Goal: Information Seeking & Learning: Learn about a topic

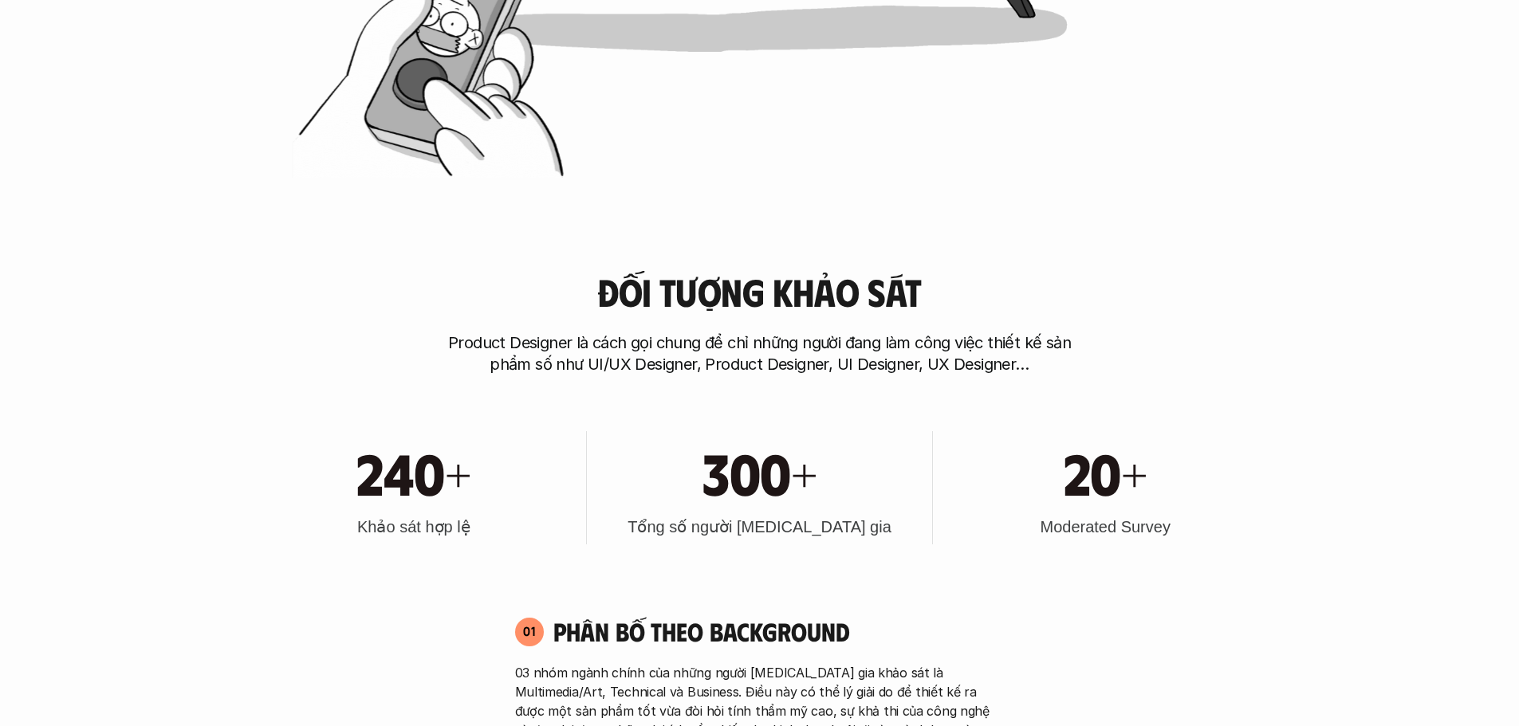
scroll to position [1515, 0]
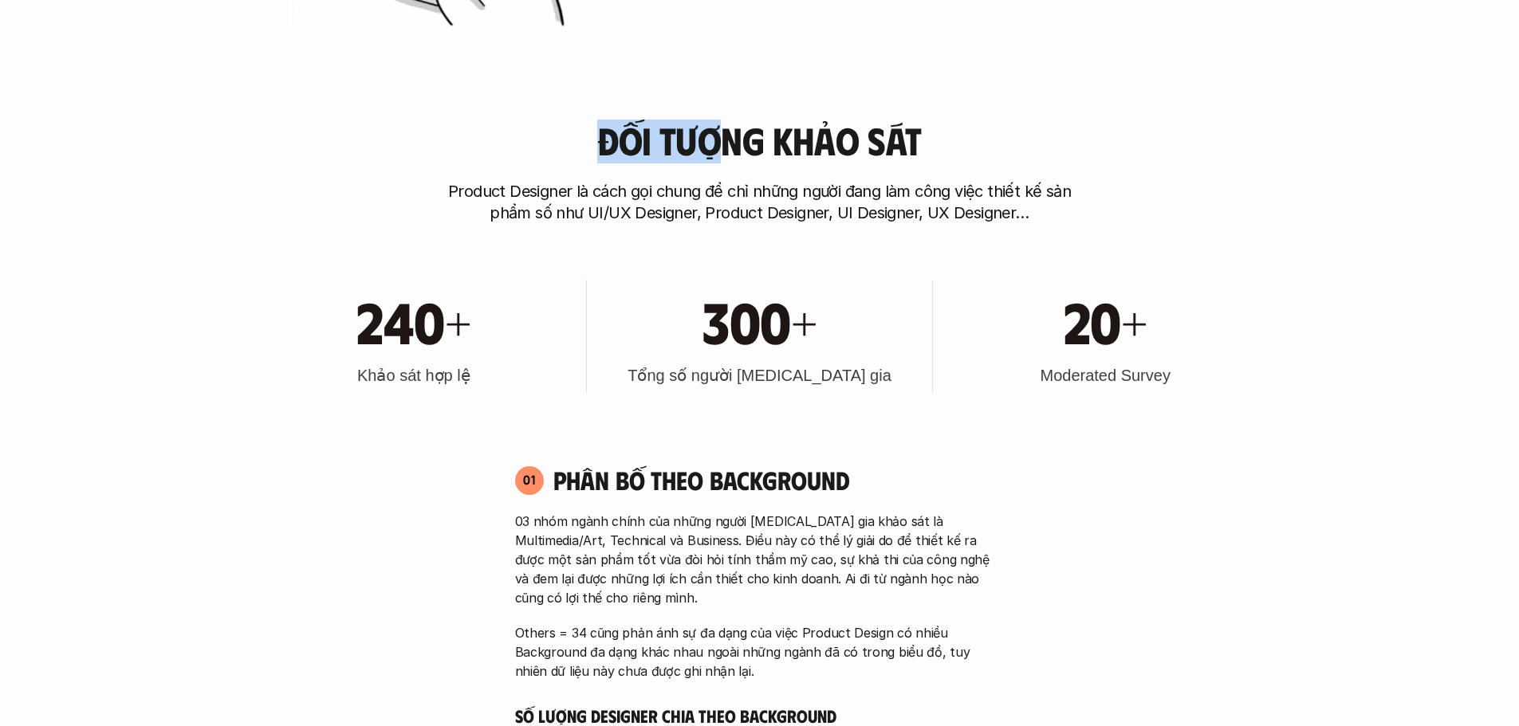
drag, startPoint x: 622, startPoint y: 154, endPoint x: 726, endPoint y: 157, distance: 103.7
click at [722, 156] on h3 "Đối tượng khảo sát" at bounding box center [759, 141] width 324 height 42
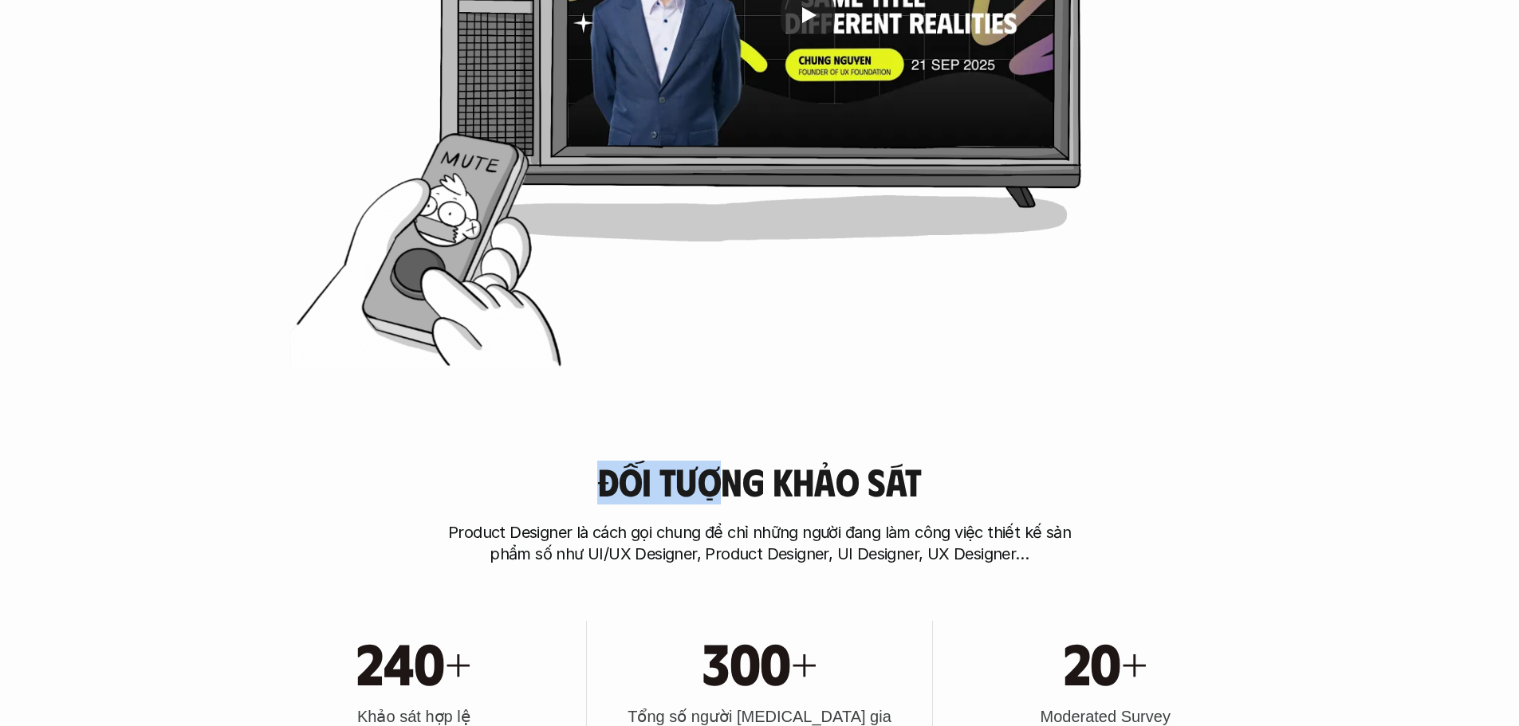
scroll to position [877, 0]
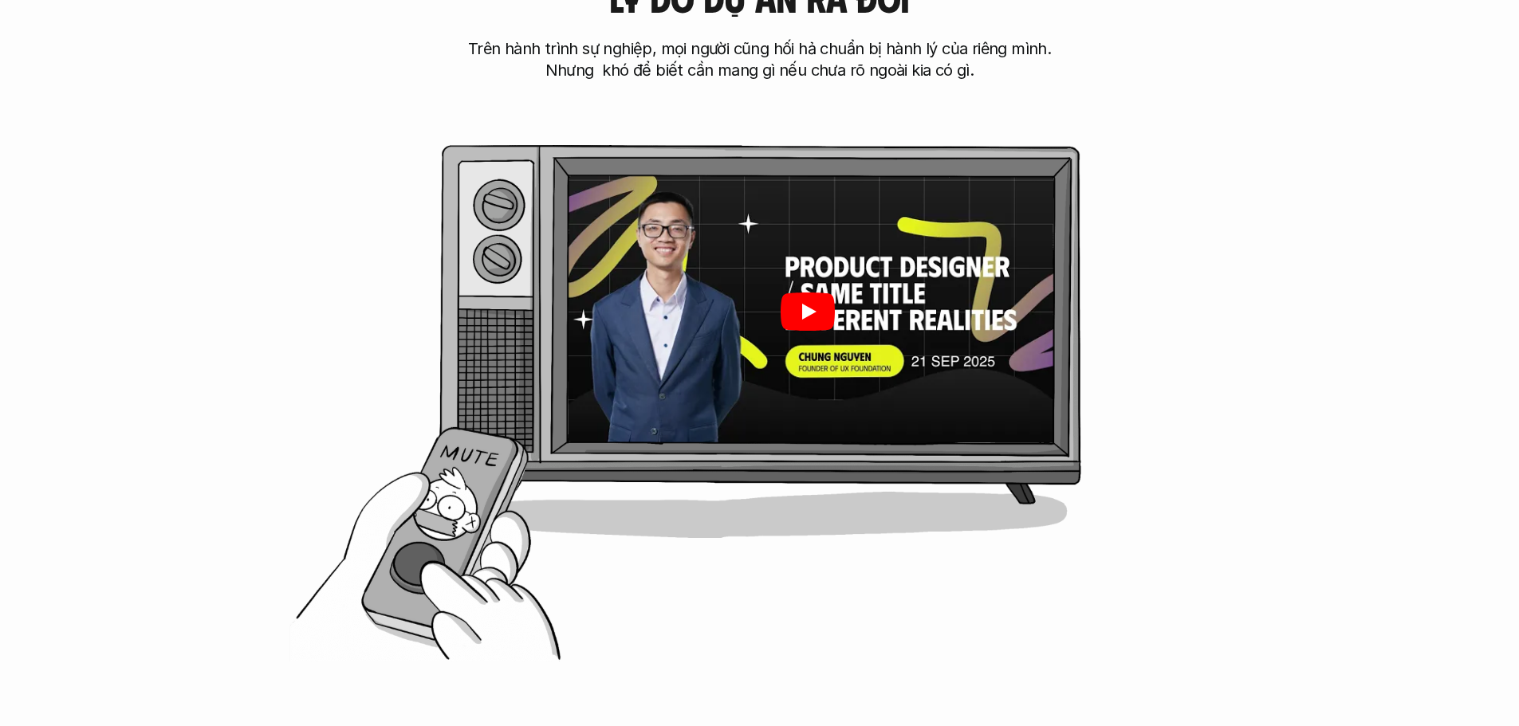
click at [769, 245] on div at bounding box center [808, 311] width 494 height 277
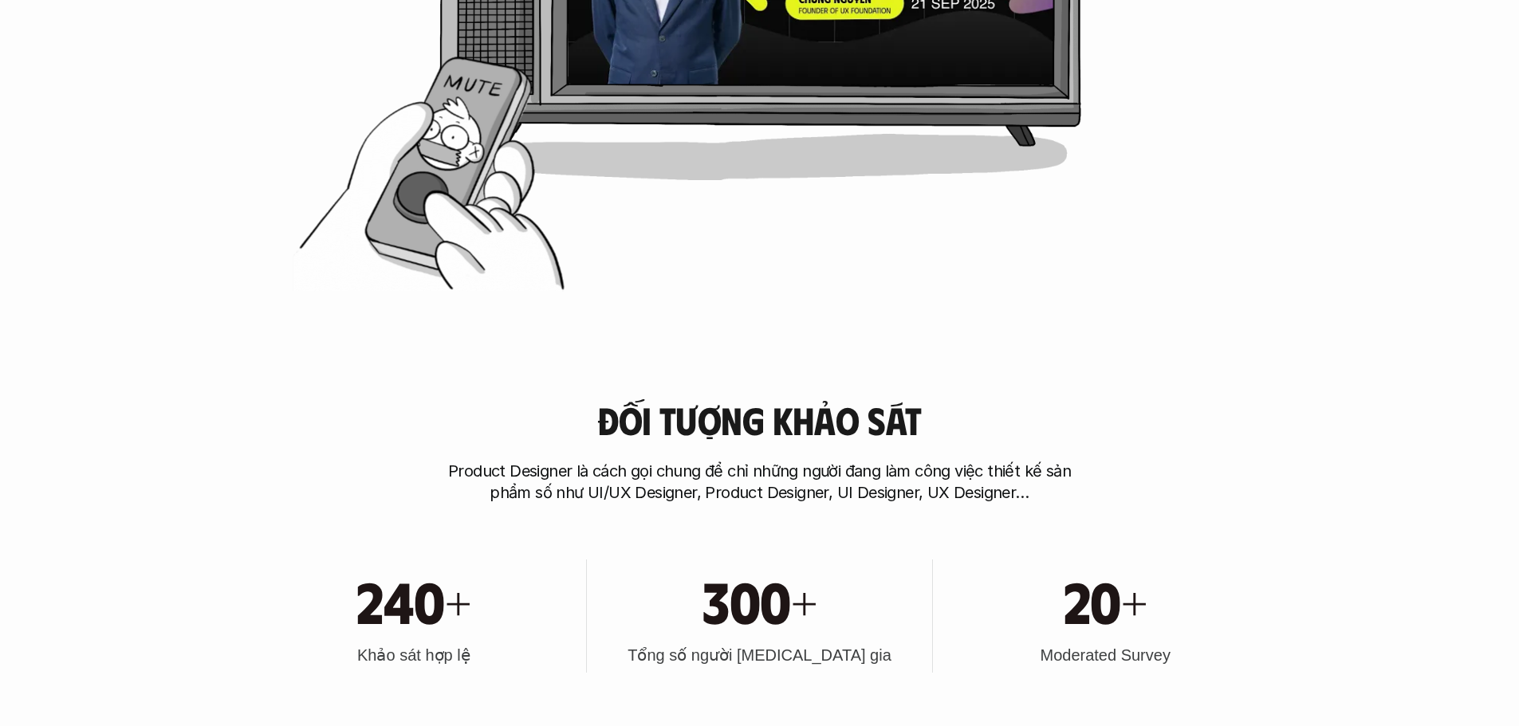
scroll to position [1435, 0]
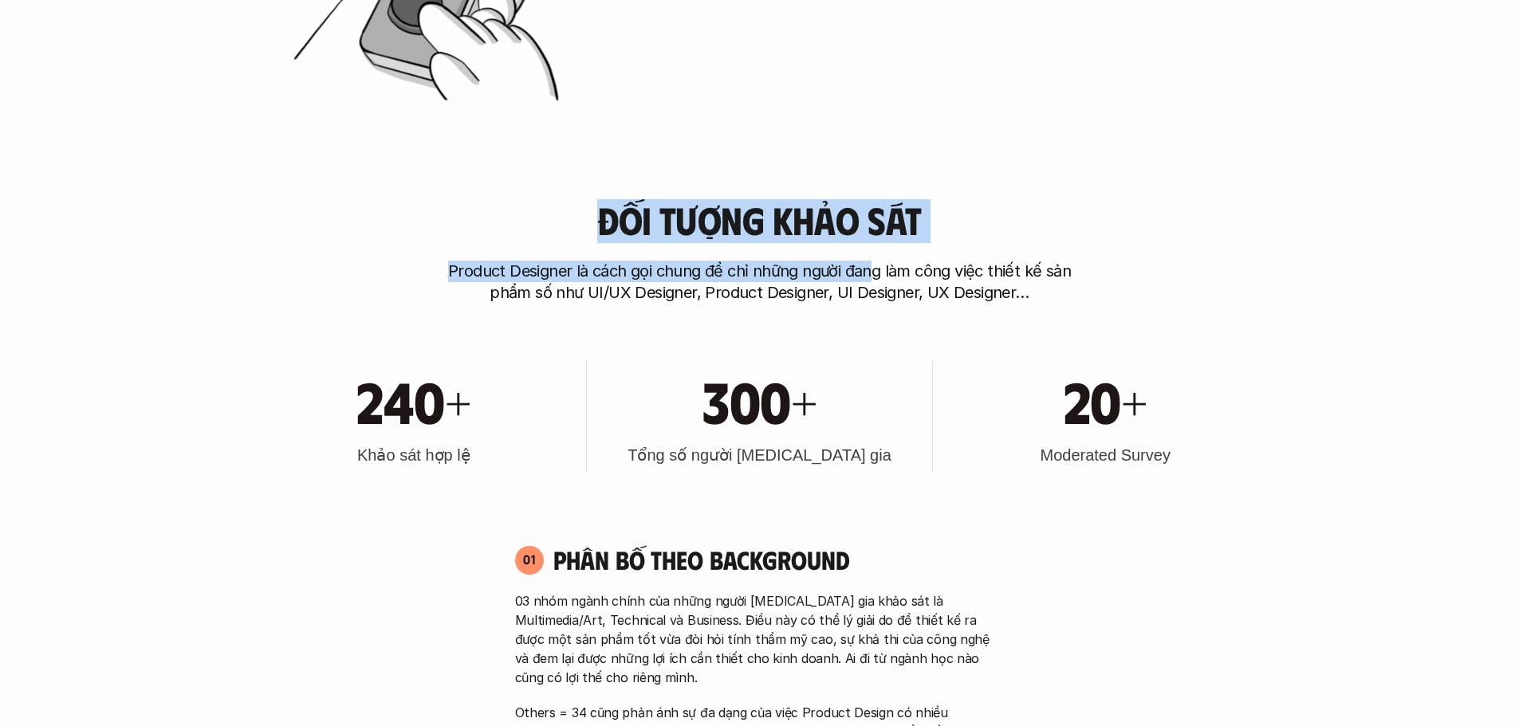
drag, startPoint x: 609, startPoint y: 224, endPoint x: 883, endPoint y: 268, distance: 277.8
click at [883, 266] on div "Đối tượng khảo sát Product Designer là cách gọi chung để chỉ những người đang l…" at bounding box center [760, 251] width 1021 height 104
click at [672, 281] on p "Product Designer là cách gọi chung để chỉ những người đang làm công việc thiết …" at bounding box center [760, 282] width 638 height 43
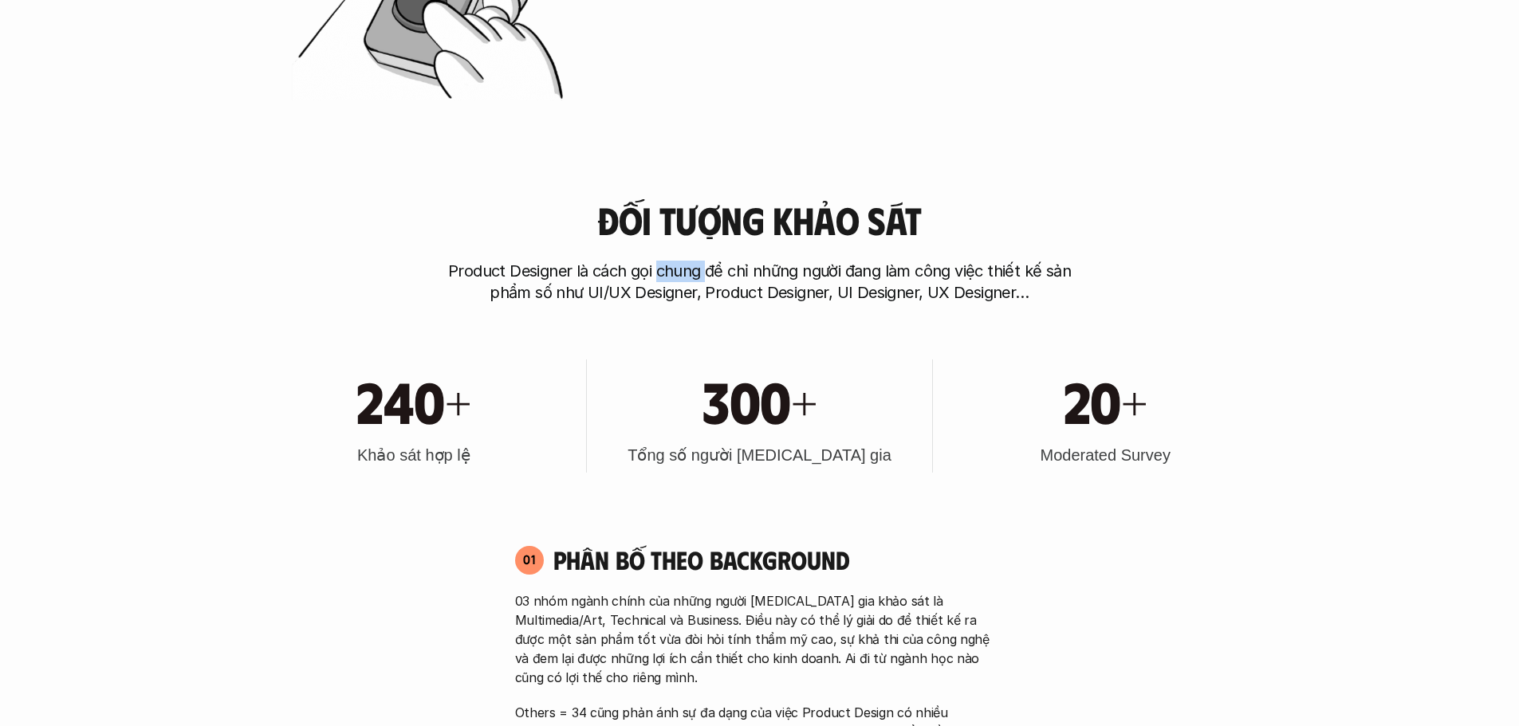
click at [672, 281] on p "Product Designer là cách gọi chung để chỉ những người đang làm công việc thiết …" at bounding box center [760, 282] width 638 height 43
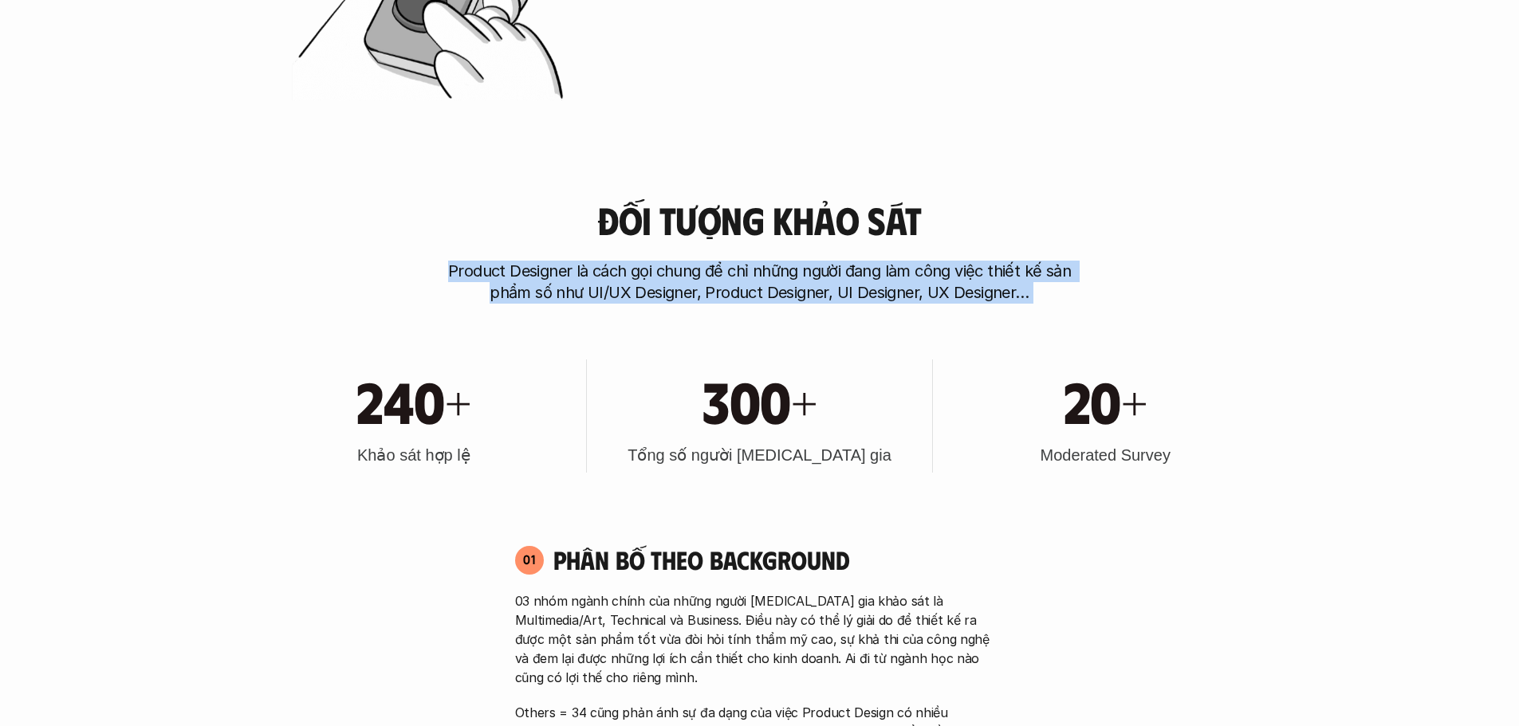
click at [671, 281] on p "Product Designer là cách gọi chung để chỉ những người đang làm công việc thiết …" at bounding box center [760, 282] width 638 height 43
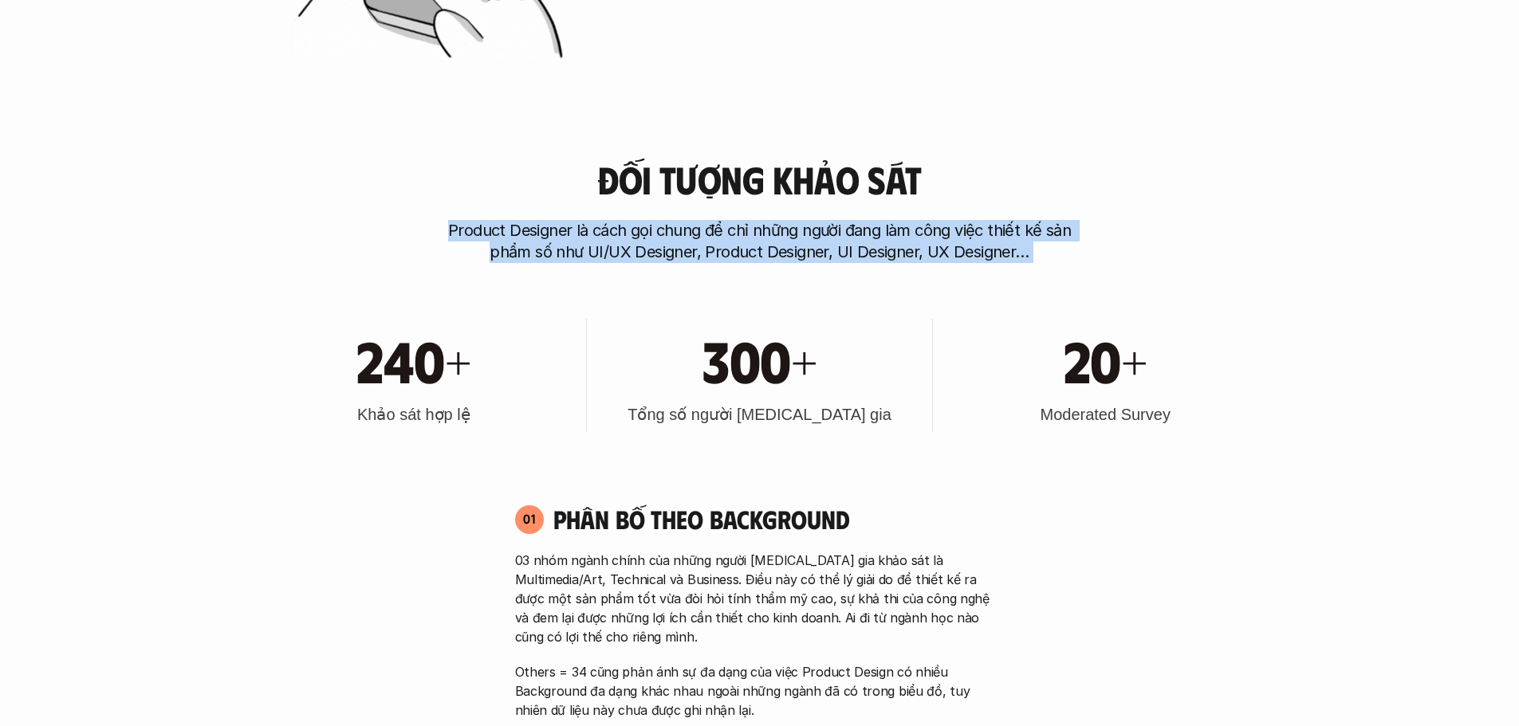
scroll to position [1515, 0]
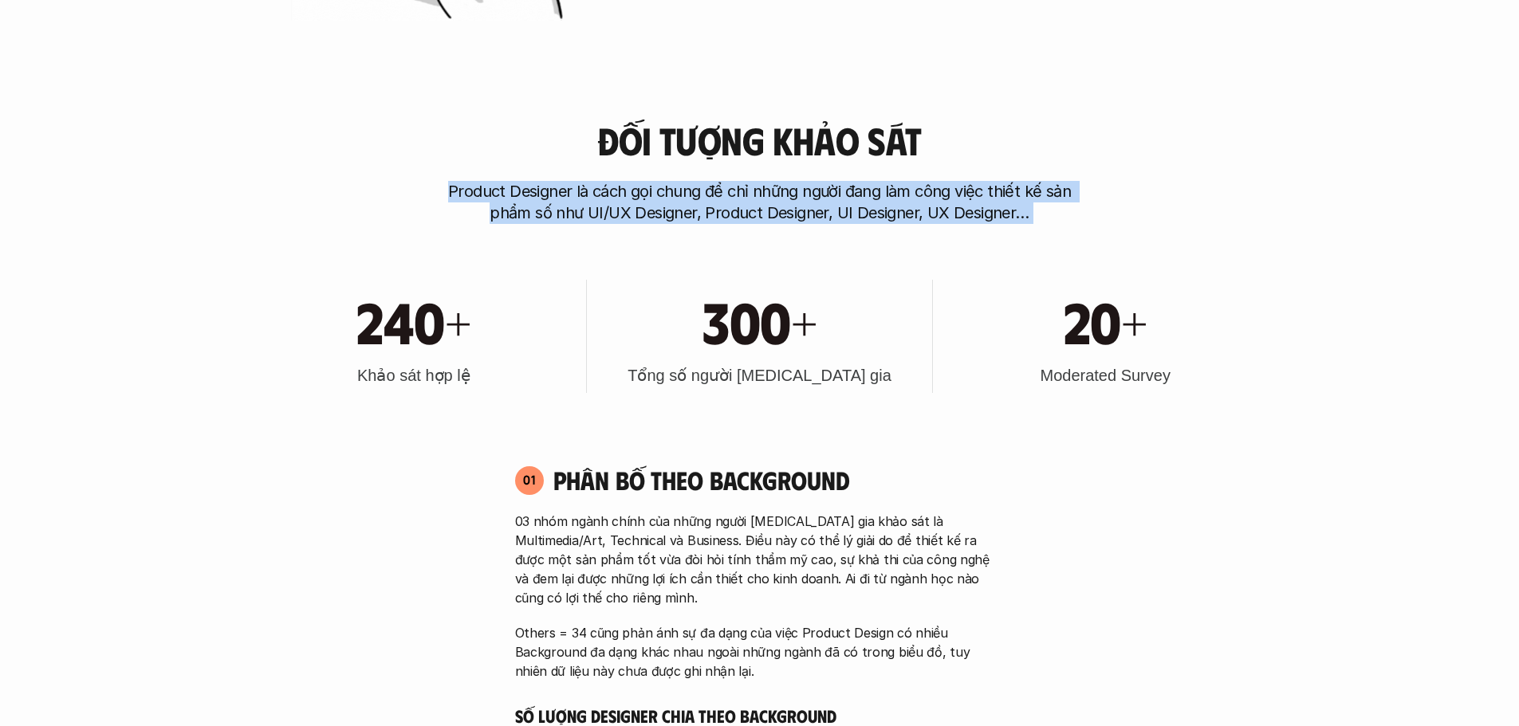
click at [742, 211] on p "Product Designer là cách gọi chung để chỉ những người đang làm công việc thiết …" at bounding box center [760, 202] width 638 height 43
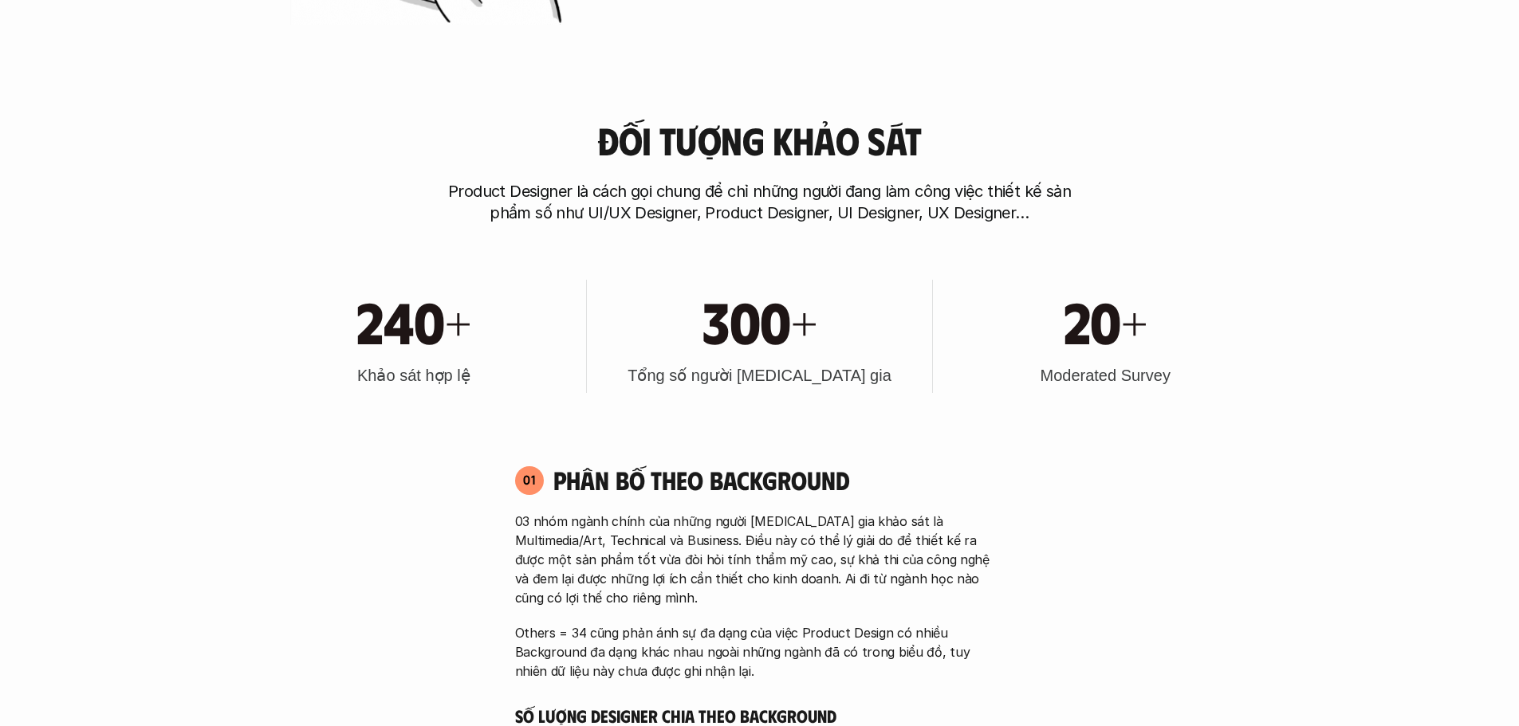
click at [636, 206] on p "Product Designer là cách gọi chung để chỉ những người đang làm công việc thiết …" at bounding box center [760, 202] width 638 height 43
drag, startPoint x: 568, startPoint y: 205, endPoint x: 767, endPoint y: 216, distance: 199.7
click at [767, 216] on p "Product Designer là cách gọi chung để chỉ những người đang làm công việc thiết …" at bounding box center [760, 202] width 638 height 43
drag, startPoint x: 603, startPoint y: 215, endPoint x: 943, endPoint y: 226, distance: 340.6
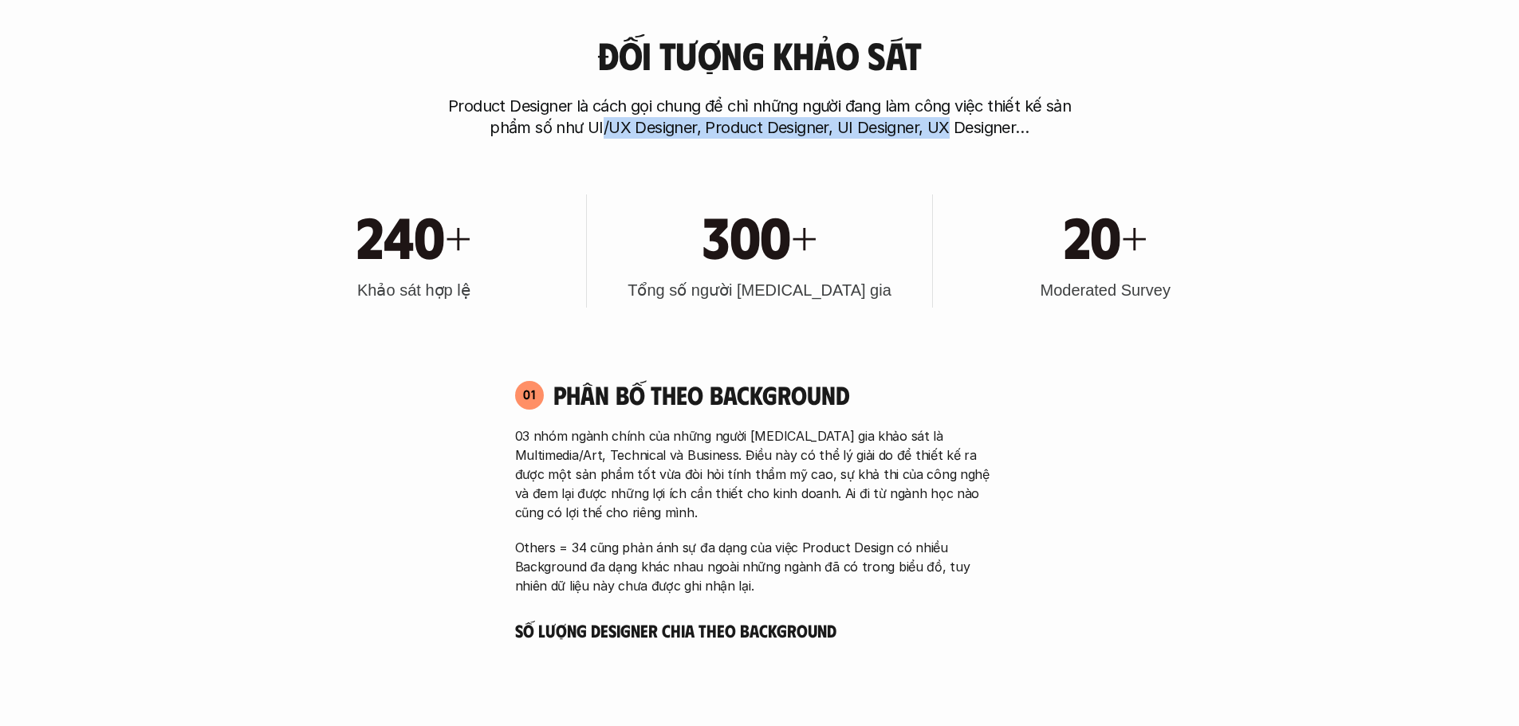
scroll to position [1754, 0]
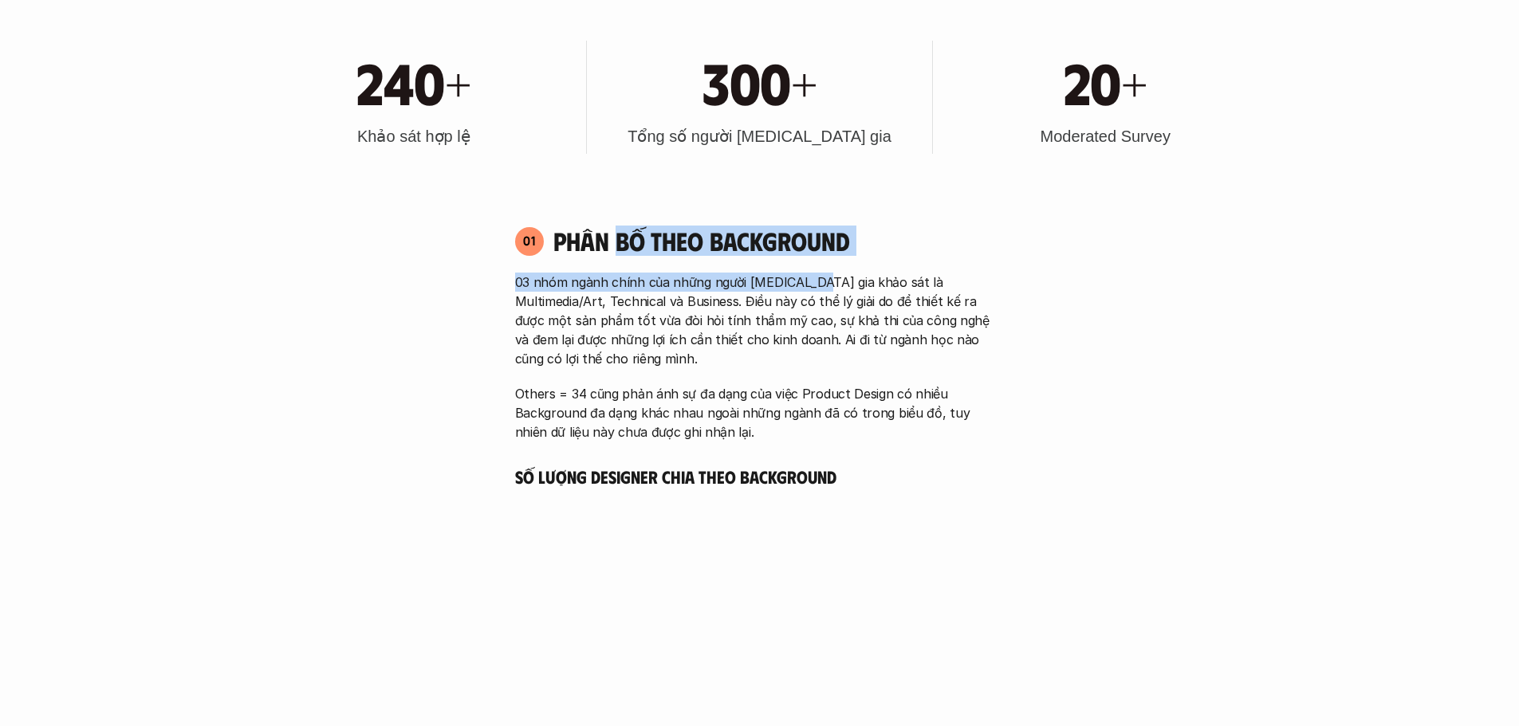
drag, startPoint x: 634, startPoint y: 247, endPoint x: 848, endPoint y: 279, distance: 216.9
click at [848, 279] on div "01 Phân bố theo background 03 nhóm ngành chính của những người tham gia khảo sá…" at bounding box center [760, 334] width 518 height 216
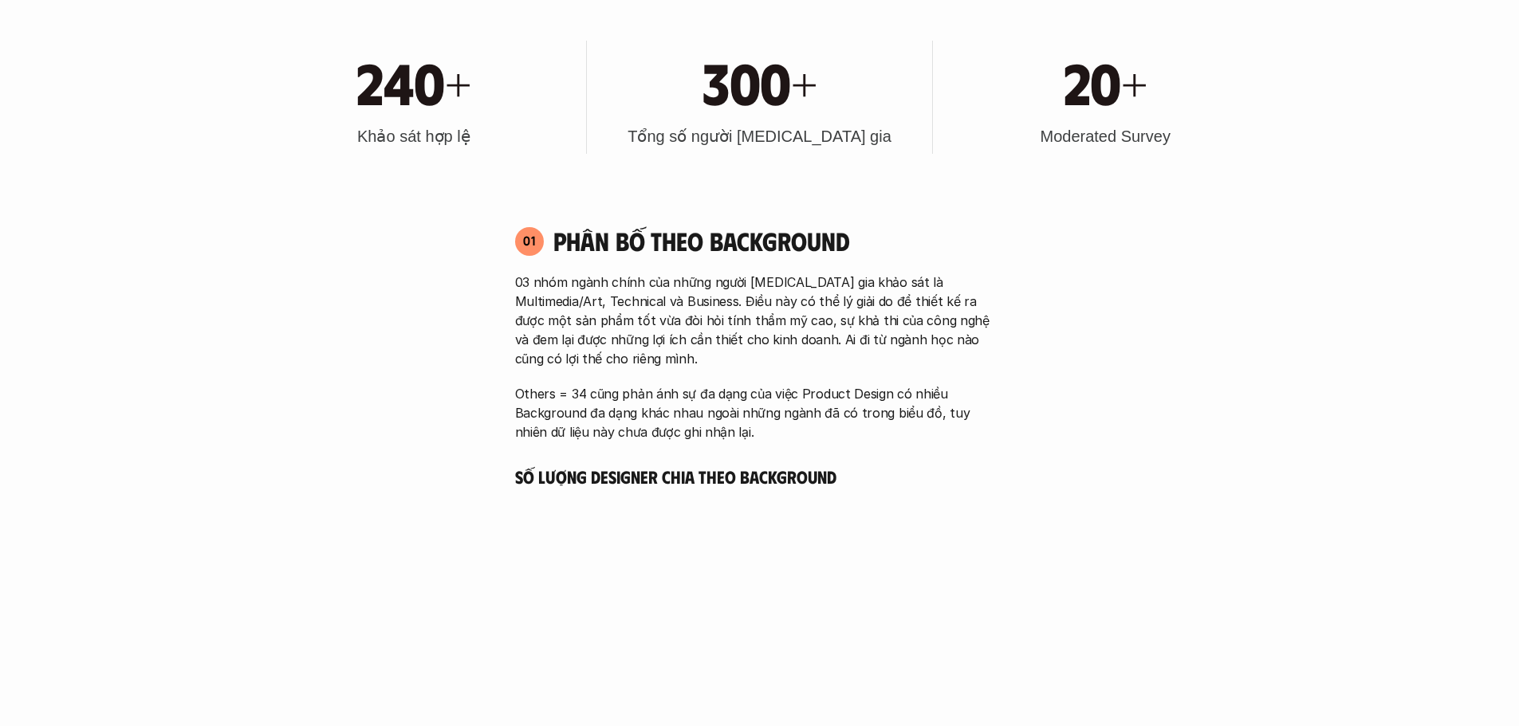
drag, startPoint x: 670, startPoint y: 334, endPoint x: 612, endPoint y: 398, distance: 86.4
click at [669, 336] on p "03 nhóm ngành chính của những người tham gia khảo sát là Multimedia/Art, Techni…" at bounding box center [760, 321] width 490 height 96
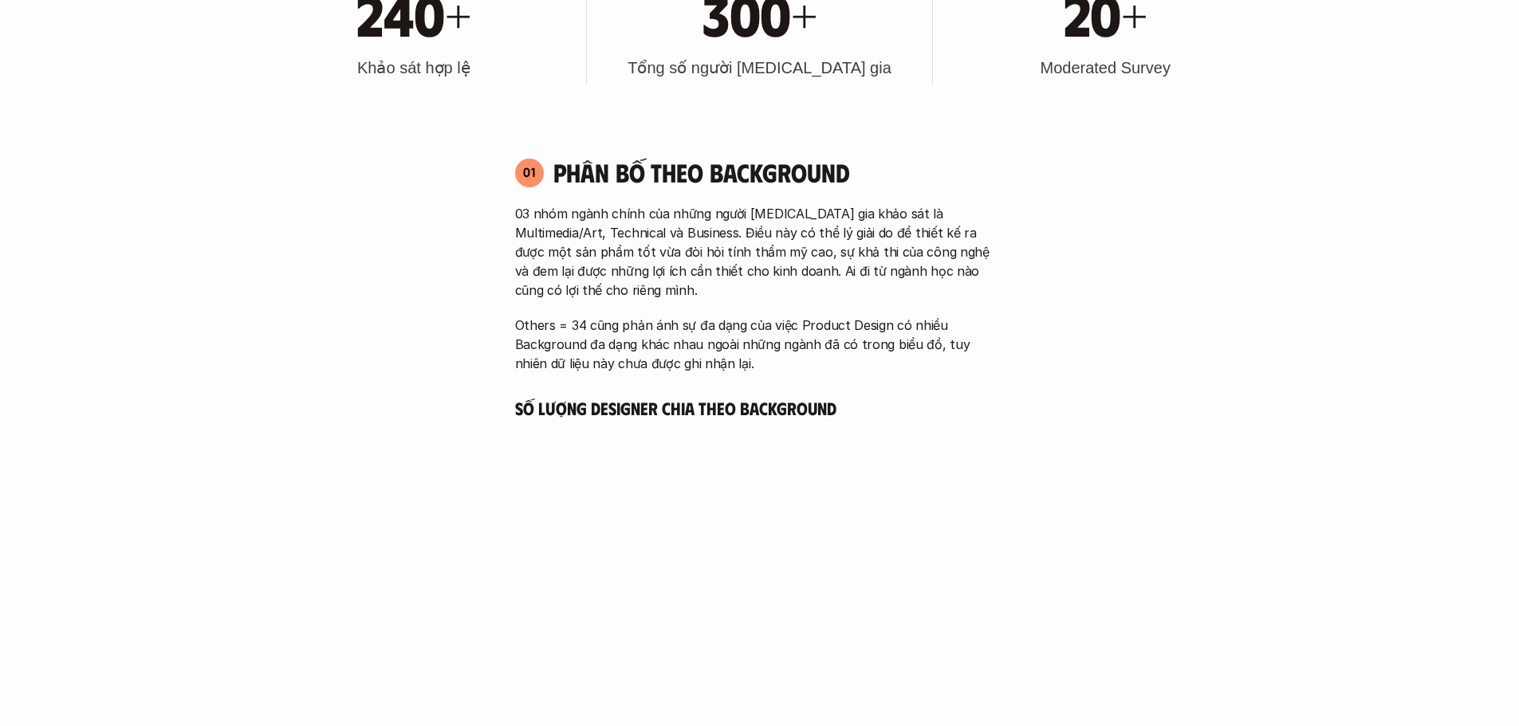
scroll to position [1914, 0]
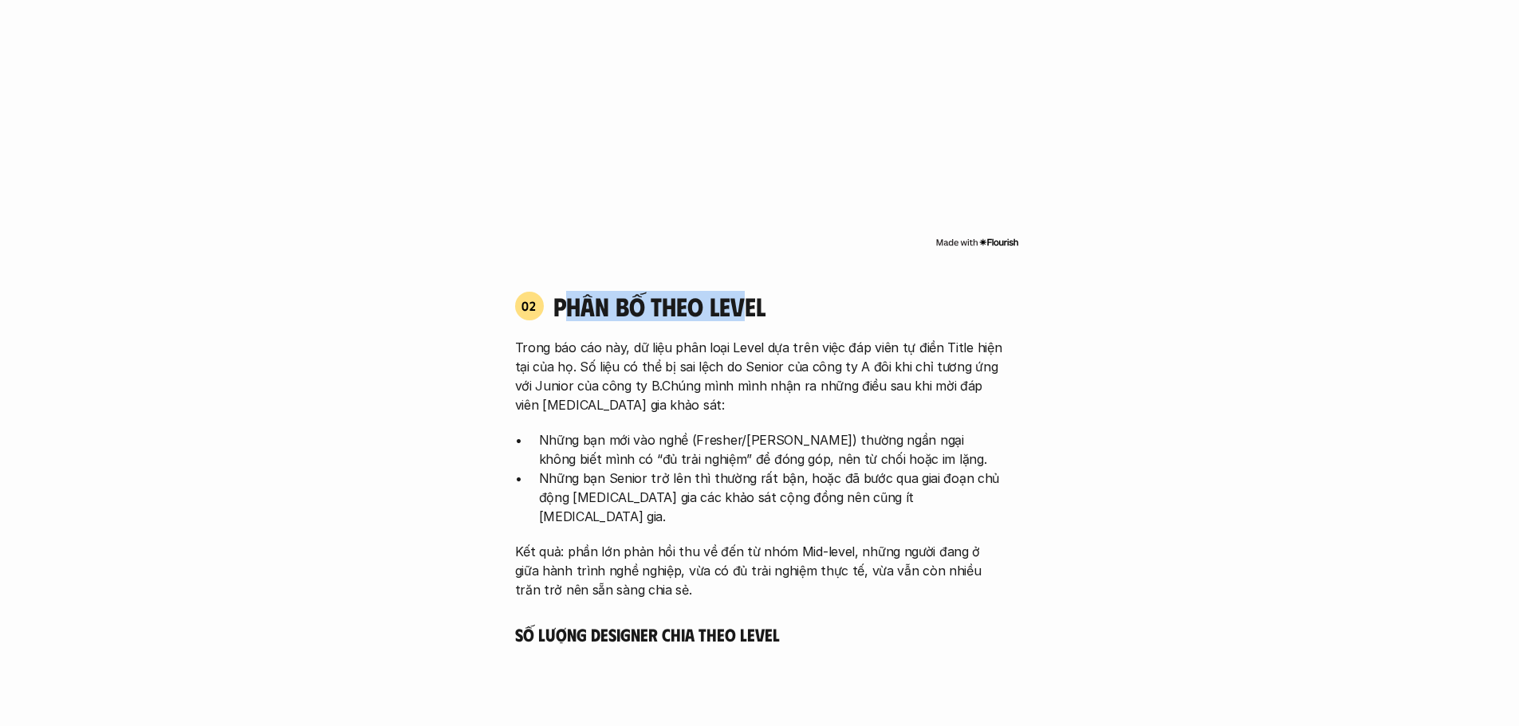
drag, startPoint x: 570, startPoint y: 304, endPoint x: 792, endPoint y: 299, distance: 221.7
click at [792, 299] on h4 "phân bố theo Level" at bounding box center [778, 306] width 451 height 30
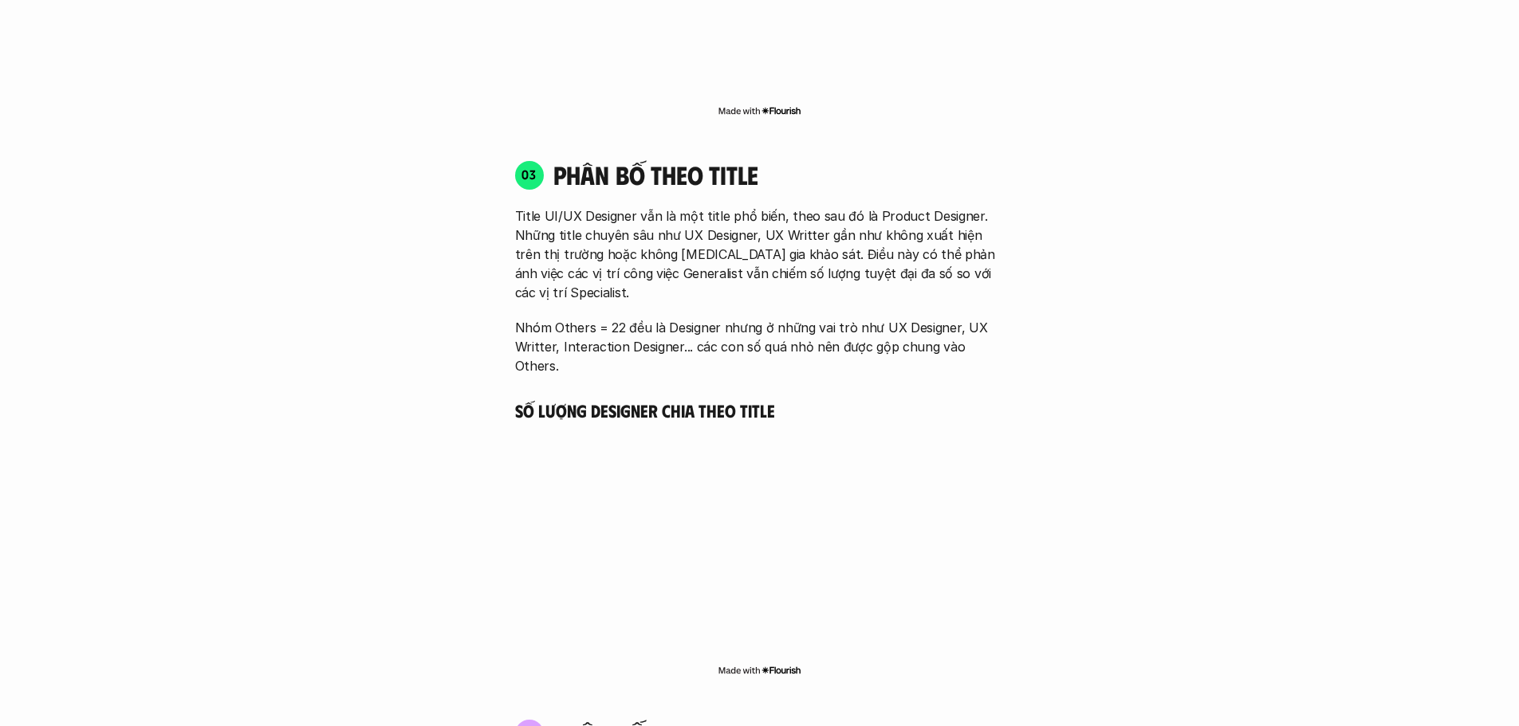
scroll to position [3190, 0]
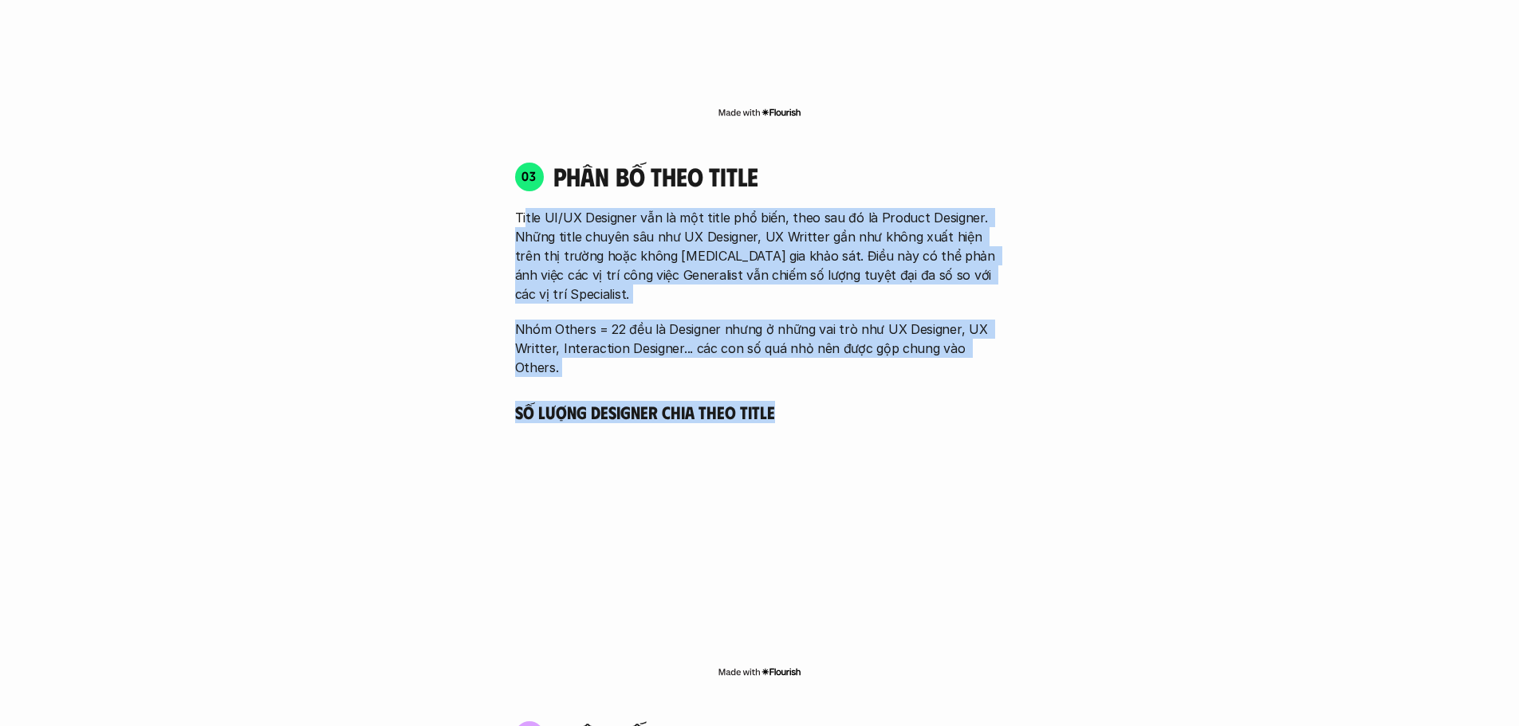
drag, startPoint x: 525, startPoint y: 200, endPoint x: 847, endPoint y: 341, distance: 351.7
click at [847, 341] on div "03 phân bố theo title Title UI/UX Designer vẫn là một title phổ biến, theo sau …" at bounding box center [760, 421] width 518 height 552
click at [701, 320] on p "Nhóm Others = 22 đều là Designer nhưng ở những vai trò như UX Designer, UX Writ…" at bounding box center [760, 348] width 490 height 57
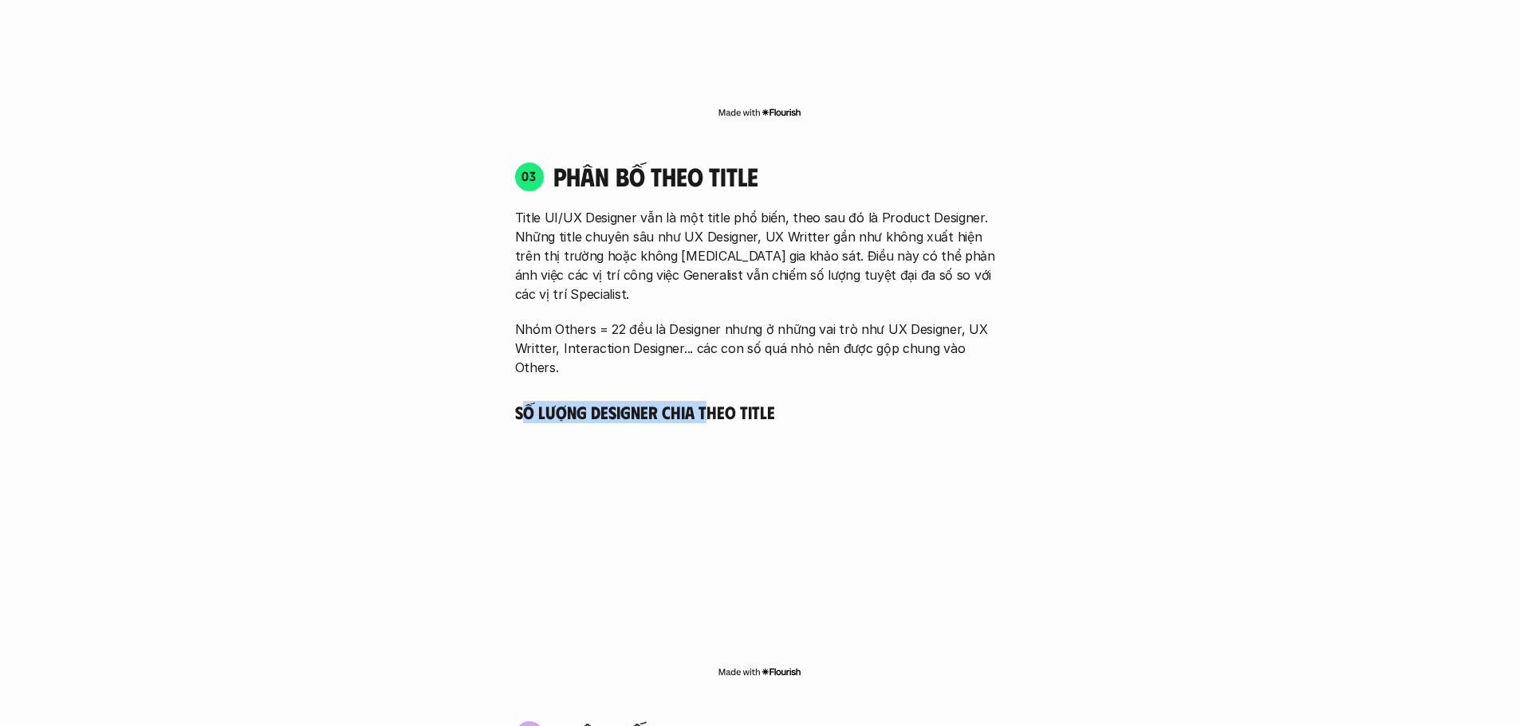
drag, startPoint x: 560, startPoint y: 335, endPoint x: 710, endPoint y: 344, distance: 150.2
click at [710, 344] on div "03 phân bố theo title Title UI/UX Designer vẫn là một title phổ biến, theo sau …" at bounding box center [760, 421] width 518 height 552
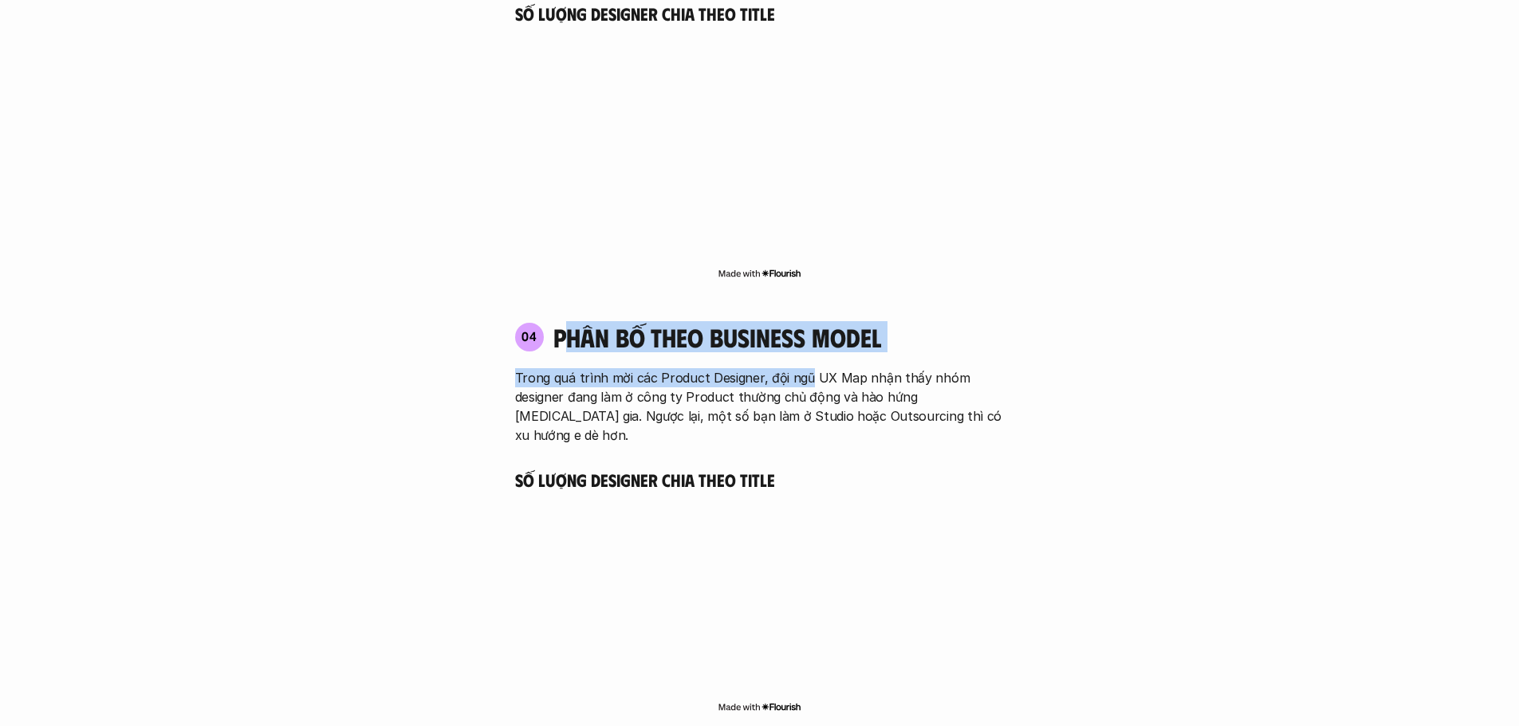
drag, startPoint x: 563, startPoint y: 286, endPoint x: 816, endPoint y: 314, distance: 254.3
click at [814, 322] on div "04 phân bố theo business model Trong quá trình mời các Product Designer, đội ng…" at bounding box center [760, 383] width 518 height 123
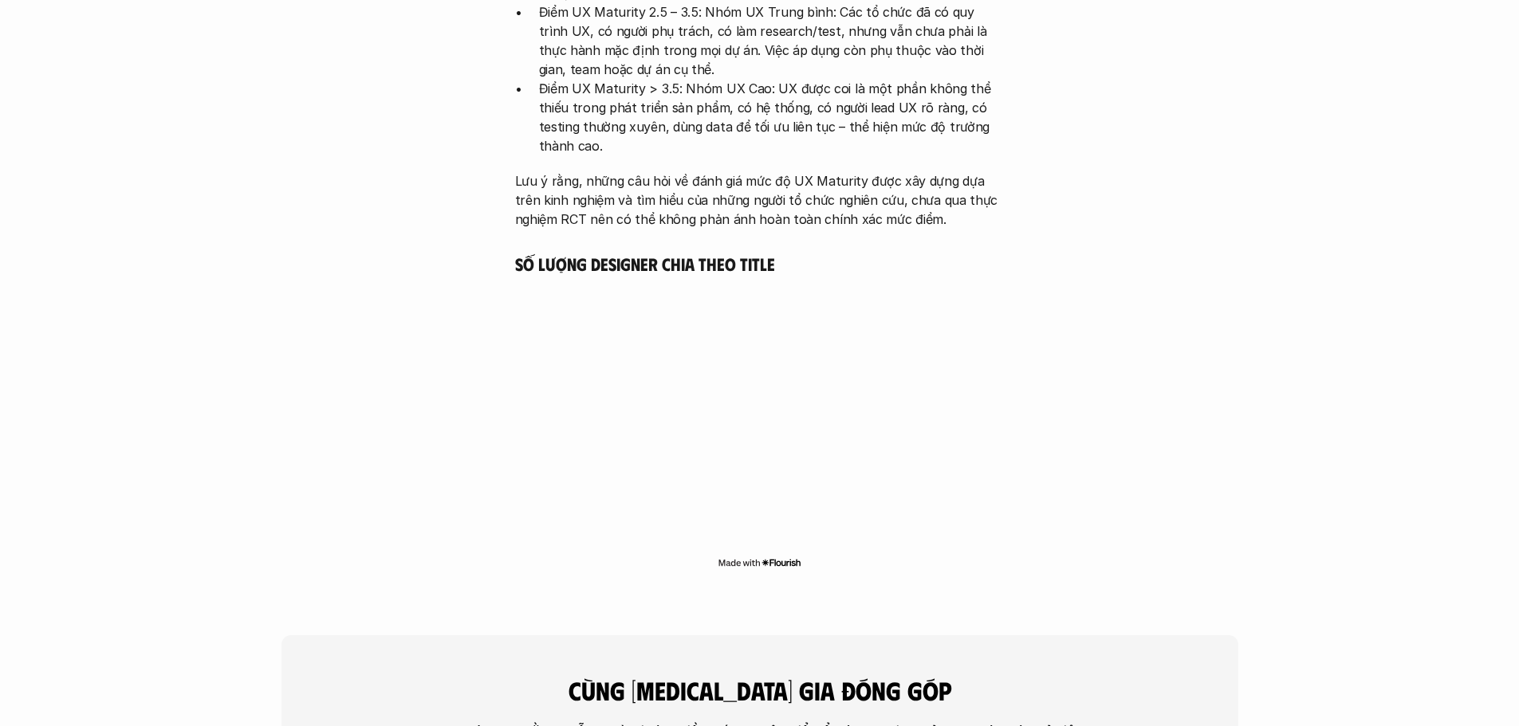
click at [583, 253] on h5 "Số lượng Designer chia theo Title" at bounding box center [760, 264] width 490 height 22
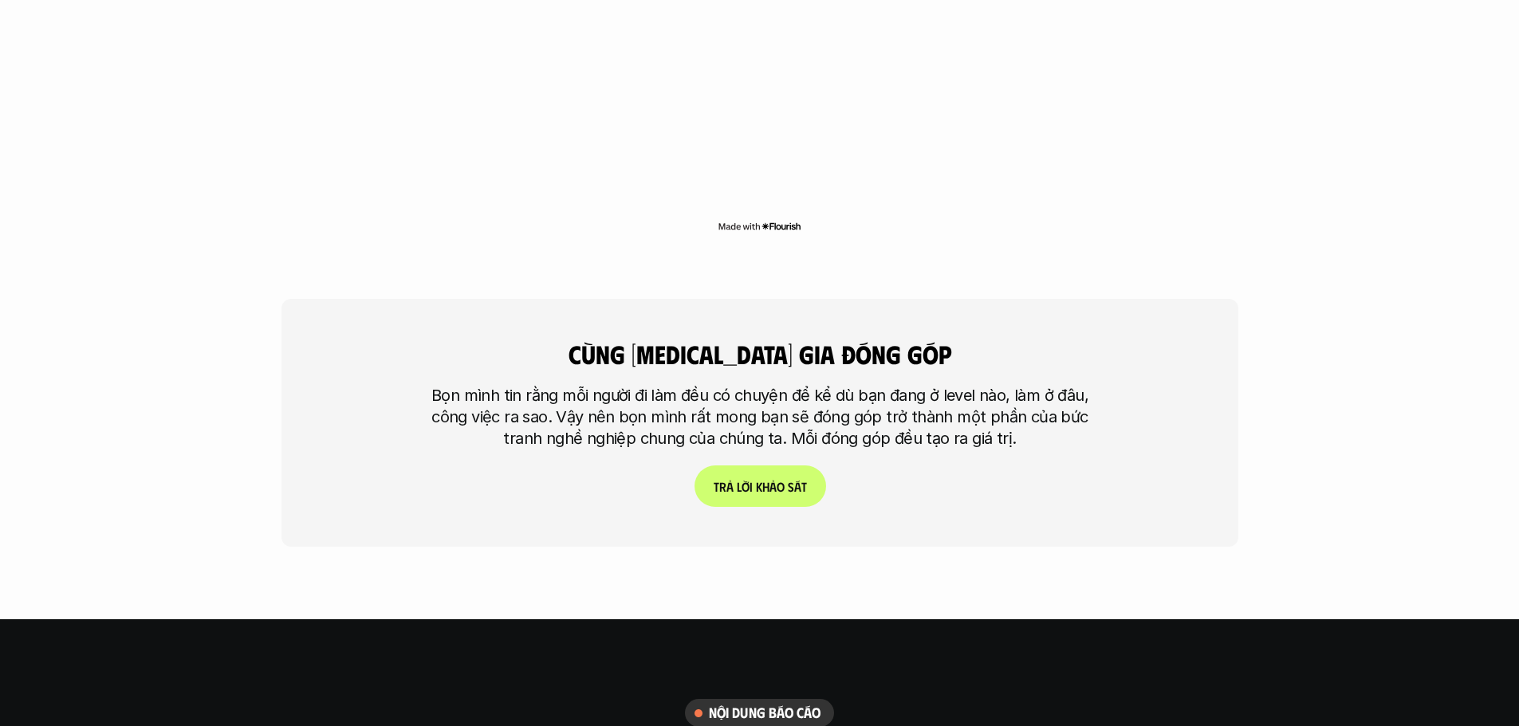
scroll to position [4625, 0]
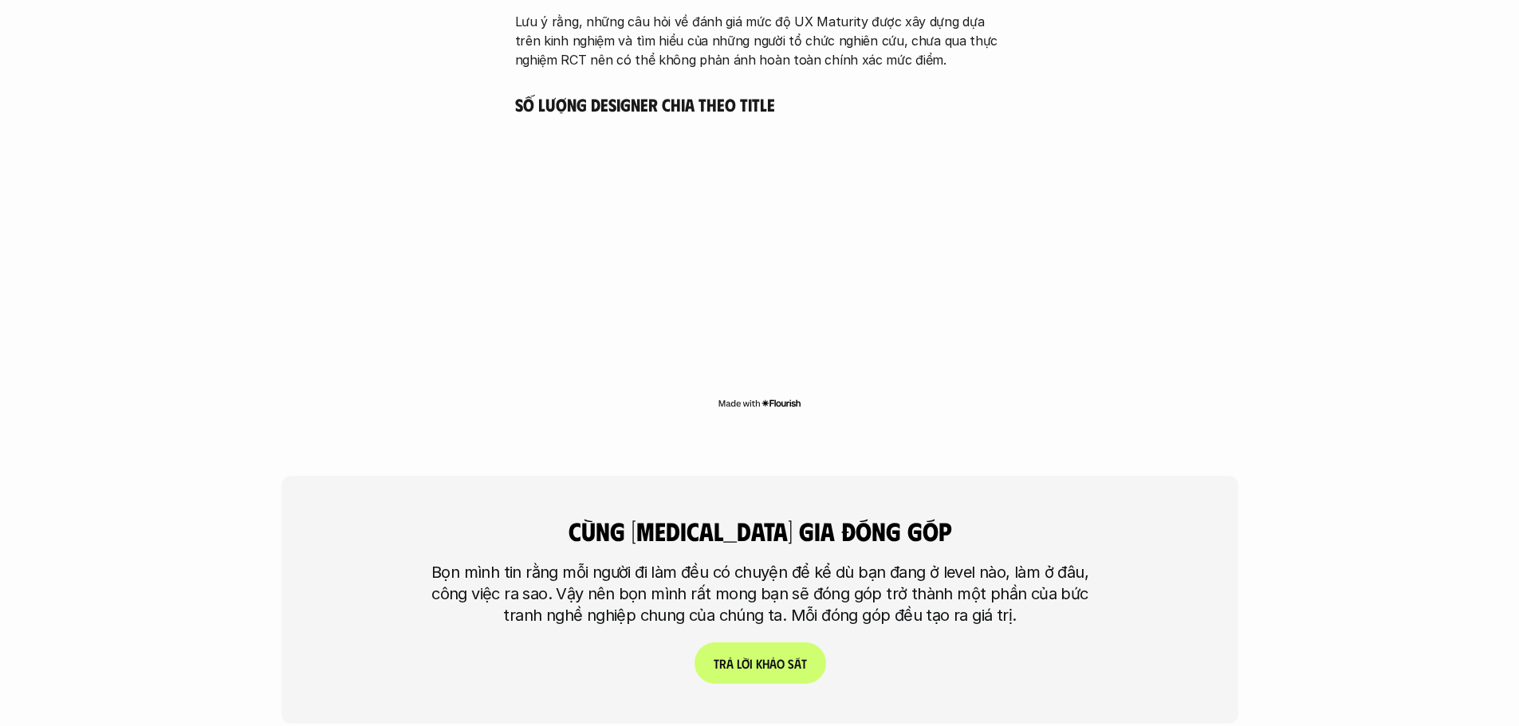
click at [781, 397] on img at bounding box center [760, 403] width 84 height 13
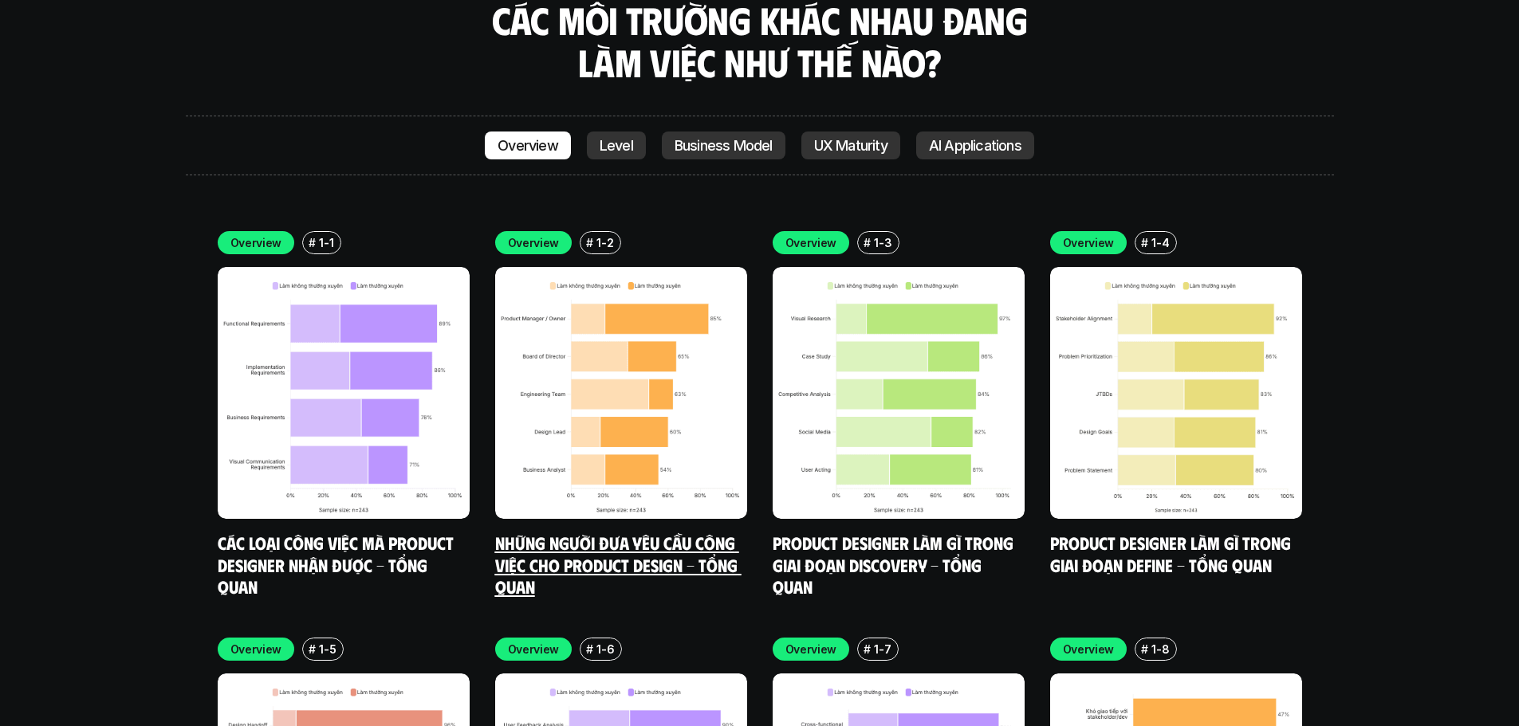
scroll to position [5271, 0]
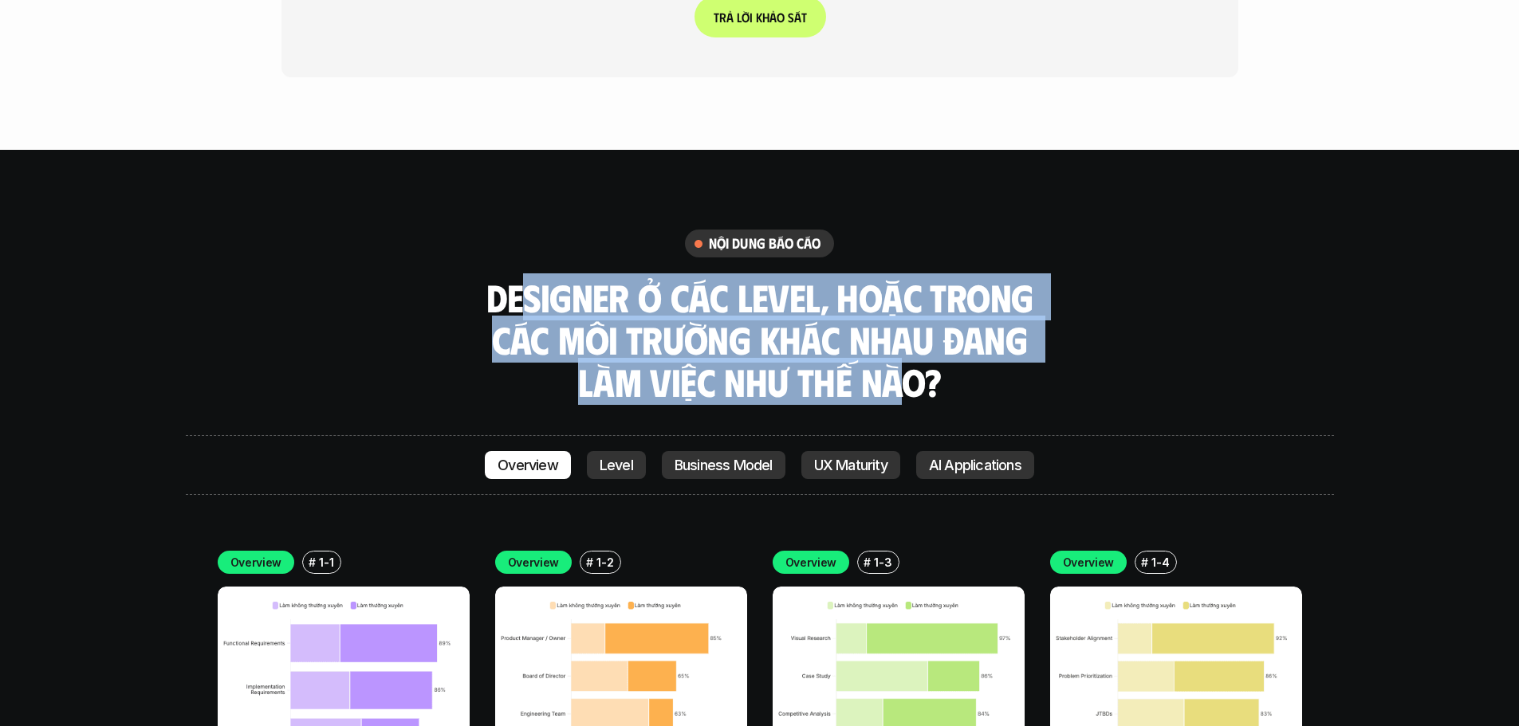
drag, startPoint x: 533, startPoint y: 227, endPoint x: 776, endPoint y: 337, distance: 266.2
click at [907, 322] on h3 "Designer ở các level, hoặc trong các môi trường khác nhau đang làm việc như thế…" at bounding box center [760, 340] width 558 height 126
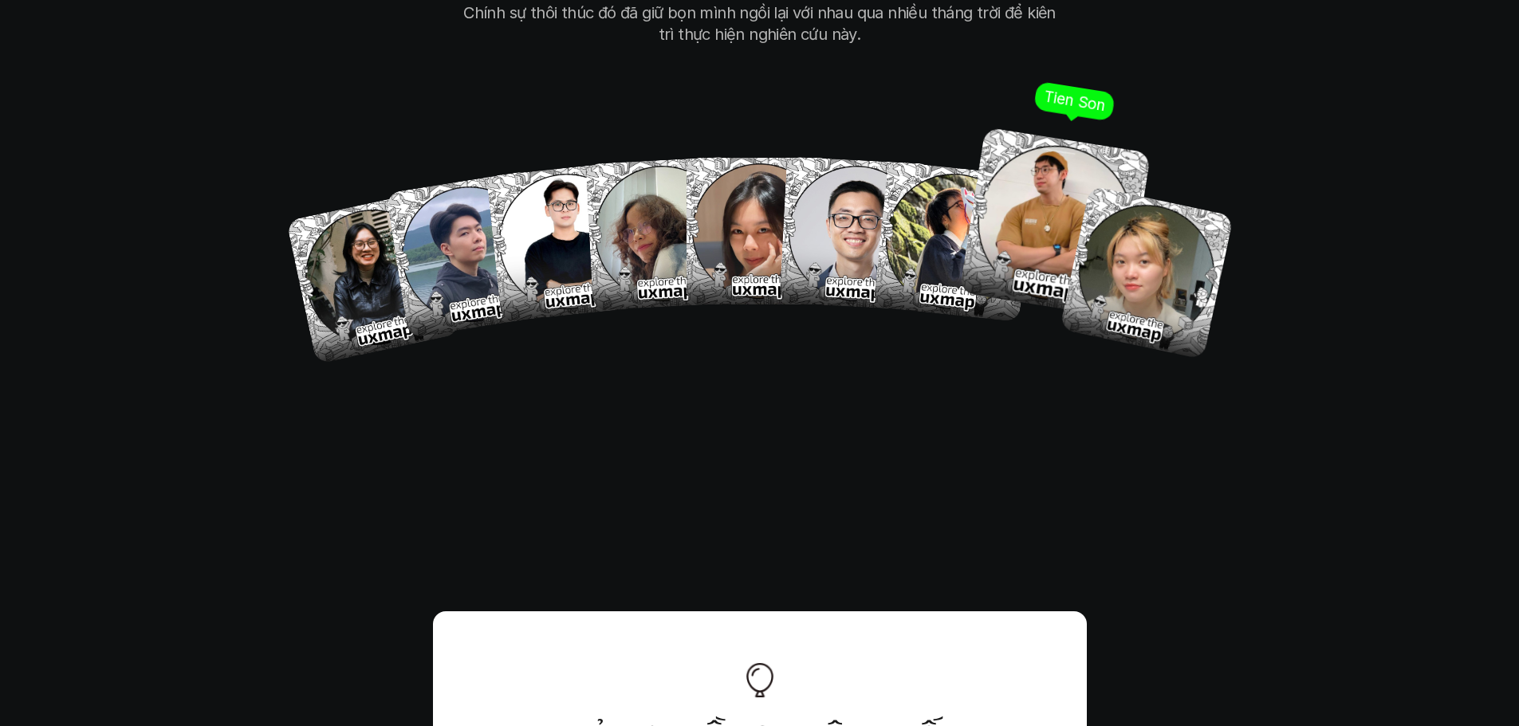
scroll to position [10437, 0]
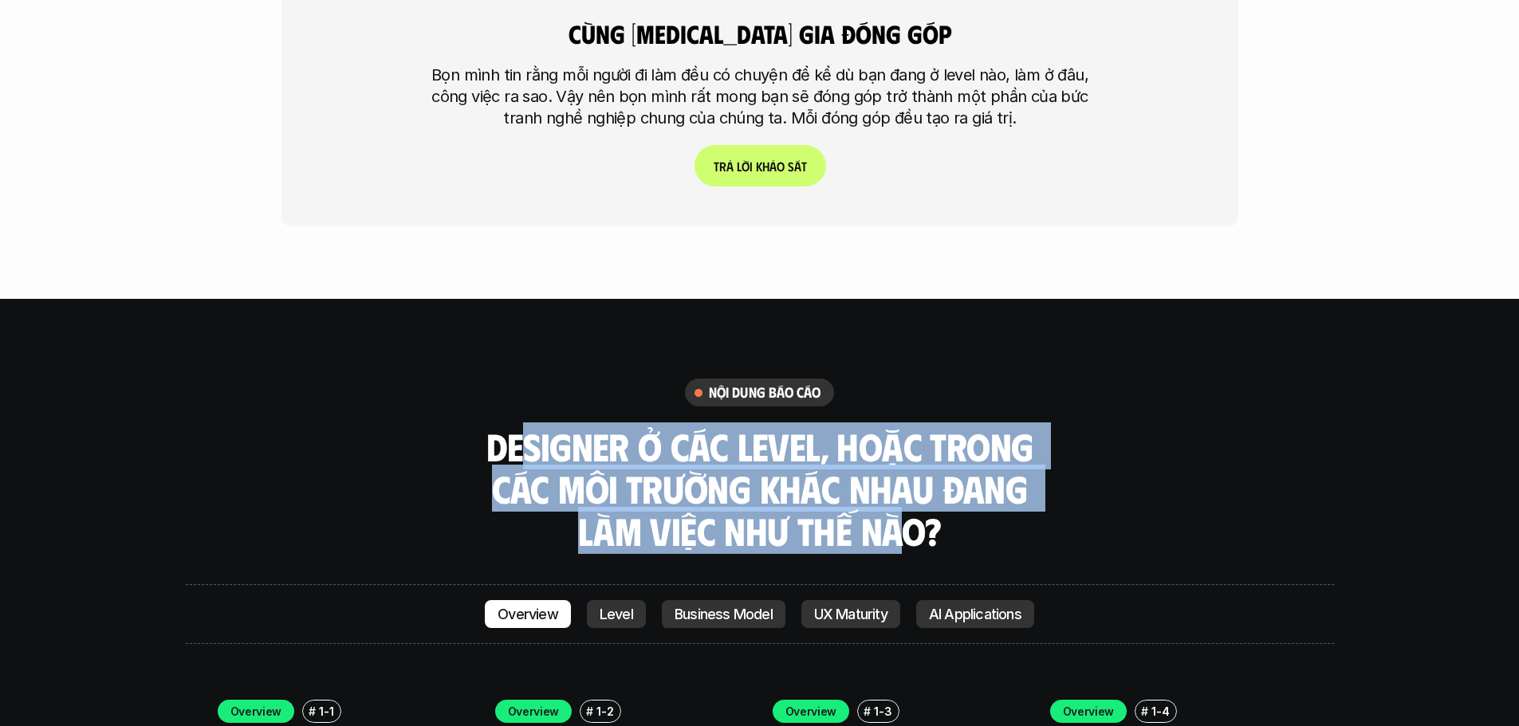
click at [896, 426] on h3 "Designer ở các level, hoặc trong các môi trường khác nhau đang làm việc như thế…" at bounding box center [760, 489] width 558 height 126
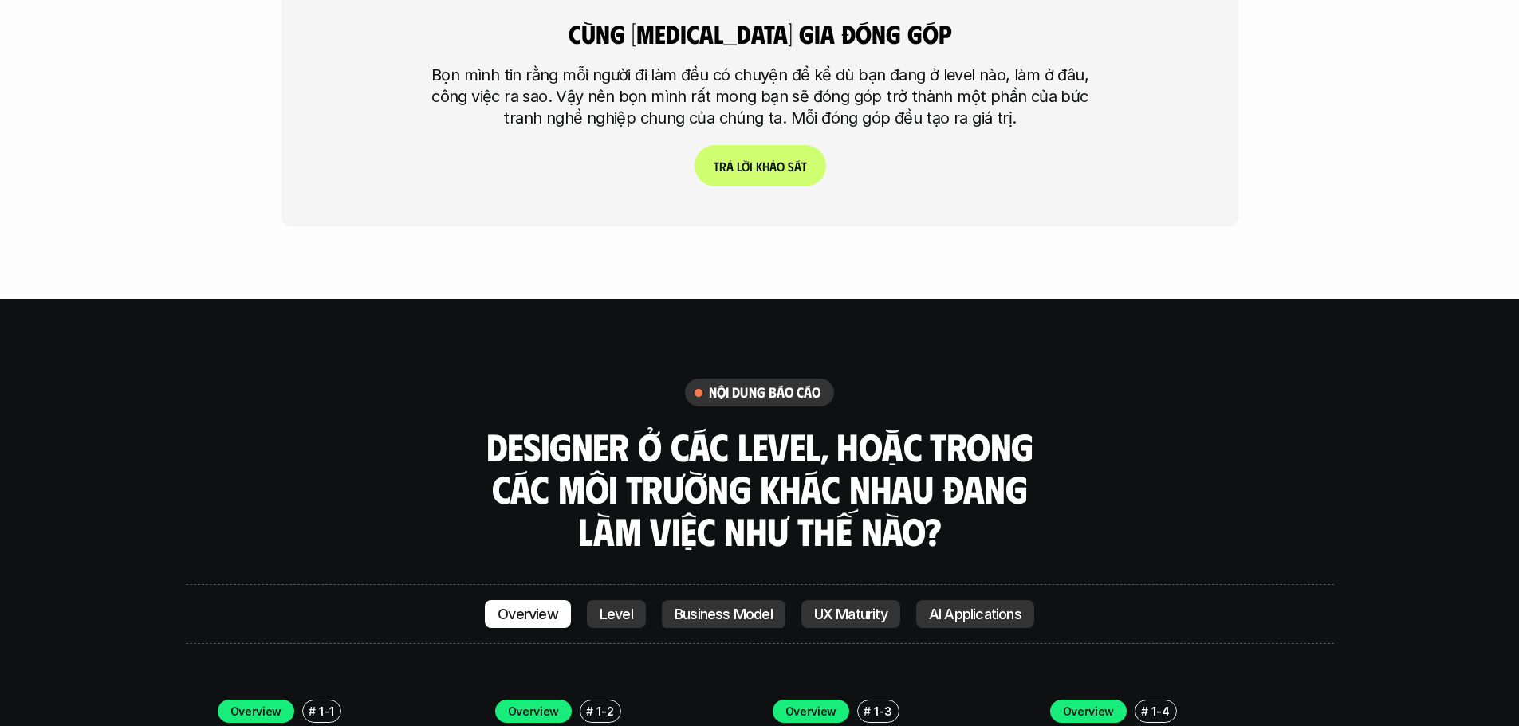
scroll to position [5362, 0]
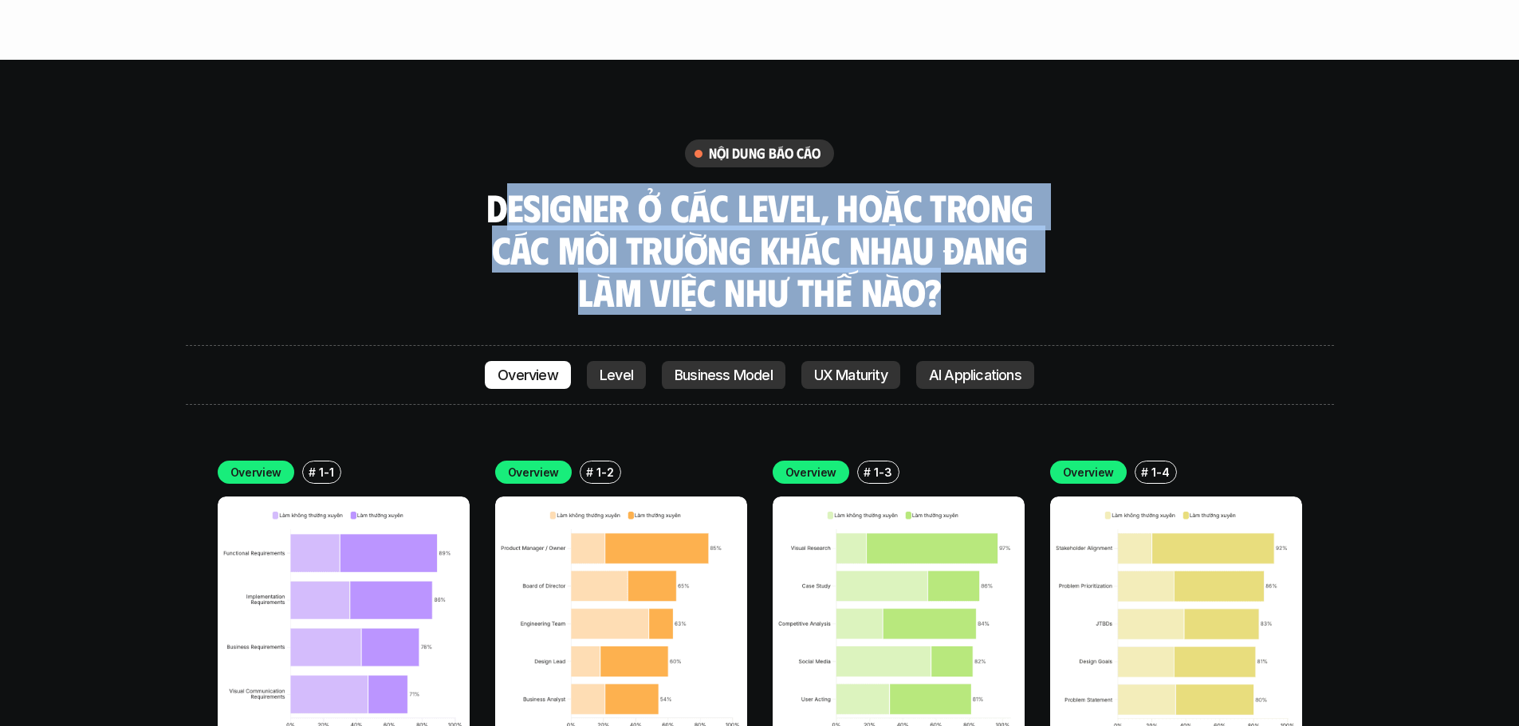
drag, startPoint x: 505, startPoint y: 140, endPoint x: 946, endPoint y: 235, distance: 452.0
click at [710, 197] on h3 "Designer ở các level, hoặc trong các môi trường khác nhau đang làm việc như thế…" at bounding box center [760, 250] width 558 height 126
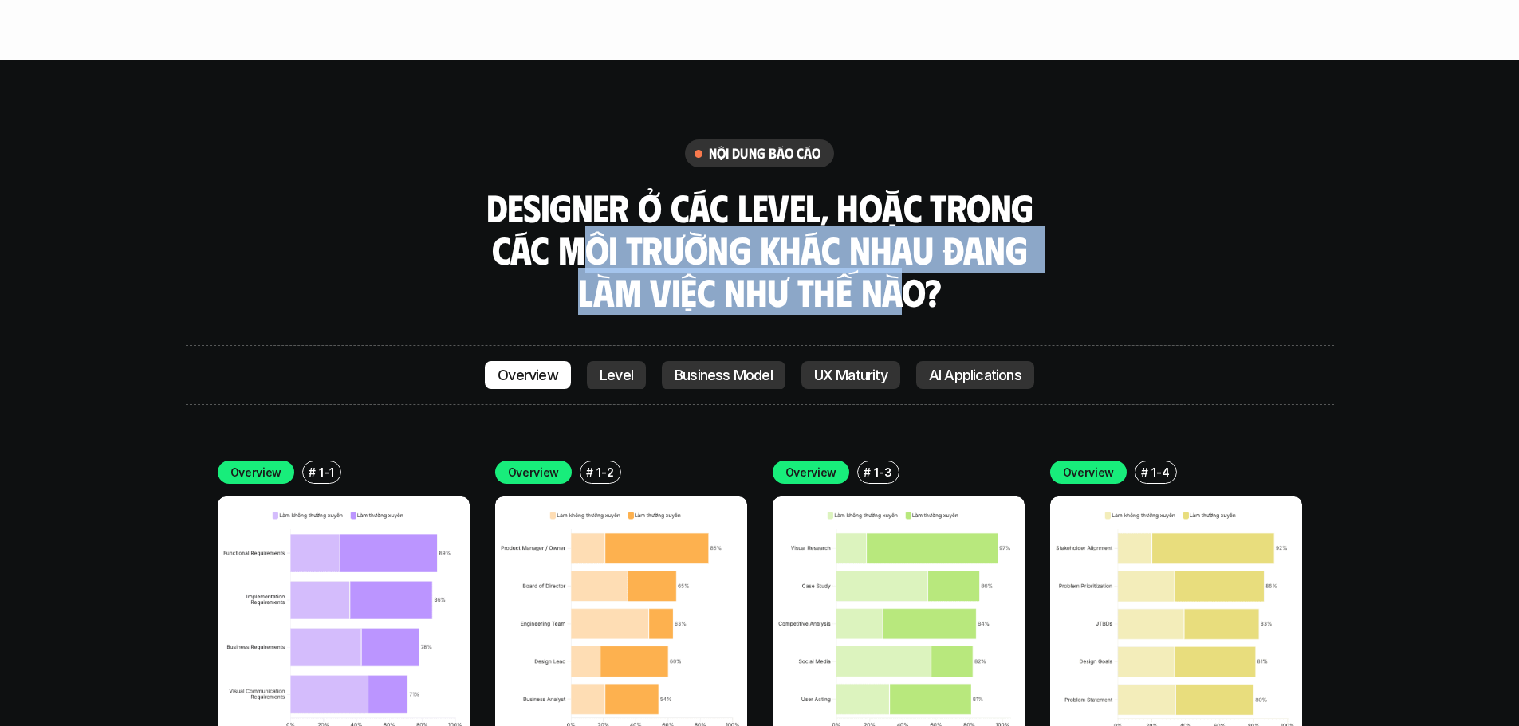
drag, startPoint x: 589, startPoint y: 174, endPoint x: 899, endPoint y: 242, distance: 316.9
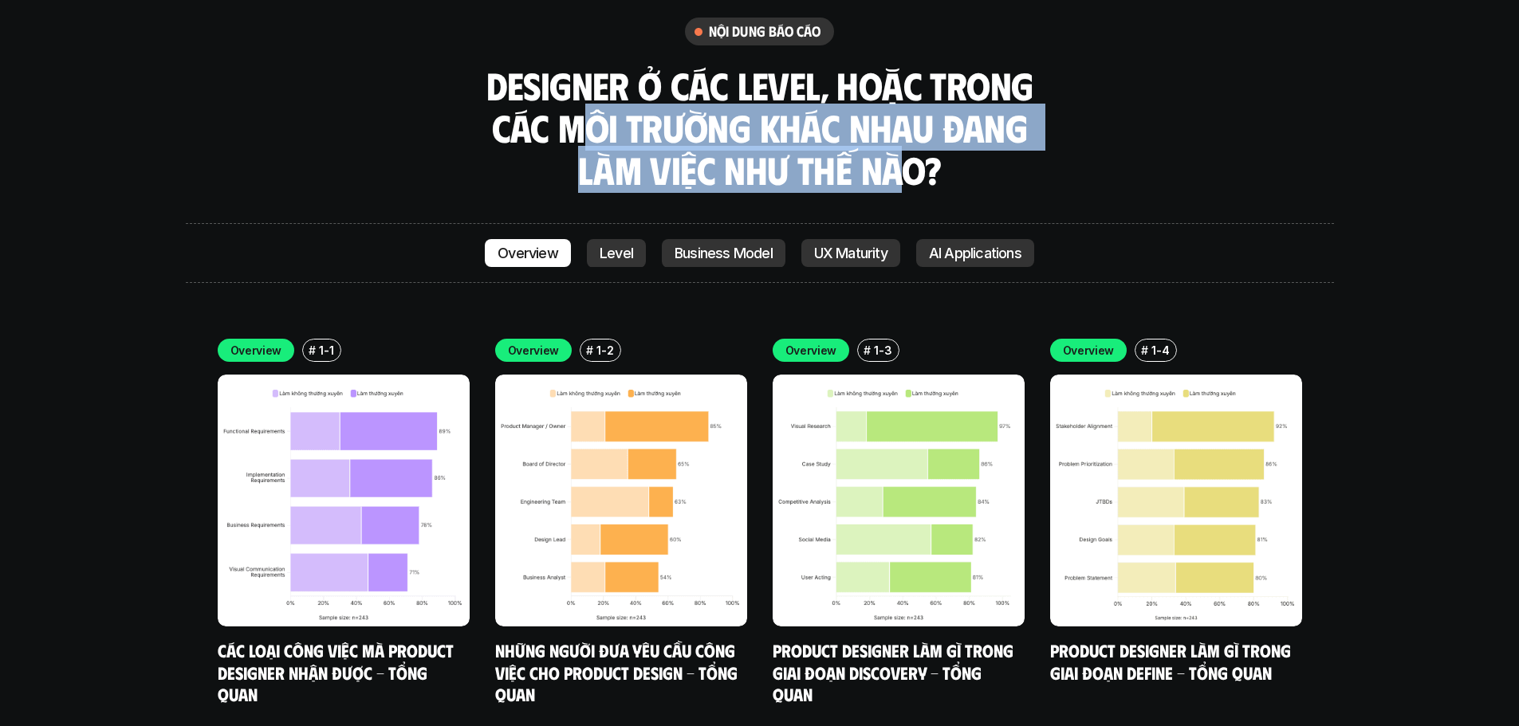
scroll to position [5521, 0]
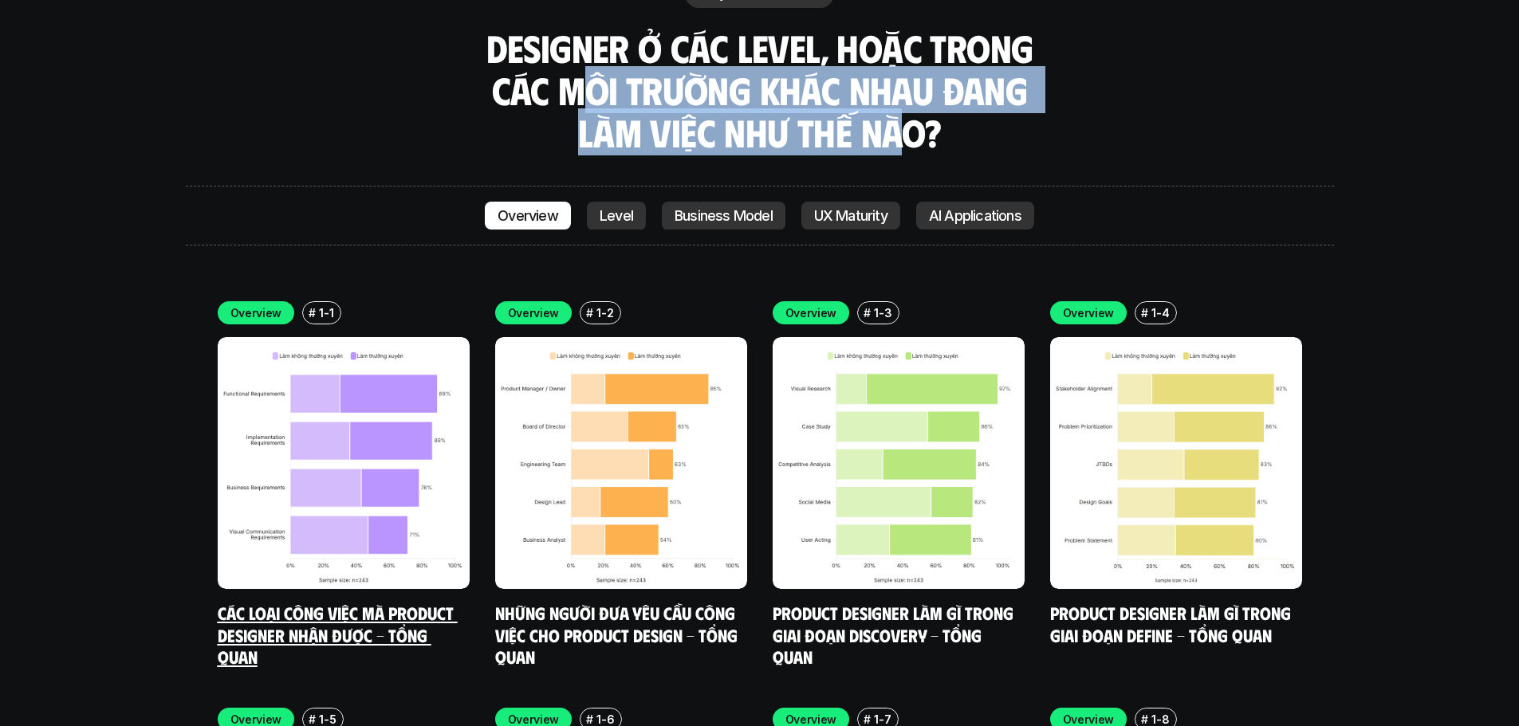
click at [383, 337] on img at bounding box center [344, 463] width 252 height 252
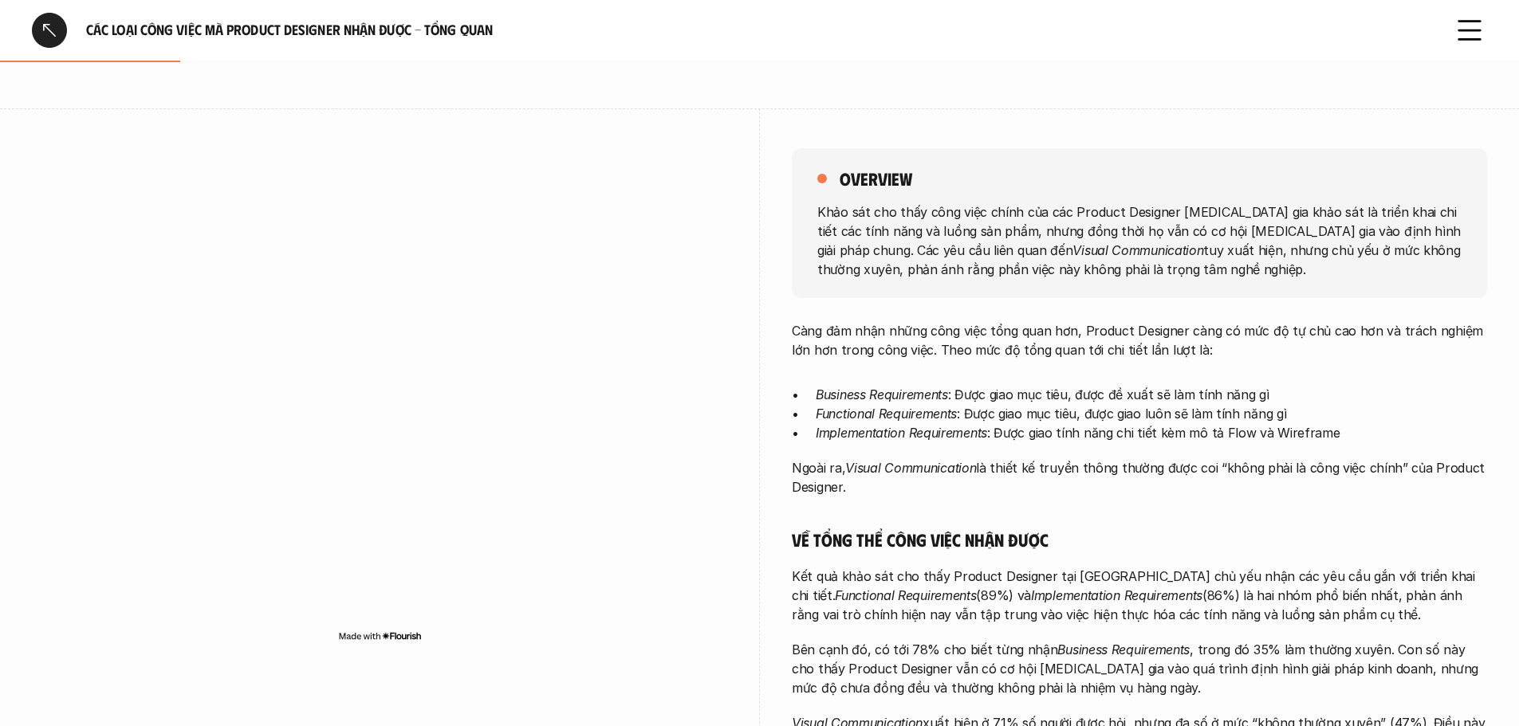
scroll to position [150, 0]
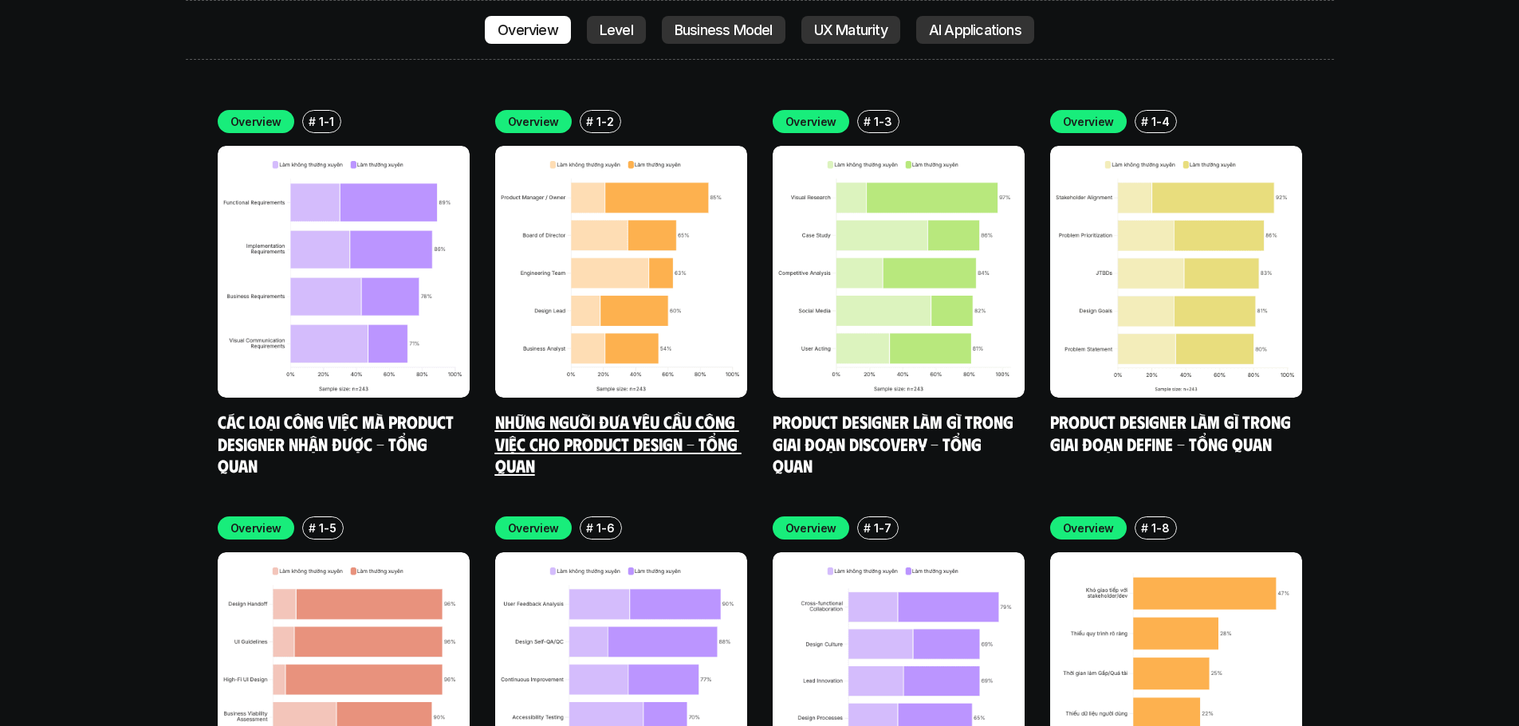
scroll to position [5675, 0]
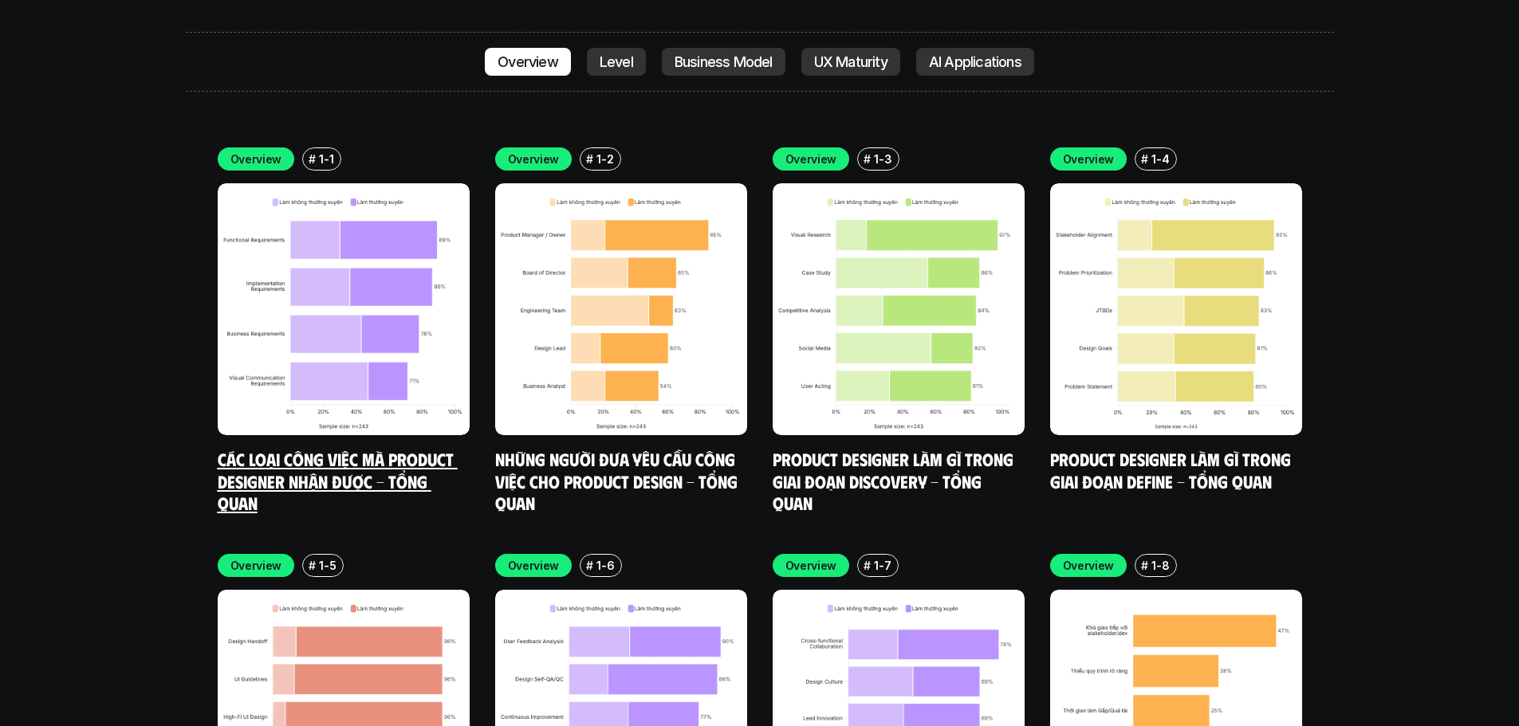
click at [374, 246] on img at bounding box center [344, 309] width 252 height 252
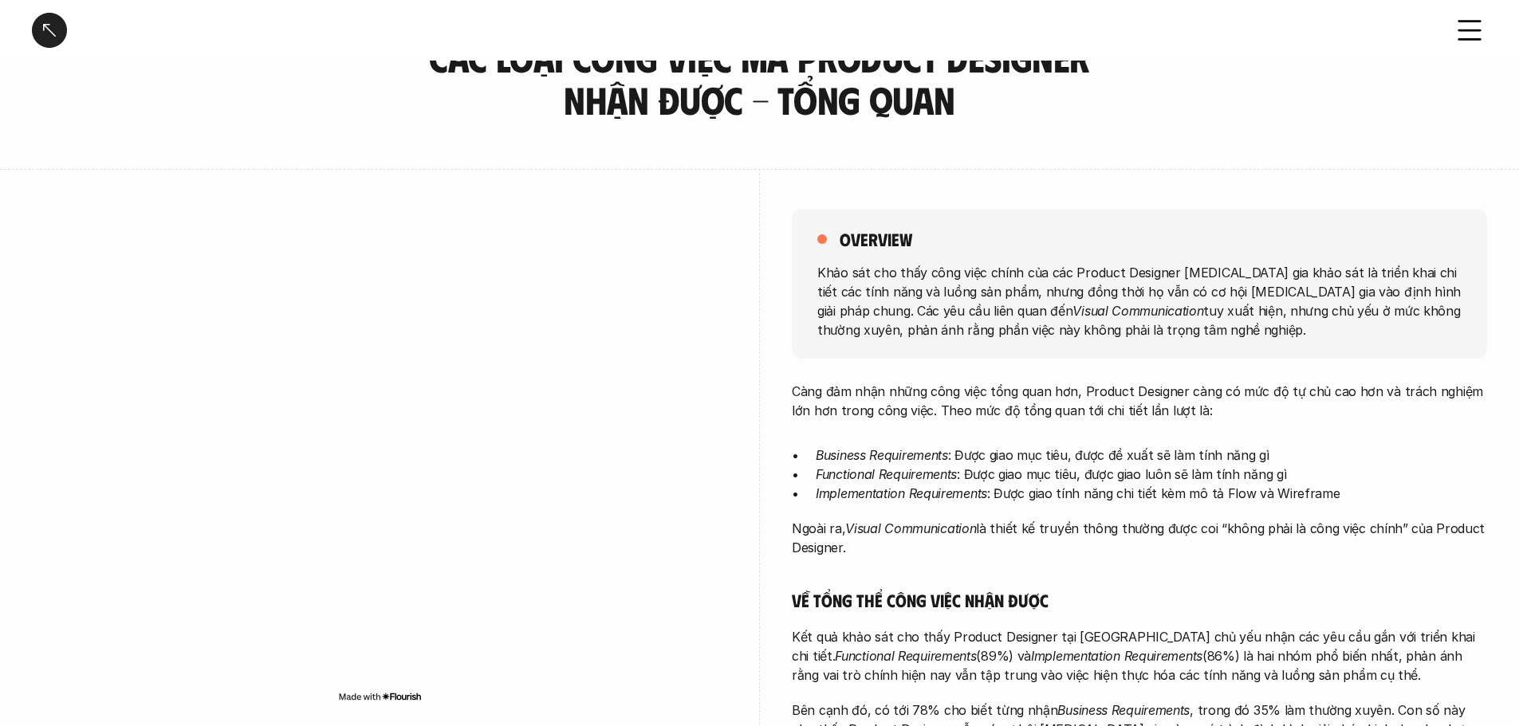
scroll to position [159, 0]
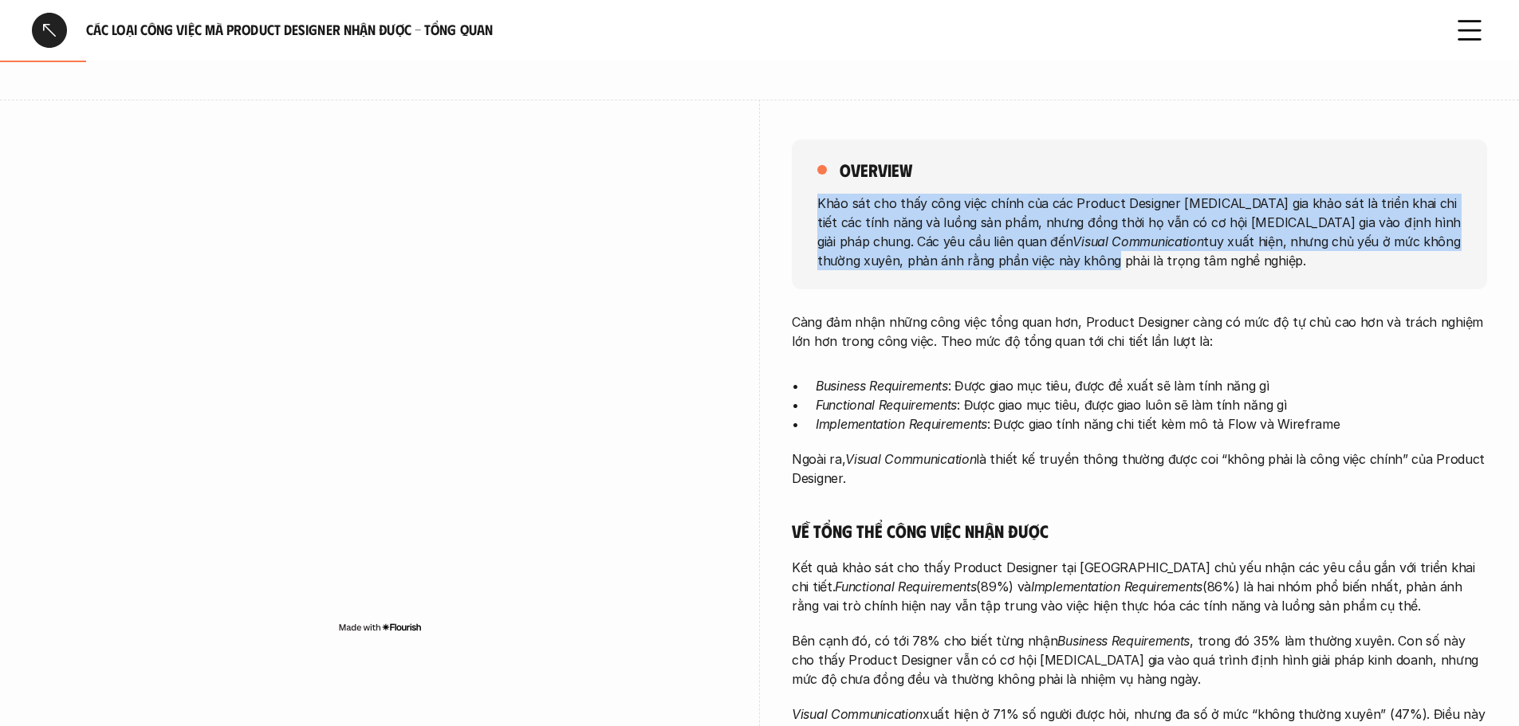
drag, startPoint x: 821, startPoint y: 207, endPoint x: 960, endPoint y: 273, distance: 153.7
click at [960, 273] on div "overview Khảo sát cho thấy công việc chính của các Product Designer tham gia kh…" at bounding box center [1139, 215] width 695 height 150
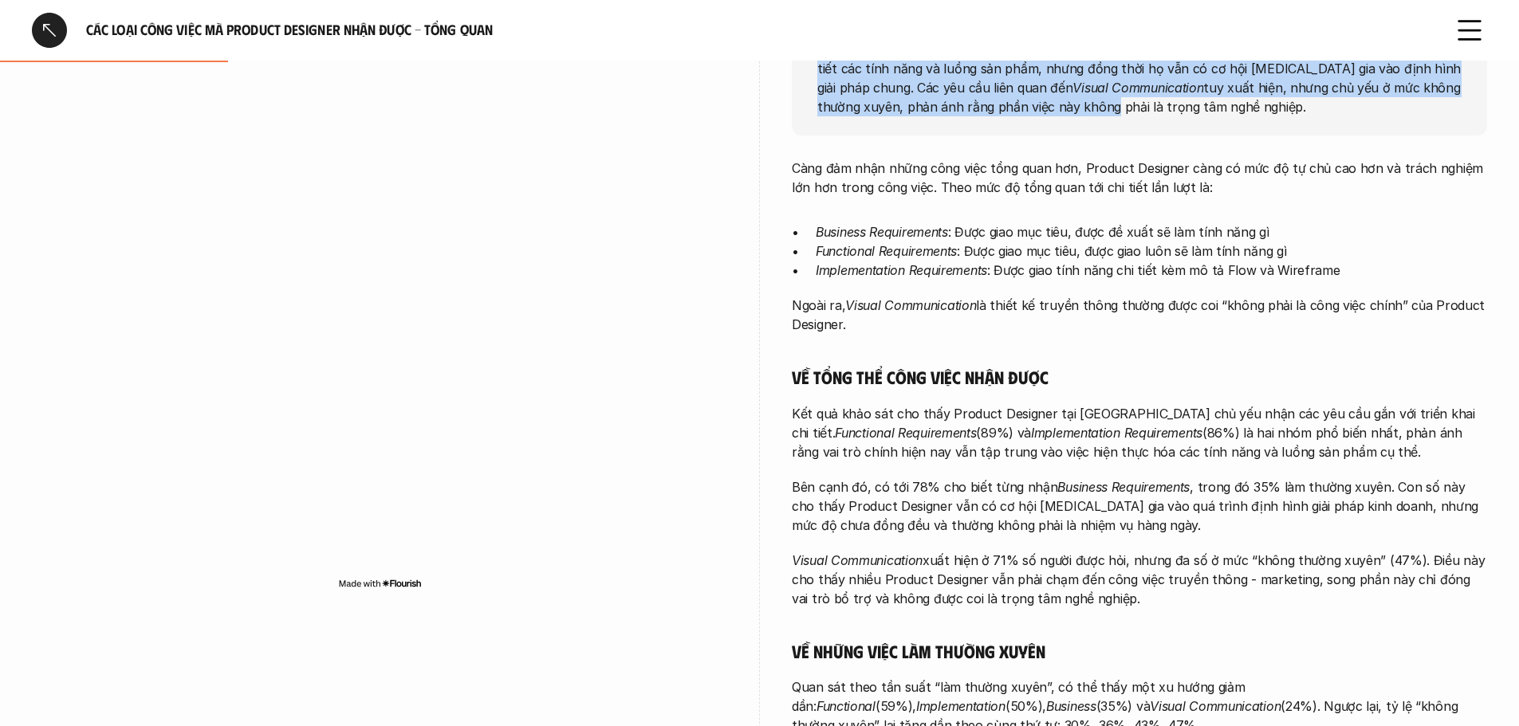
scroll to position [478, 0]
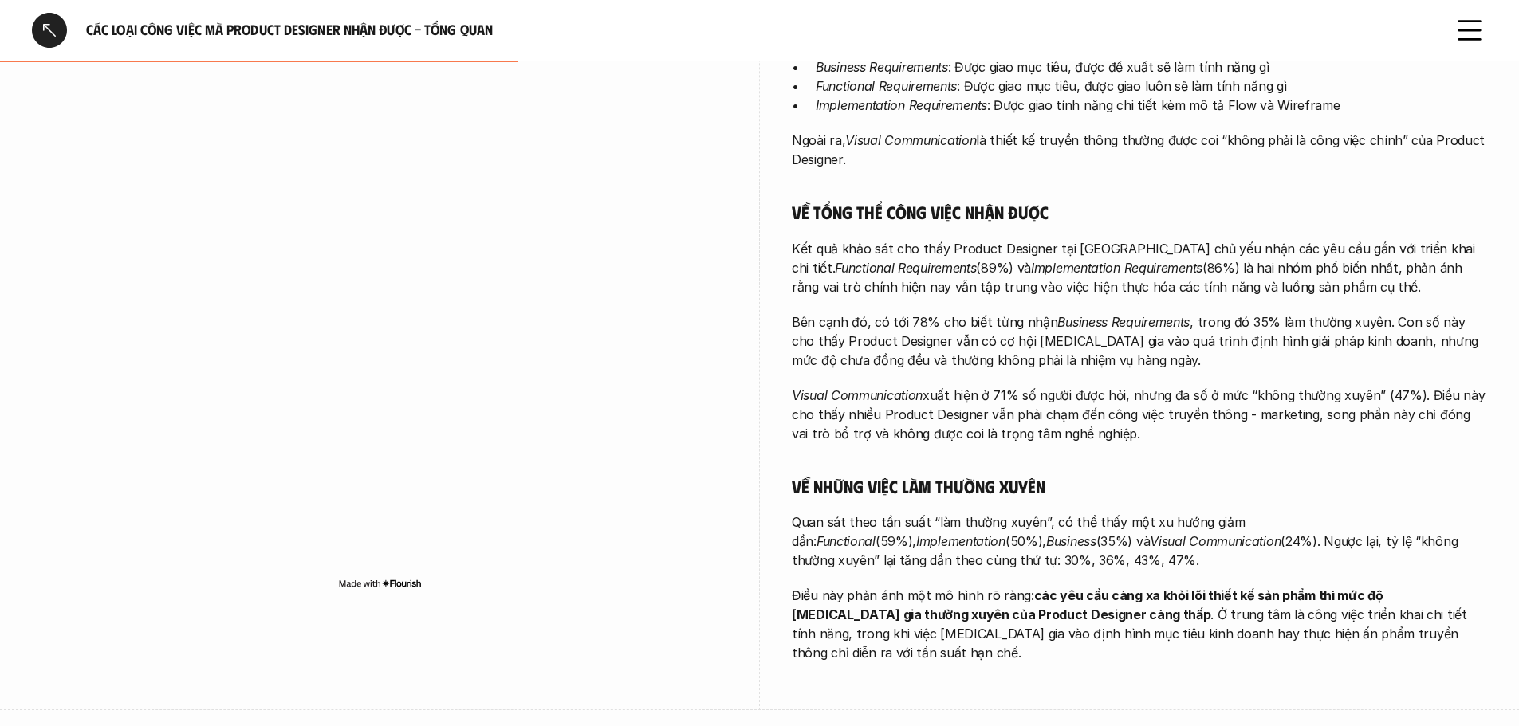
click at [970, 251] on p "Kết quả khảo sát cho thấy Product Designer tại Việt Nam chủ yếu nhận các yêu cầ…" at bounding box center [1139, 267] width 695 height 57
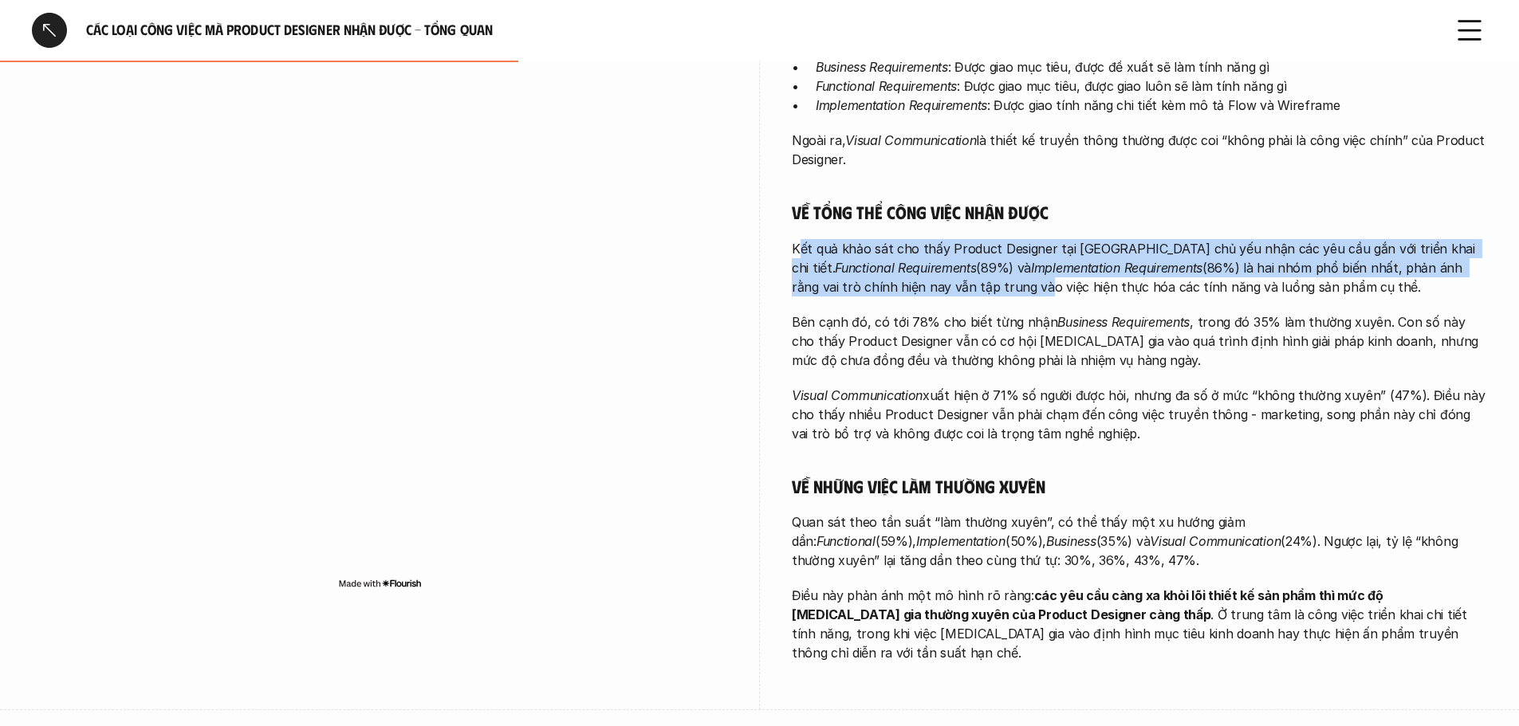
drag, startPoint x: 824, startPoint y: 256, endPoint x: 1038, endPoint y: 308, distance: 220.7
click at [1037, 306] on div "Càng đảm nhận những công việc tổng quan hơn, Product Designer càng có mức độ tự…" at bounding box center [1139, 328] width 695 height 669
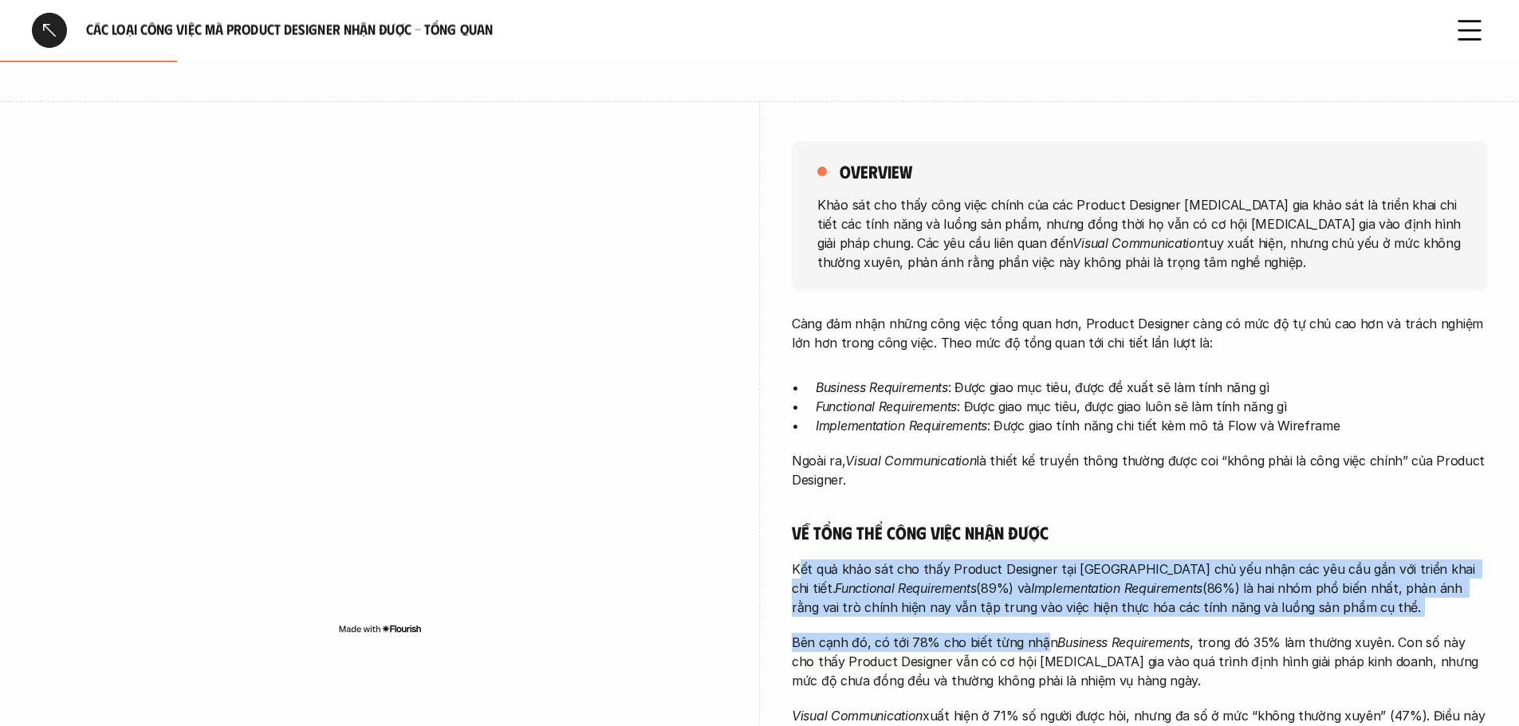
scroll to position [0, 0]
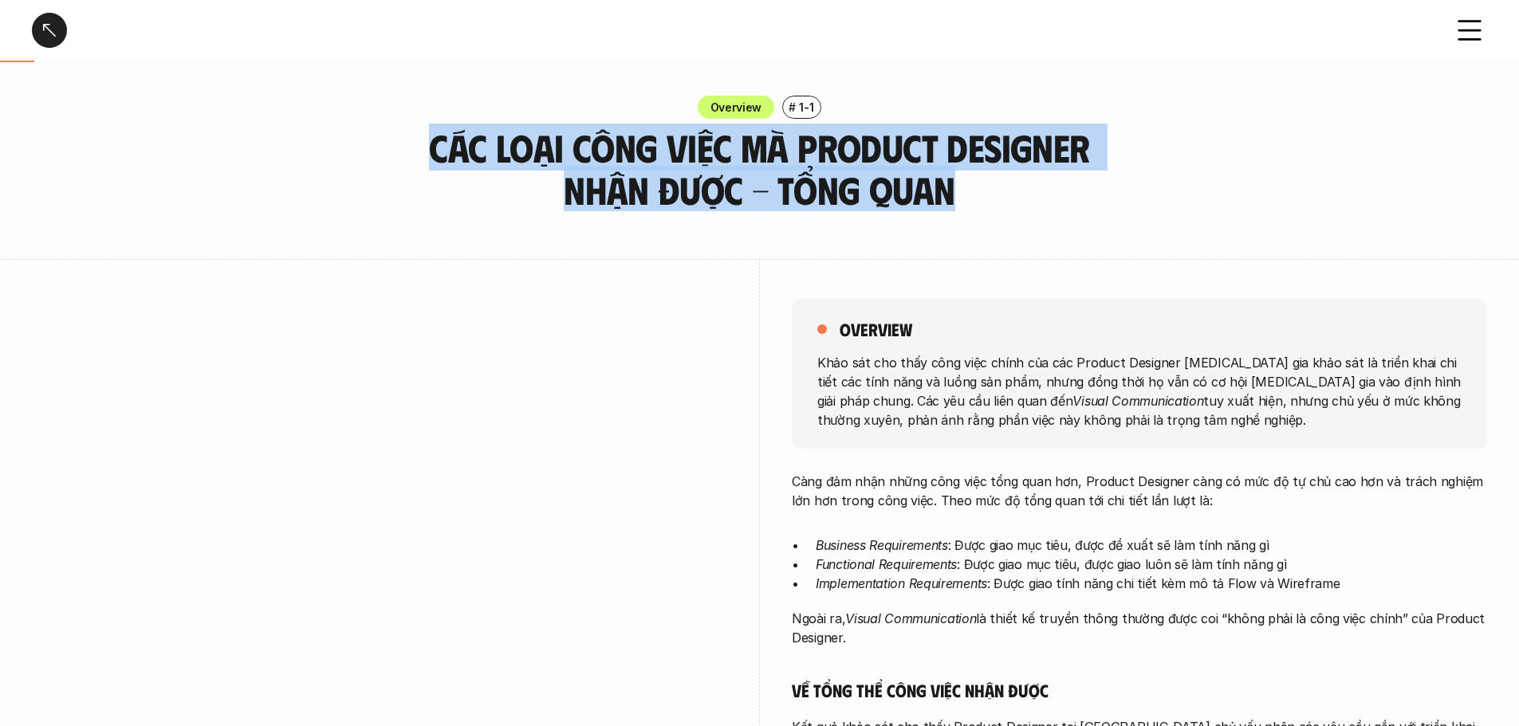
drag, startPoint x: 442, startPoint y: 139, endPoint x: 1009, endPoint y: 211, distance: 572.3
click at [880, 195] on h3 "Các loại công việc mà Product Designer nhận được - Tổng quan" at bounding box center [760, 169] width 678 height 85
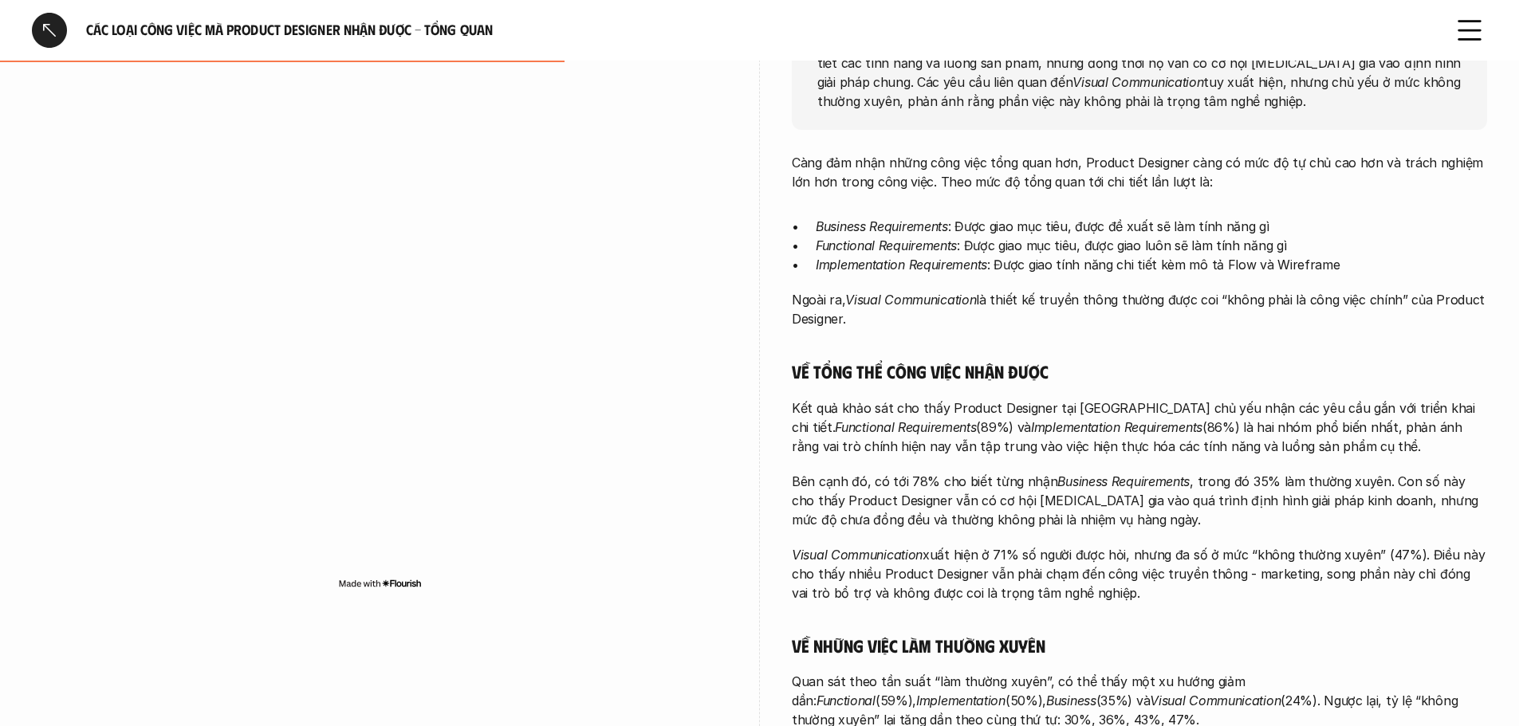
scroll to position [797, 0]
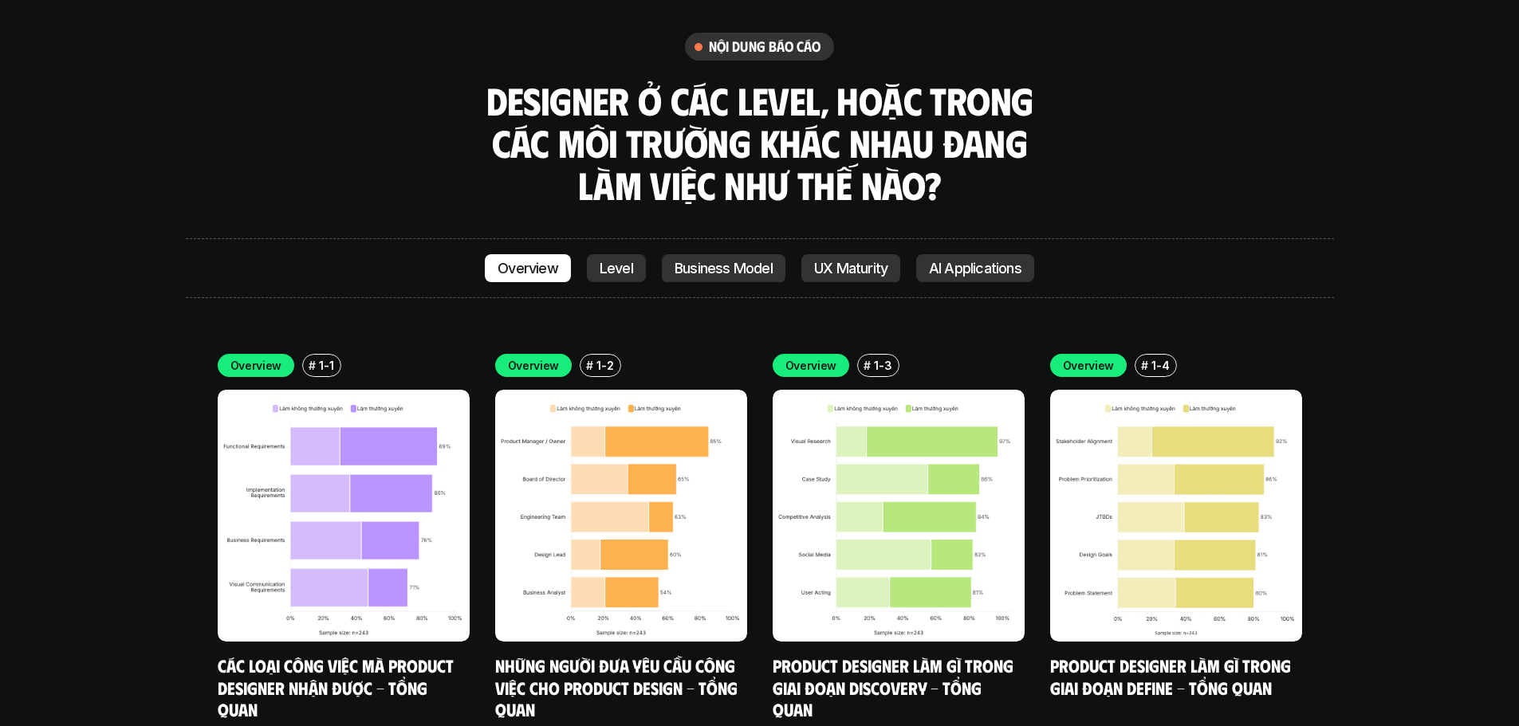
scroll to position [5865, 0]
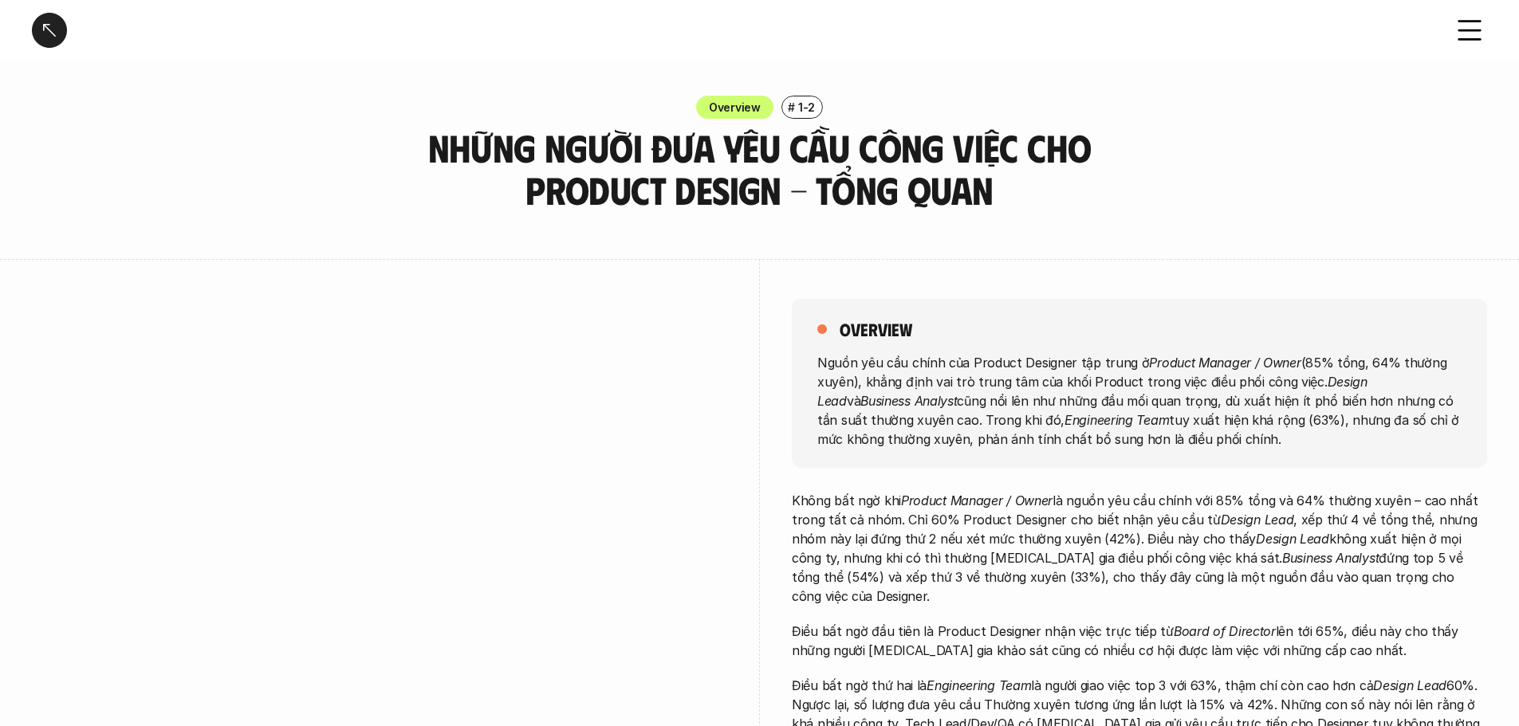
scroll to position [558, 0]
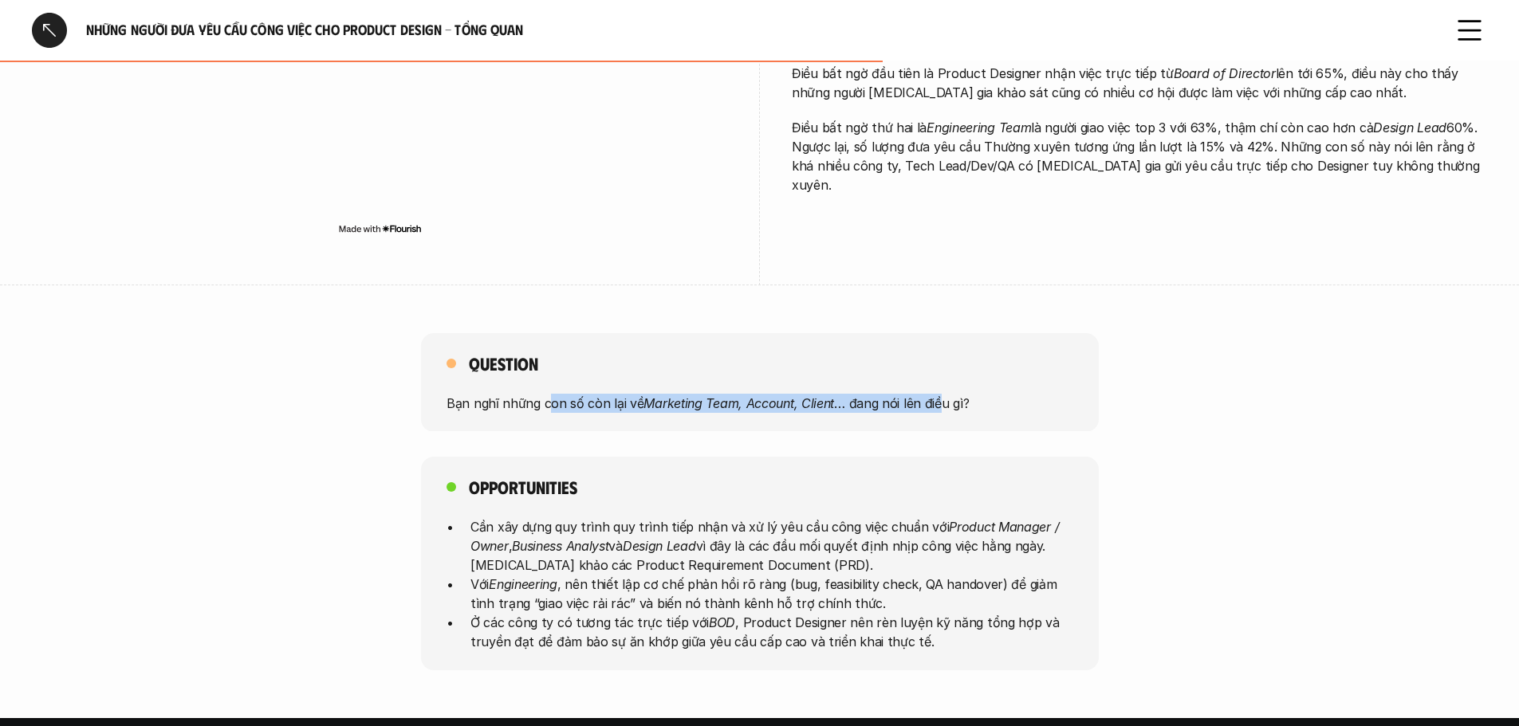
drag, startPoint x: 545, startPoint y: 395, endPoint x: 781, endPoint y: 433, distance: 238.2
click at [944, 437] on div "Question Bạn nghĩ những con số còn lại về Marketing Team, Account, Client … đan…" at bounding box center [759, 501] width 1519 height 337
click at [675, 429] on div "Question Bạn nghĩ những con số còn lại về Marketing Team, Account, Client … đan…" at bounding box center [760, 382] width 678 height 99
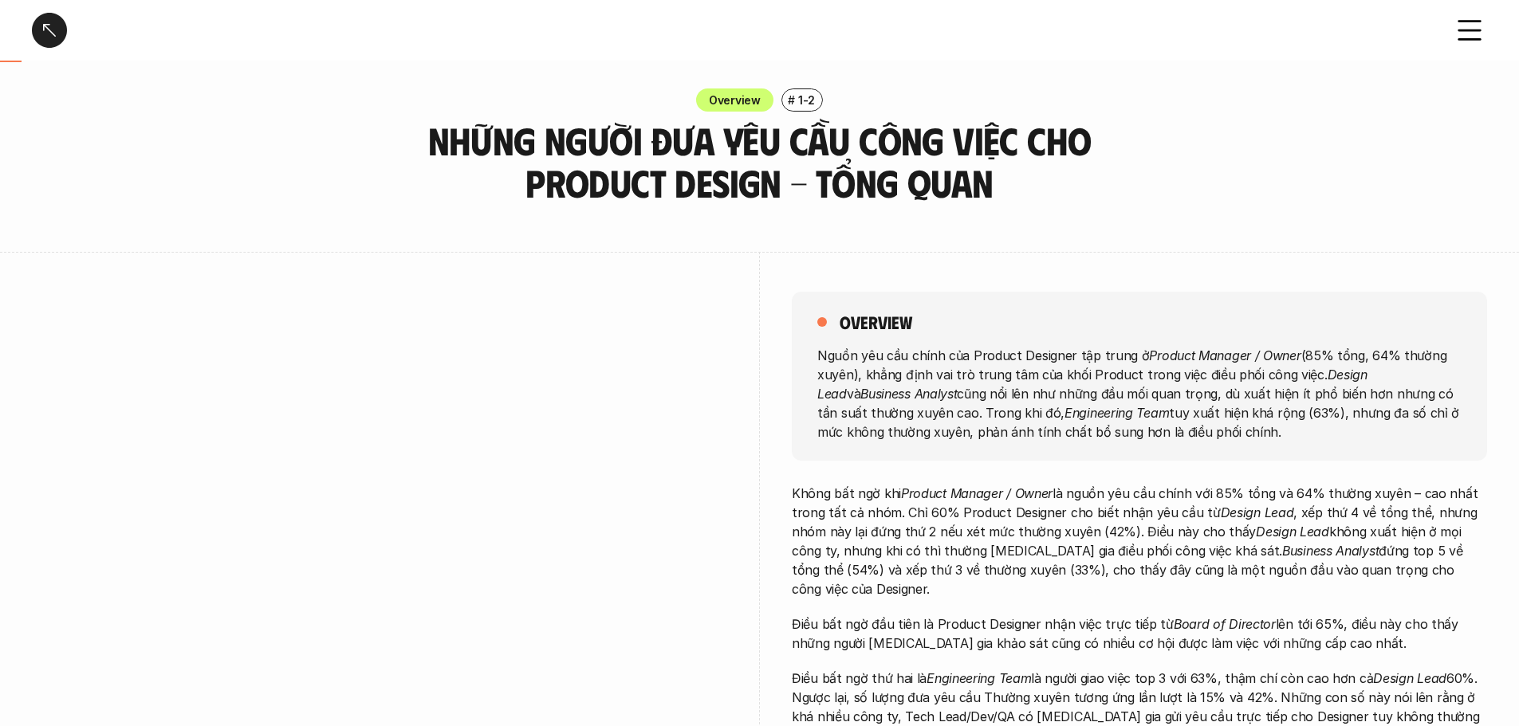
scroll to position [0, 0]
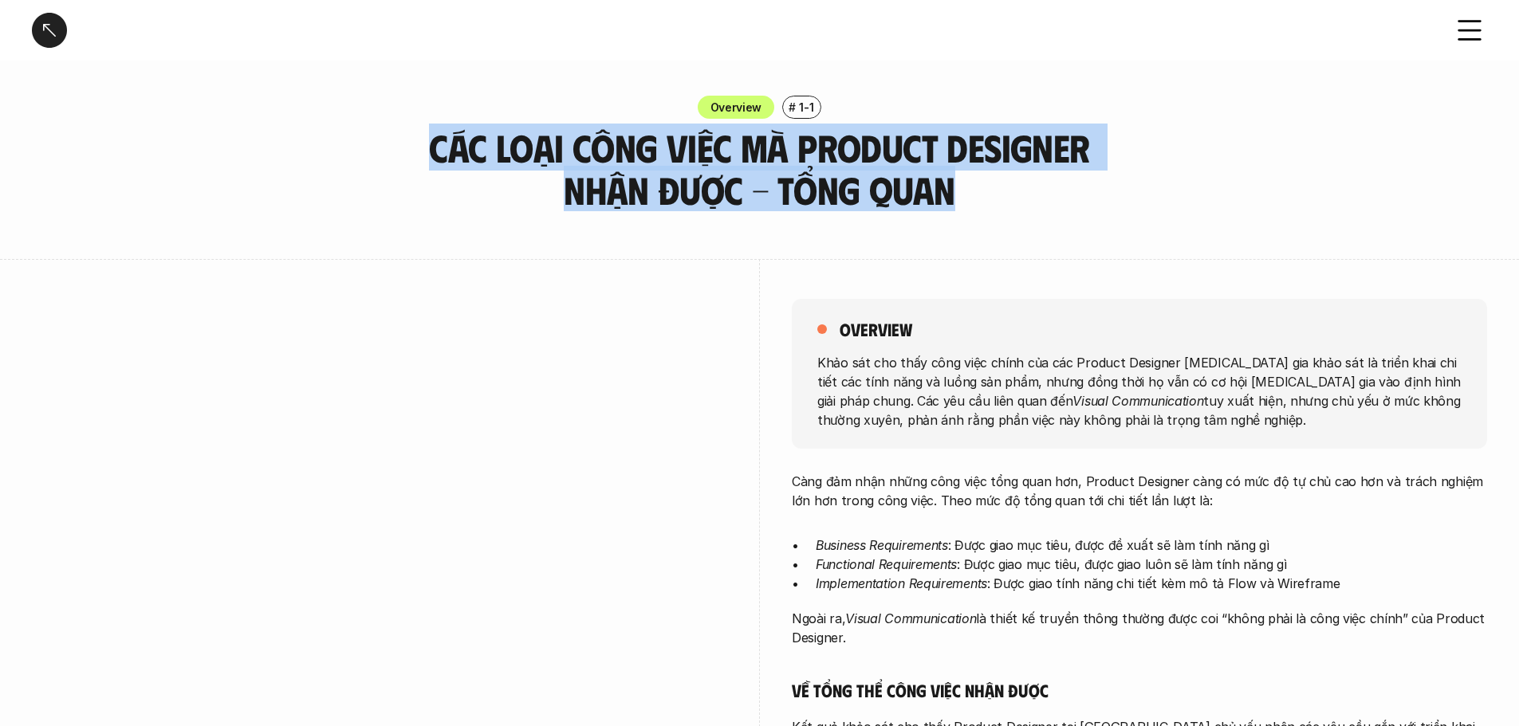
drag, startPoint x: 428, startPoint y: 139, endPoint x: 971, endPoint y: 222, distance: 549.4
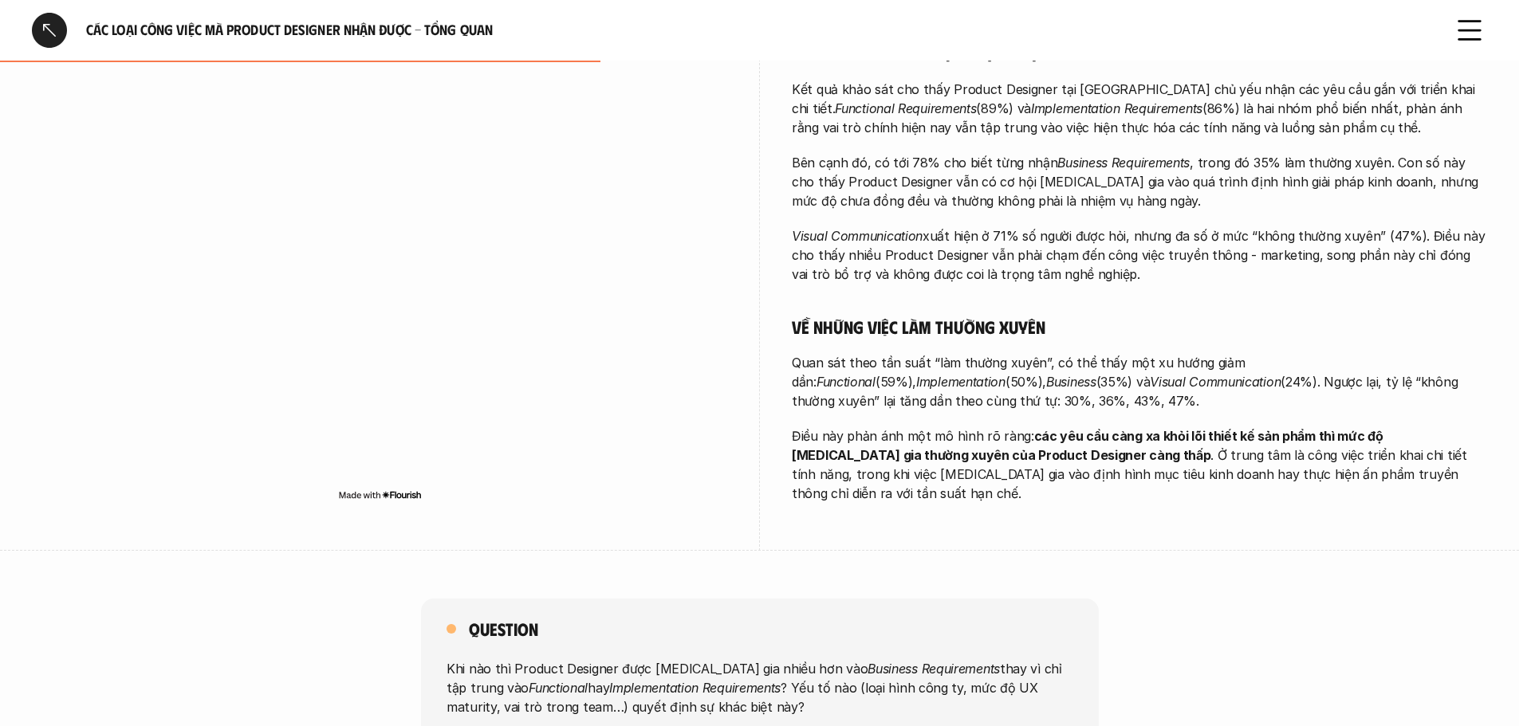
scroll to position [80, 0]
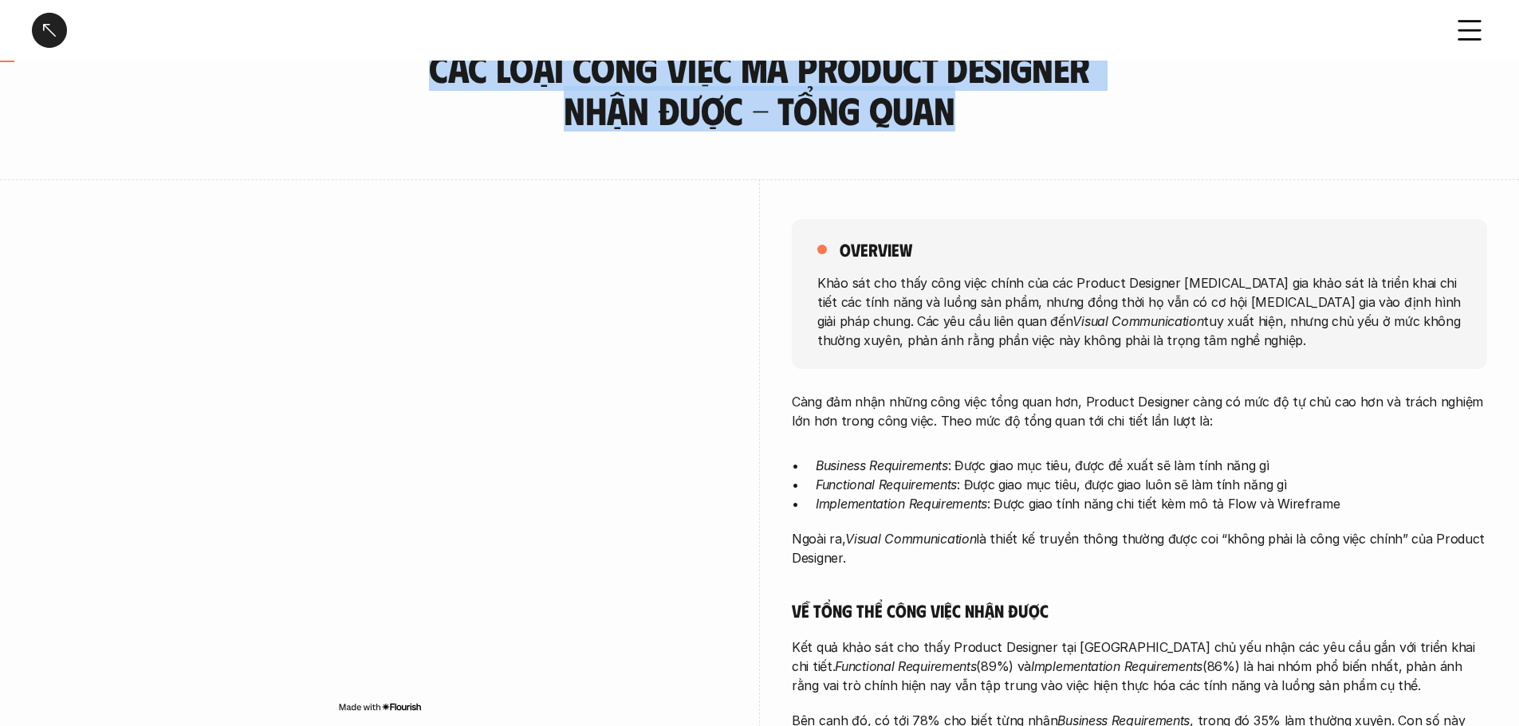
click at [671, 106] on h3 "Các loại công việc mà Product Designer nhận được - Tổng quan" at bounding box center [760, 89] width 678 height 85
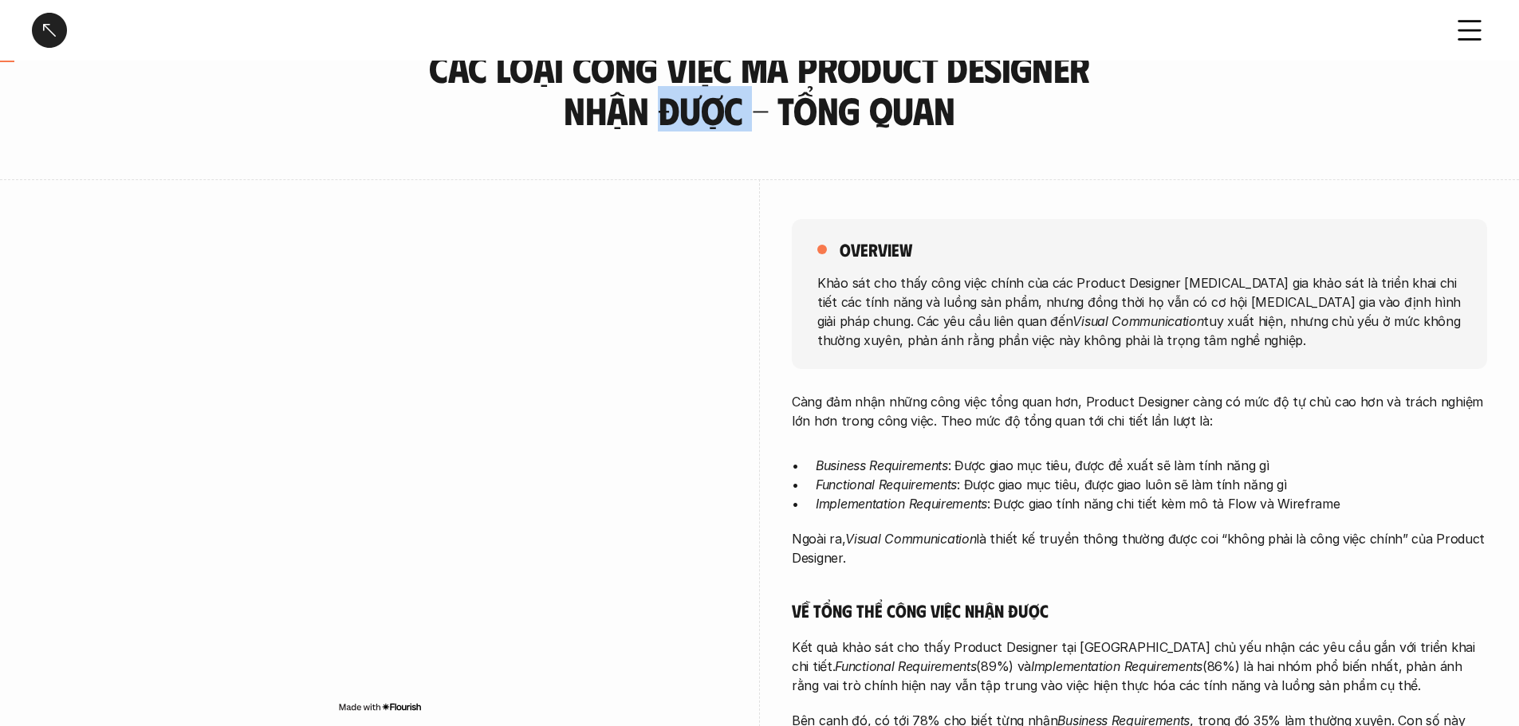
click at [671, 106] on h3 "Các loại công việc mà Product Designer nhận được - Tổng quan" at bounding box center [760, 89] width 678 height 85
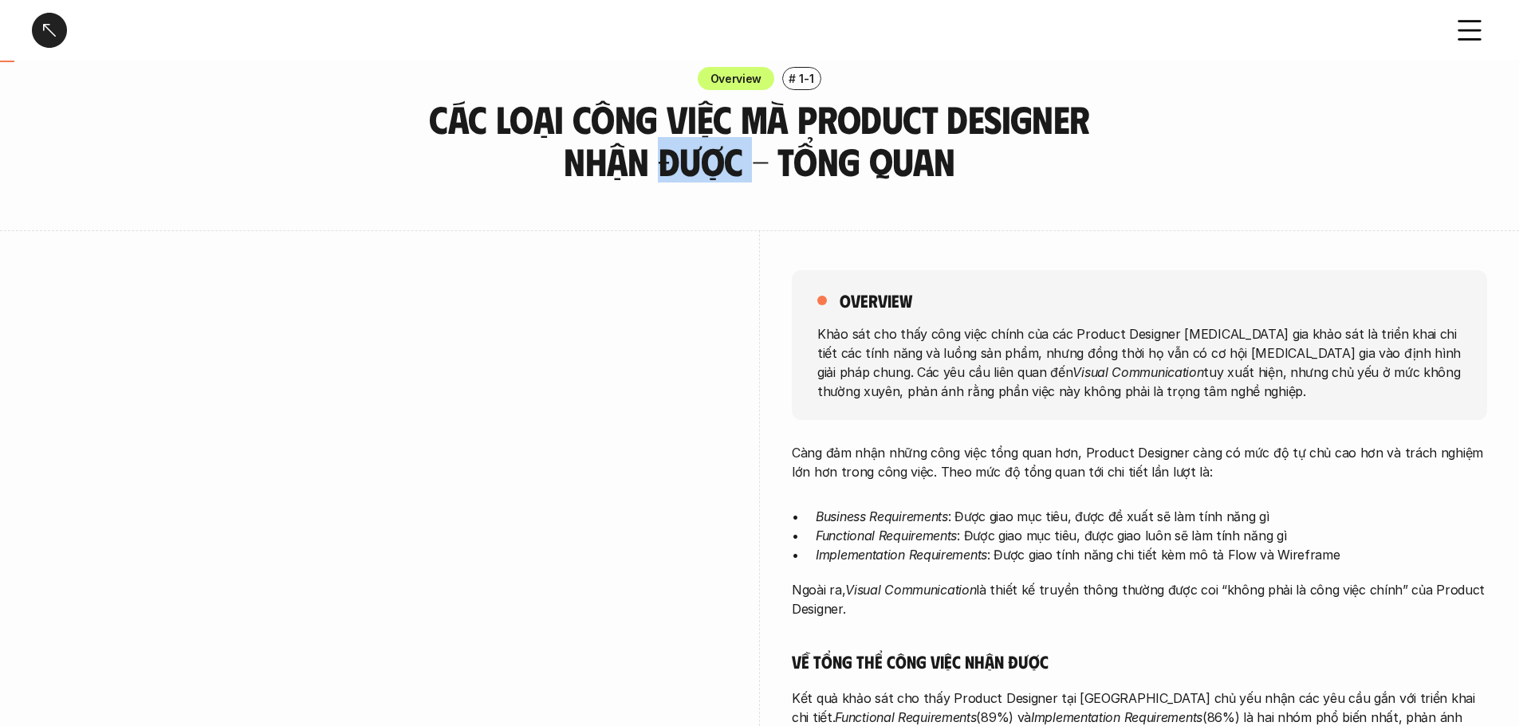
scroll to position [0, 0]
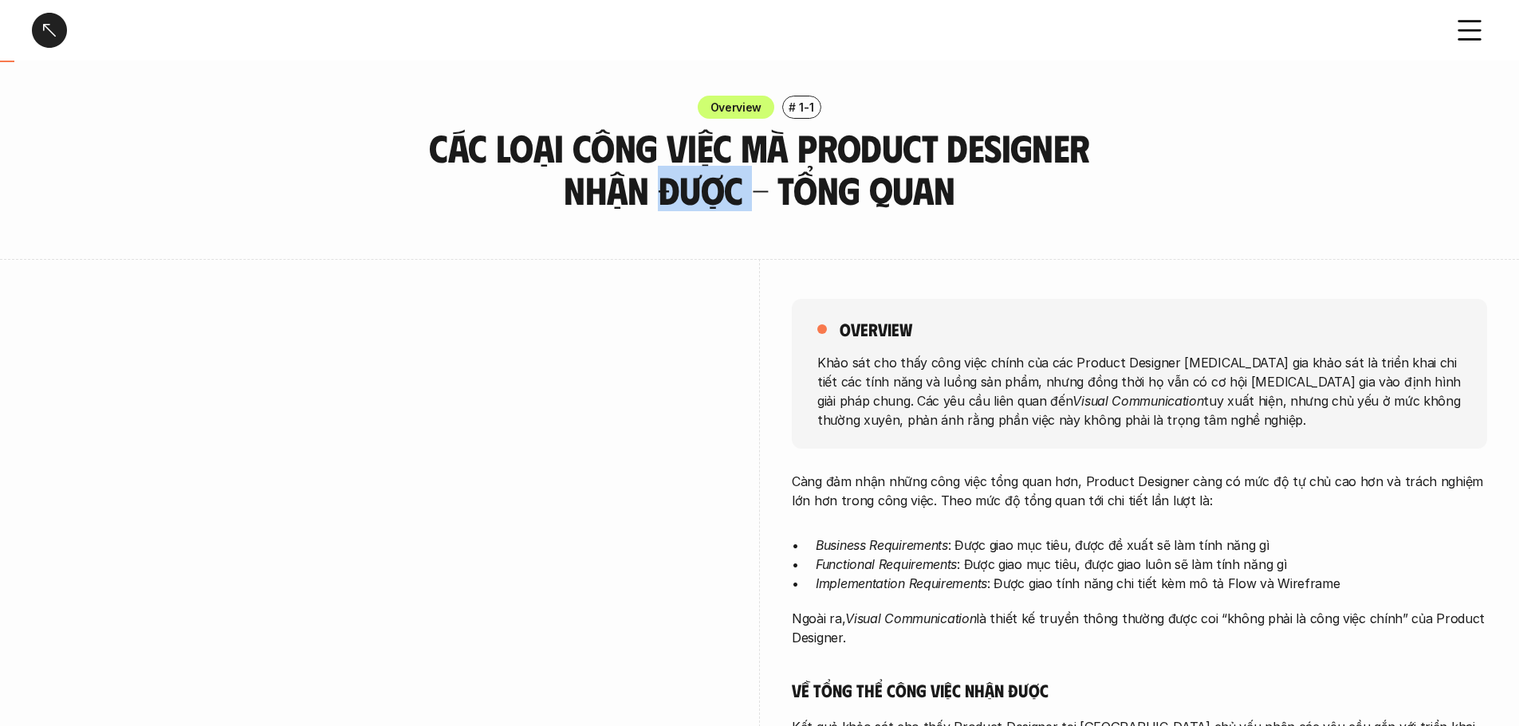
click at [700, 190] on h3 "Các loại công việc mà Product Designer nhận được - Tổng quan" at bounding box center [760, 169] width 678 height 85
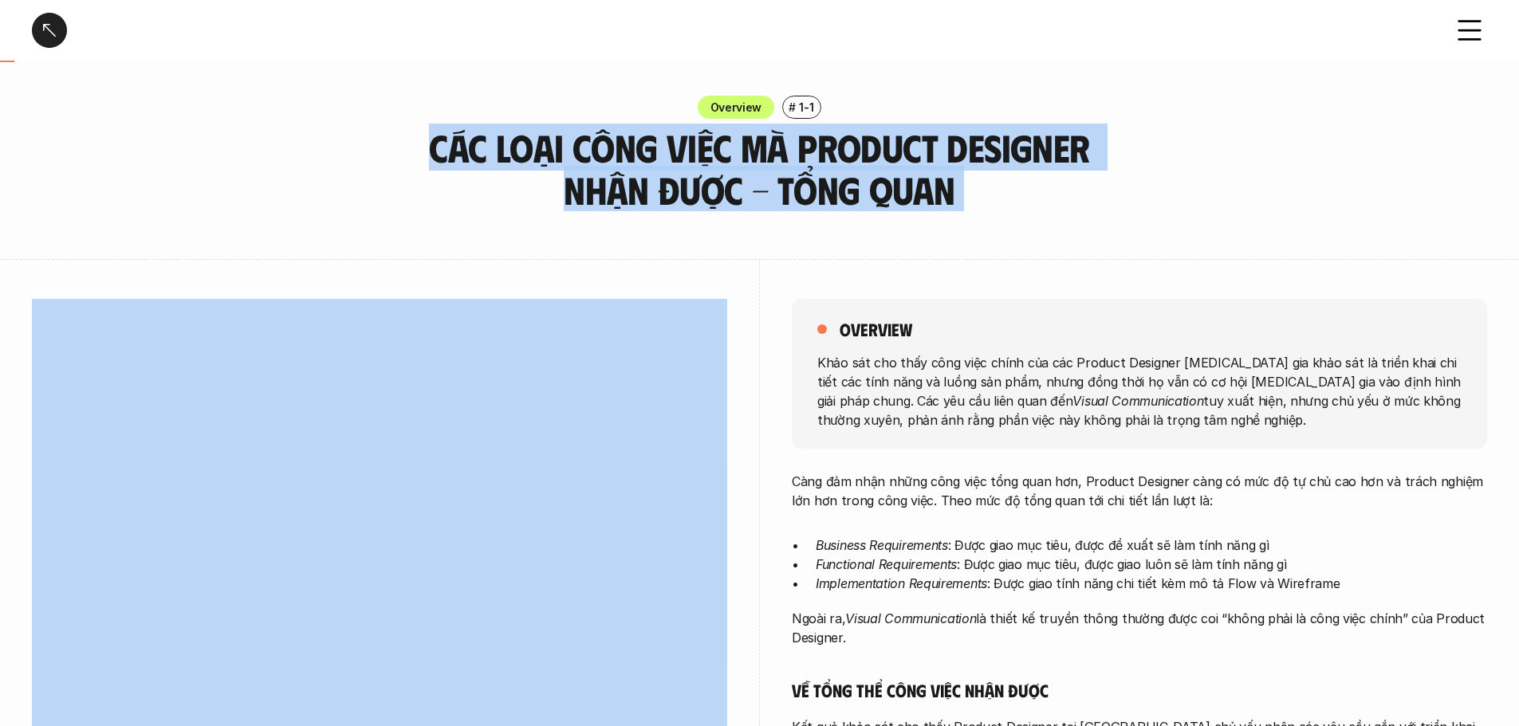
click at [700, 190] on h3 "Các loại công việc mà Product Designer nhận được - Tổng quan" at bounding box center [760, 169] width 678 height 85
click at [657, 181] on h3 "Các loại công việc mà Product Designer nhận được - Tổng quan" at bounding box center [760, 169] width 678 height 85
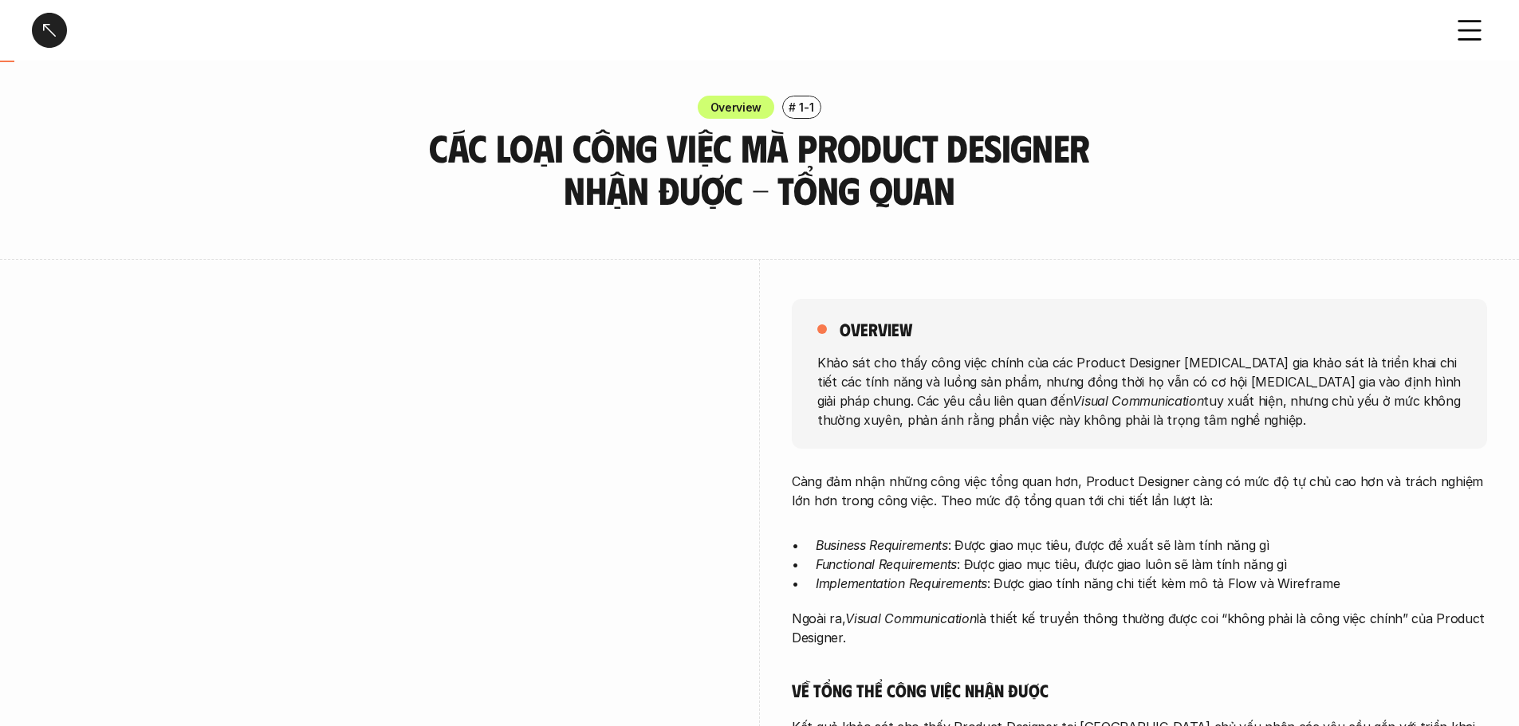
drag, startPoint x: 496, startPoint y: 158, endPoint x: 417, endPoint y: 144, distance: 80.2
click at [495, 158] on h3 "Các loại công việc mà Product Designer nhận được - Tổng quan" at bounding box center [760, 169] width 678 height 85
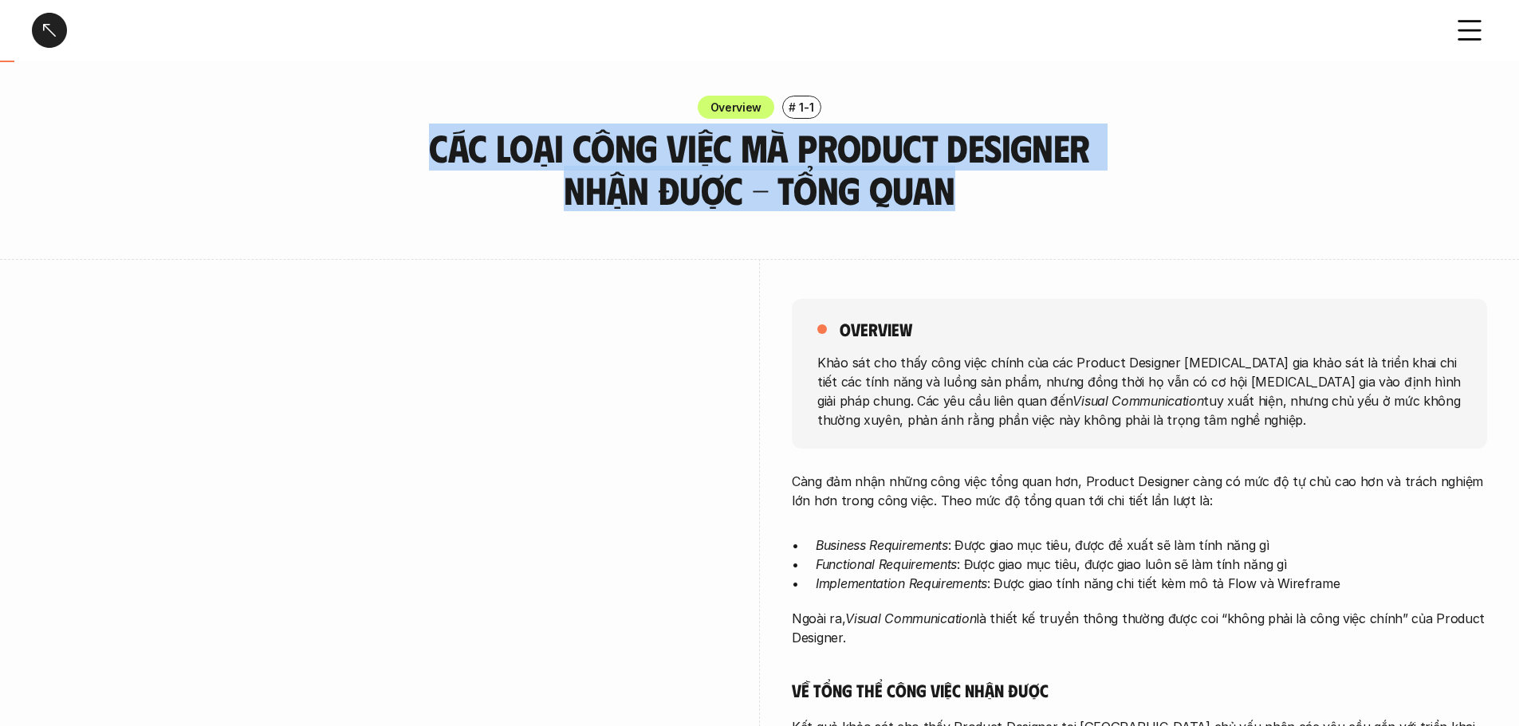
drag, startPoint x: 417, startPoint y: 144, endPoint x: 990, endPoint y: 199, distance: 576.0
click at [990, 199] on div "Overview # 1-1 Các loại công việc mà Product Designer nhận được - Tổng quan" at bounding box center [759, 154] width 1519 height 116
click at [539, 146] on h3 "Các loại công việc mà Product Designer nhận được - Tổng quan" at bounding box center [760, 169] width 678 height 85
drag, startPoint x: 435, startPoint y: 145, endPoint x: 967, endPoint y: 206, distance: 535.3
click at [967, 206] on h3 "Các loại công việc mà Product Designer nhận được - Tổng quan" at bounding box center [760, 169] width 678 height 85
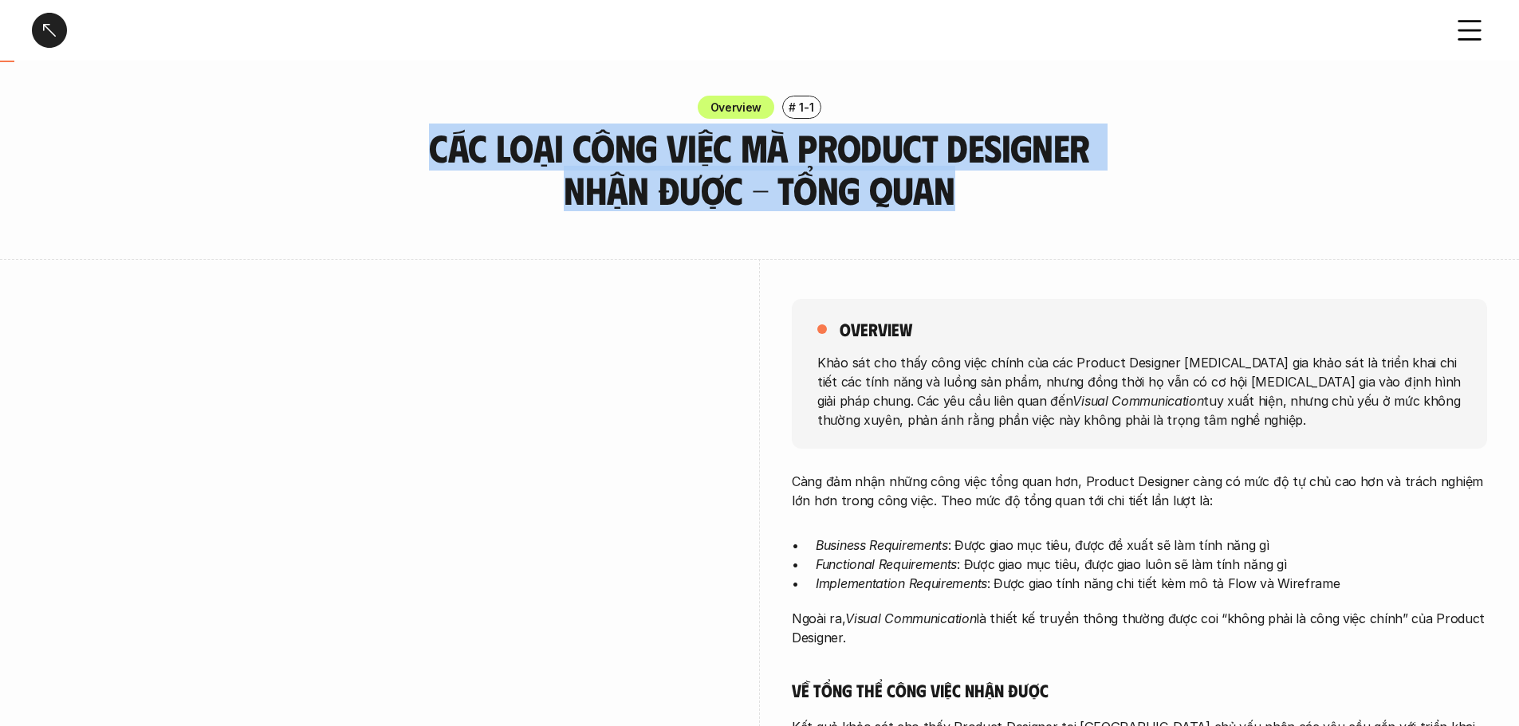
click at [818, 203] on h3 "Các loại công việc mà Product Designer nhận được - Tổng quan" at bounding box center [760, 169] width 678 height 85
drag, startPoint x: 416, startPoint y: 130, endPoint x: 951, endPoint y: 191, distance: 538.6
click at [951, 191] on div "Overview # 1-1 Các loại công việc mà Product Designer nhận được - Tổng quan" at bounding box center [759, 154] width 1519 height 116
click at [898, 191] on h3 "Các loại công việc mà Product Designer nhận được - Tổng quan" at bounding box center [760, 169] width 678 height 85
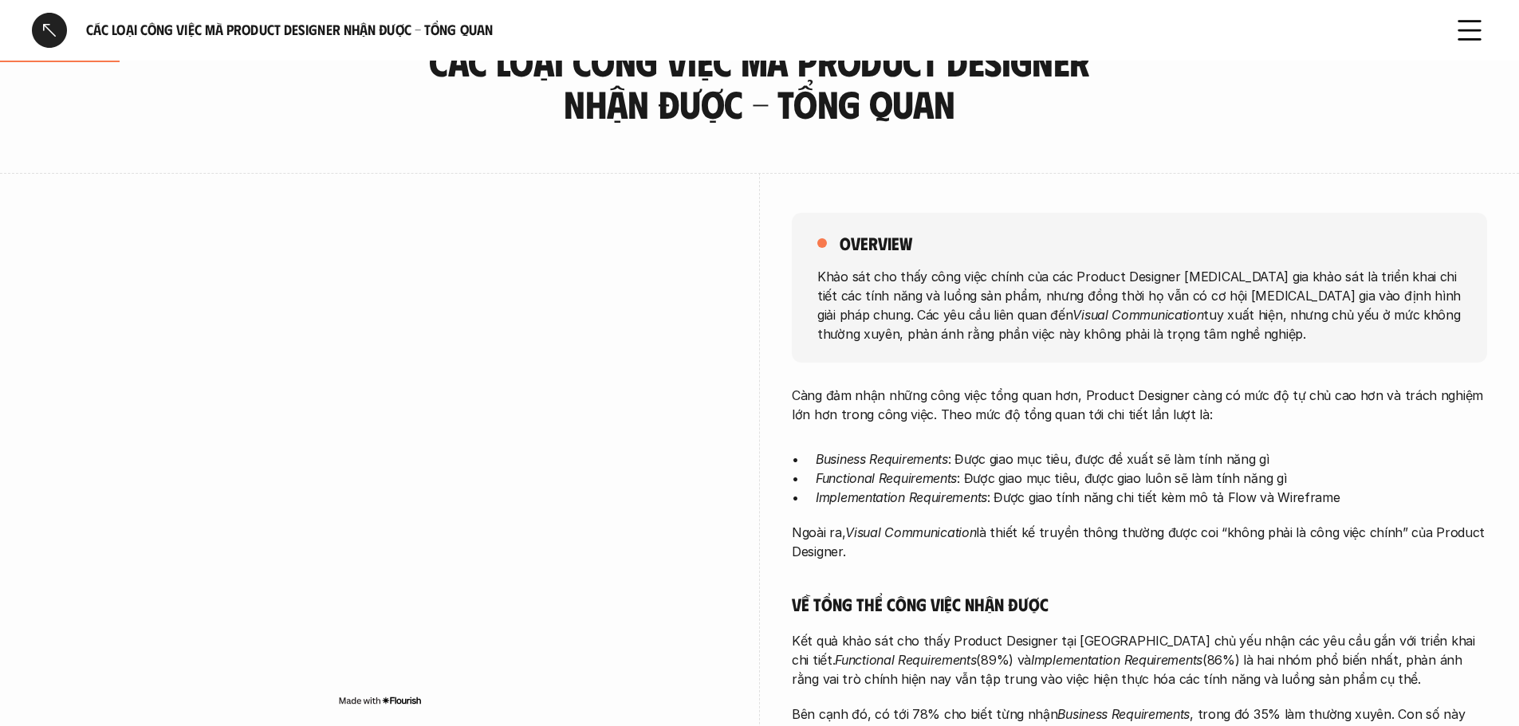
scroll to position [80, 0]
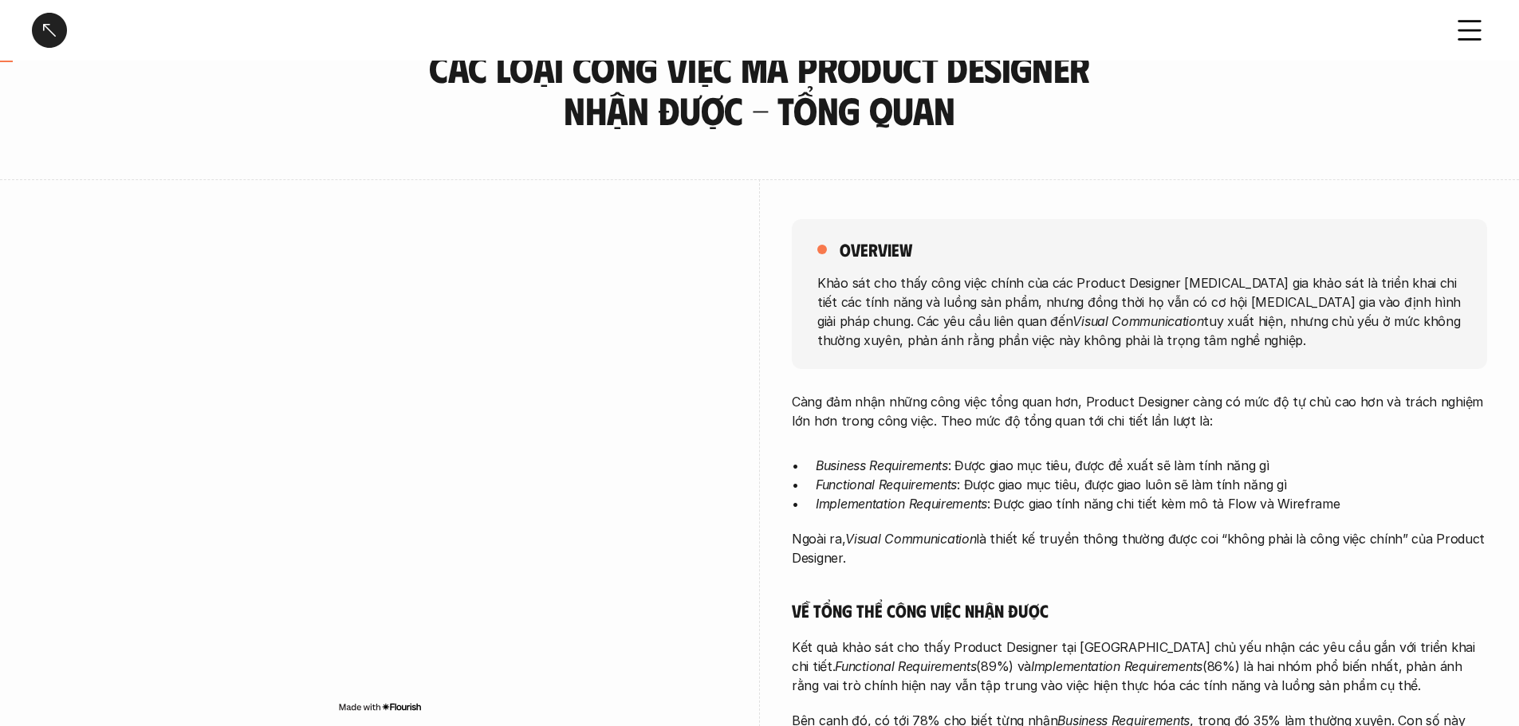
click at [877, 286] on p "Khảo sát cho thấy công việc chính của các Product Designer tham gia khảo sát là…" at bounding box center [1139, 311] width 644 height 77
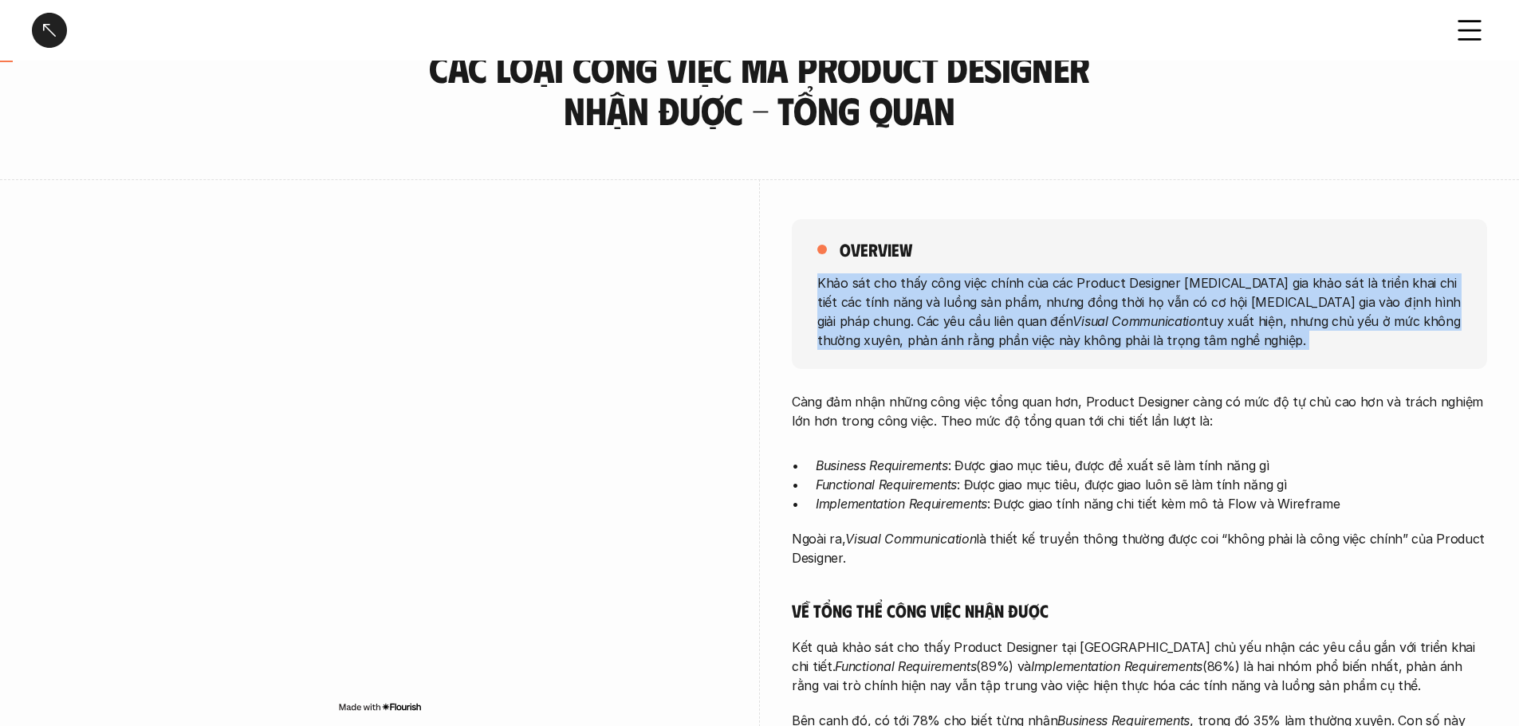
click at [877, 285] on p "Khảo sát cho thấy công việc chính của các Product Designer tham gia khảo sát là…" at bounding box center [1139, 311] width 644 height 77
click at [873, 276] on p "Khảo sát cho thấy công việc chính của các Product Designer tham gia khảo sát là…" at bounding box center [1139, 311] width 644 height 77
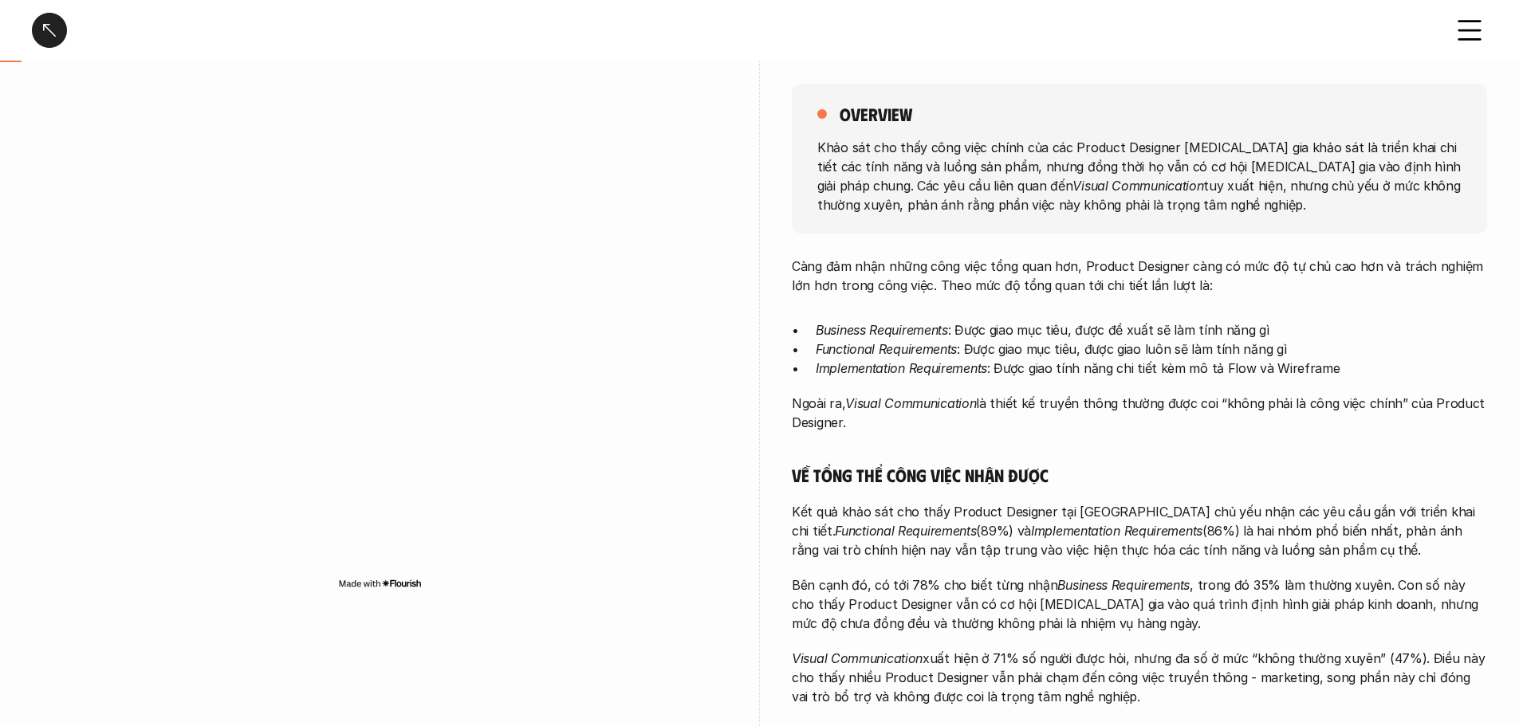
scroll to position [478, 0]
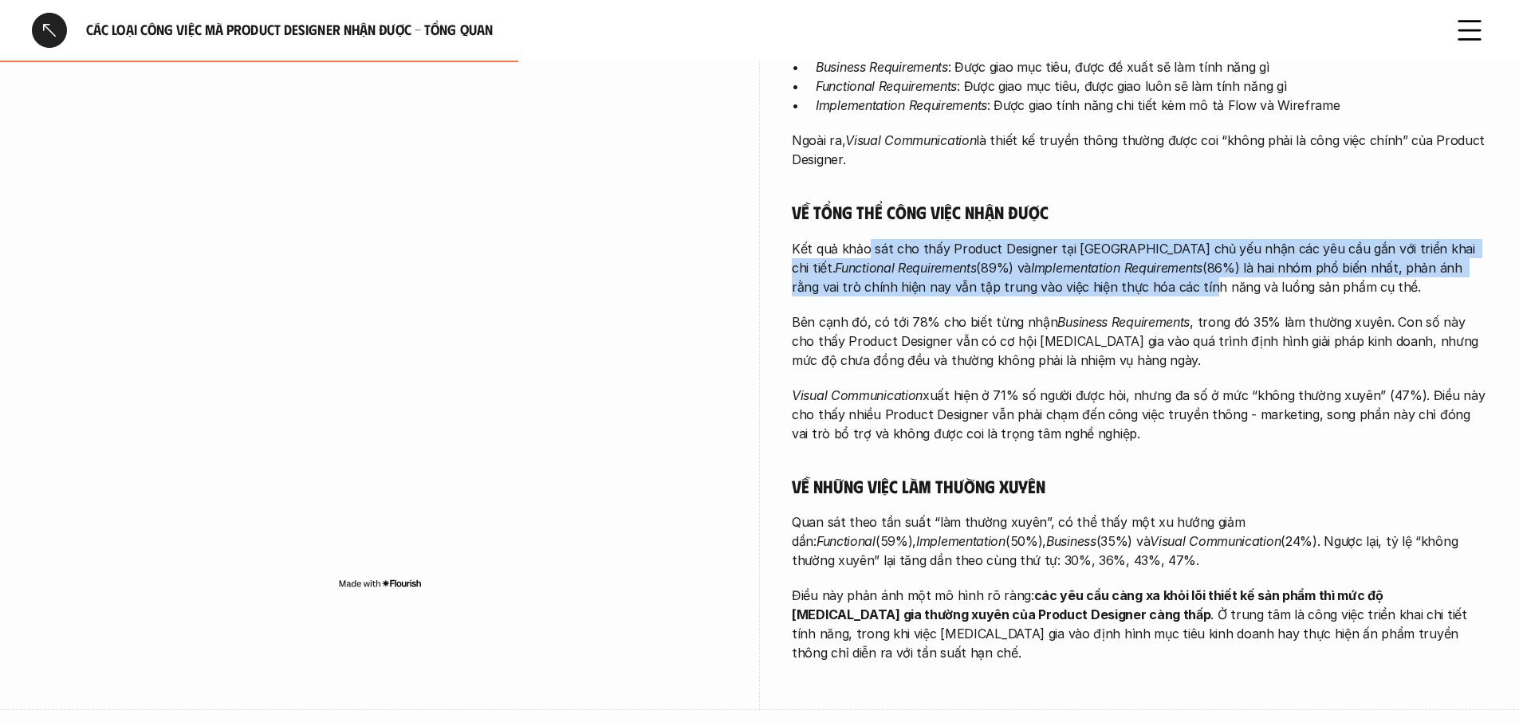
drag, startPoint x: 865, startPoint y: 237, endPoint x: 1143, endPoint y: 287, distance: 282.8
click at [1146, 287] on div "Càng đảm nhận những công việc tổng quan hơn, Product Designer càng có mức độ tự…" at bounding box center [1139, 328] width 695 height 669
click at [966, 268] on p "Kết quả khảo sát cho thấy Product Designer tại [GEOGRAPHIC_DATA] chủ yếu nhận c…" at bounding box center [1139, 267] width 695 height 57
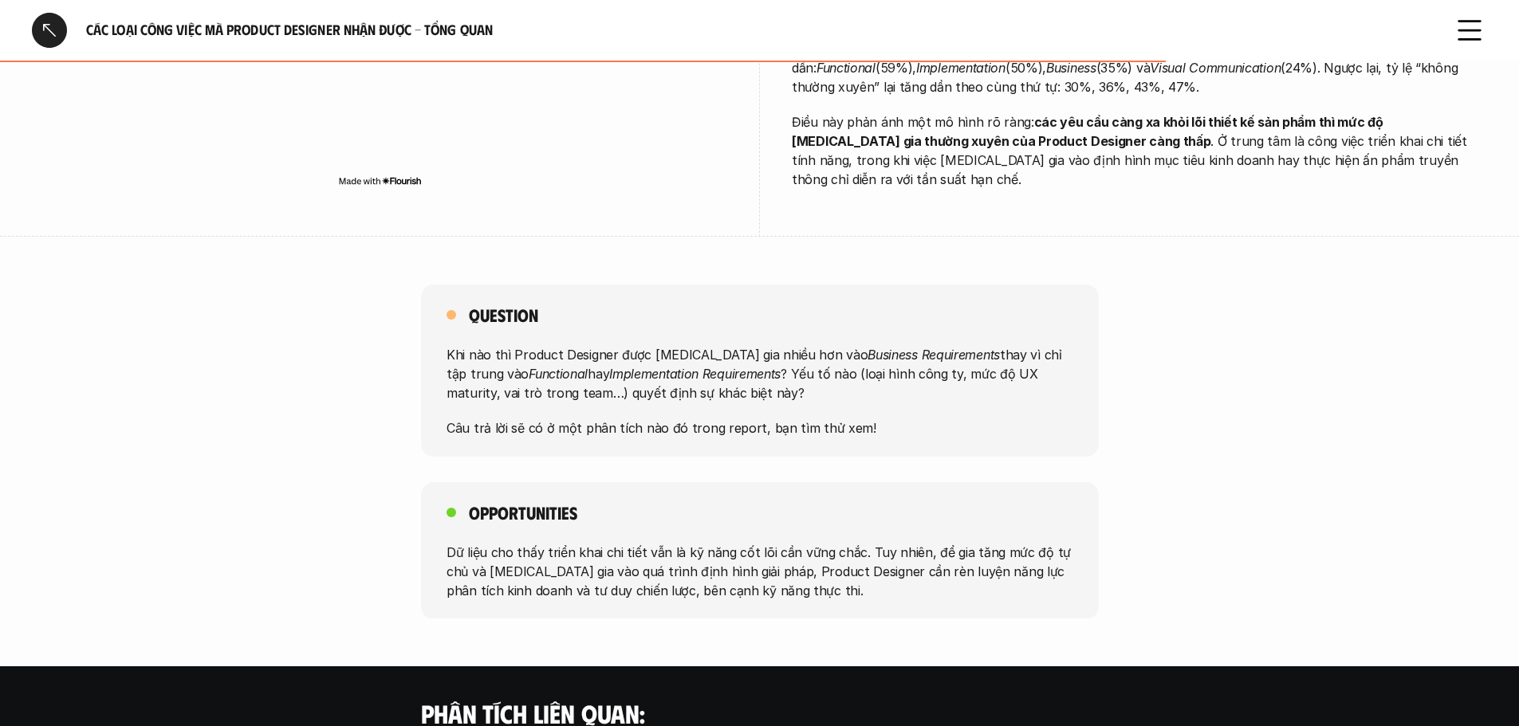
scroll to position [797, 0]
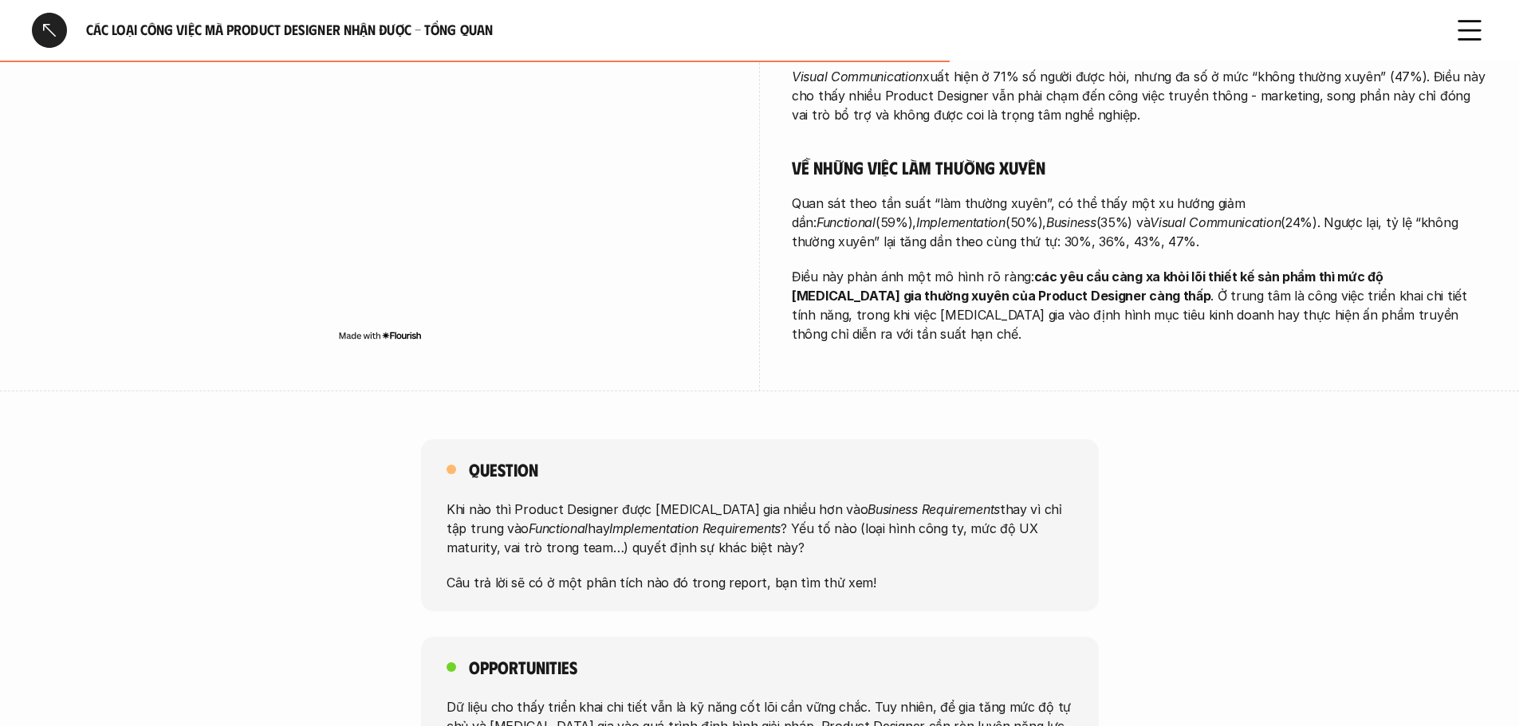
click at [829, 199] on p "Quan sát theo tần suất “làm thường xuyên”, có thể thấy một xu hướng giảm dần: F…" at bounding box center [1139, 222] width 695 height 57
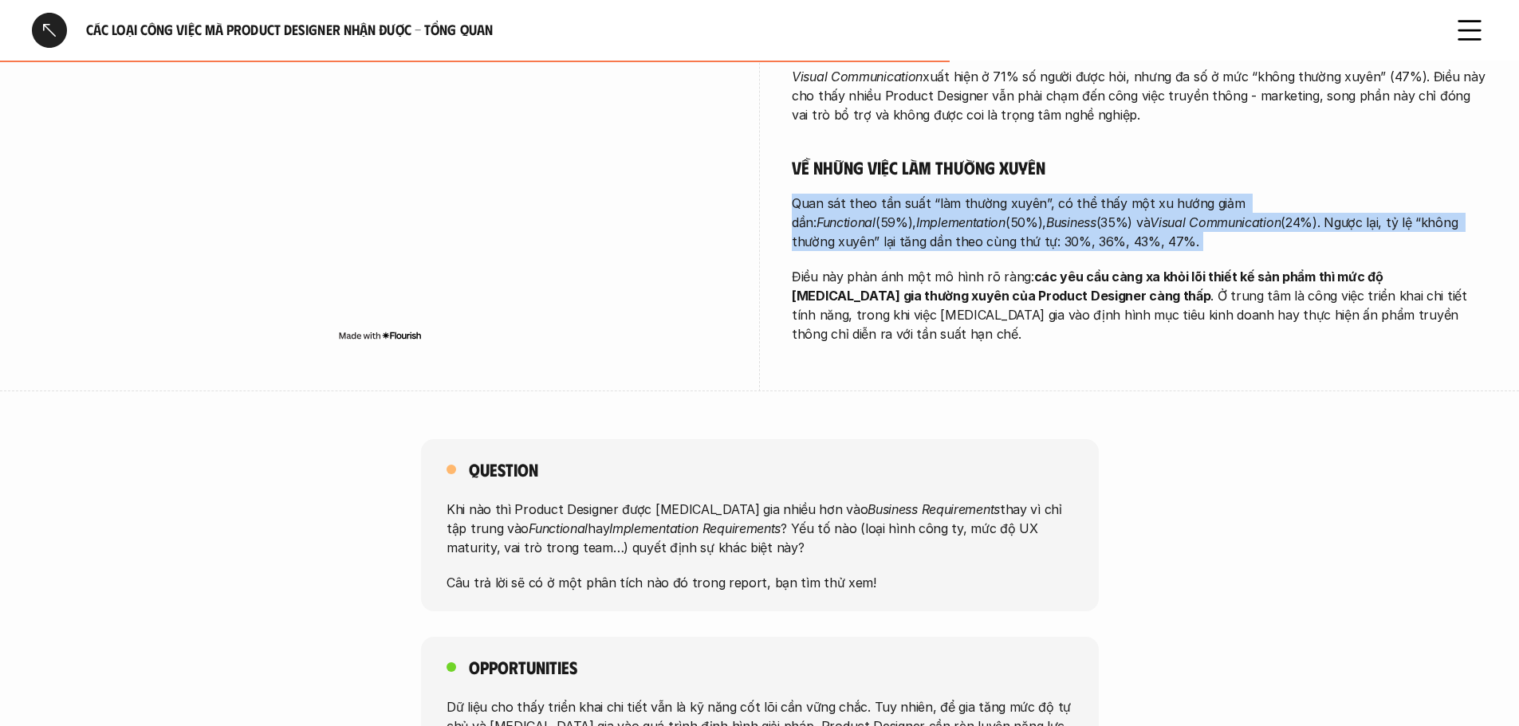
click at [829, 199] on p "Quan sát theo tần suất “làm thường xuyên”, có thể thấy một xu hướng giảm dần: F…" at bounding box center [1139, 222] width 695 height 57
click at [1150, 214] on em "Visual Communication" at bounding box center [1215, 222] width 131 height 16
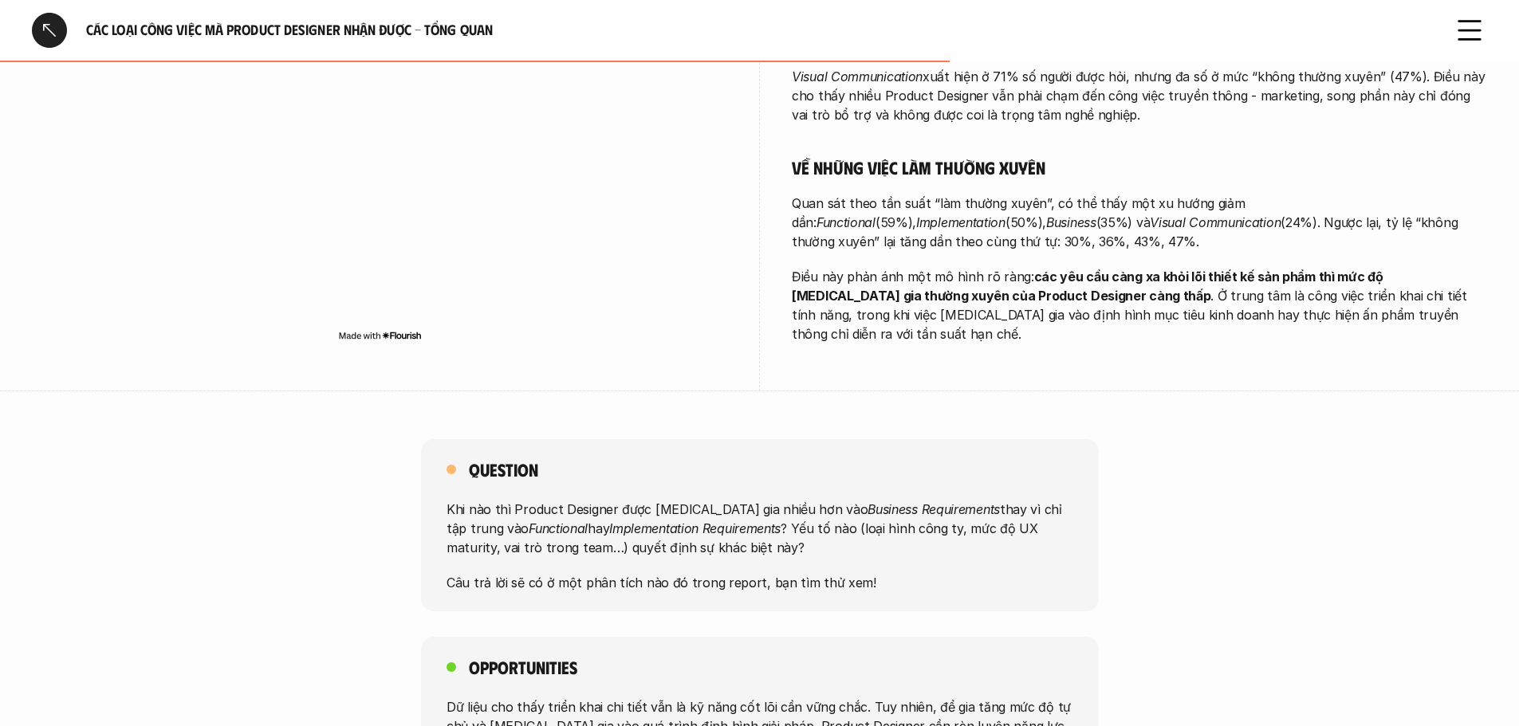
click at [1107, 209] on p "Quan sát theo tần suất “làm thường xuyên”, có thể thấy một xu hướng giảm dần: F…" at bounding box center [1139, 222] width 695 height 57
drag, startPoint x: 933, startPoint y: 207, endPoint x: 1268, endPoint y: 213, distance: 335.0
click at [1266, 213] on p "Quan sát theo tần suất “làm thường xuyên”, có thể thấy một xu hướng giảm dần: F…" at bounding box center [1139, 222] width 695 height 57
drag, startPoint x: 1268, startPoint y: 213, endPoint x: 1194, endPoint y: 218, distance: 74.3
click at [1231, 213] on p "Quan sát theo tần suất “làm thường xuyên”, có thể thấy một xu hướng giảm dần: F…" at bounding box center [1139, 222] width 695 height 57
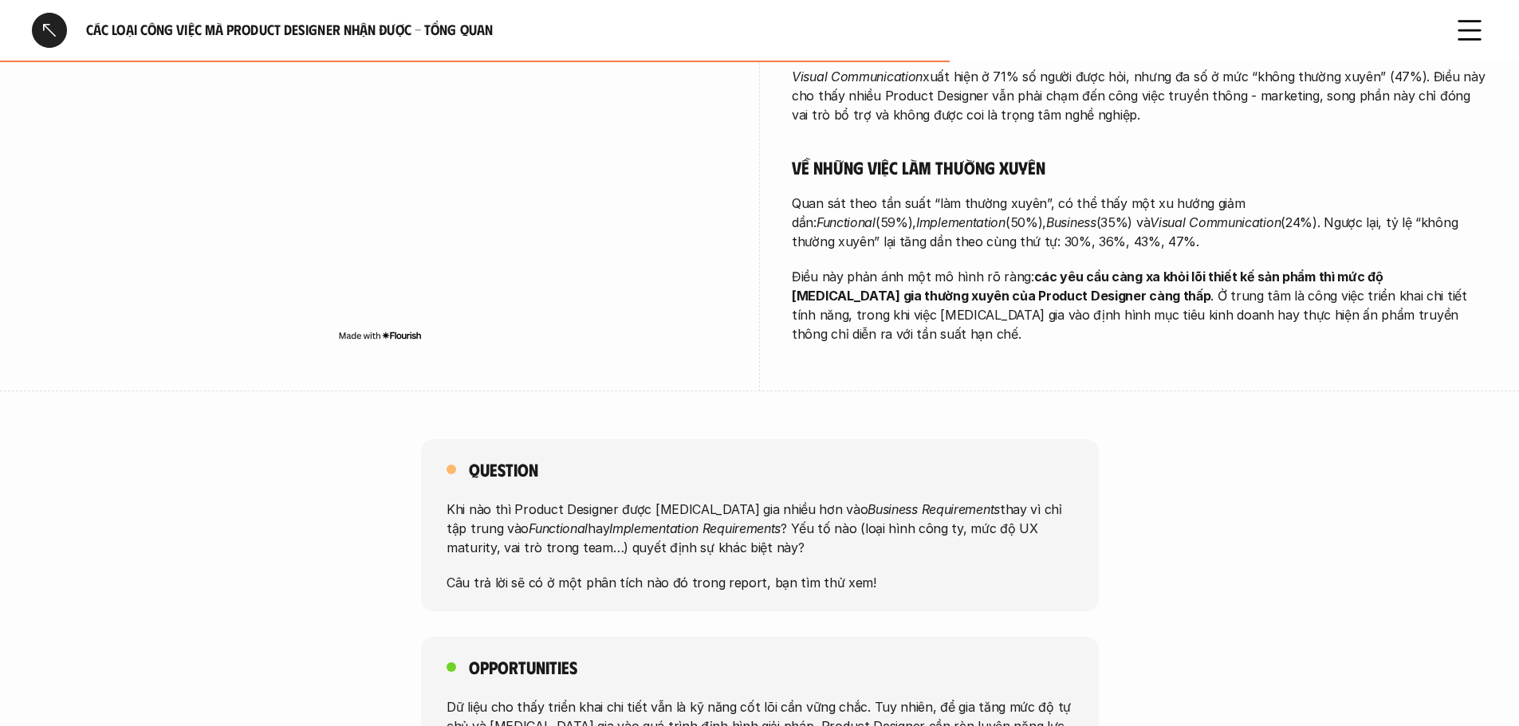
drag, startPoint x: 955, startPoint y: 245, endPoint x: 880, endPoint y: 231, distance: 77.0
click at [954, 245] on p "Quan sát theo tần suất “làm thường xuyên”, có thể thấy một xu hướng giảm dần: F…" at bounding box center [1139, 222] width 695 height 57
drag, startPoint x: 880, startPoint y: 231, endPoint x: 1158, endPoint y: 228, distance: 278.3
click at [1143, 228] on p "Quan sát theo tần suất “làm thường xuyên”, có thể thấy một xu hướng giảm dần: F…" at bounding box center [1139, 222] width 695 height 57
drag, startPoint x: 1159, startPoint y: 228, endPoint x: 1040, endPoint y: 227, distance: 118.8
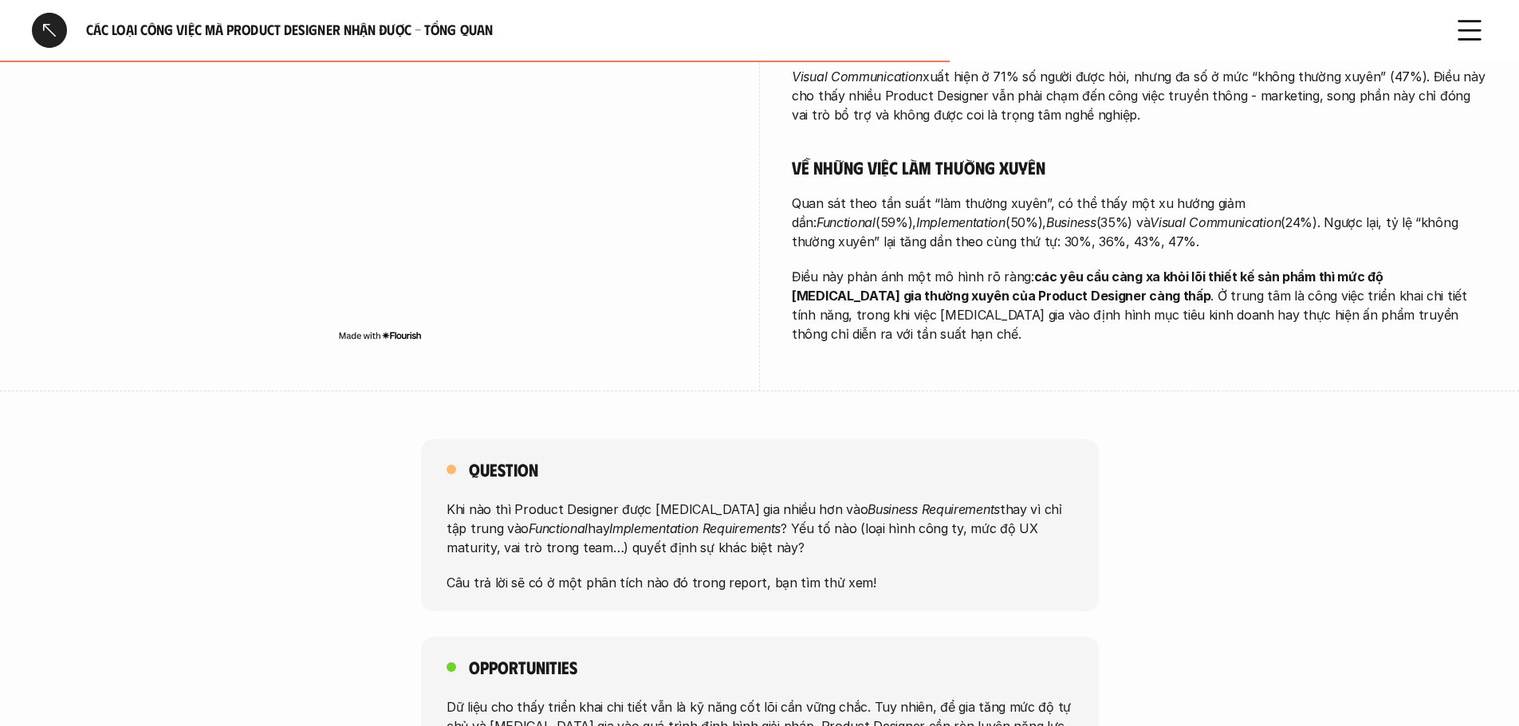
click at [1156, 228] on p "Quan sát theo tần suất “làm thường xuyên”, có thể thấy một xu hướng giảm dần: F…" at bounding box center [1139, 222] width 695 height 57
drag, startPoint x: 1036, startPoint y: 225, endPoint x: 1159, endPoint y: 226, distance: 123.6
click at [1159, 226] on p "Quan sát theo tần suất “làm thường xuyên”, có thể thấy một xu hướng giảm dần: F…" at bounding box center [1139, 222] width 695 height 57
drag, startPoint x: 982, startPoint y: 218, endPoint x: 1216, endPoint y: 225, distance: 234.5
click at [1215, 225] on p "Quan sát theo tần suất “làm thường xuyên”, có thể thấy một xu hướng giảm dần: F…" at bounding box center [1139, 222] width 695 height 57
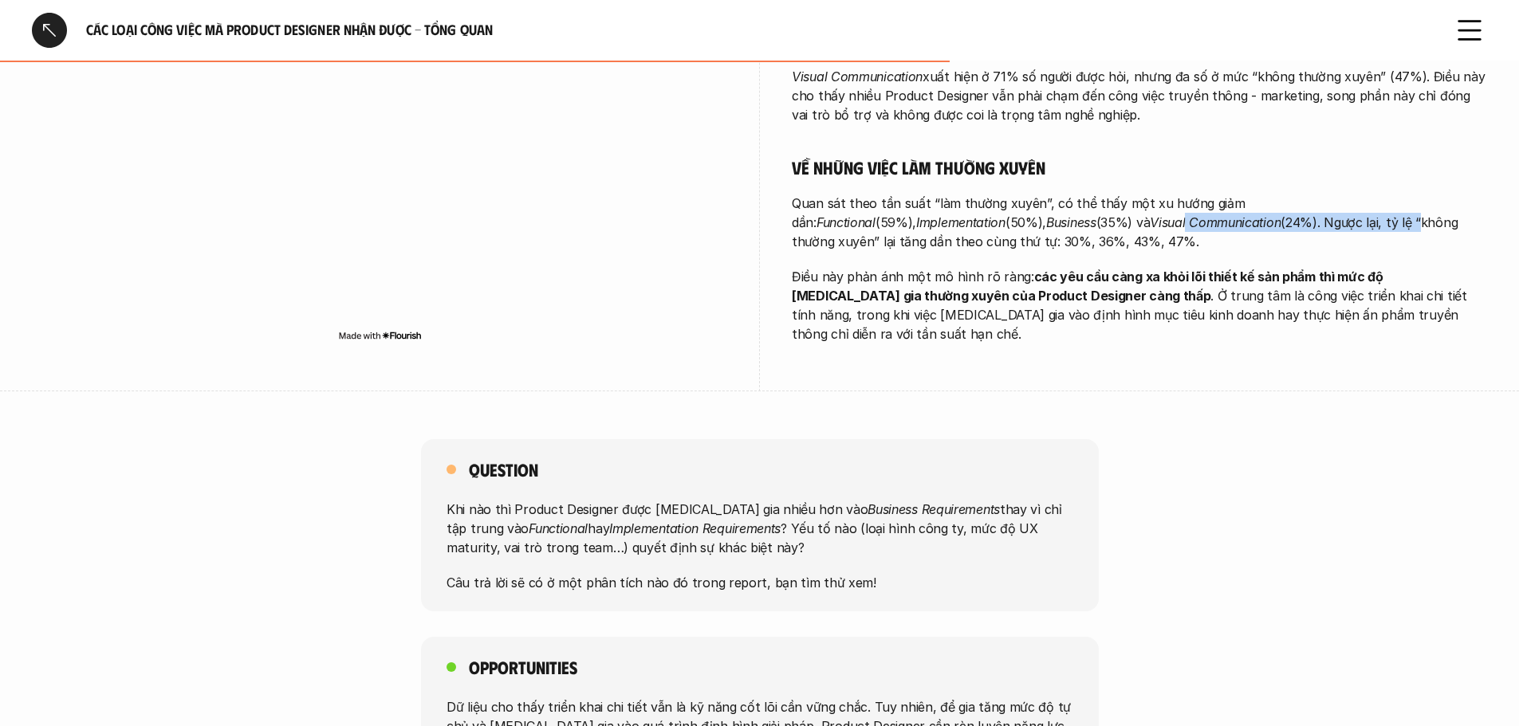
click at [1216, 225] on p "Quan sát theo tần suất “làm thường xuyên”, có thể thấy một xu hướng giảm dần: F…" at bounding box center [1139, 222] width 695 height 57
click at [1080, 226] on p "Quan sát theo tần suất “làm thường xuyên”, có thể thấy một xu hướng giảm dần: F…" at bounding box center [1139, 222] width 695 height 57
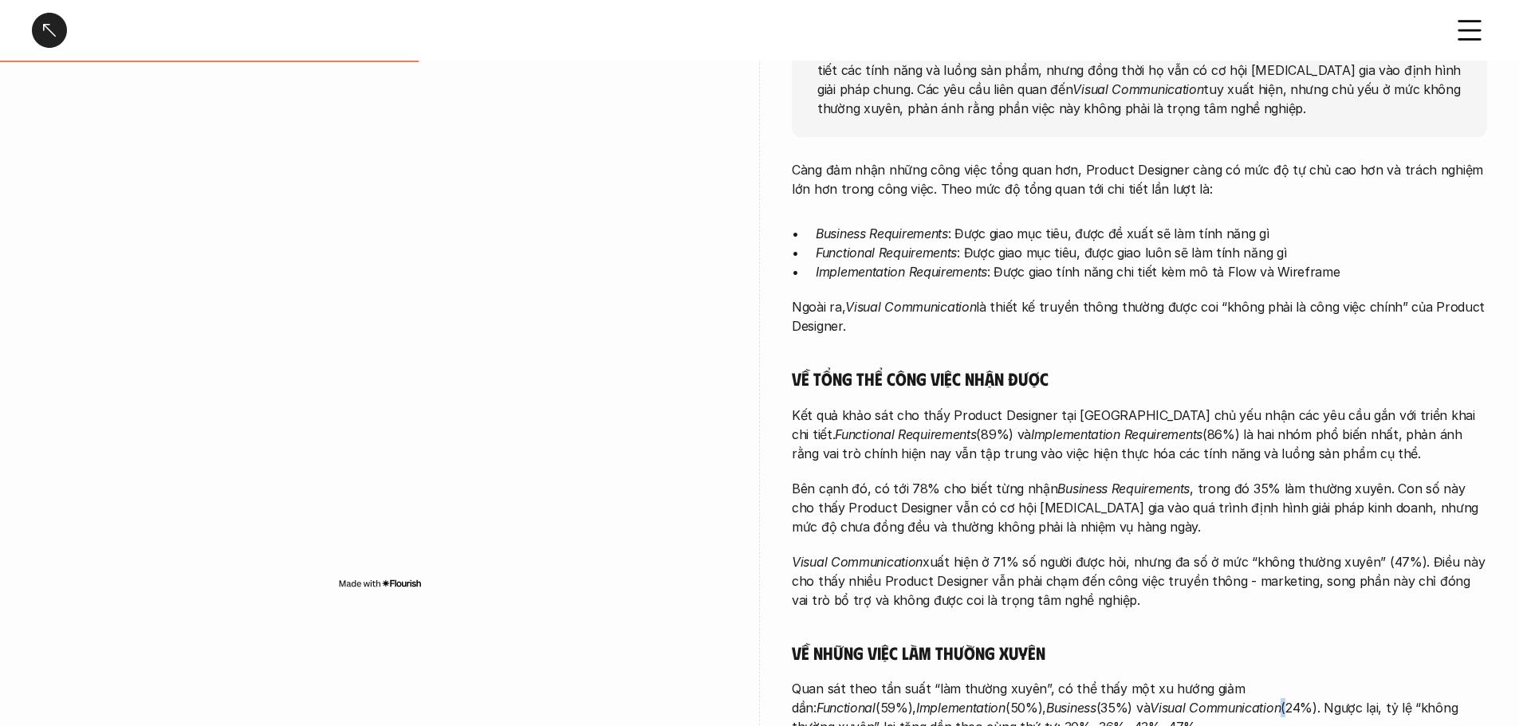
scroll to position [478, 0]
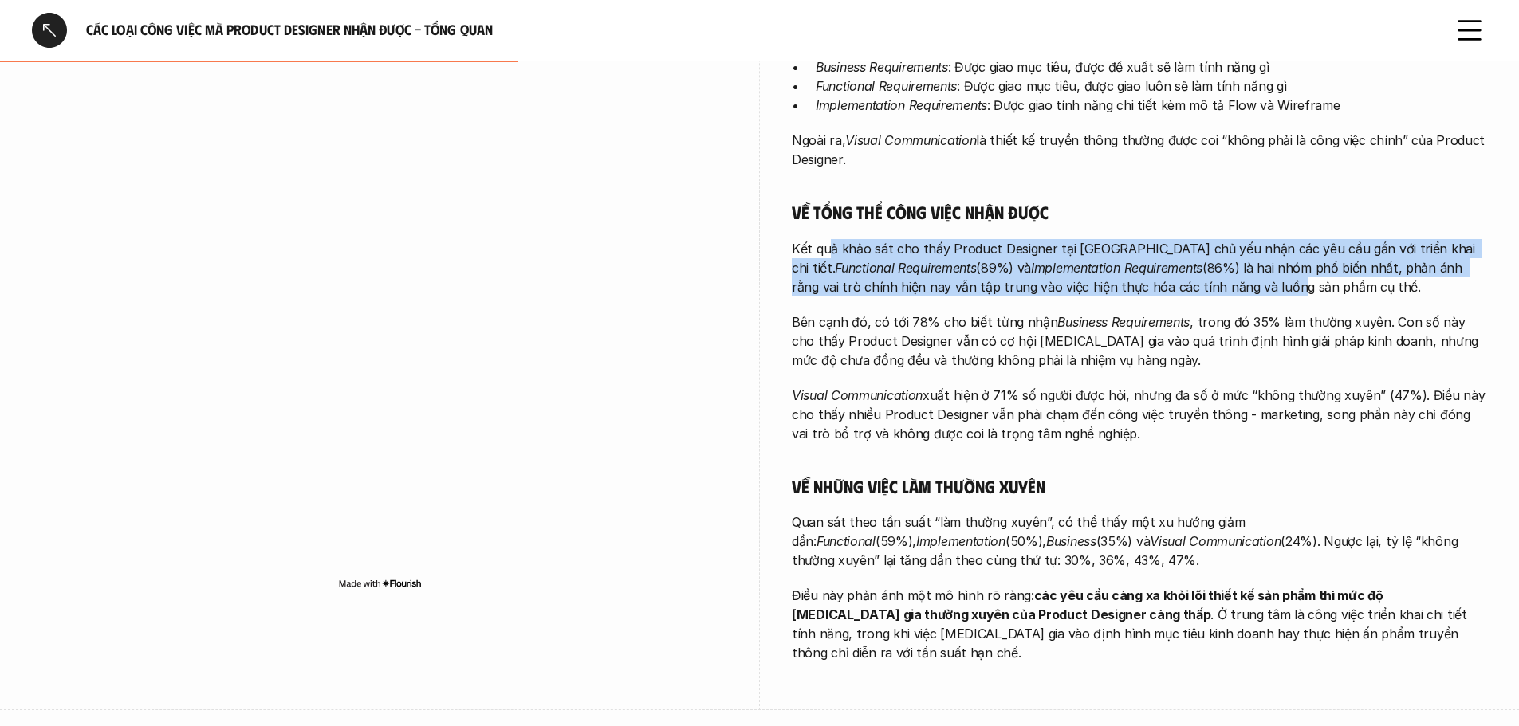
drag, startPoint x: 828, startPoint y: 245, endPoint x: 1230, endPoint y: 296, distance: 405.9
click at [1230, 296] on p "Kết quả khảo sát cho thấy Product Designer tại Việt Nam chủ yếu nhận các yêu cầ…" at bounding box center [1139, 267] width 695 height 57
click at [1231, 293] on p "Kết quả khảo sát cho thấy Product Designer tại Việt Nam chủ yếu nhận các yêu cầ…" at bounding box center [1139, 267] width 695 height 57
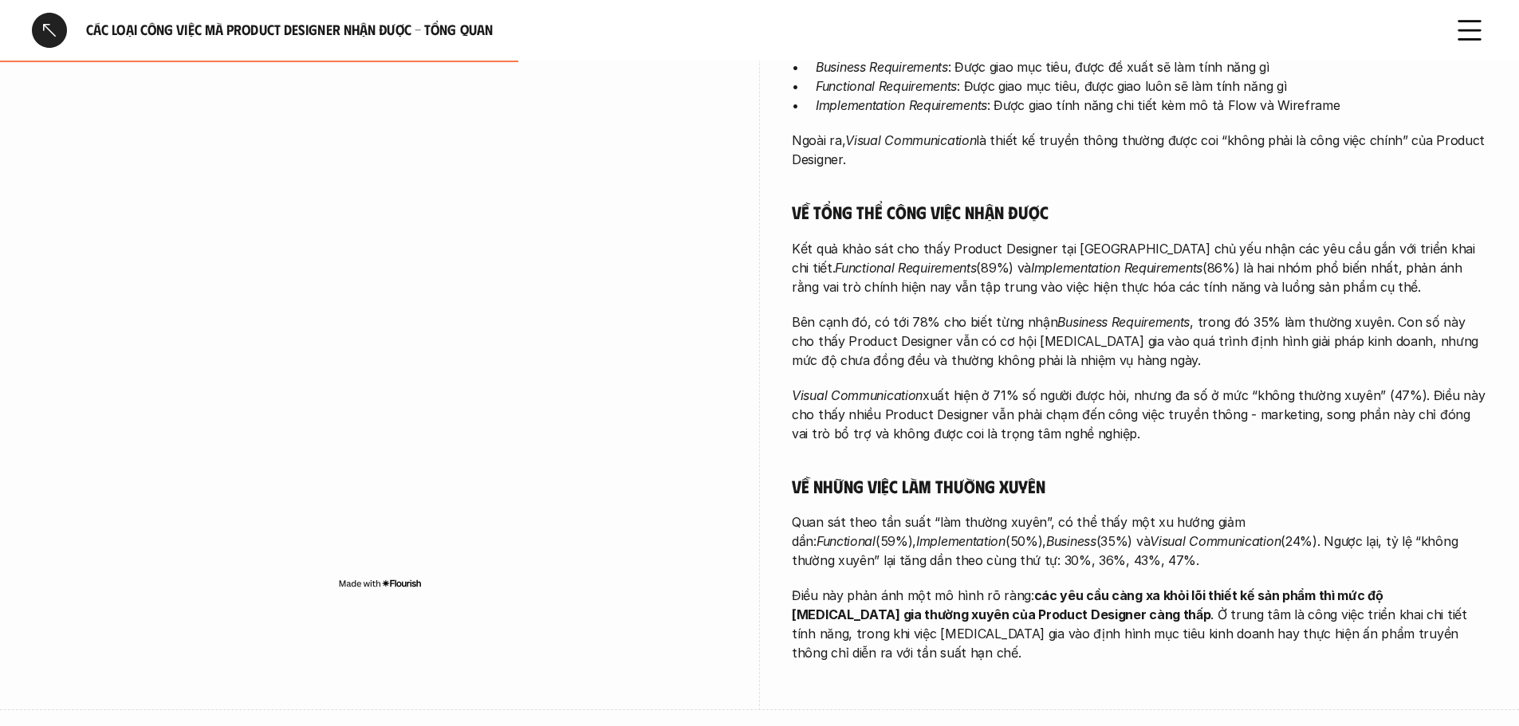
click at [956, 289] on p "Kết quả khảo sát cho thấy Product Designer tại Việt Nam chủ yếu nhận các yêu cầ…" at bounding box center [1139, 267] width 695 height 57
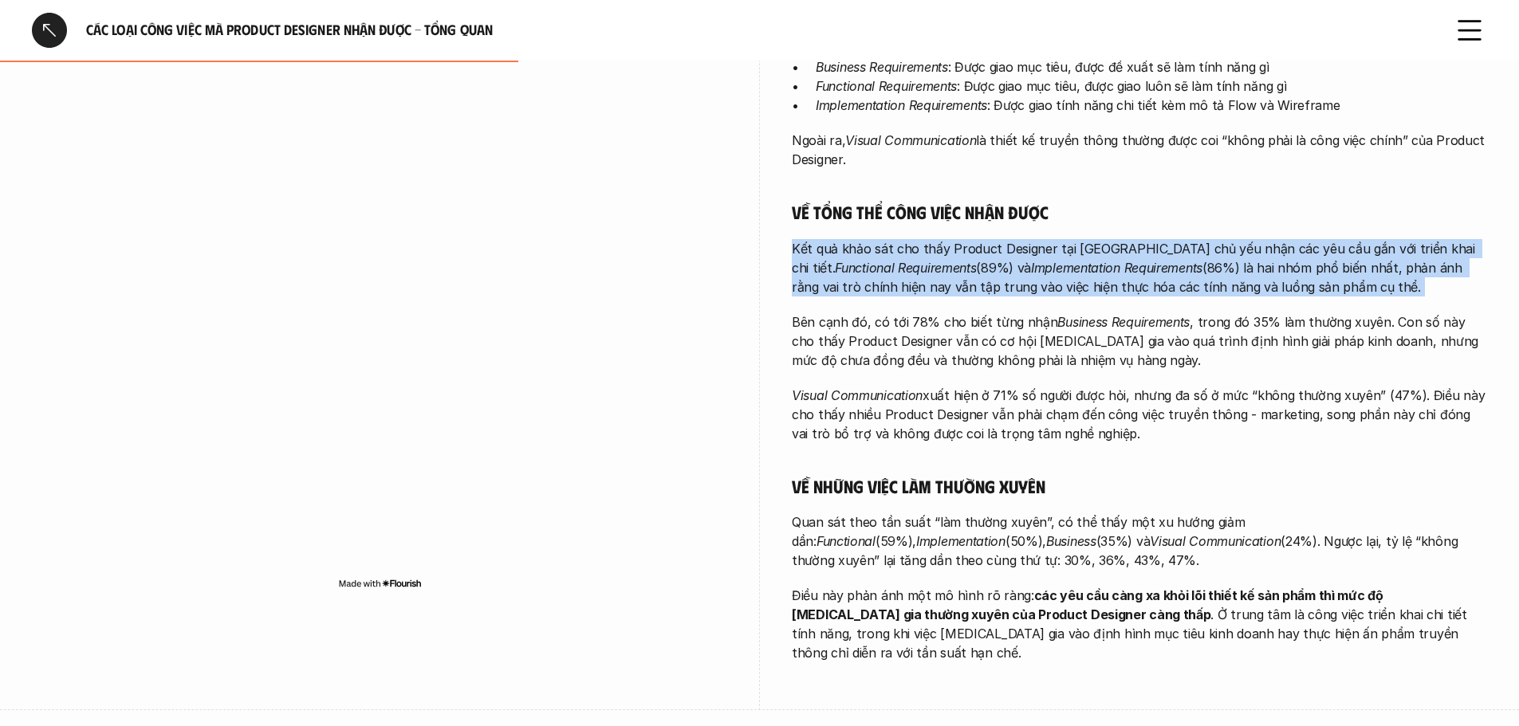
click at [956, 289] on p "Kết quả khảo sát cho thấy Product Designer tại Việt Nam chủ yếu nhận các yêu cầ…" at bounding box center [1139, 267] width 695 height 57
click at [1108, 294] on p "Kết quả khảo sát cho thấy Product Designer tại Việt Nam chủ yếu nhận các yêu cầ…" at bounding box center [1139, 267] width 695 height 57
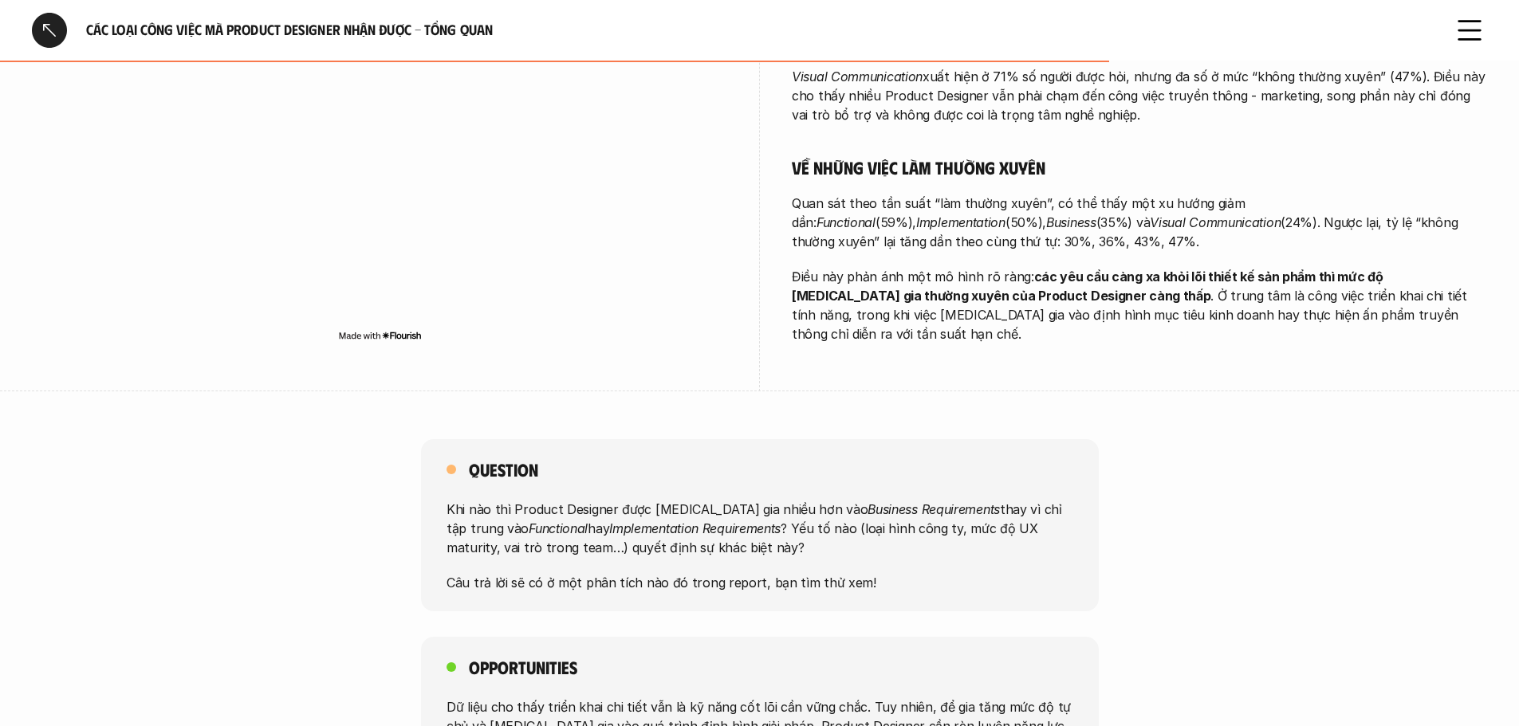
scroll to position [1196, 0]
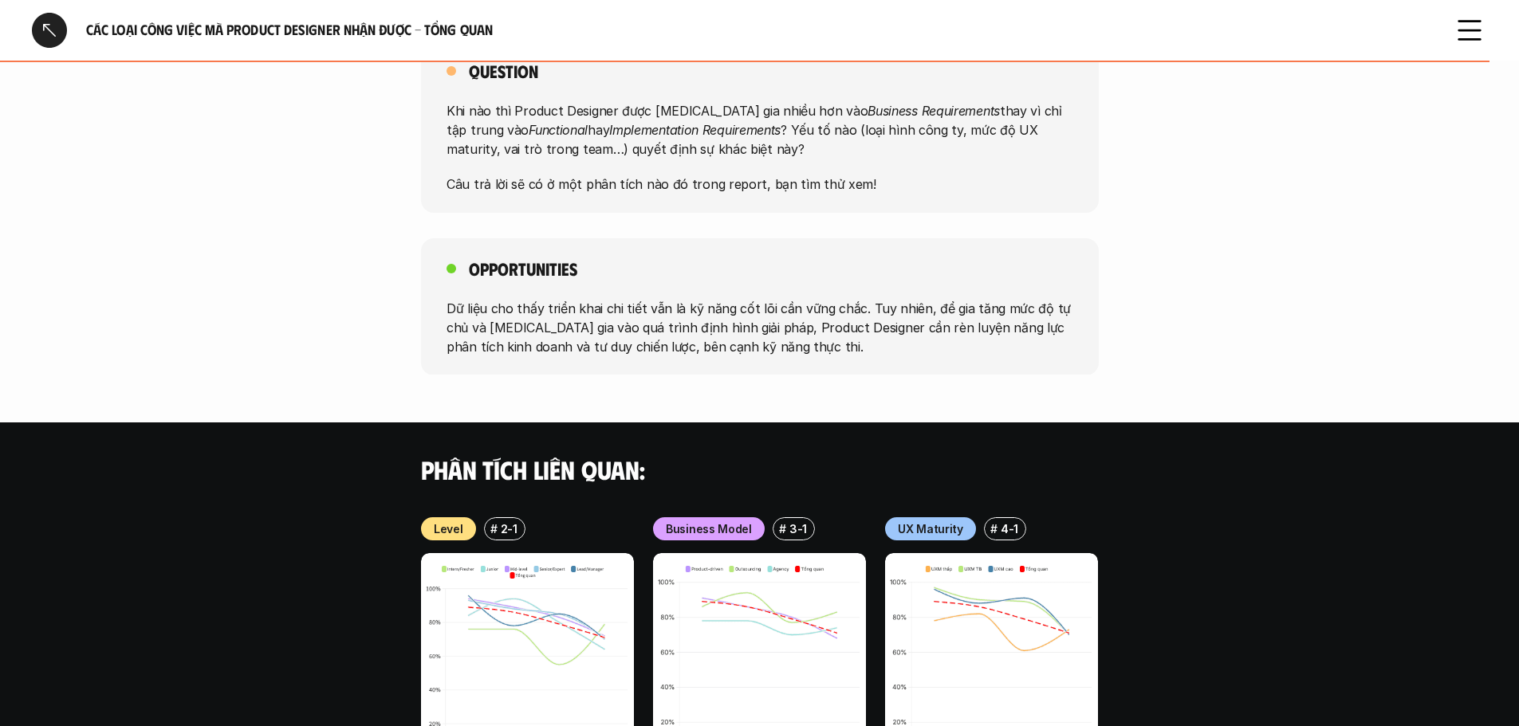
click at [538, 298] on p "Dữ liệu cho thấy triển khai chi tiết vẫn là kỹ năng cốt lõi cần vững chắc. Tuy …" at bounding box center [760, 326] width 627 height 57
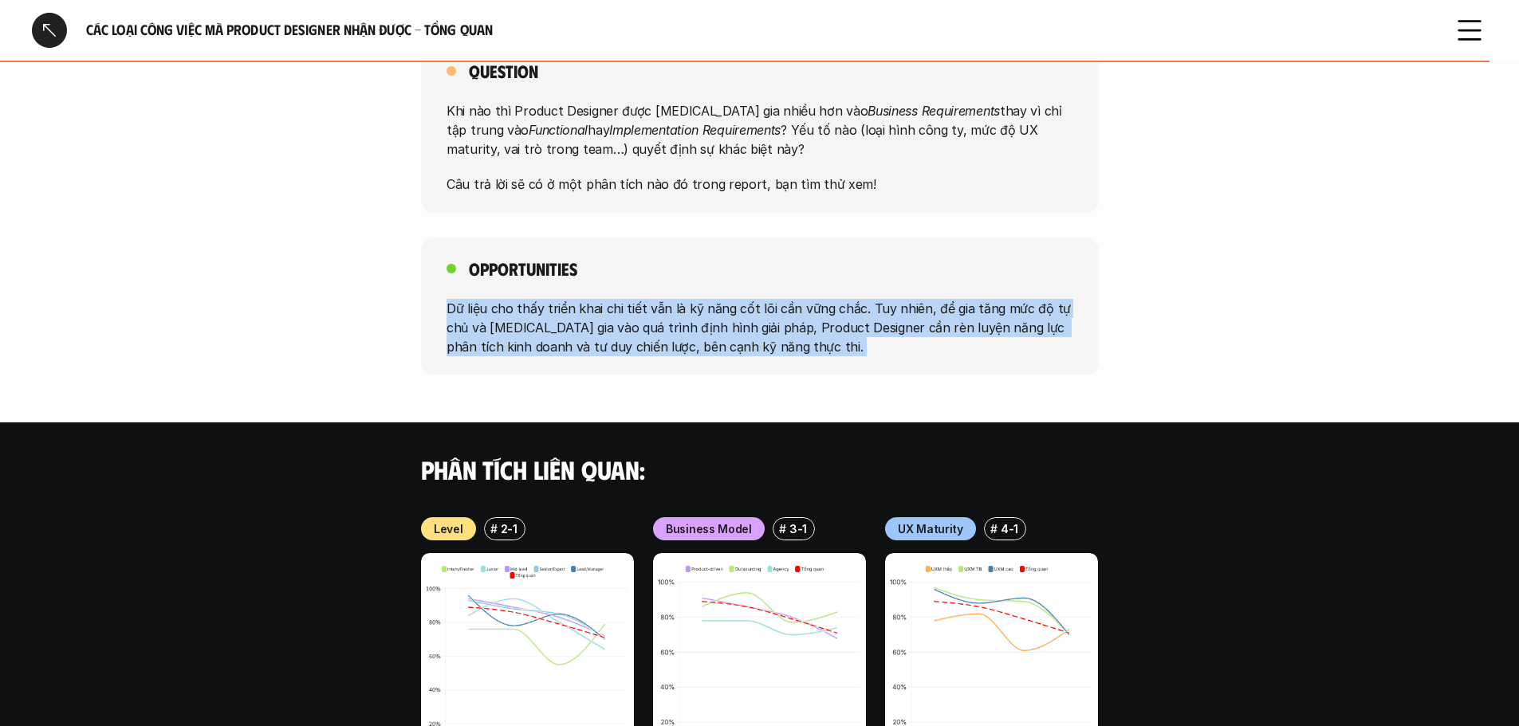
click at [538, 298] on p "Dữ liệu cho thấy triển khai chi tiết vẫn là kỹ năng cốt lõi cần vững chắc. Tuy …" at bounding box center [760, 326] width 627 height 57
click at [686, 301] on p "Dữ liệu cho thấy triển khai chi tiết vẫn là kỹ năng cốt lõi cần vững chắc. Tuy …" at bounding box center [760, 326] width 627 height 57
click at [721, 299] on p "Dữ liệu cho thấy triển khai chi tiết vẫn là kỹ năng cốt lõi cần vững chắc. Tuy …" at bounding box center [760, 326] width 627 height 57
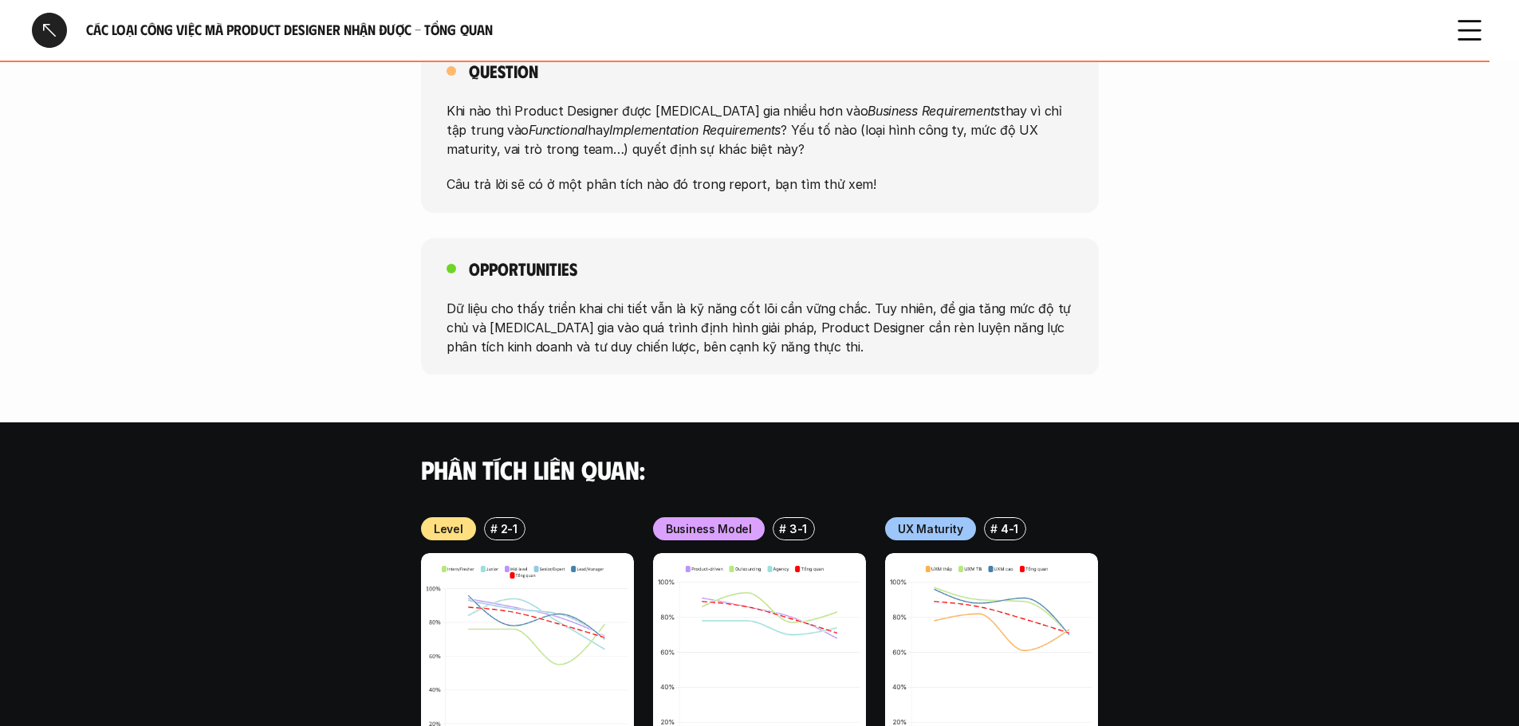
click at [579, 306] on p "Dữ liệu cho thấy triển khai chi tiết vẫn là kỹ năng cốt lõi cần vững chắc. Tuy …" at bounding box center [760, 326] width 627 height 57
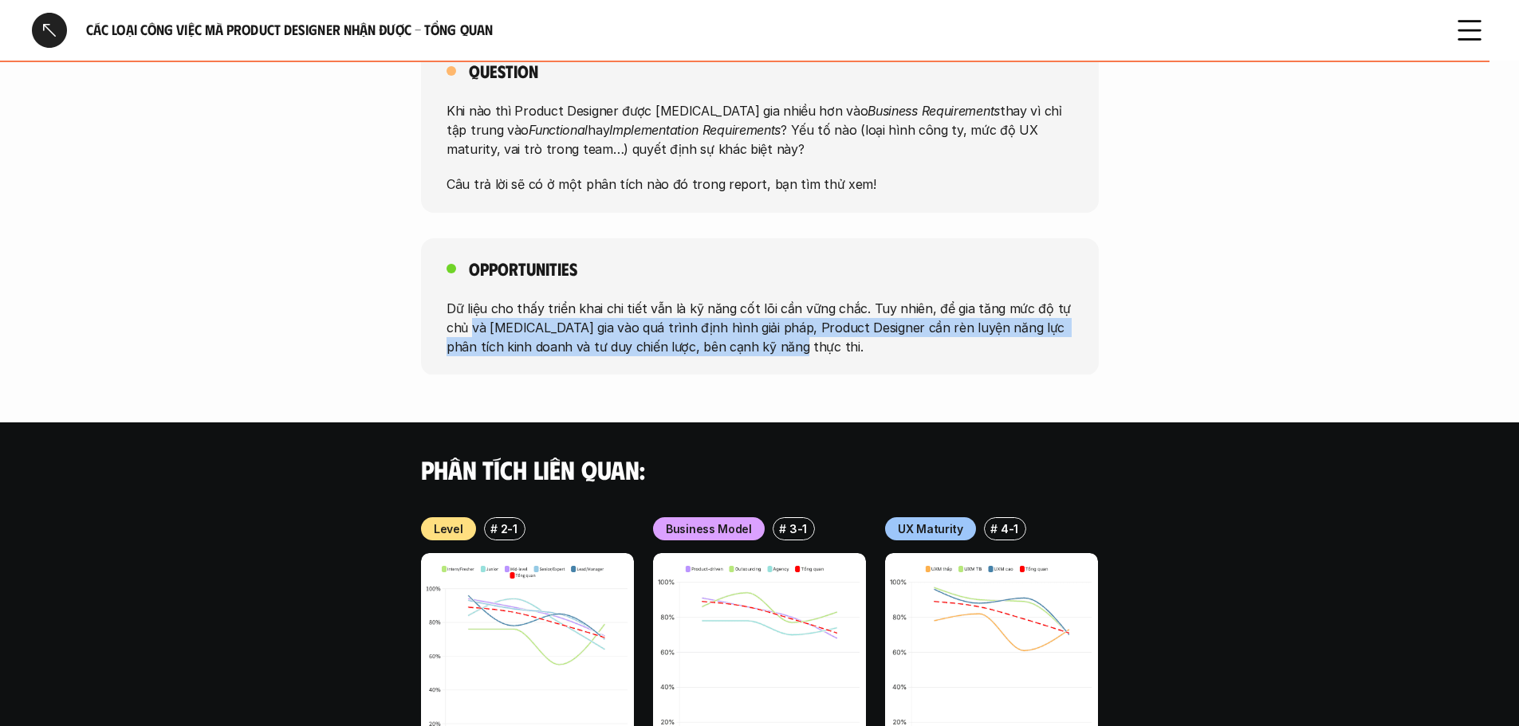
drag, startPoint x: 471, startPoint y: 312, endPoint x: 799, endPoint y: 336, distance: 328.7
click at [799, 336] on p "Dữ liệu cho thấy triển khai chi tiết vẫn là kỹ năng cốt lõi cần vững chắc. Tuy …" at bounding box center [760, 326] width 627 height 57
drag, startPoint x: 545, startPoint y: 310, endPoint x: 721, endPoint y: 333, distance: 177.6
click at [721, 333] on p "Dữ liệu cho thấy triển khai chi tiết vẫn là kỹ năng cốt lõi cần vững chắc. Tuy …" at bounding box center [760, 326] width 627 height 57
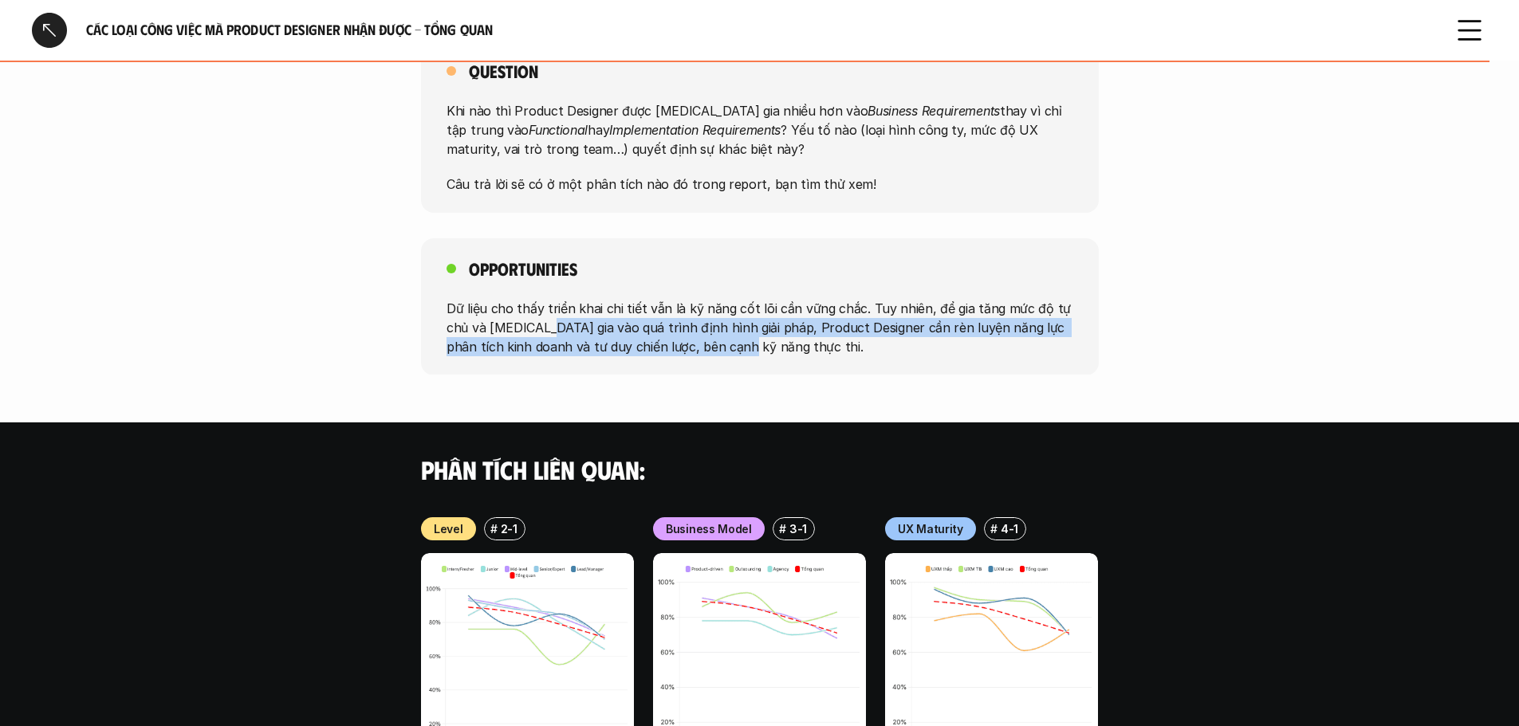
click at [691, 302] on p "Dữ liệu cho thấy triển khai chi tiết vẫn là kỹ năng cốt lõi cần vững chắc. Tuy …" at bounding box center [760, 326] width 627 height 57
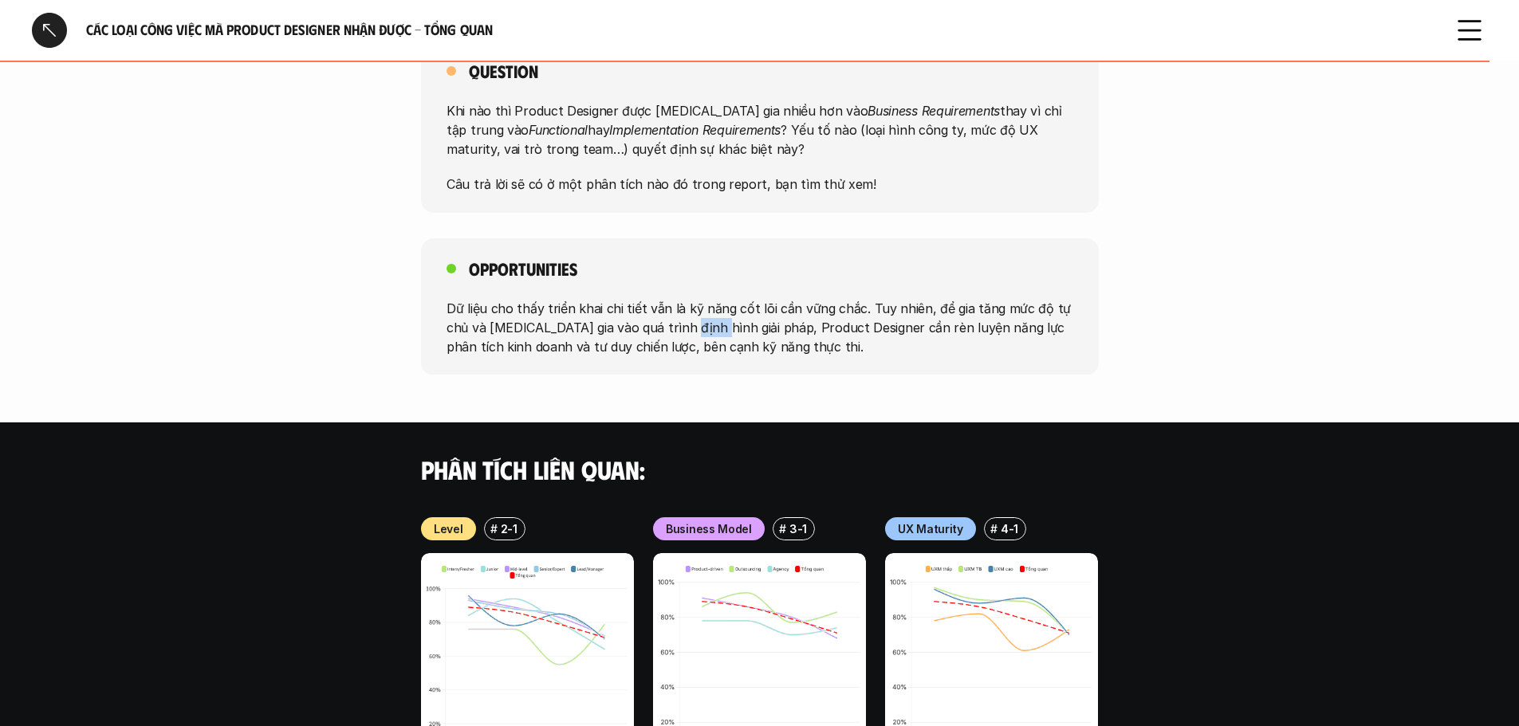
click at [691, 302] on p "Dữ liệu cho thấy triển khai chi tiết vẫn là kỹ năng cốt lõi cần vững chắc. Tuy …" at bounding box center [760, 326] width 627 height 57
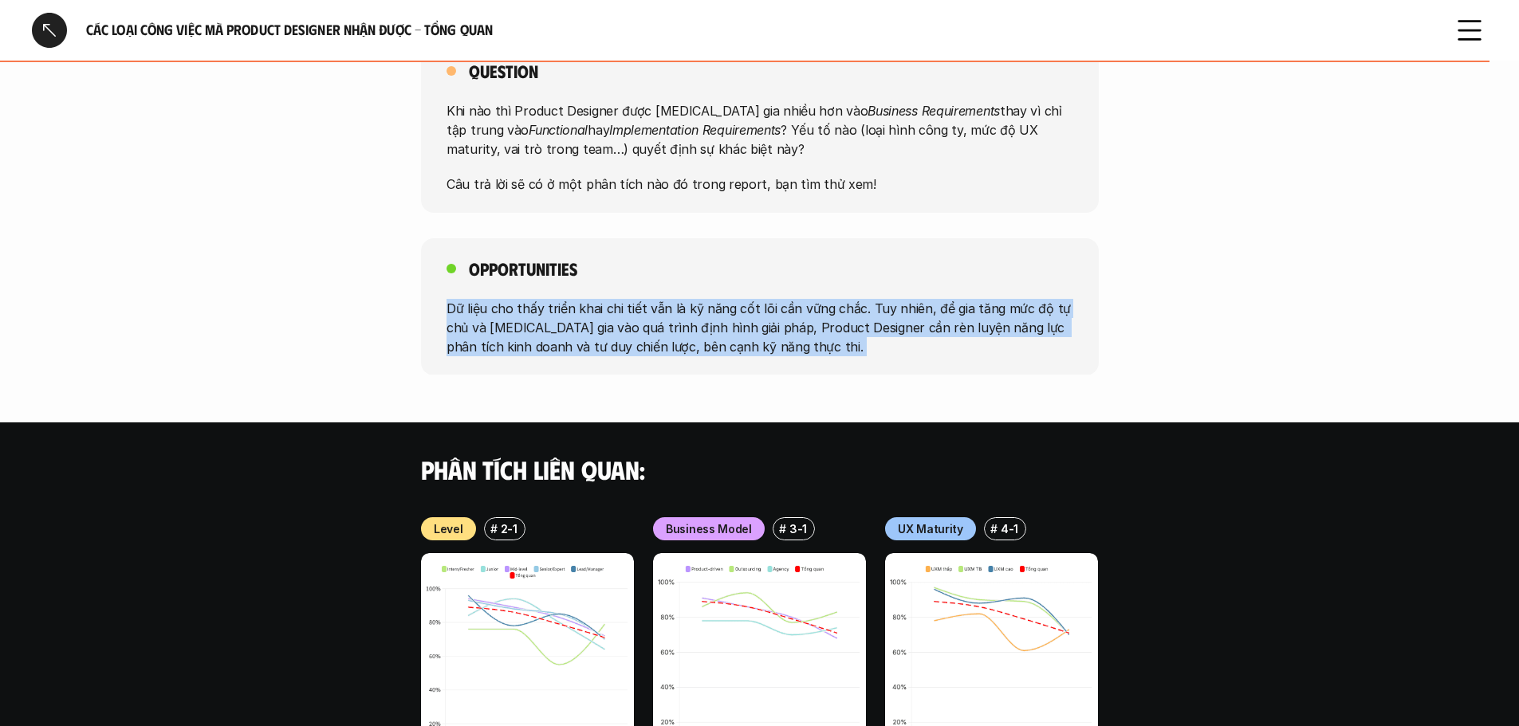
click at [691, 302] on p "Dữ liệu cho thấy triển khai chi tiết vẫn là kỹ năng cốt lõi cần vững chắc. Tuy …" at bounding box center [760, 326] width 627 height 57
click at [789, 303] on p "Dữ liệu cho thấy triển khai chi tiết vẫn là kỹ năng cốt lõi cần vững chắc. Tuy …" at bounding box center [760, 326] width 627 height 57
click at [848, 301] on p "Dữ liệu cho thấy triển khai chi tiết vẫn là kỹ năng cốt lõi cần vững chắc. Tuy …" at bounding box center [760, 326] width 627 height 57
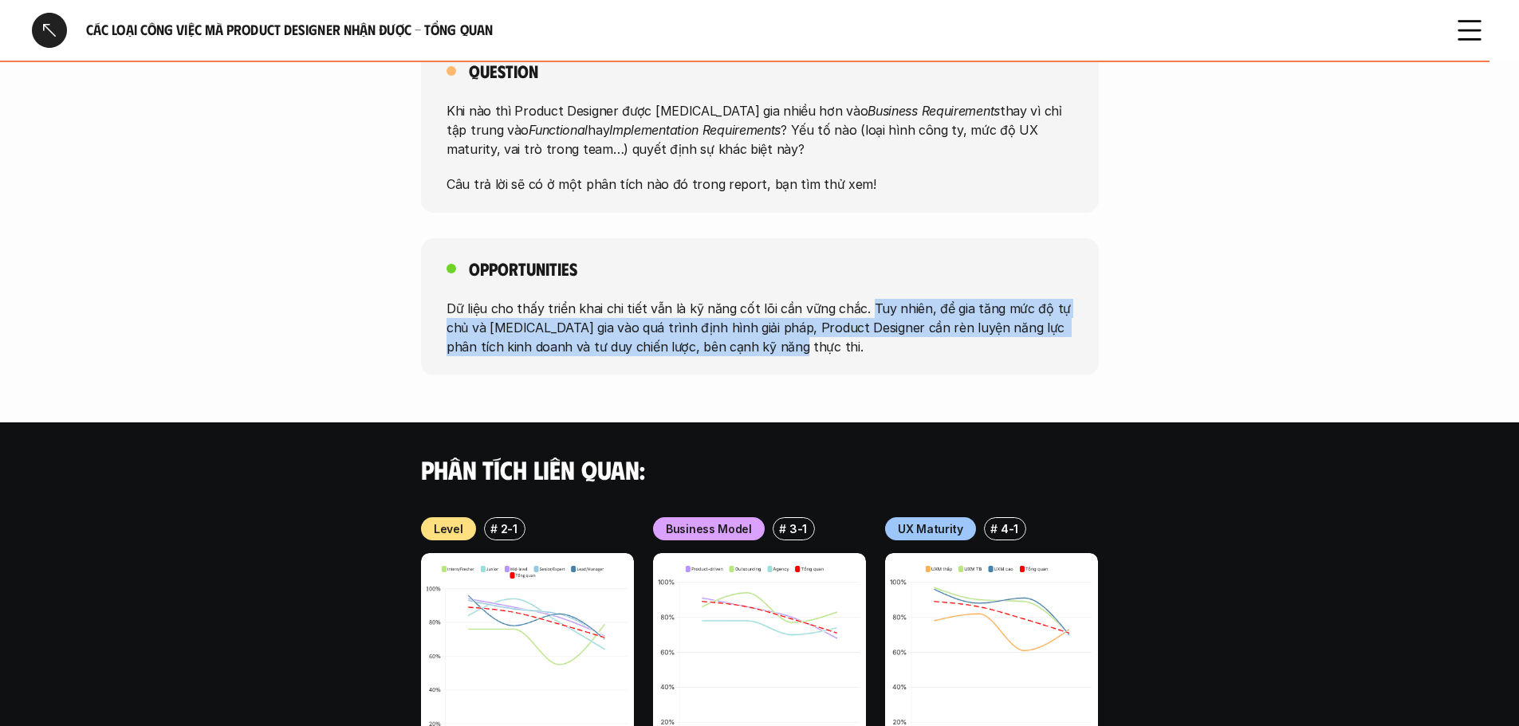
drag, startPoint x: 862, startPoint y: 287, endPoint x: 835, endPoint y: 325, distance: 46.9
click at [835, 325] on p "Dữ liệu cho thấy triển khai chi tiết vẫn là kỹ năng cốt lõi cần vững chắc. Tuy …" at bounding box center [760, 326] width 627 height 57
click at [835, 323] on p "Dữ liệu cho thấy triển khai chi tiết vẫn là kỹ năng cốt lõi cần vững chắc. Tuy …" at bounding box center [760, 326] width 627 height 57
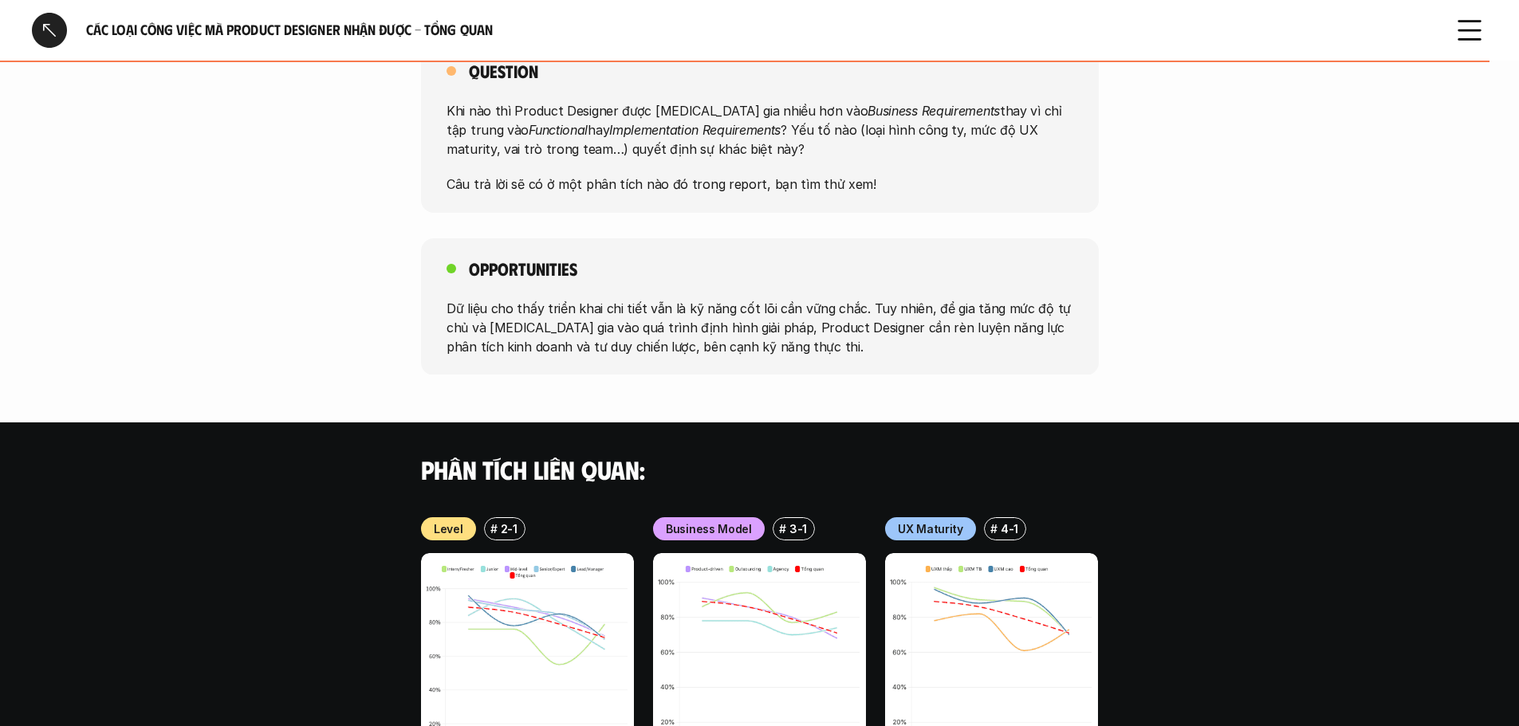
click at [625, 310] on p "Dữ liệu cho thấy triển khai chi tiết vẫn là kỹ năng cốt lõi cần vững chắc. Tuy …" at bounding box center [760, 326] width 627 height 57
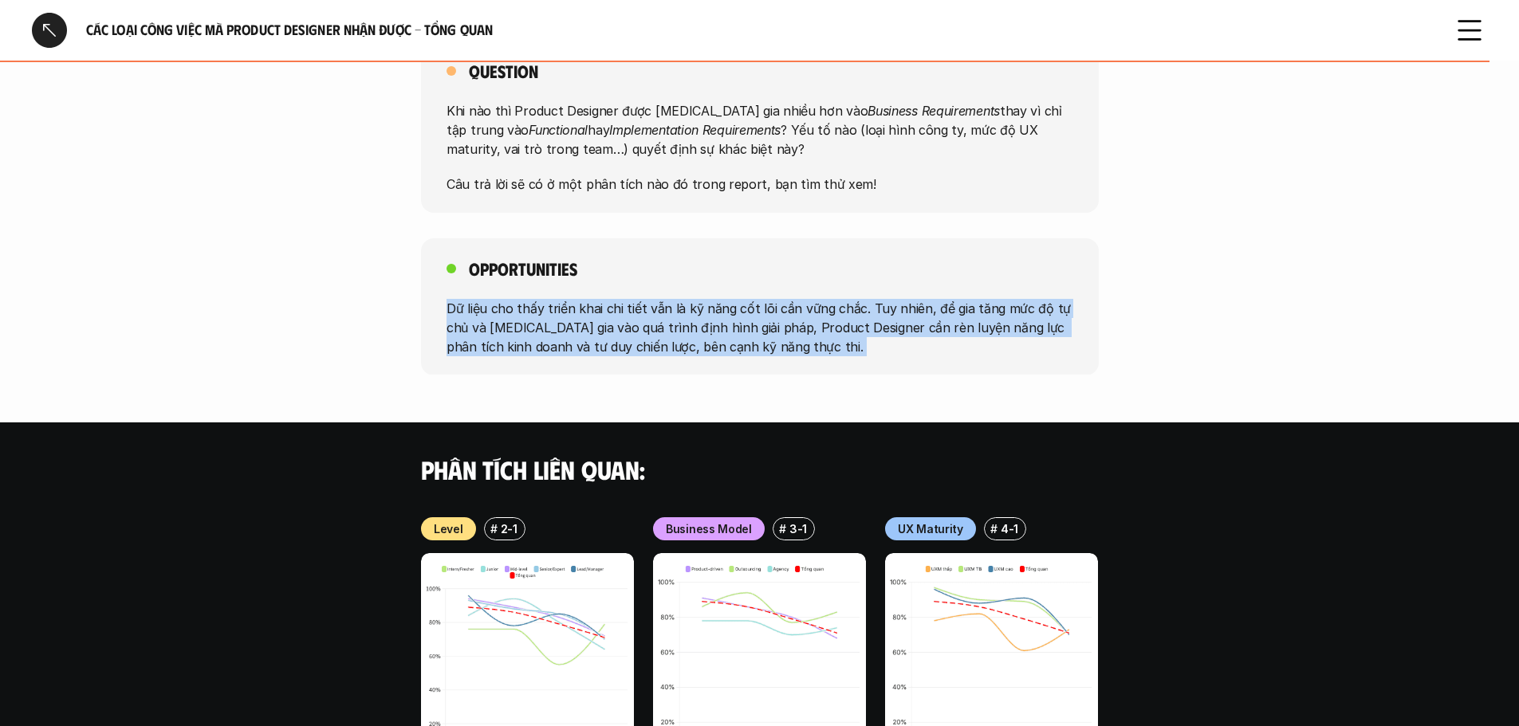
click at [625, 310] on p "Dữ liệu cho thấy triển khai chi tiết vẫn là kỹ năng cốt lõi cần vững chắc. Tuy …" at bounding box center [760, 326] width 627 height 57
click at [552, 308] on p "Dữ liệu cho thấy triển khai chi tiết vẫn là kỹ năng cốt lõi cần vững chắc. Tuy …" at bounding box center [760, 326] width 627 height 57
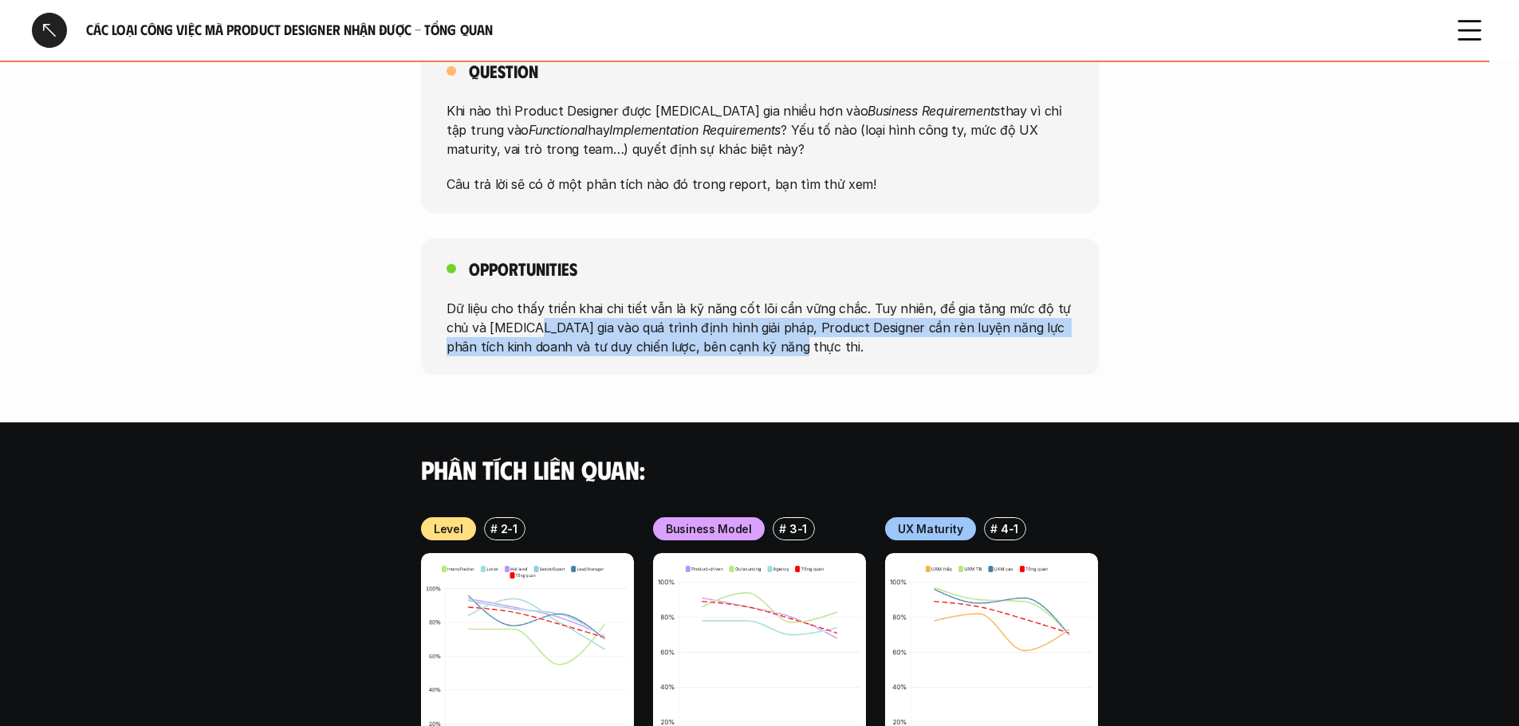
drag, startPoint x: 532, startPoint y: 305, endPoint x: 838, endPoint y: 320, distance: 306.6
click at [838, 320] on p "Dữ liệu cho thấy triển khai chi tiết vẫn là kỹ năng cốt lõi cần vững chắc. Tuy …" at bounding box center [760, 326] width 627 height 57
drag, startPoint x: 838, startPoint y: 320, endPoint x: 738, endPoint y: 311, distance: 100.9
click at [837, 320] on p "Dữ liệu cho thấy triển khai chi tiết vẫn là kỹ năng cốt lõi cần vững chắc. Tuy …" at bounding box center [760, 326] width 627 height 57
click at [702, 306] on p "Dữ liệu cho thấy triển khai chi tiết vẫn là kỹ năng cốt lõi cần vững chắc. Tuy …" at bounding box center [760, 326] width 627 height 57
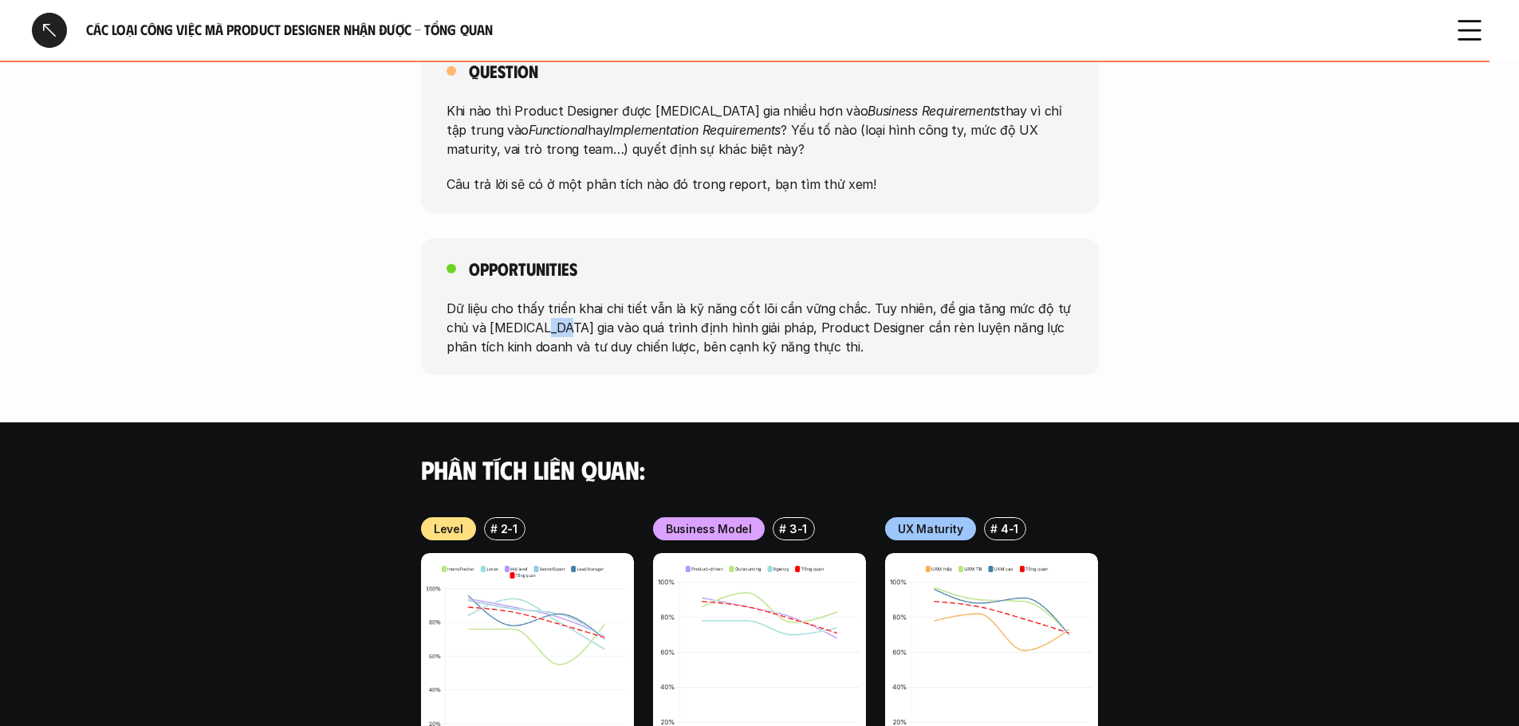
drag, startPoint x: 540, startPoint y: 317, endPoint x: 781, endPoint y: 270, distance: 245.5
click at [647, 317] on p "Dữ liệu cho thấy triển khai chi tiết vẫn là kỹ năng cốt lõi cần vững chắc. Tuy …" at bounding box center [760, 326] width 627 height 57
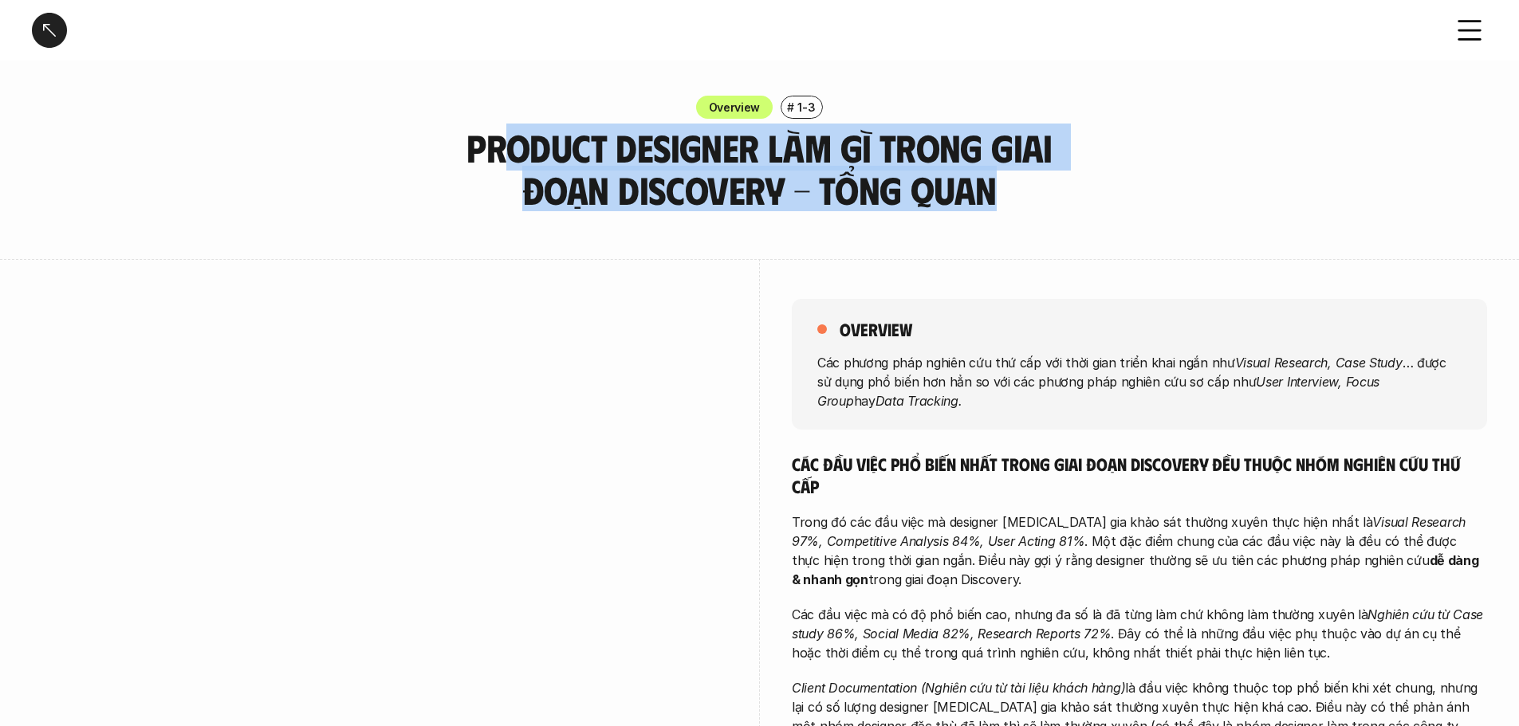
drag, startPoint x: 458, startPoint y: 144, endPoint x: 949, endPoint y: 204, distance: 494.0
click at [953, 204] on h3 "Product Designer làm gì trong giai đoạn Discovery - Tổng quan" at bounding box center [760, 169] width 678 height 85
click at [754, 198] on h3 "Product Designer làm gì trong giai đoạn Discovery - Tổng quan" at bounding box center [760, 169] width 678 height 85
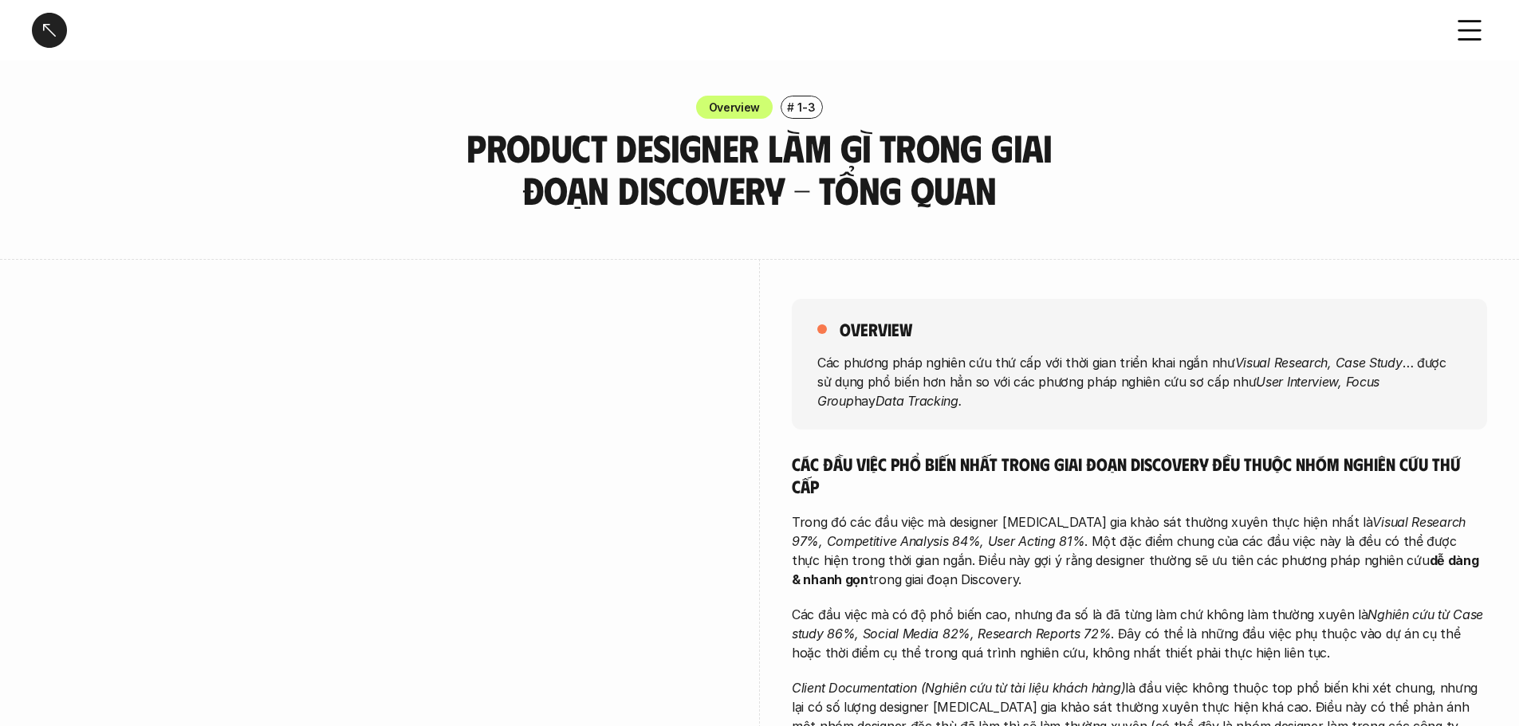
click at [611, 183] on h3 "Product Designer làm gì trong giai đoạn Discovery - Tổng quan" at bounding box center [760, 169] width 678 height 85
drag, startPoint x: 555, startPoint y: 179, endPoint x: 564, endPoint y: 180, distance: 8.9
click at [556, 179] on h3 "Product Designer làm gì trong giai đoạn Discovery - Tổng quan" at bounding box center [760, 169] width 678 height 85
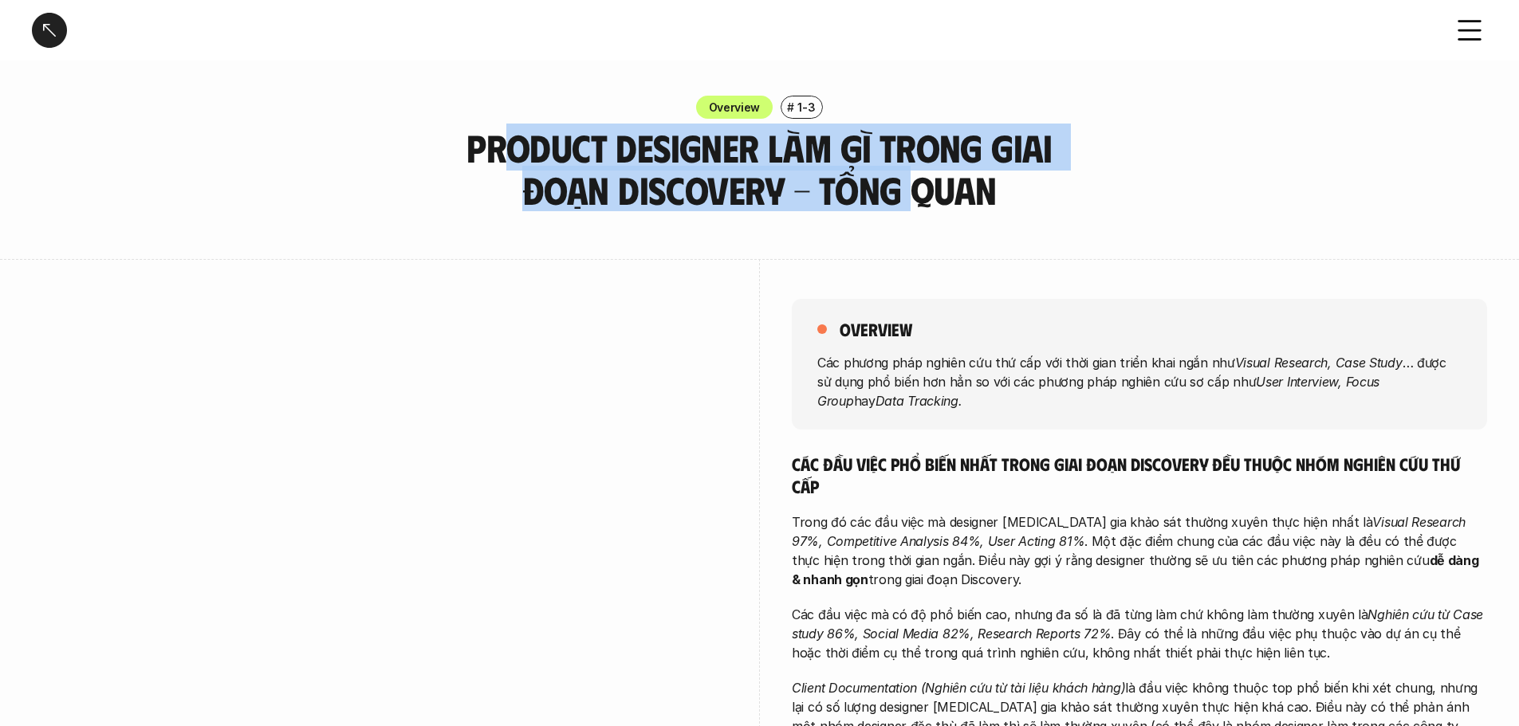
drag, startPoint x: 481, startPoint y: 147, endPoint x: 901, endPoint y: 176, distance: 421.3
click at [901, 176] on h3 "Product Designer làm gì trong giai đoạn Discovery - Tổng quan" at bounding box center [760, 169] width 678 height 85
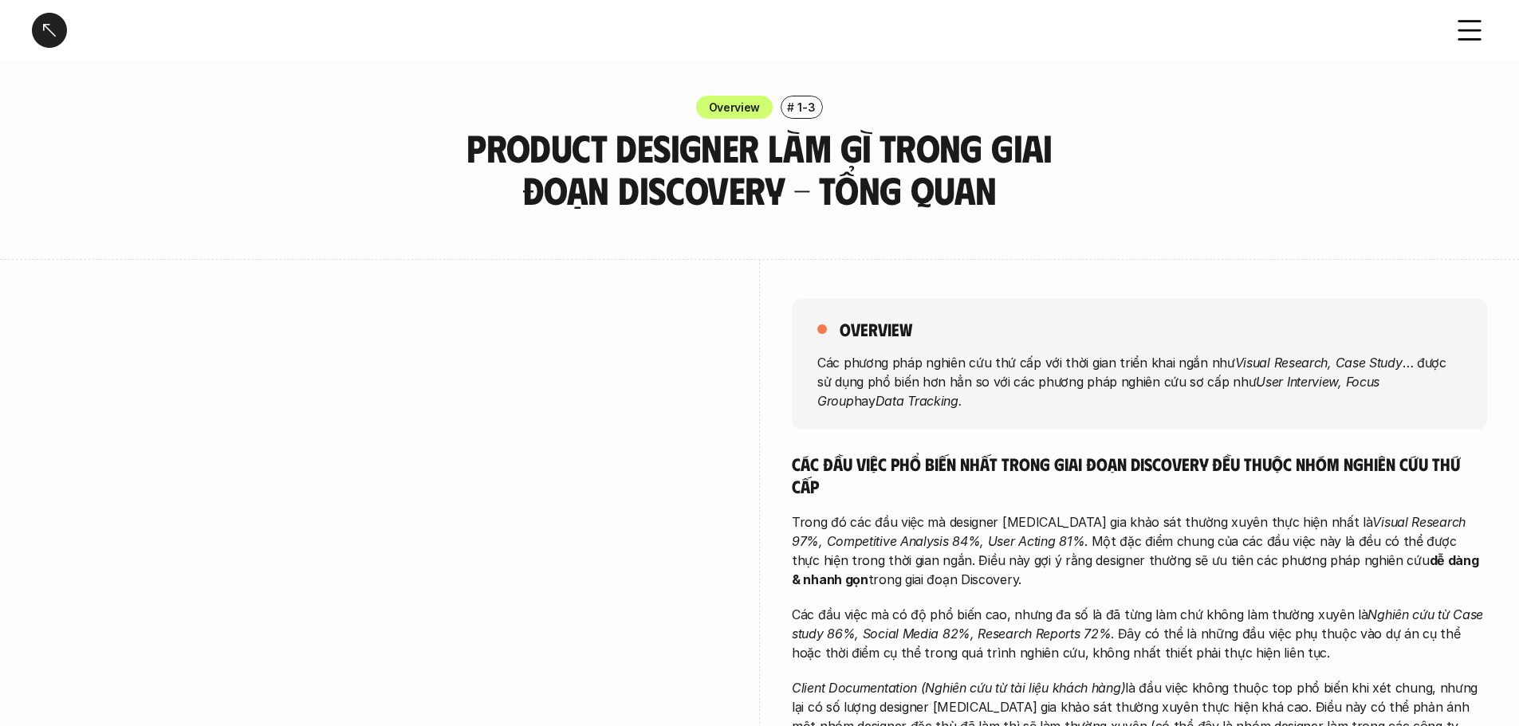
click at [652, 172] on h3 "Product Designer làm gì trong giai đoạn Discovery - Tổng quan" at bounding box center [760, 169] width 678 height 85
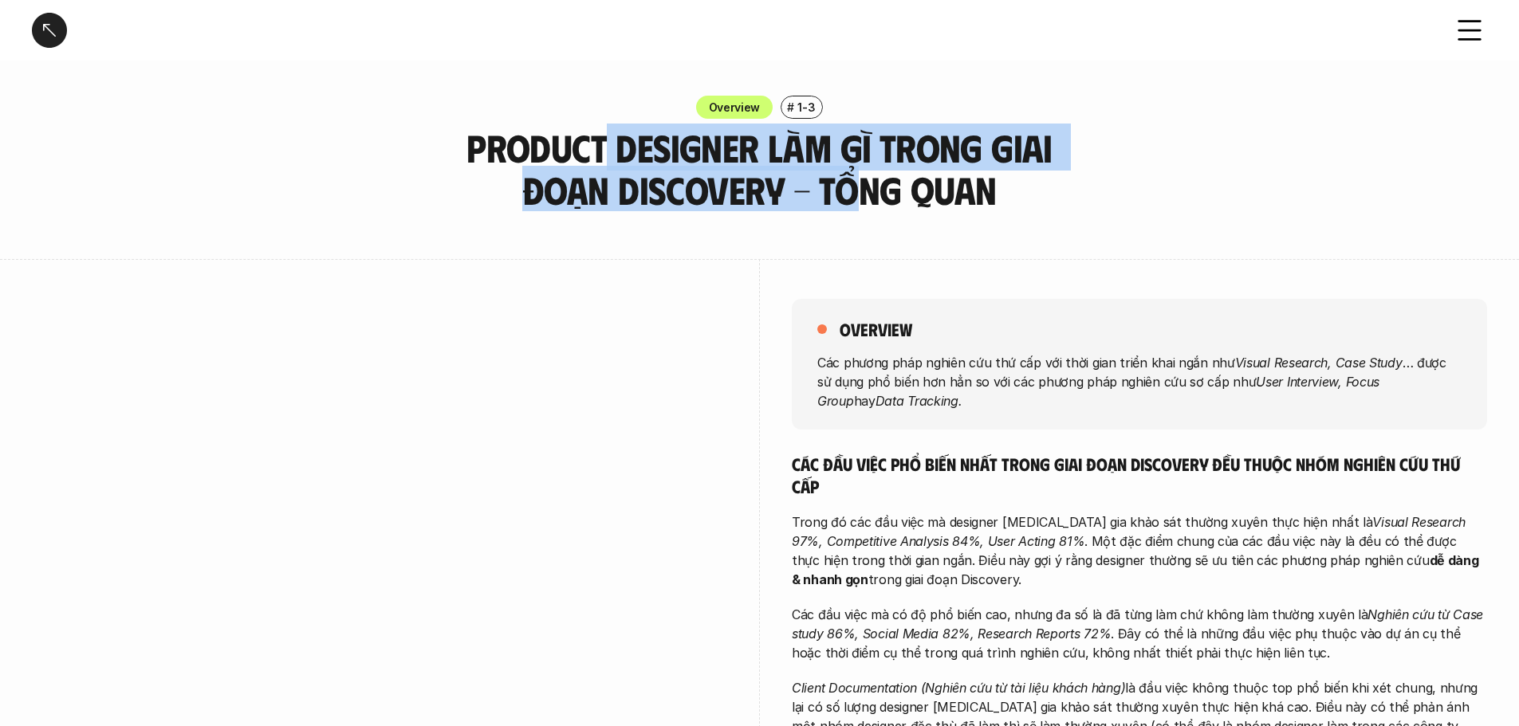
drag, startPoint x: 703, startPoint y: 173, endPoint x: 836, endPoint y: 195, distance: 134.2
click at [858, 190] on h3 "Product Designer làm gì trong giai đoạn Discovery - Tổng quan" at bounding box center [760, 169] width 678 height 85
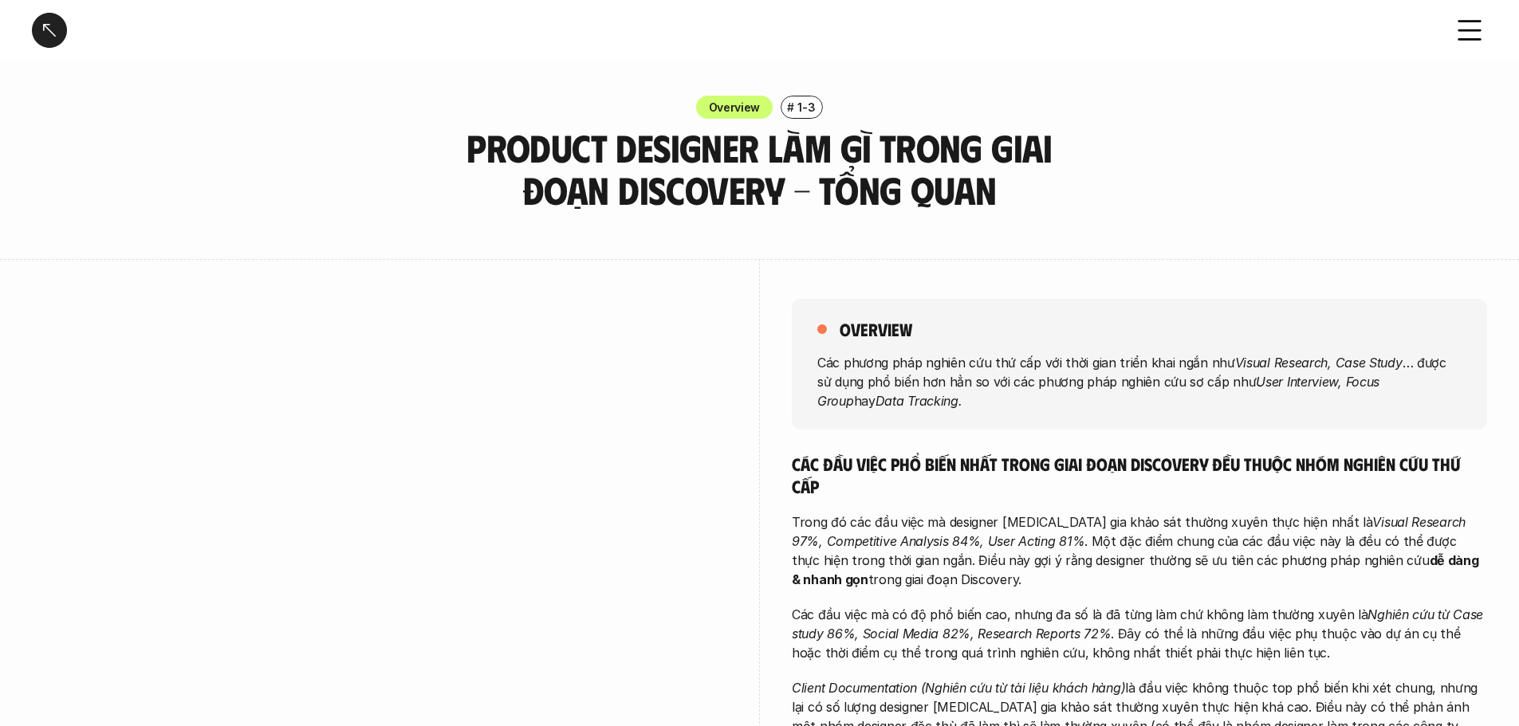
click at [434, 153] on h3 "Product Designer làm gì trong giai đoạn Discovery - Tổng quan" at bounding box center [760, 169] width 678 height 85
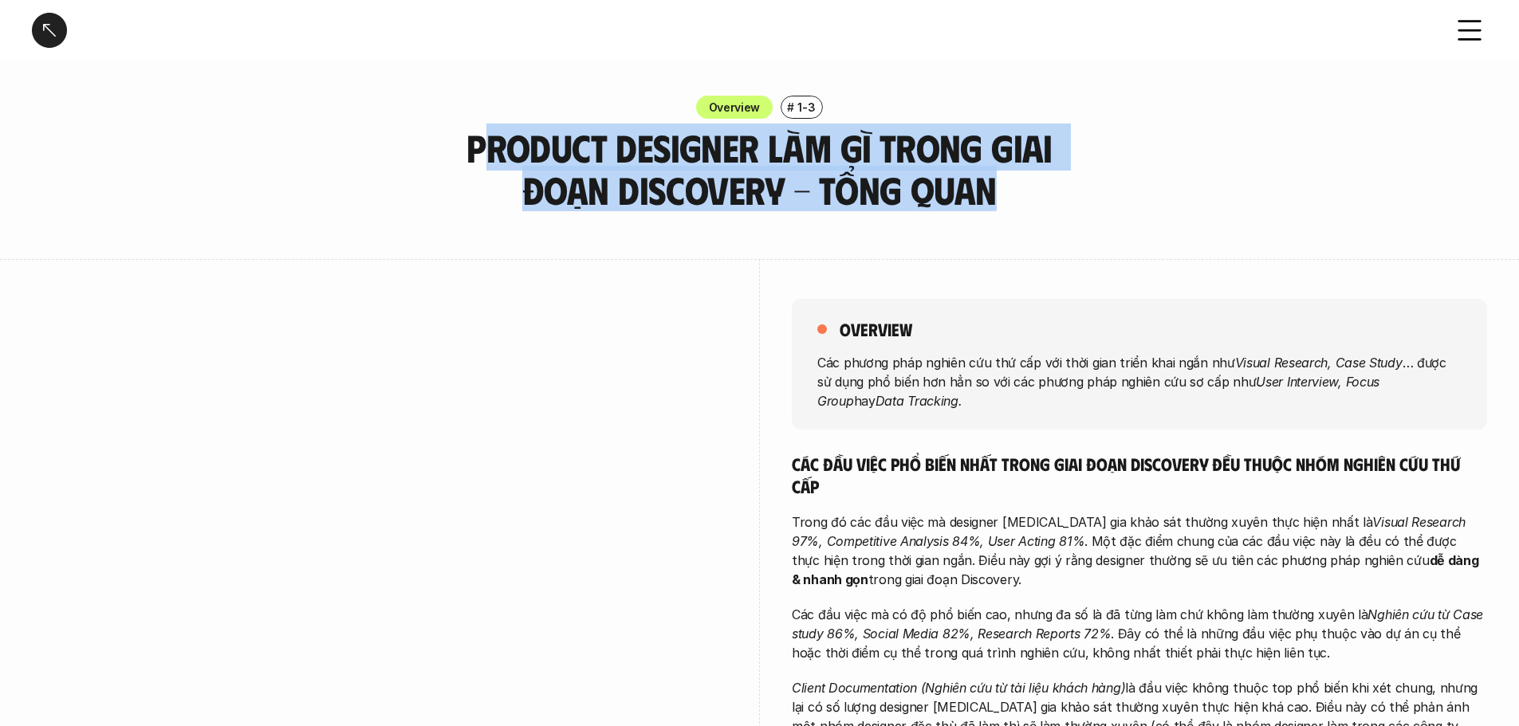
drag, startPoint x: 446, startPoint y: 152, endPoint x: 949, endPoint y: 219, distance: 507.6
click at [585, 181] on h3 "Product Designer làm gì trong giai đoạn Discovery - Tổng quan" at bounding box center [760, 169] width 678 height 85
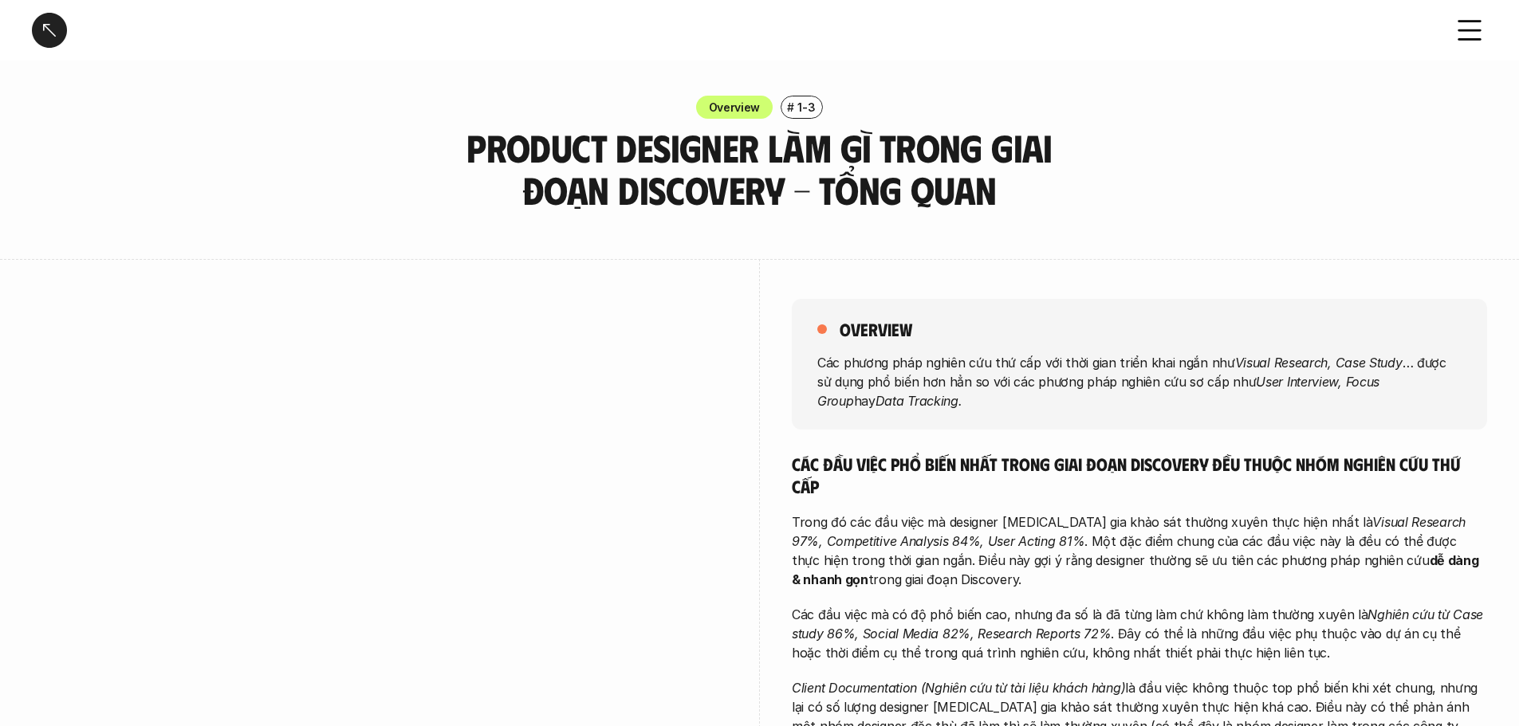
click at [612, 179] on h3 "Product Designer làm gì trong giai đoạn Discovery - Tổng quan" at bounding box center [760, 169] width 678 height 85
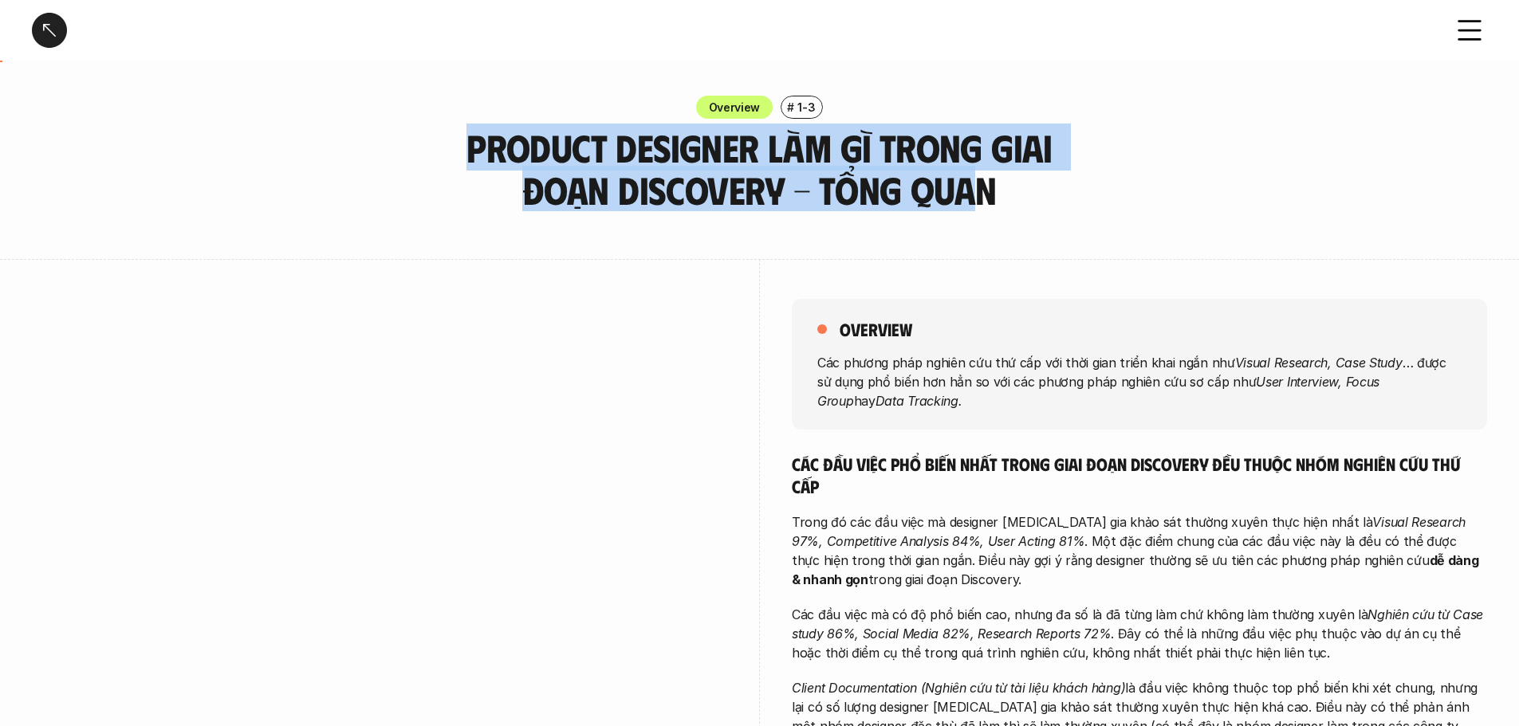
drag, startPoint x: 418, startPoint y: 141, endPoint x: 914, endPoint y: 190, distance: 498.3
click at [916, 185] on div "Overview # 1-3 Product Designer làm gì trong giai đoạn Discovery - Tổng quan" at bounding box center [759, 154] width 1519 height 116
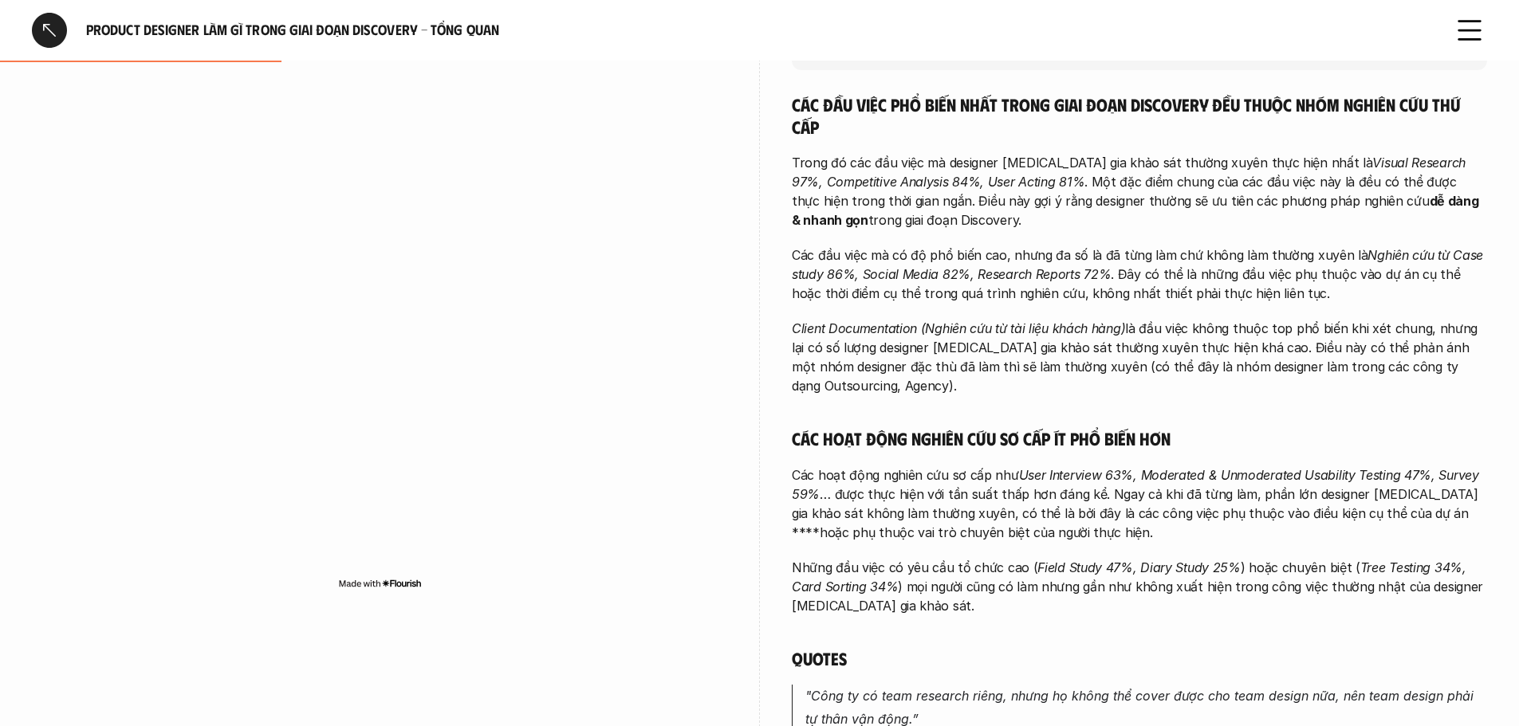
scroll to position [399, 0]
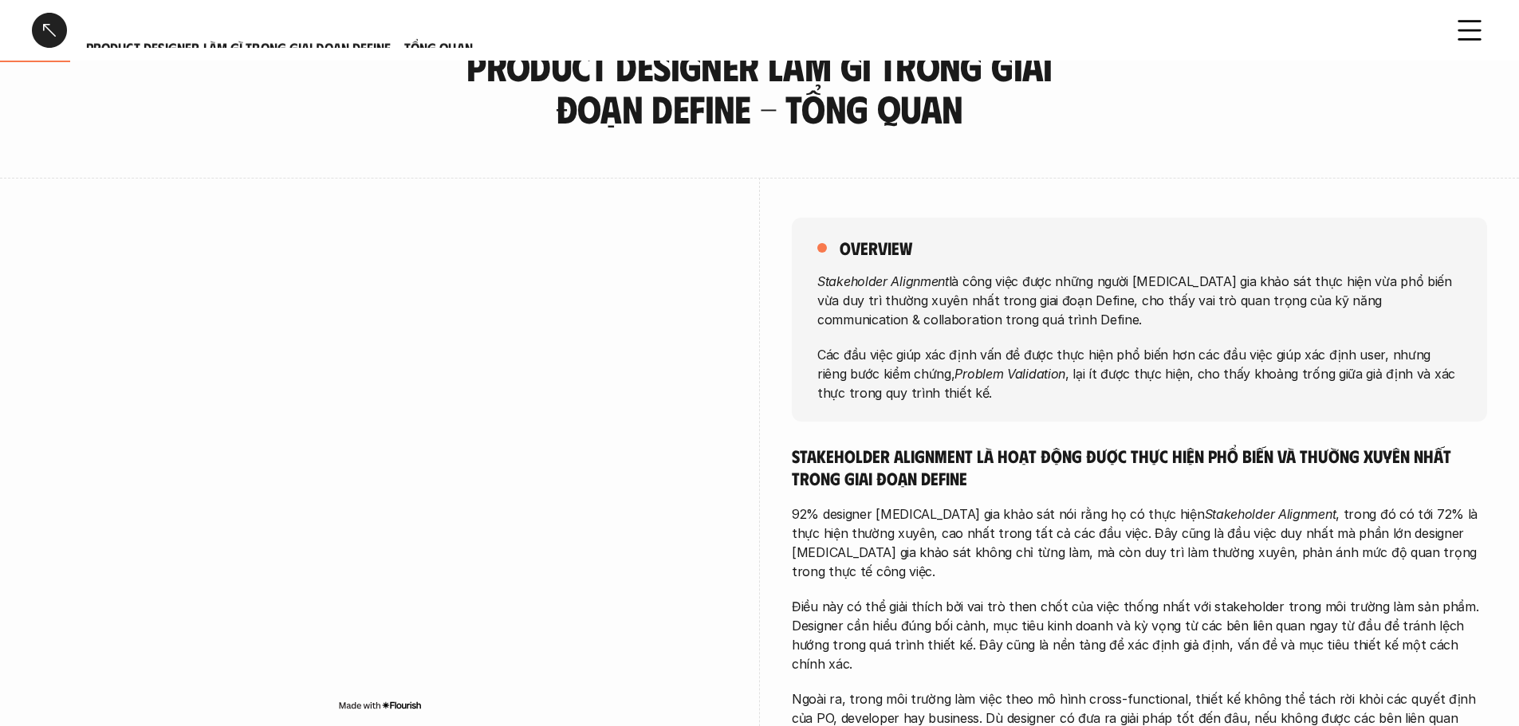
scroll to position [159, 0]
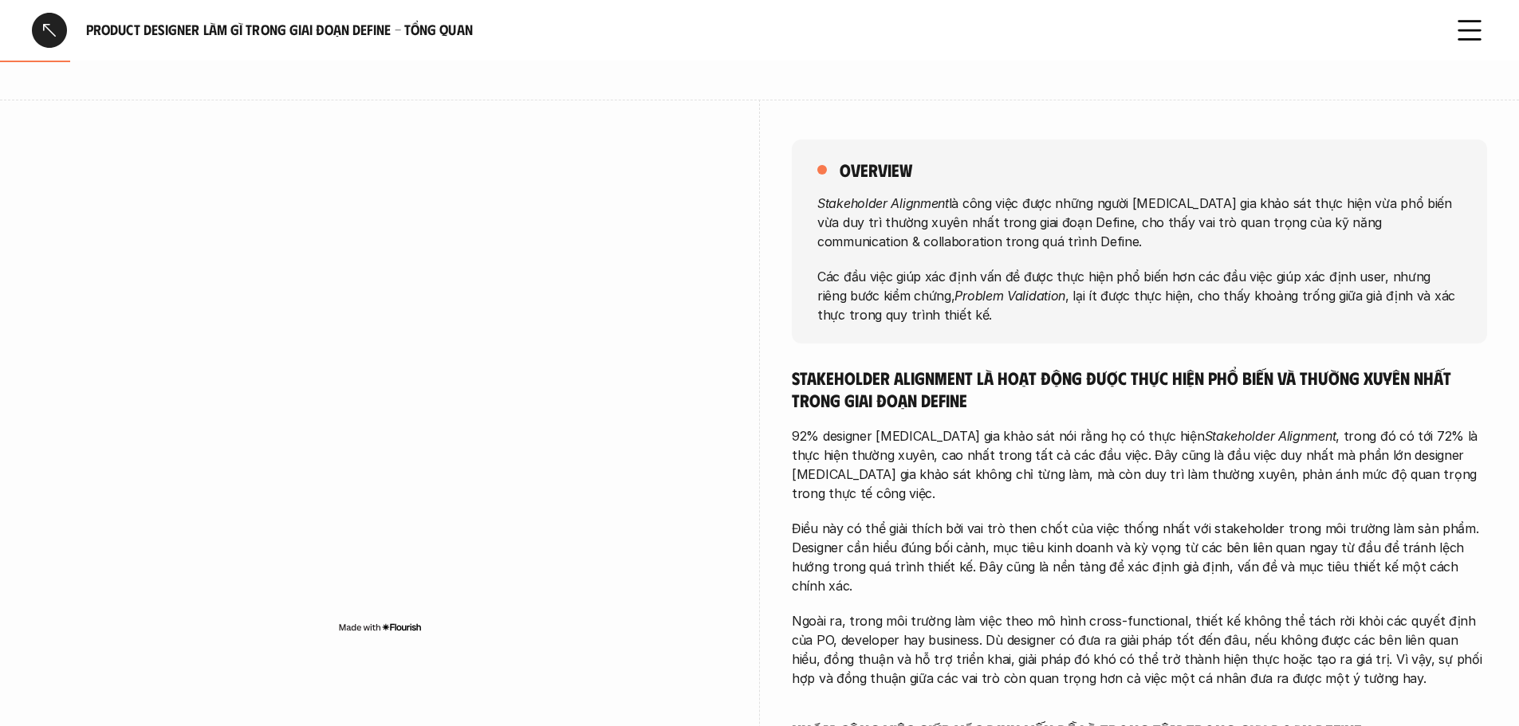
click at [913, 211] on p "Stakeholder Alignment là công việc được những người [MEDICAL_DATA] gia khảo sát…" at bounding box center [1139, 221] width 644 height 57
click at [913, 211] on em "Stakeholder Alignment" at bounding box center [883, 203] width 132 height 16
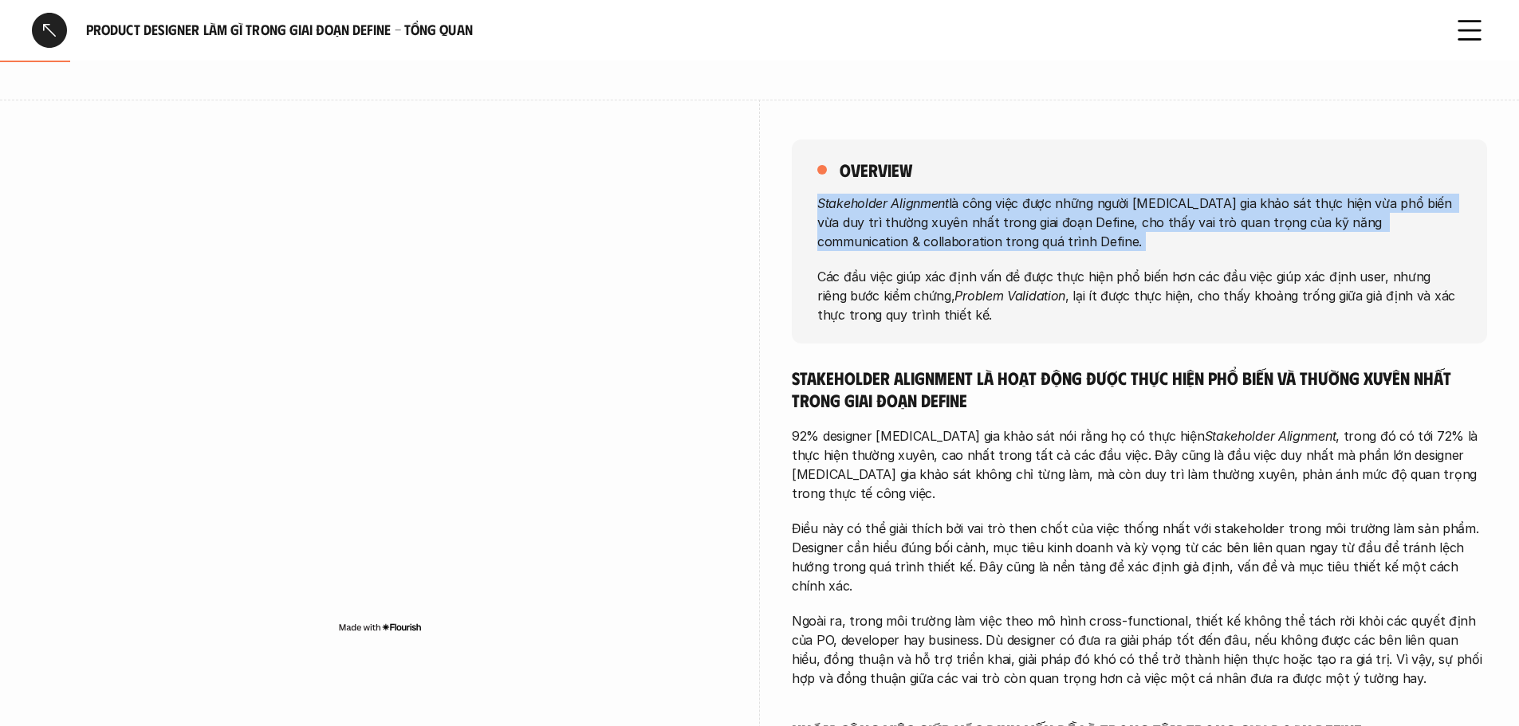
click at [913, 211] on em "Stakeholder Alignment" at bounding box center [883, 203] width 132 height 16
click at [908, 226] on p "Stakeholder Alignment là công việc được những người [MEDICAL_DATA] gia khảo sát…" at bounding box center [1139, 221] width 644 height 57
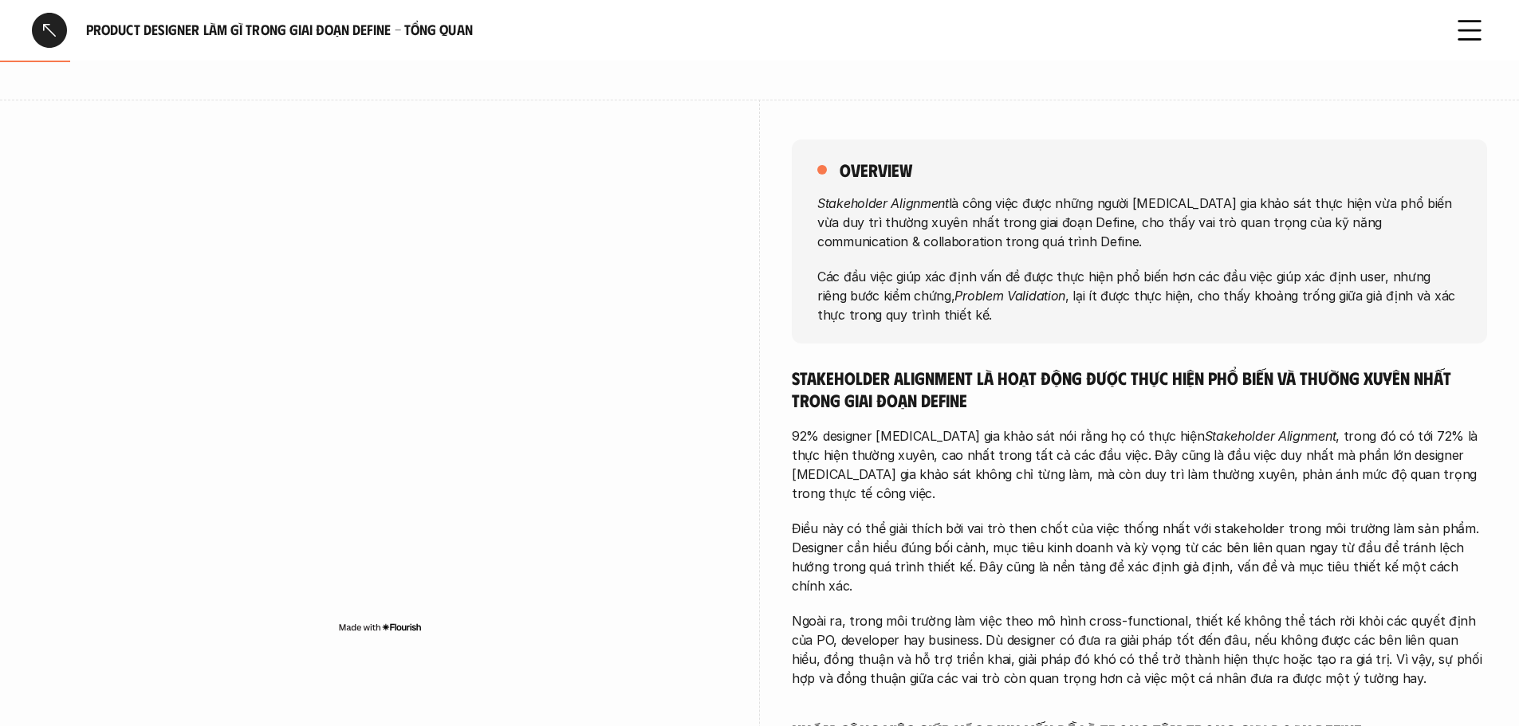
click at [908, 273] on p "Các đầu việc giúp xác định vấn đề được thực hiện phổ biến hơn các đầu việc giúp…" at bounding box center [1139, 294] width 644 height 57
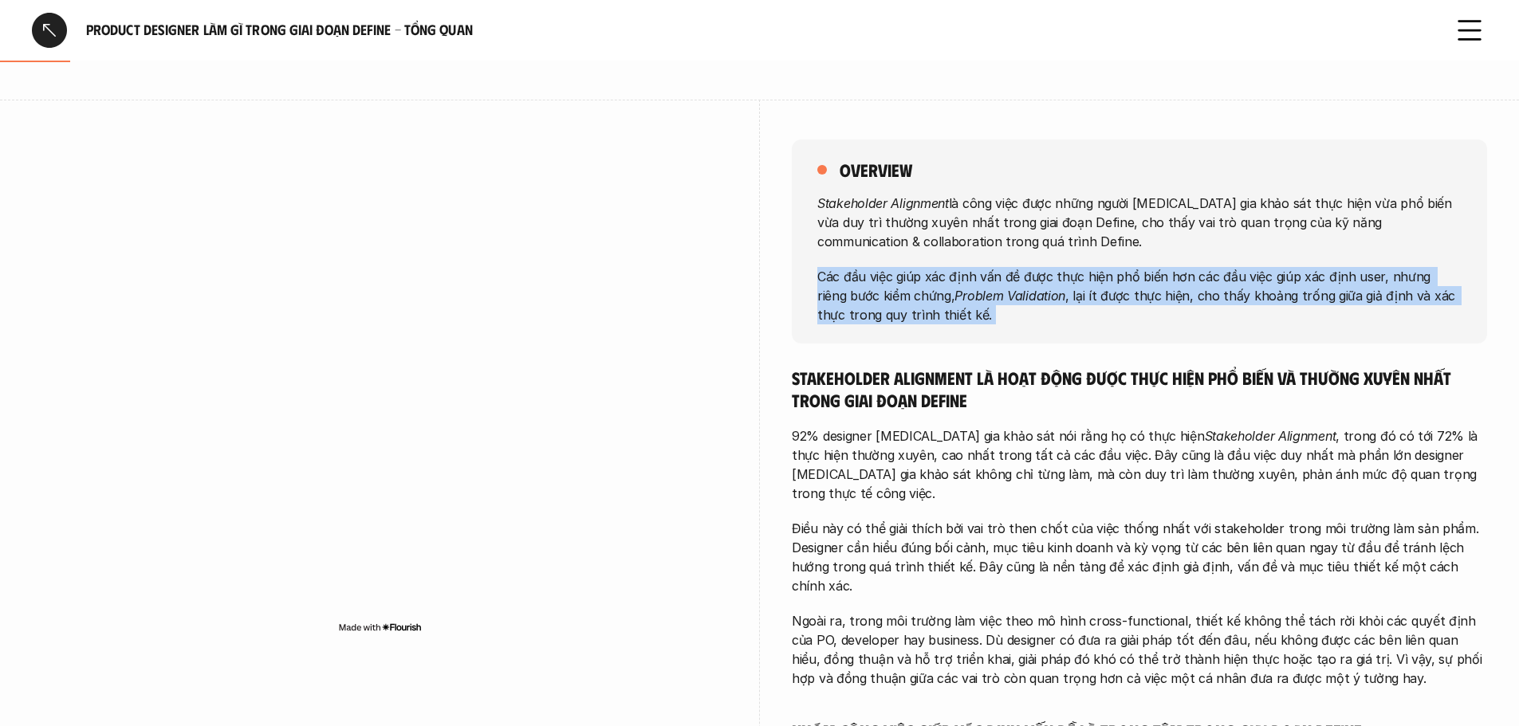
click at [908, 273] on p "Các đầu việc giúp xác định vấn đề được thực hiện phổ biến hơn các đầu việc giúp…" at bounding box center [1139, 294] width 644 height 57
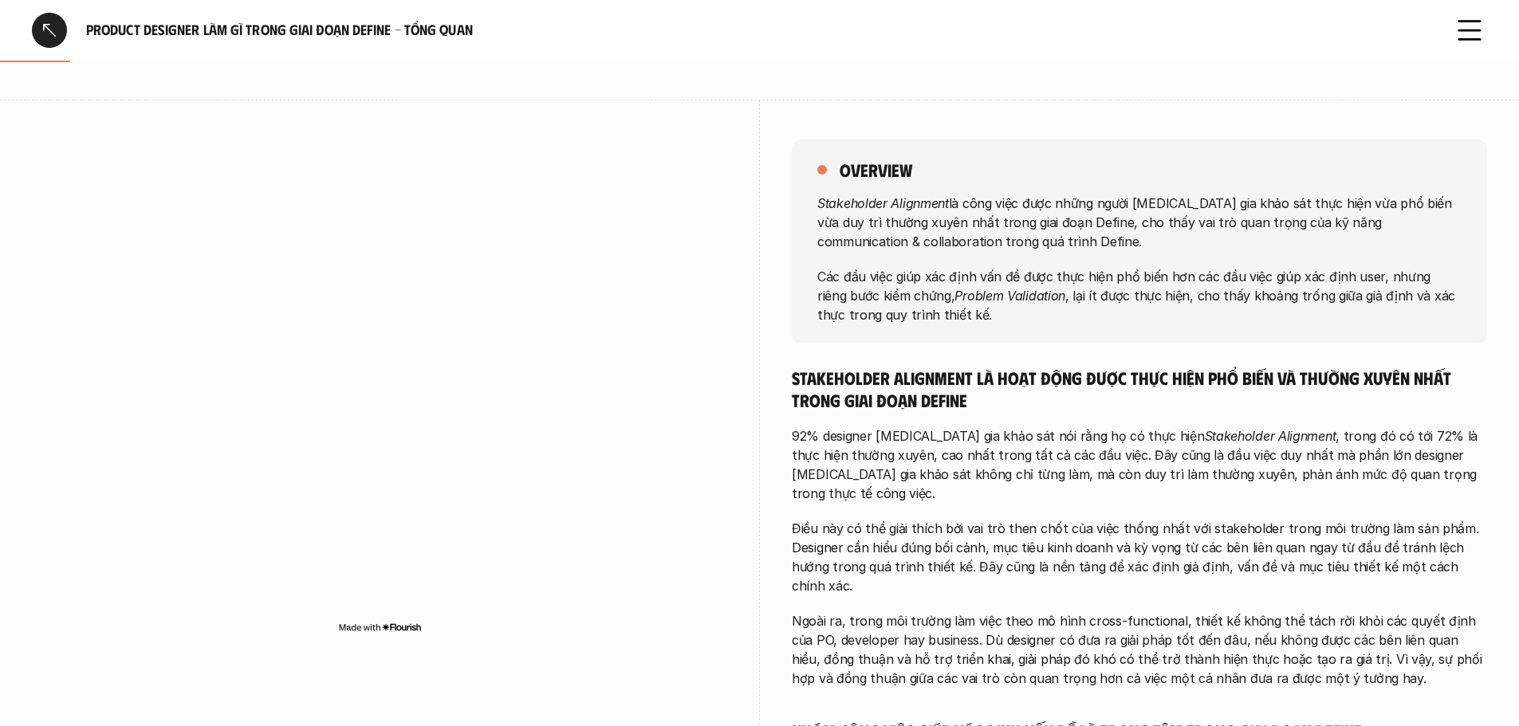
click at [910, 233] on p "Stakeholder Alignment là công việc được những người [MEDICAL_DATA] gia khảo sát…" at bounding box center [1139, 221] width 644 height 57
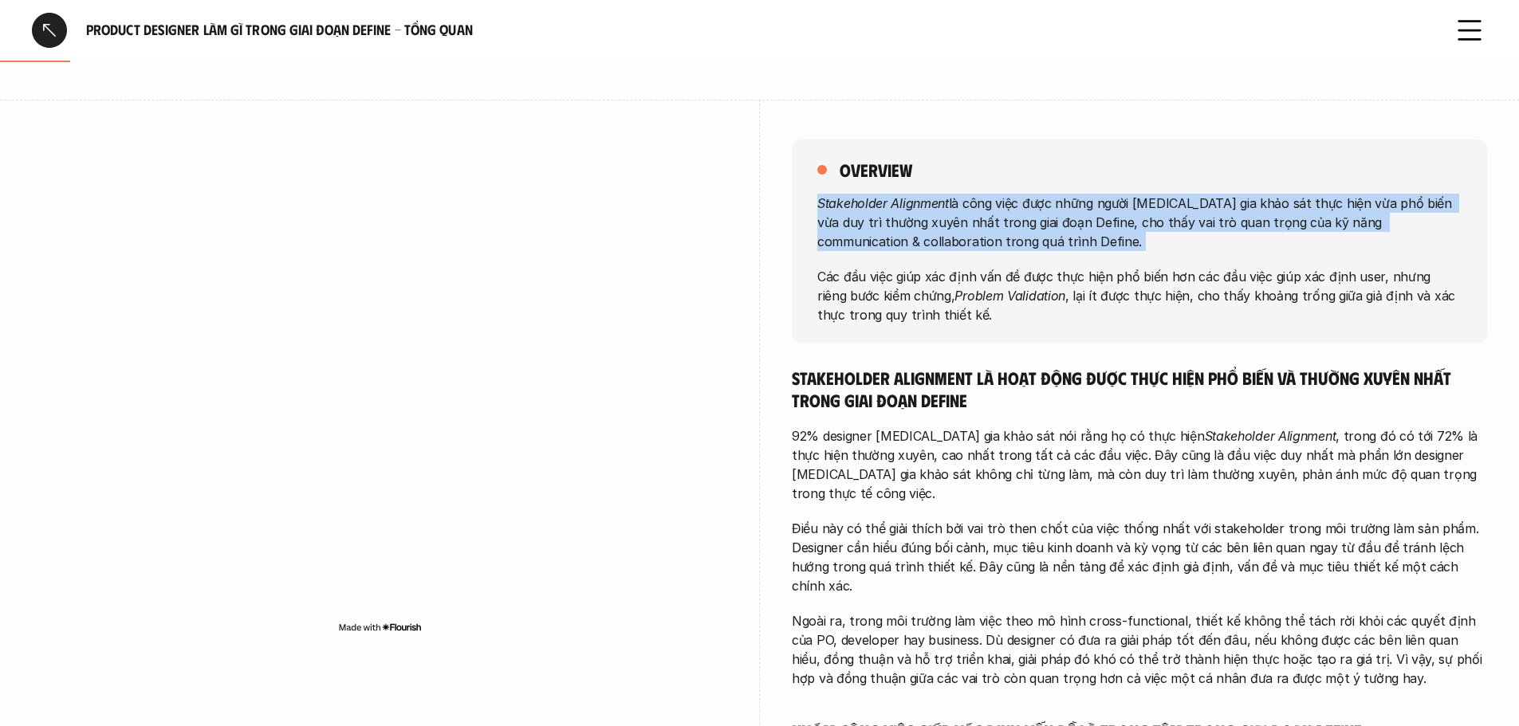
click at [910, 233] on p "Stakeholder Alignment là công việc được những người [MEDICAL_DATA] gia khảo sát…" at bounding box center [1139, 221] width 644 height 57
click at [909, 211] on em "Stakeholder Alignment" at bounding box center [883, 203] width 132 height 16
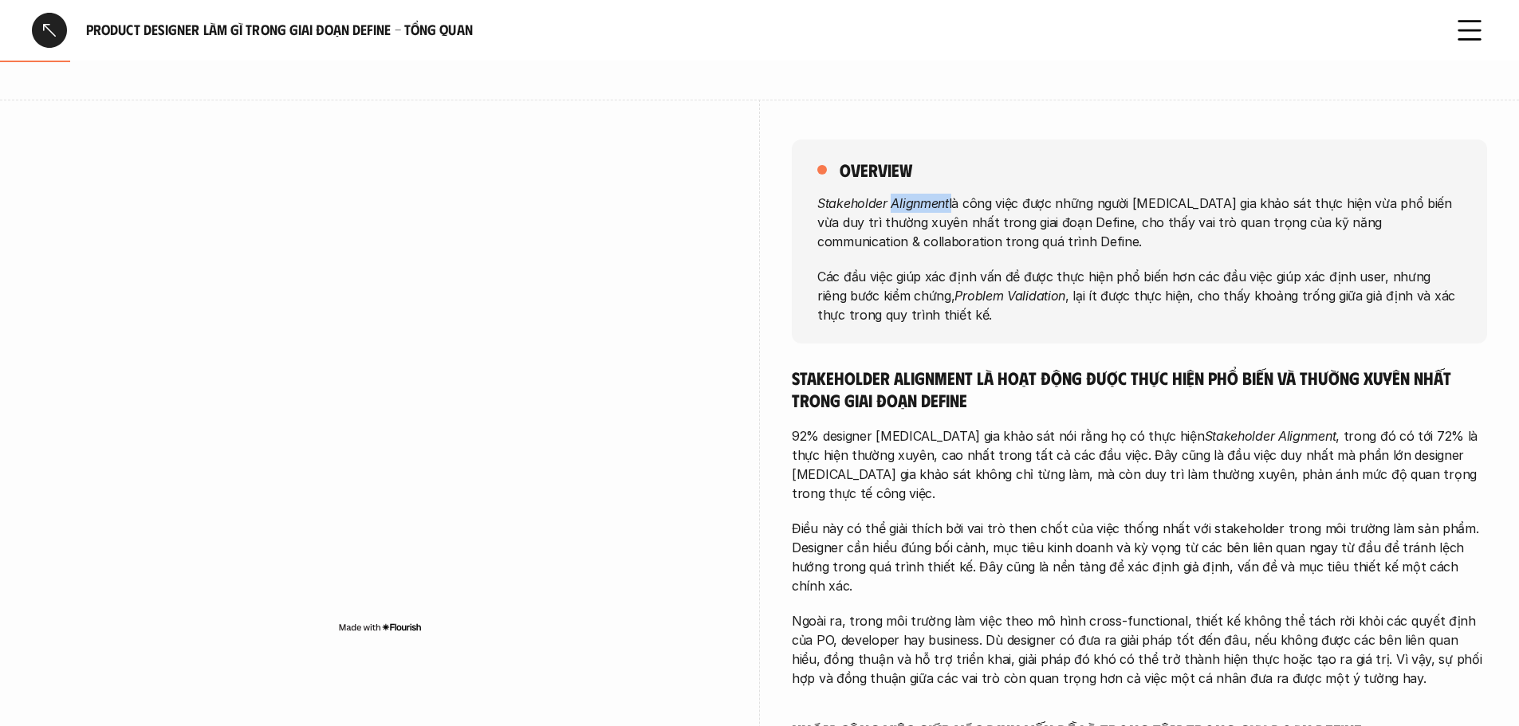
click at [909, 211] on em "Stakeholder Alignment" at bounding box center [883, 203] width 132 height 16
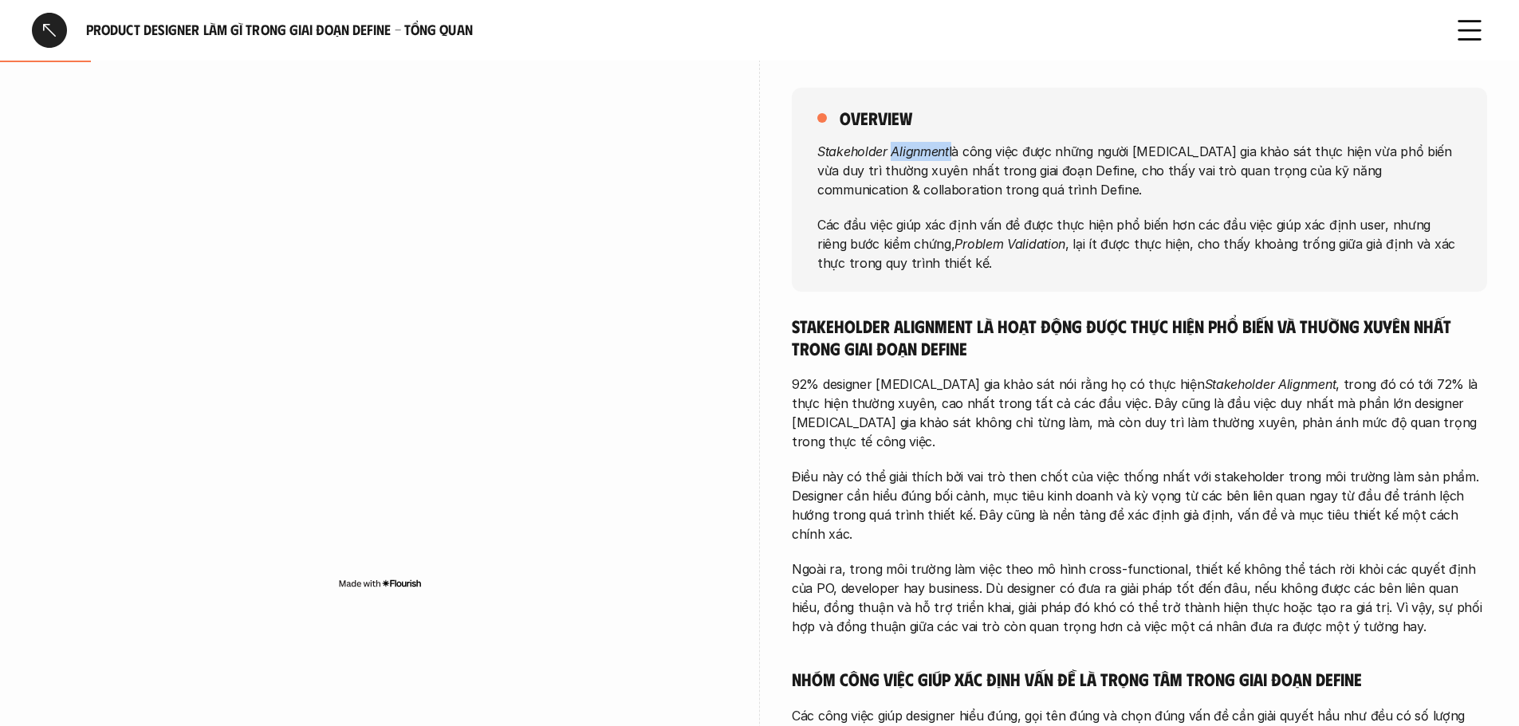
scroll to position [239, 0]
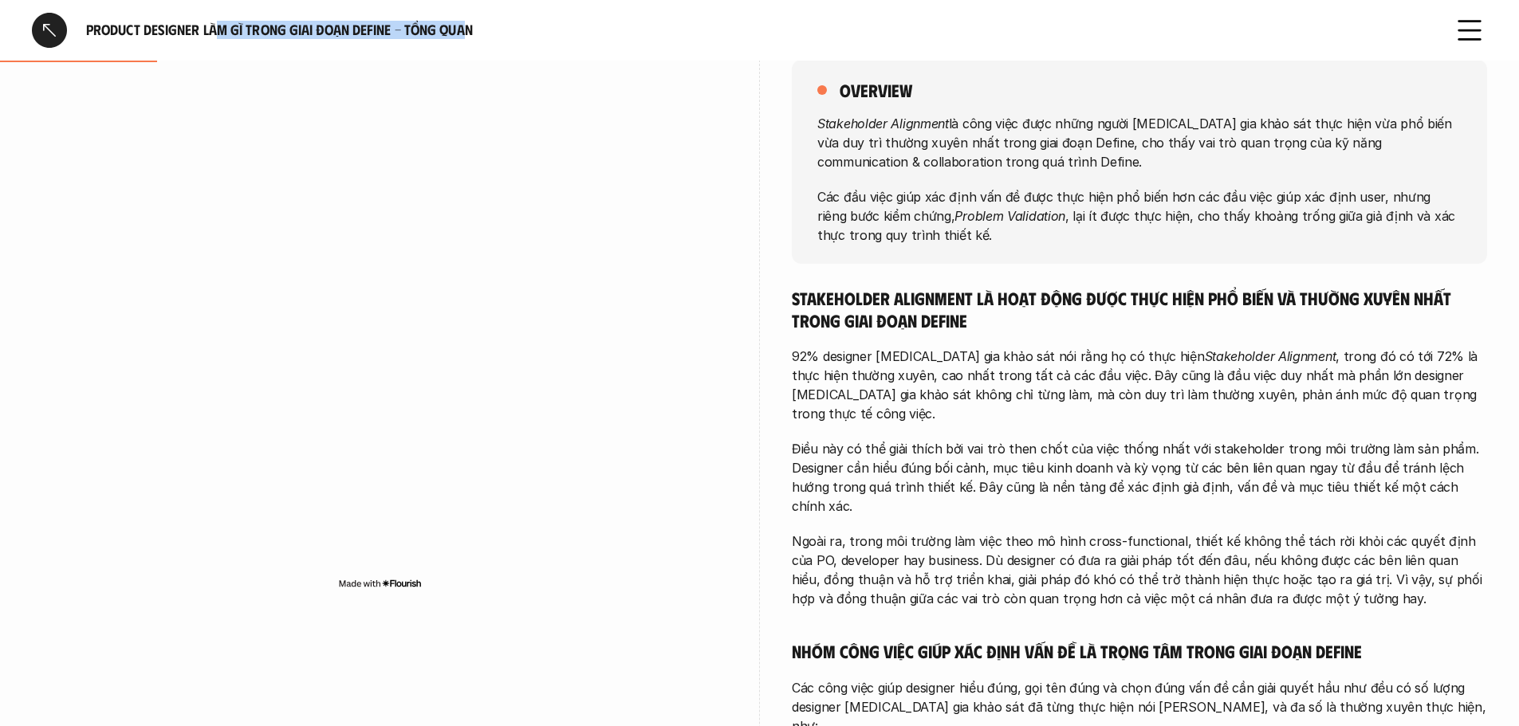
drag, startPoint x: 221, startPoint y: 27, endPoint x: 474, endPoint y: 27, distance: 252.8
click at [474, 27] on h6 "Product Designer làm gì trong giai đoạn Define - Tổng quan" at bounding box center [759, 30] width 1347 height 18
click at [442, 26] on h6 "Product Designer làm gì trong giai đoạn Define - Tổng quan" at bounding box center [759, 30] width 1347 height 18
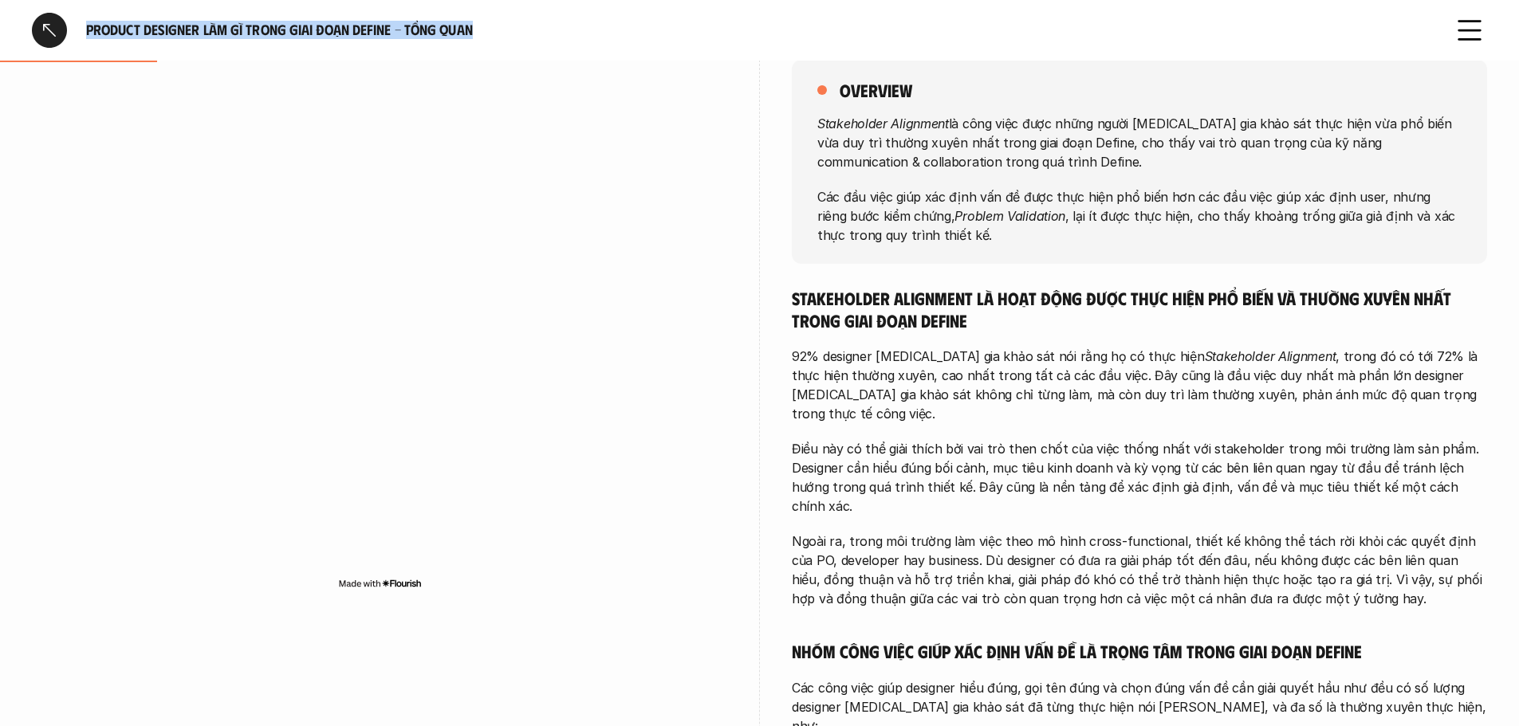
click at [442, 26] on h6 "Product Designer làm gì trong giai đoạn Define - Tổng quan" at bounding box center [759, 30] width 1347 height 18
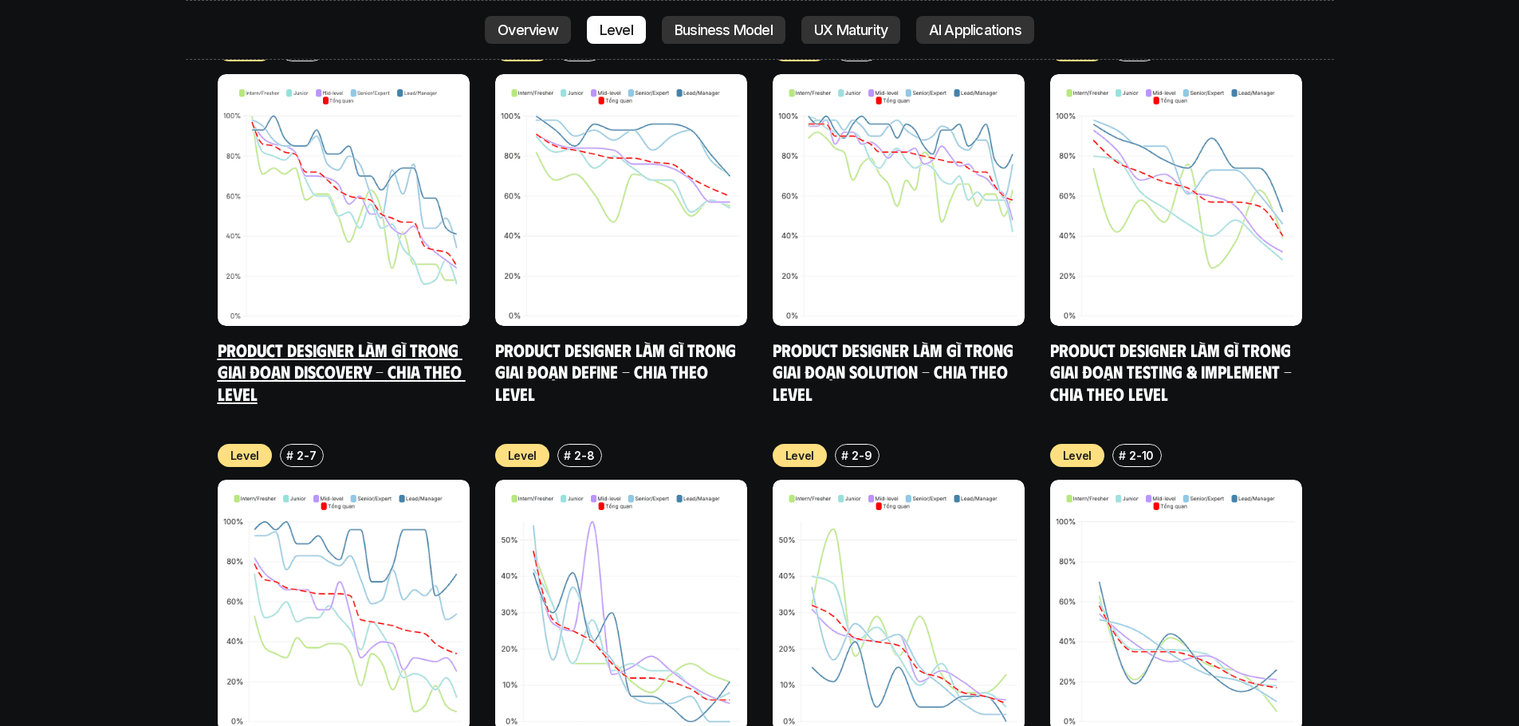
scroll to position [6902, 0]
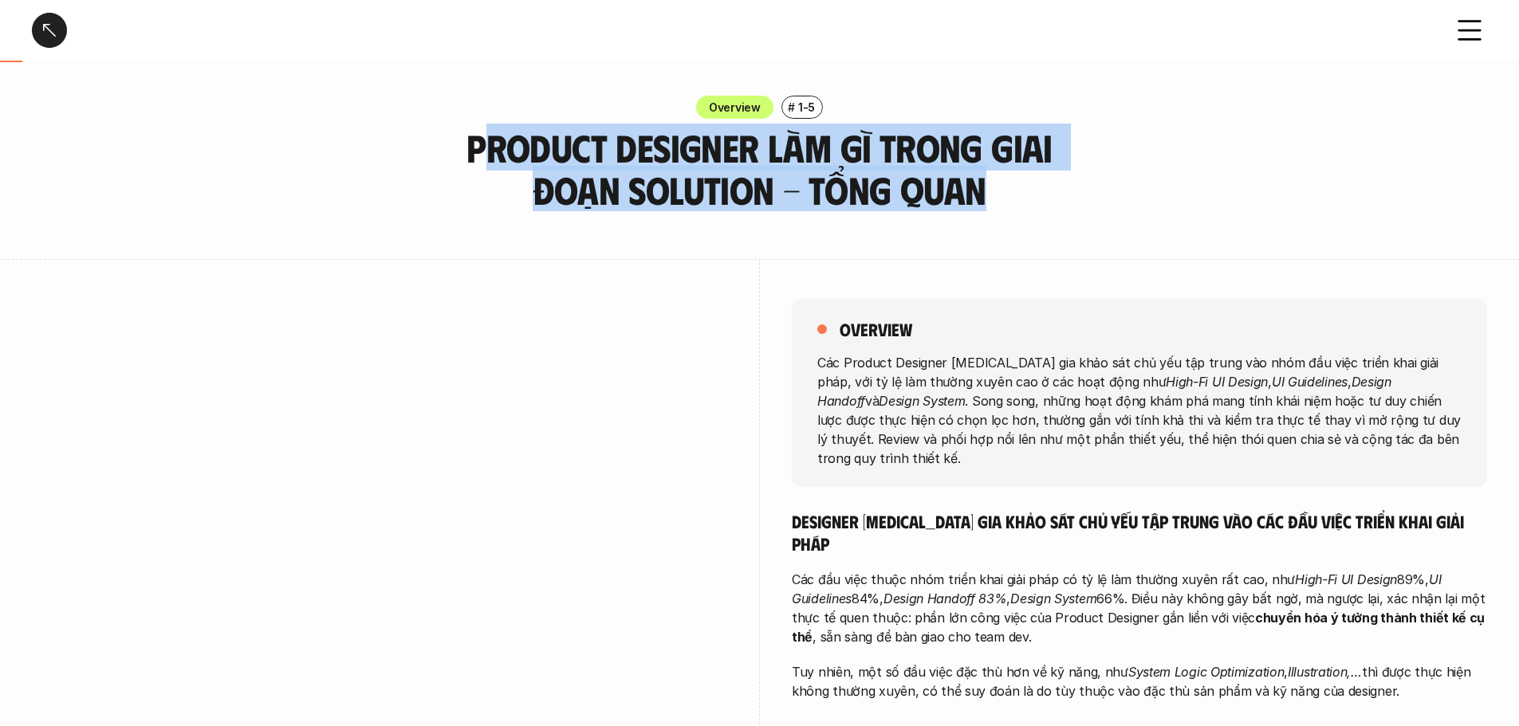
drag, startPoint x: 498, startPoint y: 155, endPoint x: 1059, endPoint y: 209, distance: 563.9
click at [1059, 209] on h3 "Product Designer làm gì trong giai đoạn Solution - Tổng quan" at bounding box center [760, 169] width 678 height 85
click at [694, 194] on h3 "Product Designer làm gì trong giai đoạn Solution - Tổng quan" at bounding box center [760, 169] width 678 height 85
drag, startPoint x: 418, startPoint y: 148, endPoint x: 1038, endPoint y: 191, distance: 621.9
click at [1038, 191] on div "Overview # 1-5 Product Designer làm gì trong giai đoạn Solution - Tổng quan" at bounding box center [759, 154] width 1519 height 116
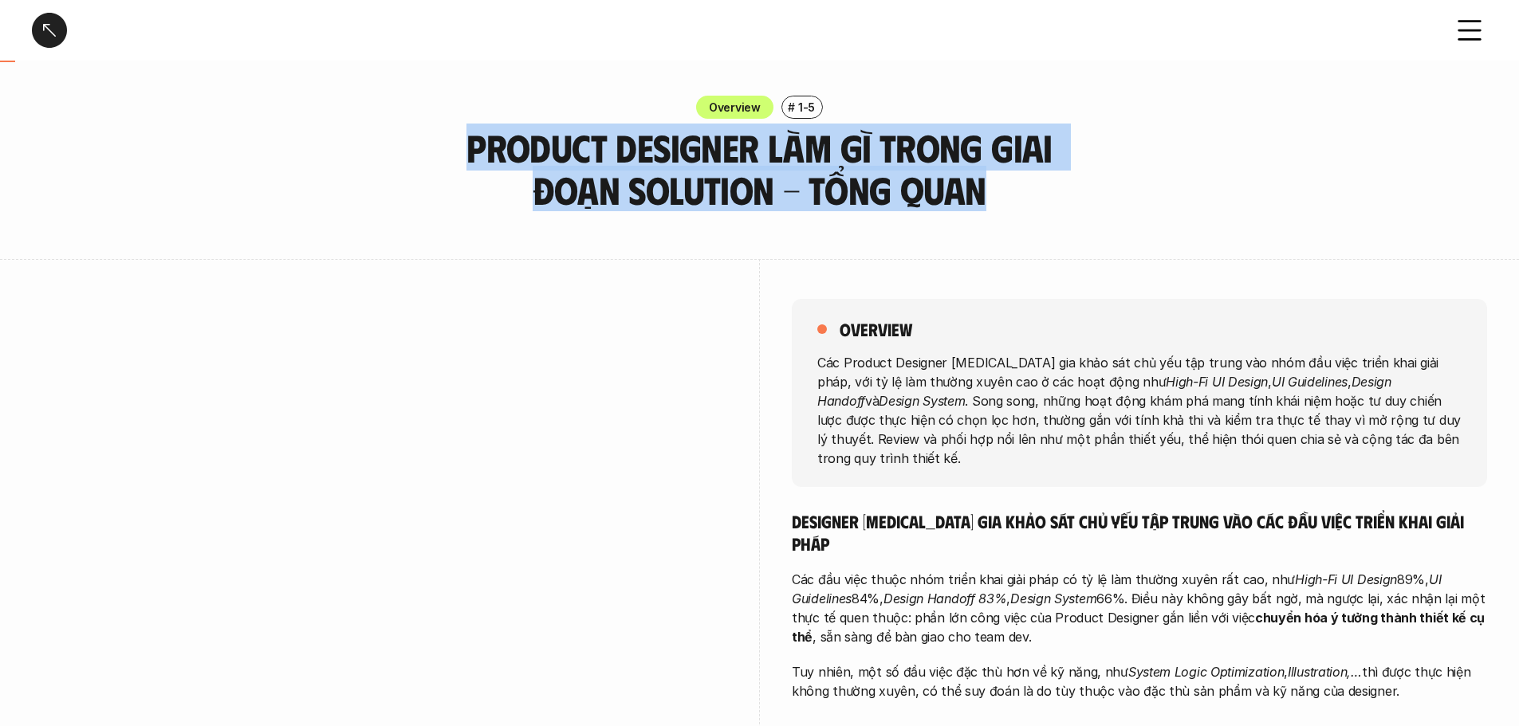
drag, startPoint x: 736, startPoint y: 191, endPoint x: 647, endPoint y: 187, distance: 88.6
click at [735, 191] on h3 "Product Designer làm gì trong giai đoạn Solution - Tổng quan" at bounding box center [760, 169] width 678 height 85
click at [657, 153] on h3 "Product Designer làm gì trong giai đoạn Solution - Tổng quan" at bounding box center [760, 169] width 678 height 85
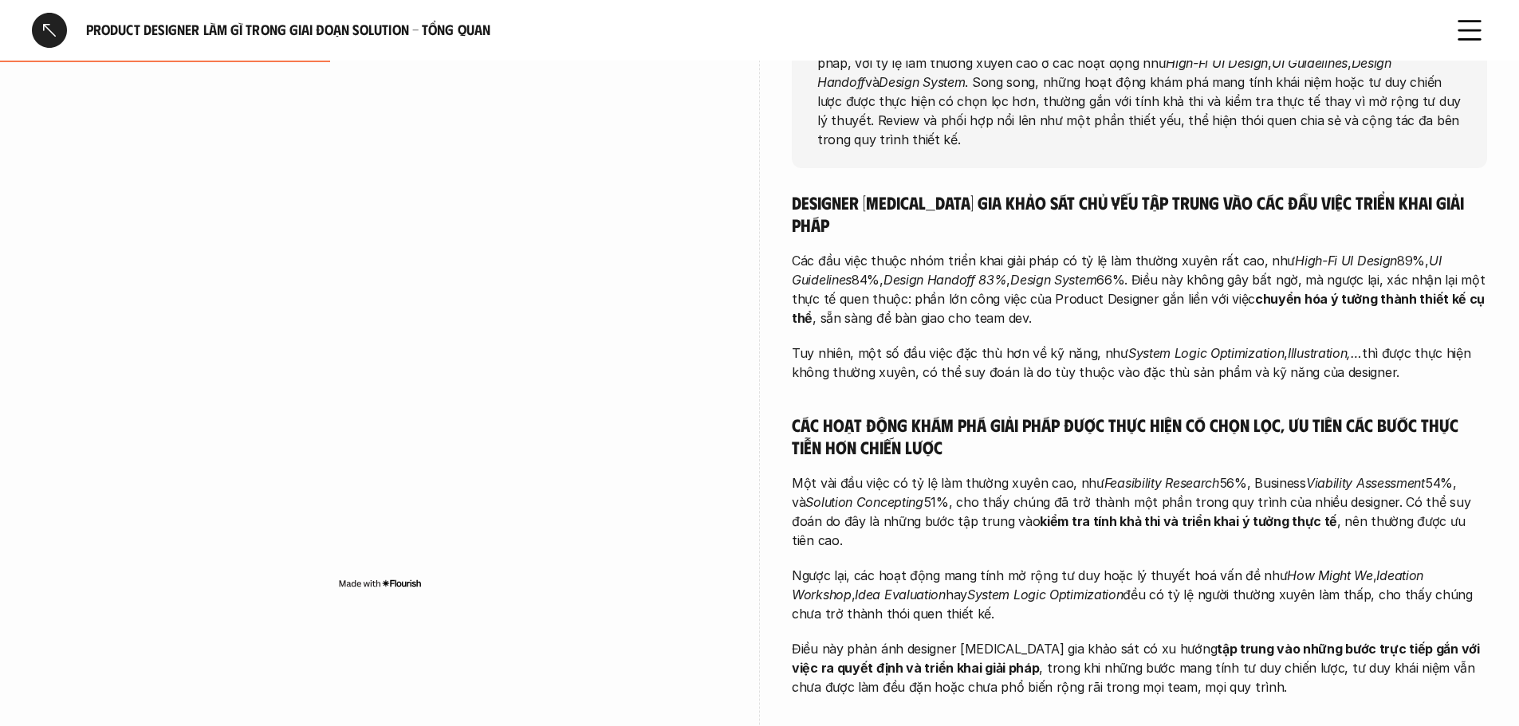
scroll to position [478, 0]
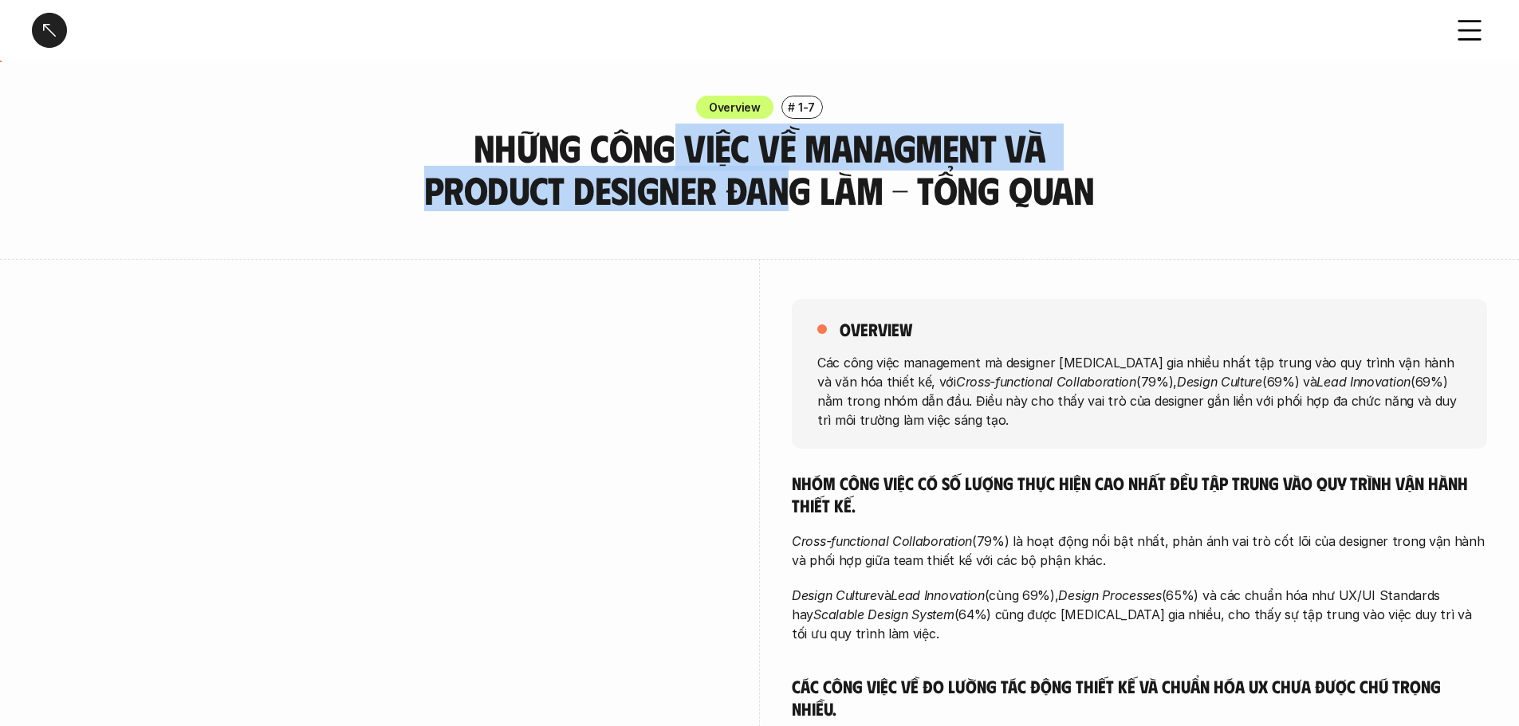
click at [789, 177] on h3 "Những công việc về Managment và Product Designer đang làm - Tổng quan" at bounding box center [760, 169] width 678 height 85
click at [478, 175] on h3 "Những công việc về Managment và Product Designer đang làm - Tổng quan" at bounding box center [760, 169] width 678 height 85
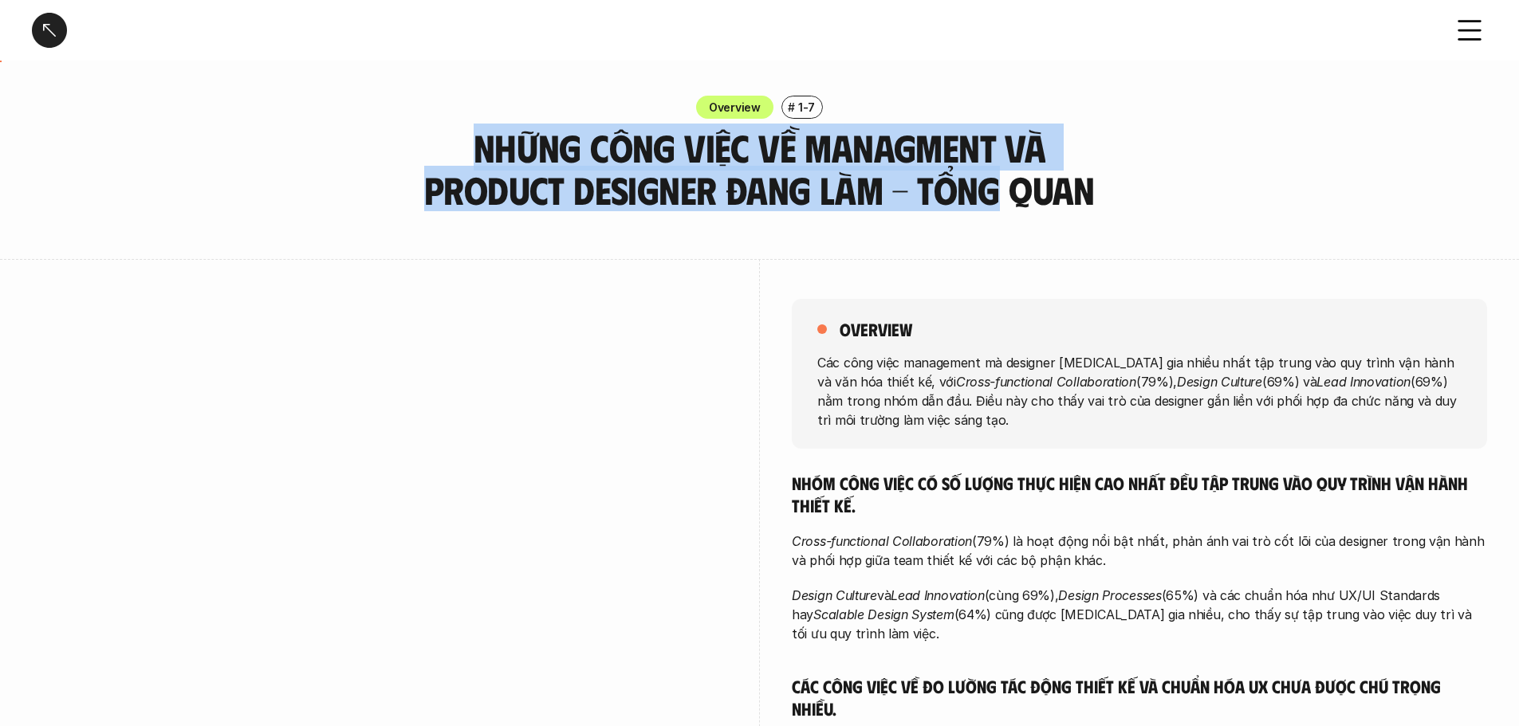
drag, startPoint x: 431, startPoint y: 163, endPoint x: 1001, endPoint y: 188, distance: 570.7
click at [1001, 188] on h3 "Những công việc về Managment và Product Designer đang làm - Tổng quan" at bounding box center [760, 169] width 678 height 85
click at [954, 187] on h3 "Những công việc về Managment và Product Designer đang làm - Tổng quan" at bounding box center [760, 169] width 678 height 85
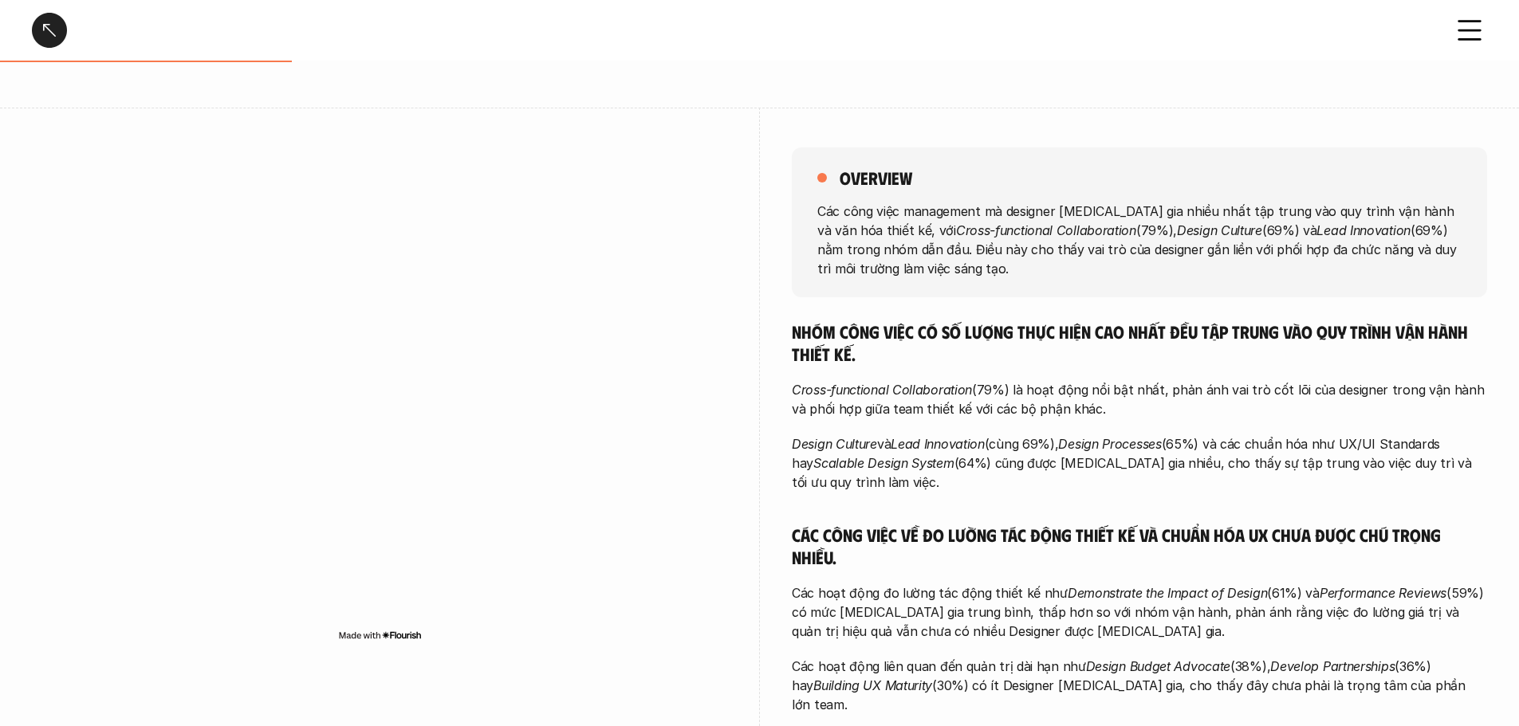
scroll to position [319, 0]
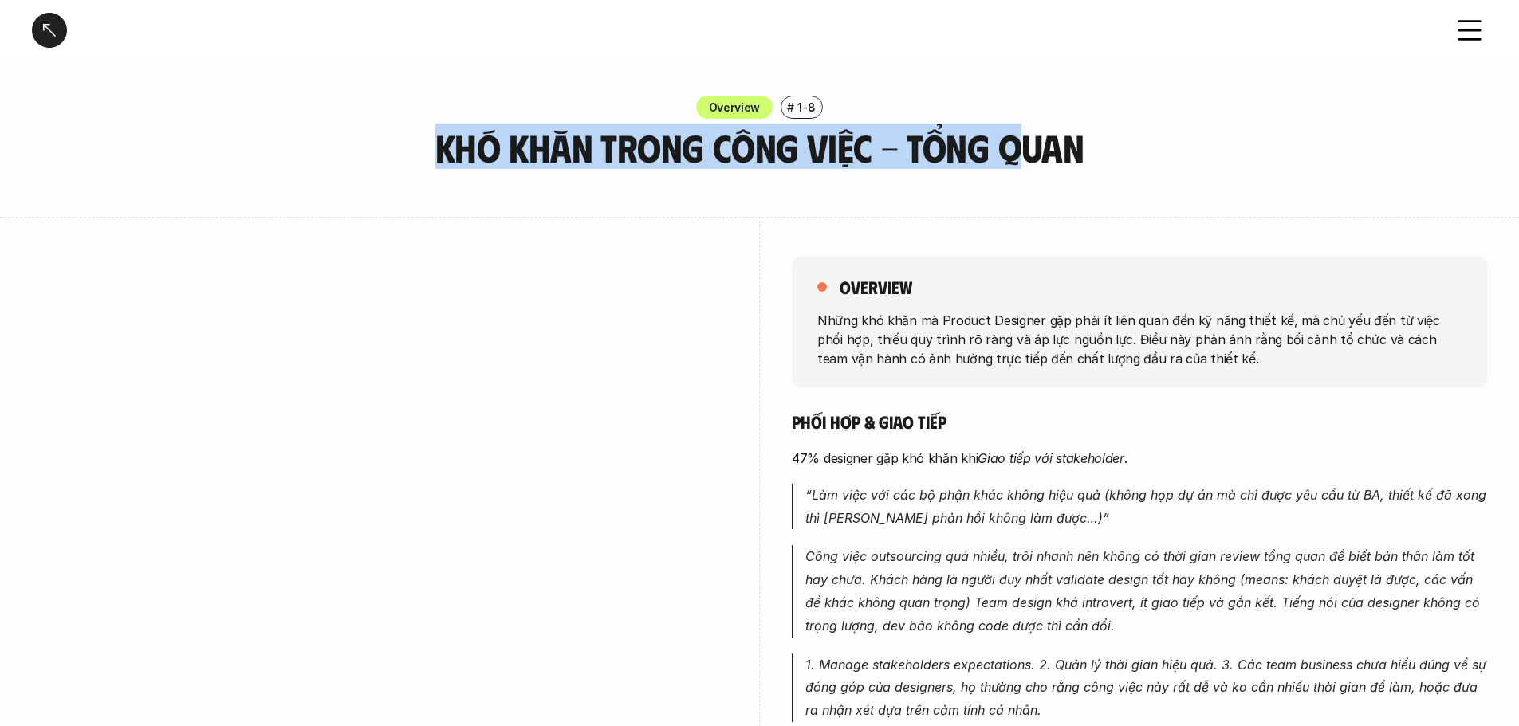
drag, startPoint x: 405, startPoint y: 145, endPoint x: 1038, endPoint y: 156, distance: 633.2
click at [1038, 156] on div "Overview # 1-8 Khó khăn trong công việc - Tổng quan" at bounding box center [759, 132] width 1519 height 73
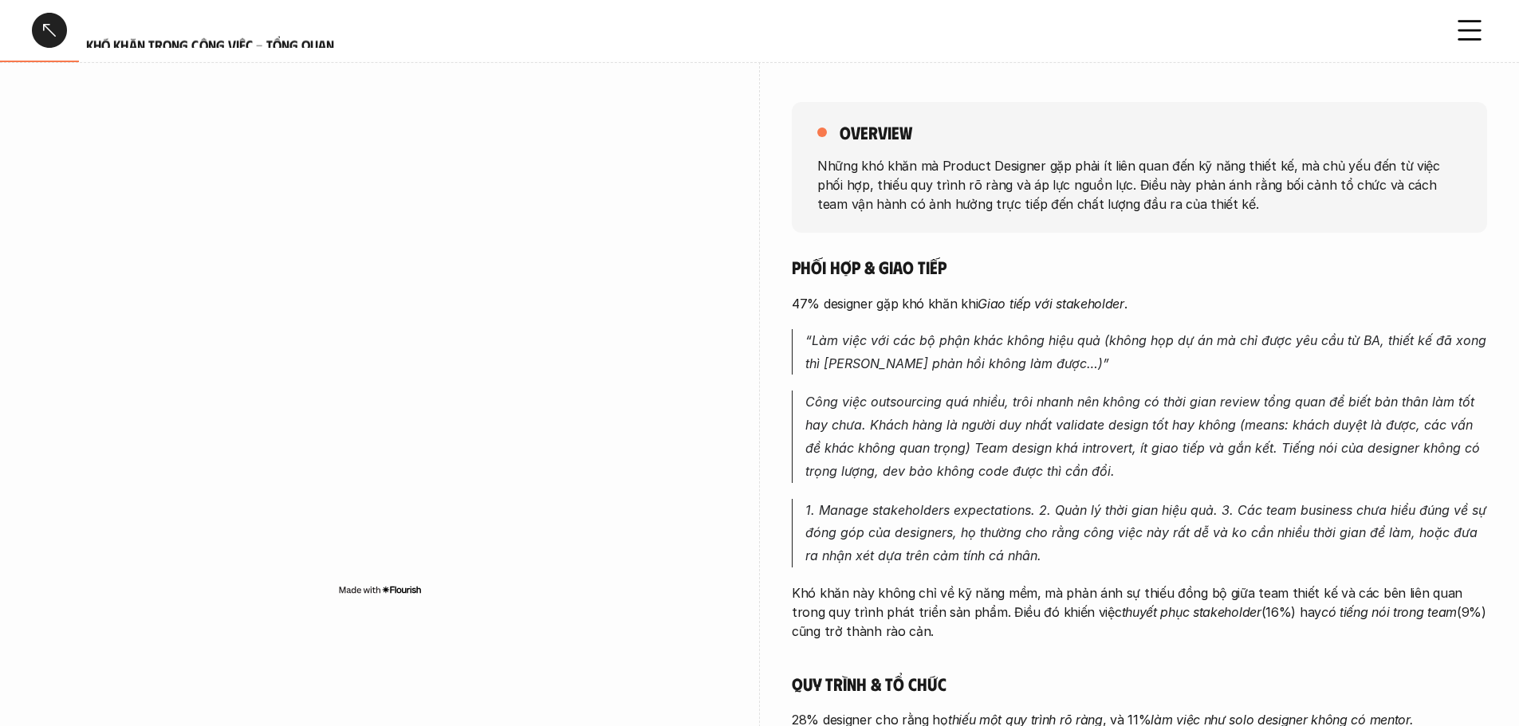
scroll to position [159, 0]
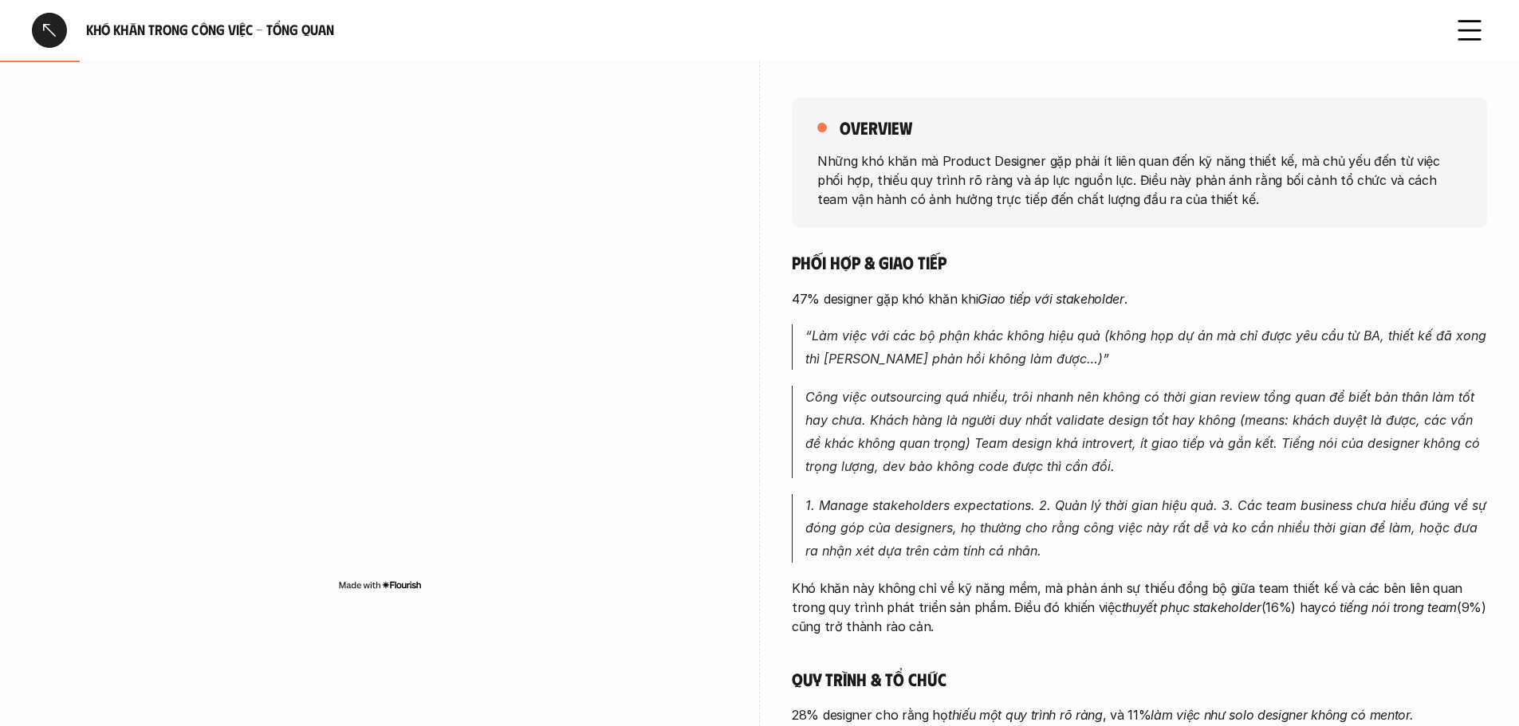
click at [337, 90] on div at bounding box center [379, 349] width 695 height 584
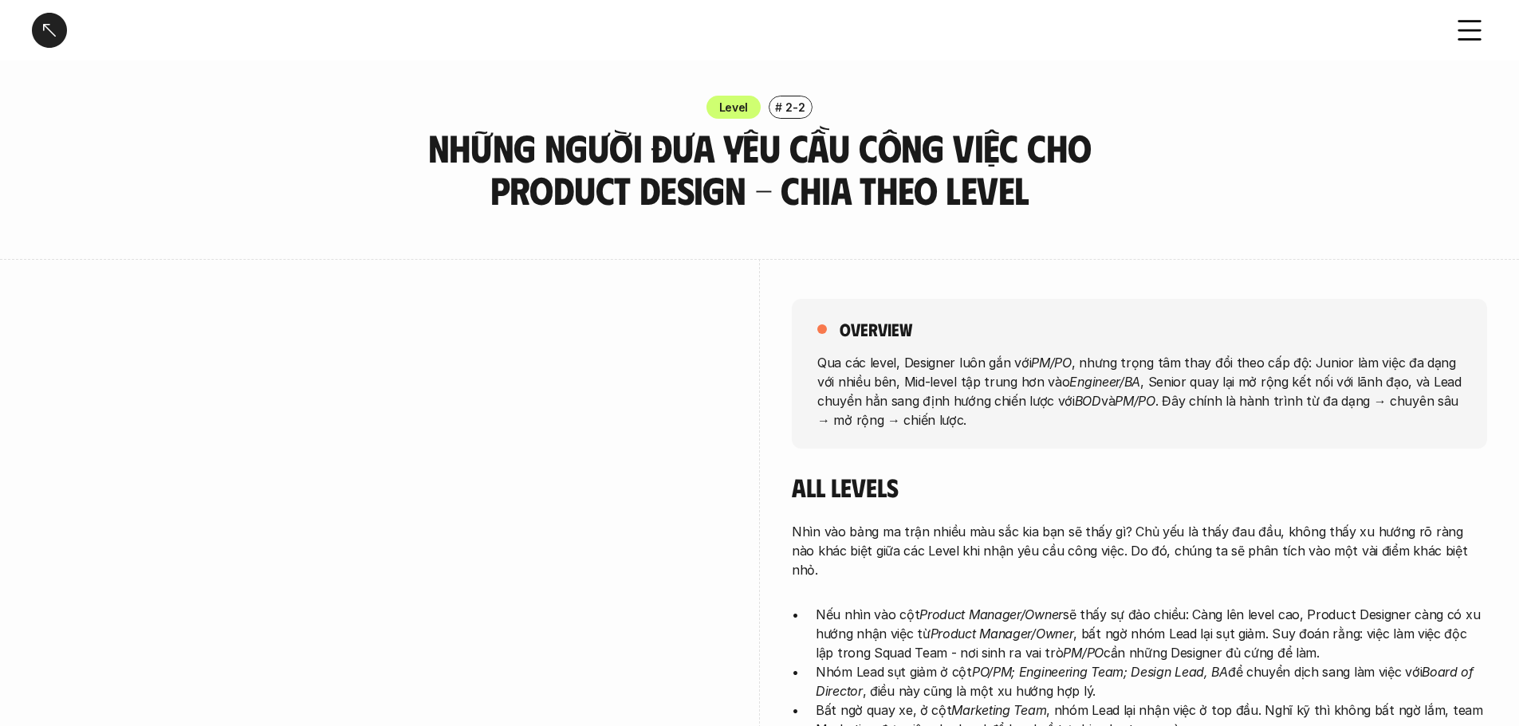
click at [533, 152] on h3 "Những người đưa yêu cầu công việc cho Product Design - Chia theo Level" at bounding box center [760, 169] width 678 height 85
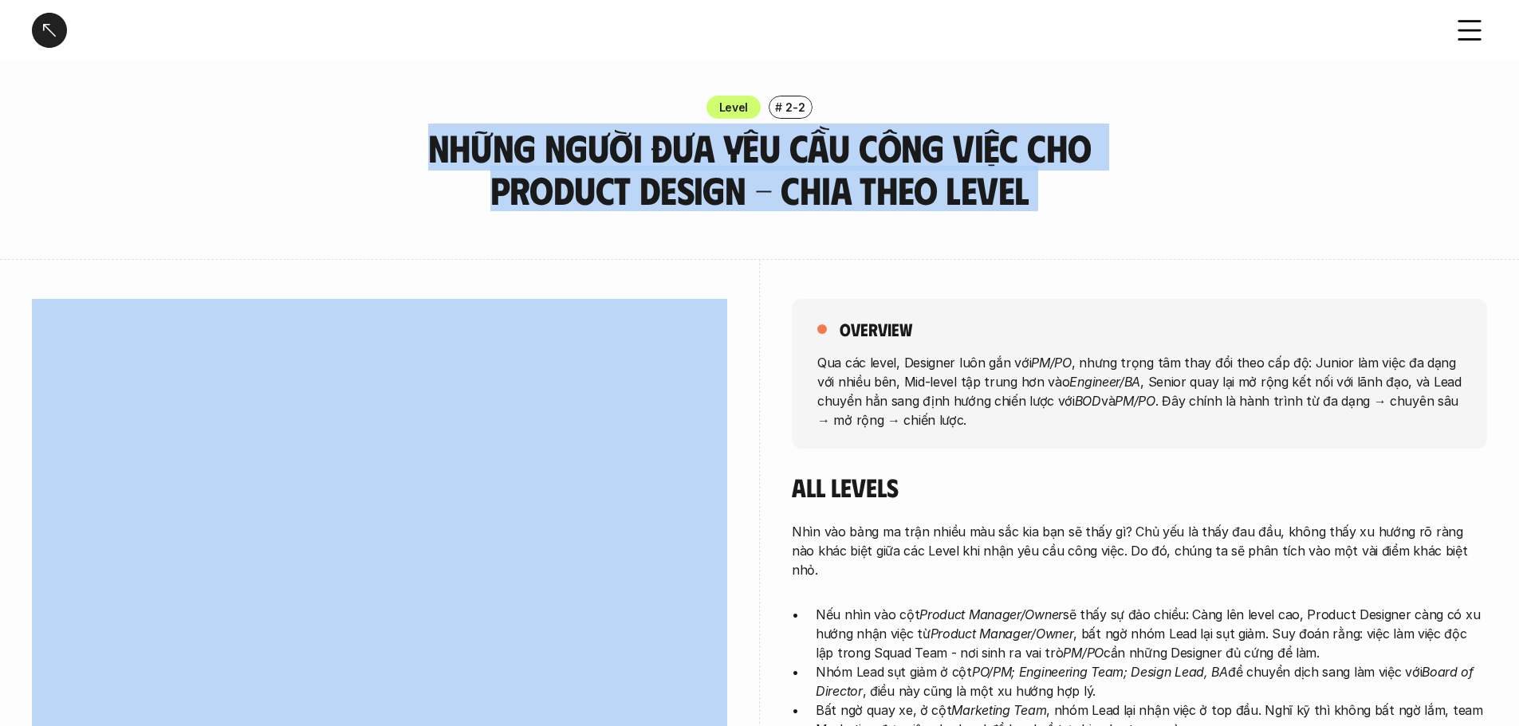
click at [533, 152] on h3 "Những người đưa yêu cầu công việc cho Product Design - Chia theo Level" at bounding box center [760, 169] width 678 height 85
click at [545, 165] on h3 "Những người đưa yêu cầu công việc cho Product Design - Chia theo Level" at bounding box center [760, 169] width 678 height 85
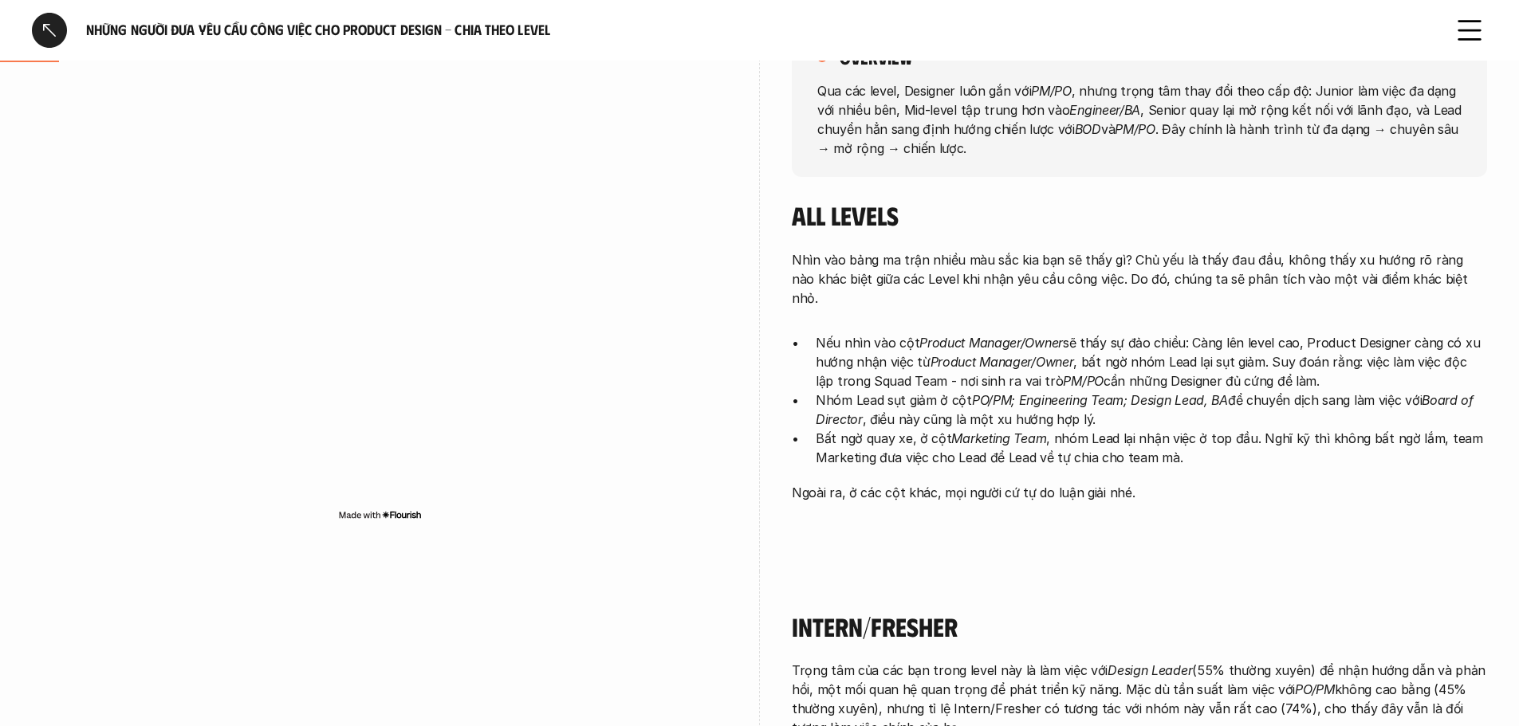
scroll to position [239, 0]
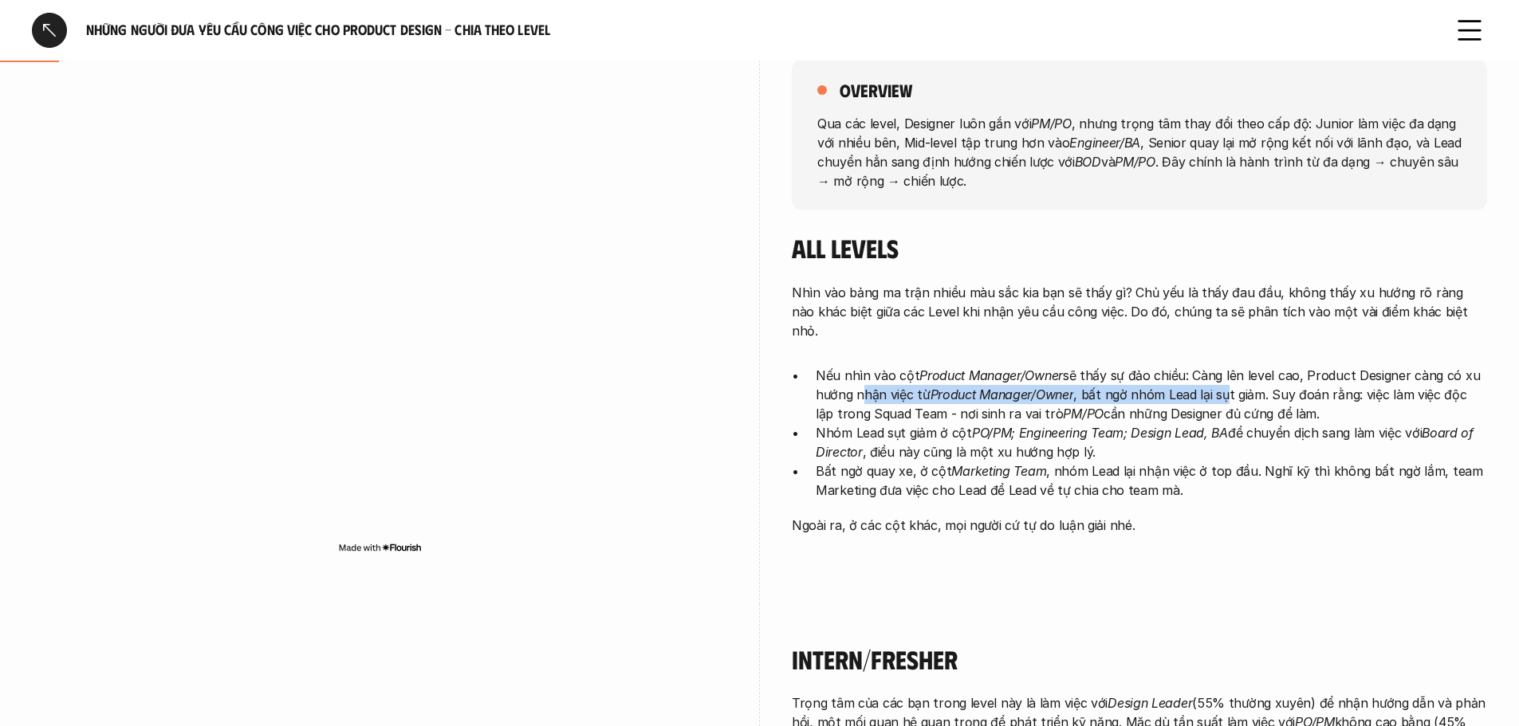
drag, startPoint x: 859, startPoint y: 370, endPoint x: 1226, endPoint y: 377, distance: 366.9
click at [1226, 377] on p "Nếu nhìn vào cột Product Manager/Owner sẽ thấy sự đảo chiều: Càng lên level cao…" at bounding box center [1151, 394] width 671 height 57
drag, startPoint x: 1223, startPoint y: 377, endPoint x: 1178, endPoint y: 377, distance: 45.5
click at [1222, 377] on p "Nếu nhìn vào cột Product Manager/Owner sẽ thấy sự đảo chiều: Càng lên level cao…" at bounding box center [1151, 394] width 671 height 57
drag, startPoint x: 1135, startPoint y: 377, endPoint x: 1119, endPoint y: 377, distance: 16.7
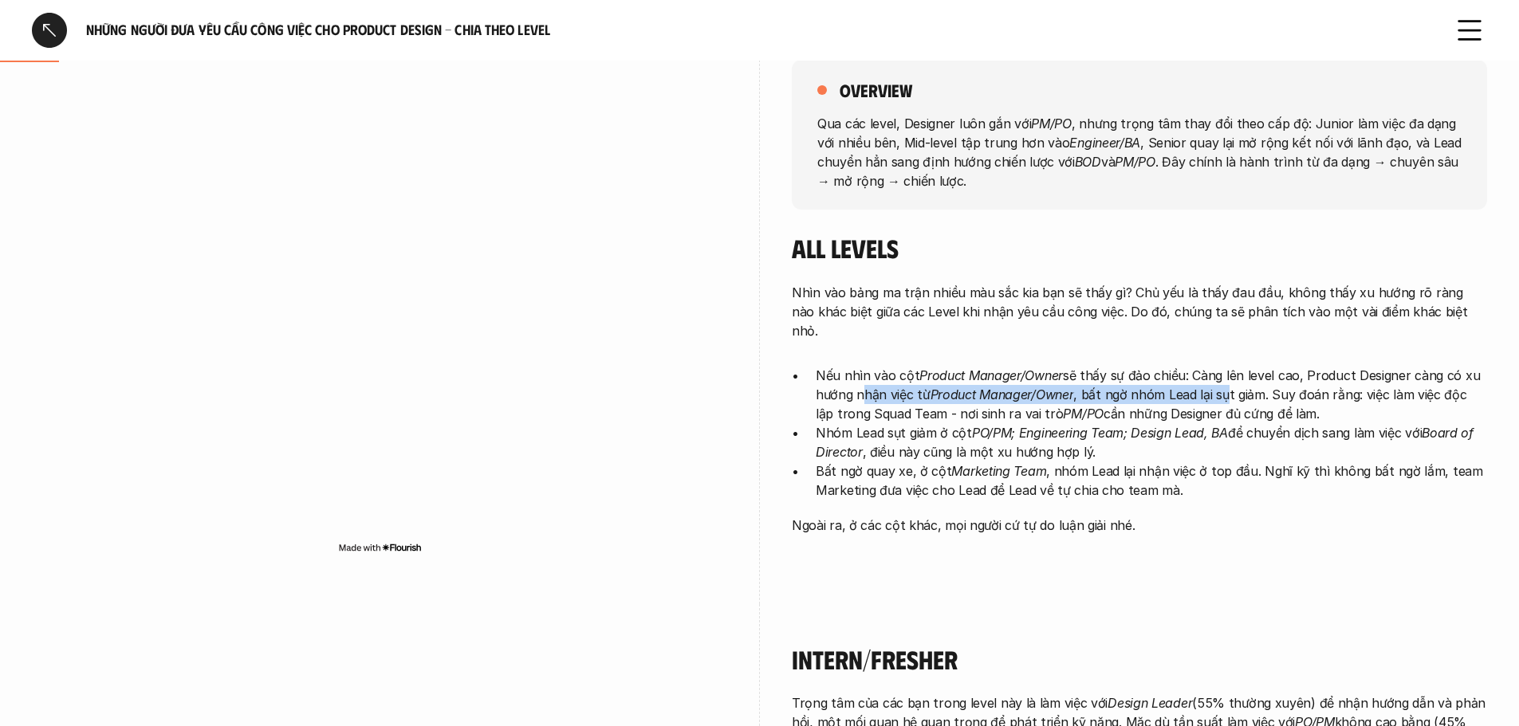
click at [1134, 377] on p "Nếu nhìn vào cột Product Manager/Owner sẽ thấy sự đảo chiều: Càng lên level cao…" at bounding box center [1151, 394] width 671 height 57
click at [1086, 379] on p "Nếu nhìn vào cột Product Manager/Owner sẽ thấy sự đảo chiều: Càng lên level cao…" at bounding box center [1151, 394] width 671 height 57
drag, startPoint x: 1085, startPoint y: 379, endPoint x: 1319, endPoint y: 381, distance: 233.6
click at [1293, 381] on p "Nếu nhìn vào cột Product Manager/Owner sẽ thấy sự đảo chiều: Càng lên level cao…" at bounding box center [1151, 394] width 671 height 57
click at [1336, 381] on p "Nếu nhìn vào cột Product Manager/Owner sẽ thấy sự đảo chiều: Càng lên level cao…" at bounding box center [1151, 394] width 671 height 57
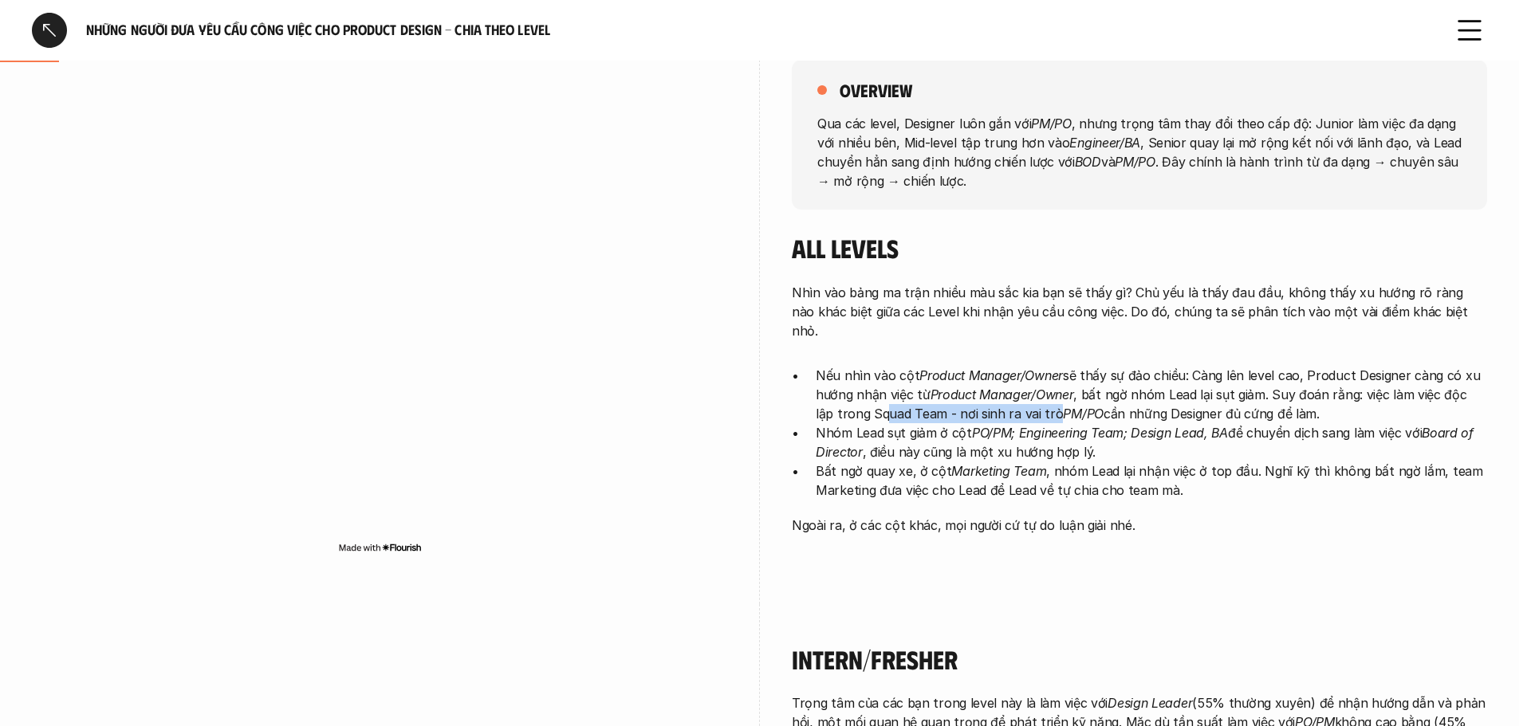
drag, startPoint x: 864, startPoint y: 390, endPoint x: 1070, endPoint y: 393, distance: 206.5
click at [1056, 393] on p "Nếu nhìn vào cột Product Manager/Owner sẽ thấy sự đảo chiều: Càng lên level cao…" at bounding box center [1151, 394] width 671 height 57
click at [1081, 392] on p "Nếu nhìn vào cột Product Manager/Owner sẽ thấy sự đảo chiều: Càng lên level cao…" at bounding box center [1151, 394] width 671 height 57
click at [917, 392] on p "Nếu nhìn vào cột Product Manager/Owner sẽ thấy sự đảo chiều: Càng lên level cao…" at bounding box center [1151, 394] width 671 height 57
drag, startPoint x: 856, startPoint y: 392, endPoint x: 1006, endPoint y: 392, distance: 150.7
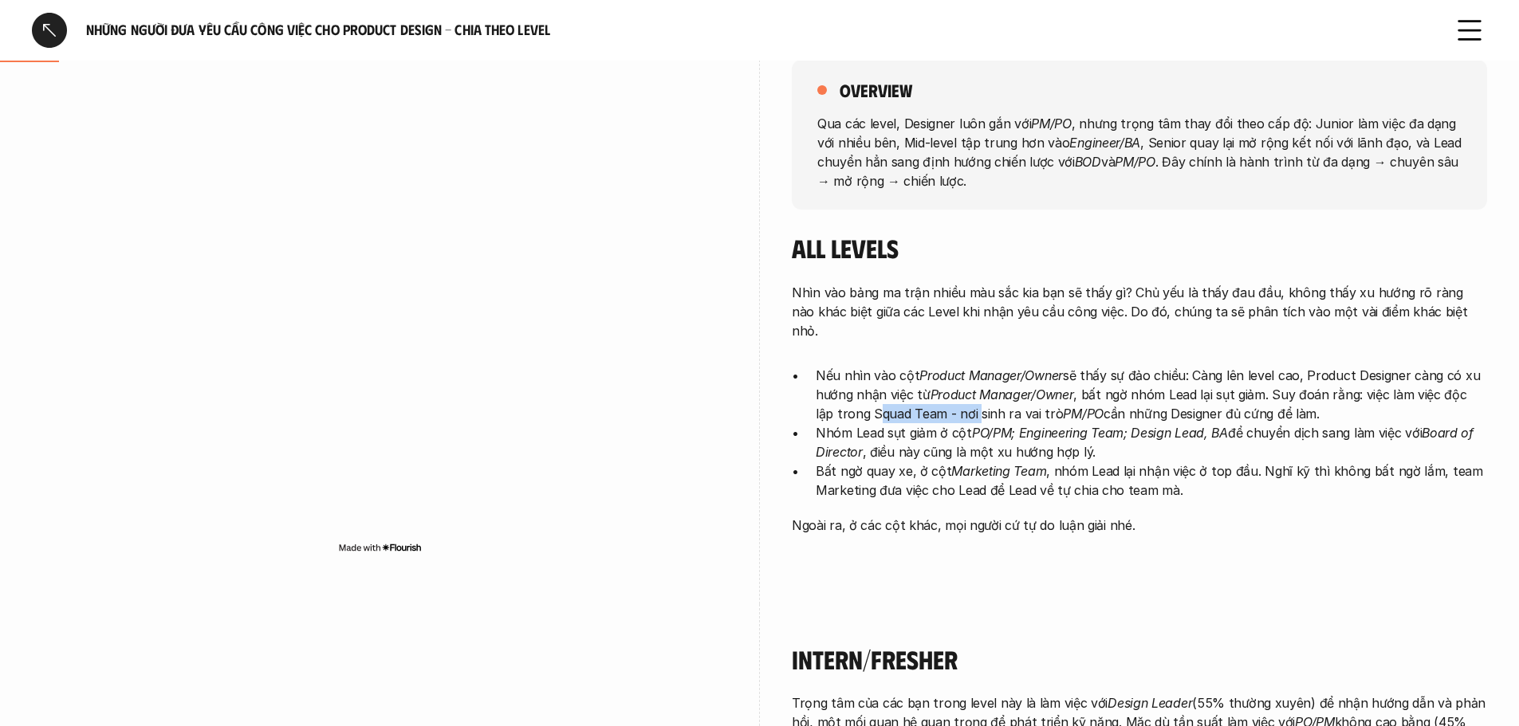
click at [1003, 392] on p "Nếu nhìn vào cột Product Manager/Owner sẽ thấy sự đảo chiều: Càng lên level cao…" at bounding box center [1151, 394] width 671 height 57
click at [1016, 390] on p "Nếu nhìn vào cột Product Manager/Owner sẽ thấy sự đảo chiều: Càng lên level cao…" at bounding box center [1151, 394] width 671 height 57
drag, startPoint x: 1068, startPoint y: 390, endPoint x: 1245, endPoint y: 388, distance: 177.0
click at [1244, 388] on p "Nếu nhìn vào cột Product Manager/Owner sẽ thấy sự đảo chiều: Càng lên level cao…" at bounding box center [1151, 394] width 671 height 57
click at [1246, 387] on p "Nếu nhìn vào cột Product Manager/Owner sẽ thấy sự đảo chiều: Càng lên level cao…" at bounding box center [1151, 394] width 671 height 57
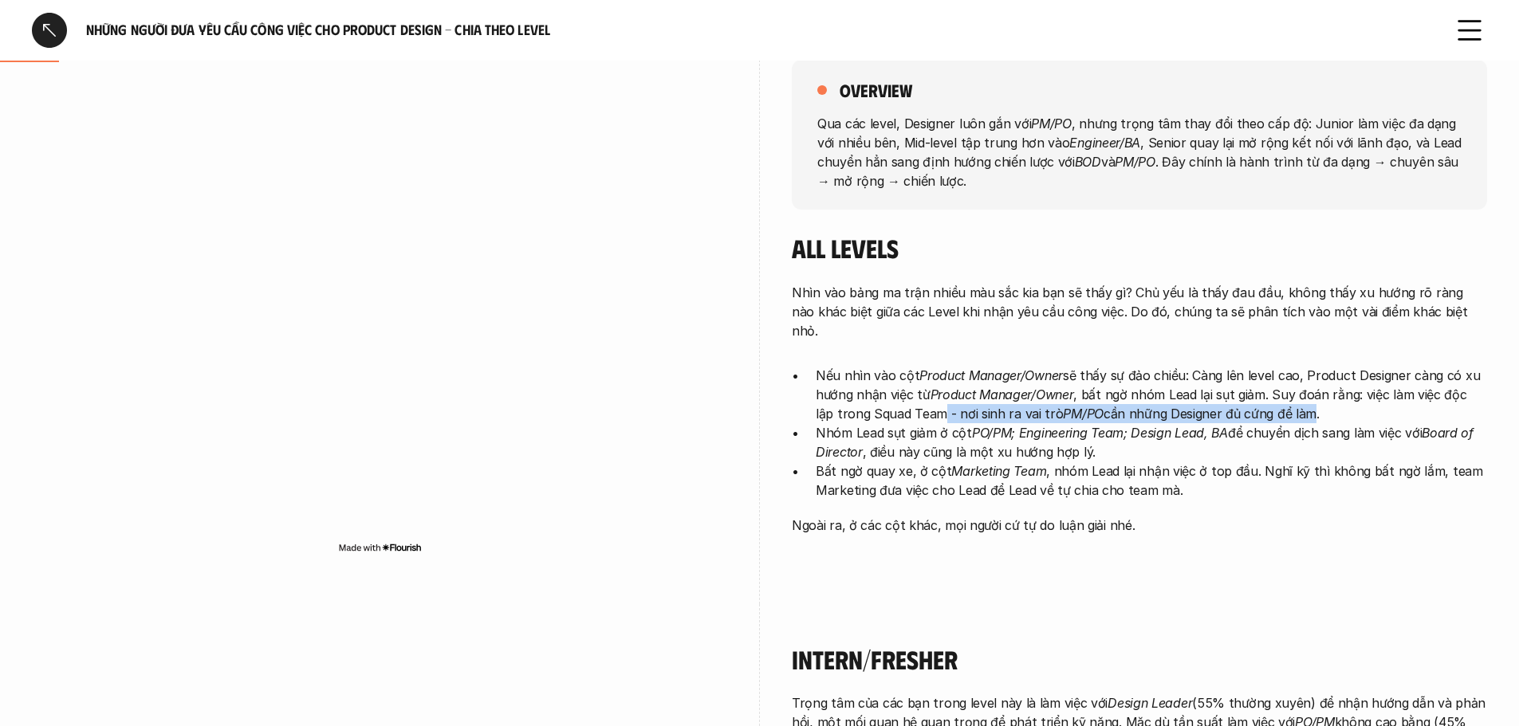
drag, startPoint x: 924, startPoint y: 390, endPoint x: 1283, endPoint y: 390, distance: 358.8
click at [1292, 390] on p "Nếu nhìn vào cột Product Manager/Owner sẽ thấy sự đảo chiều: Càng lên level cao…" at bounding box center [1151, 394] width 671 height 57
click at [875, 403] on p "Nếu nhìn vào cột Product Manager/Owner sẽ thấy sự đảo chiều: Càng lên level cao…" at bounding box center [1151, 394] width 671 height 57
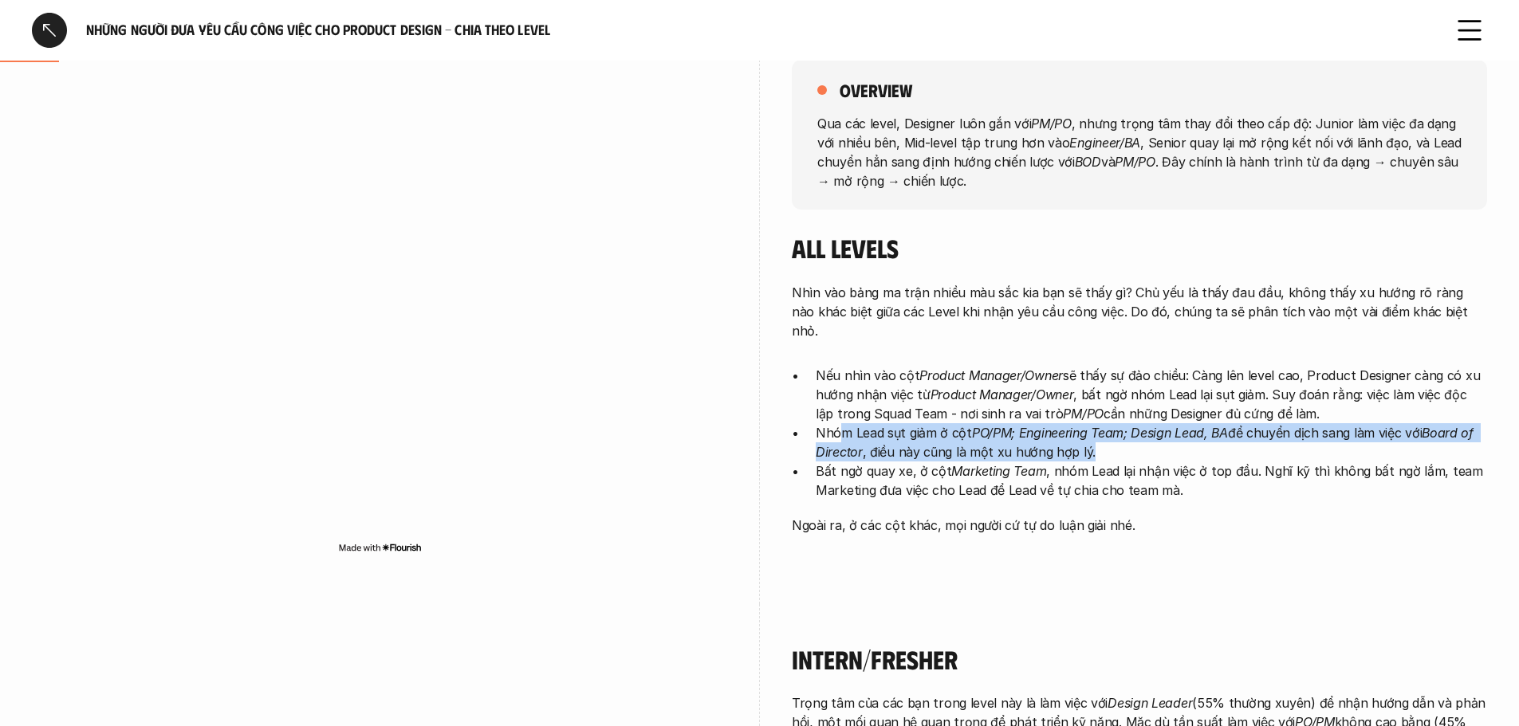
drag, startPoint x: 840, startPoint y: 407, endPoint x: 1222, endPoint y: 427, distance: 383.3
click at [1257, 427] on p "Nhóm Lead sụt giảm ở cột PO/PM; Engineering Team; Design Lead, BA để chuyển dịc…" at bounding box center [1151, 442] width 671 height 38
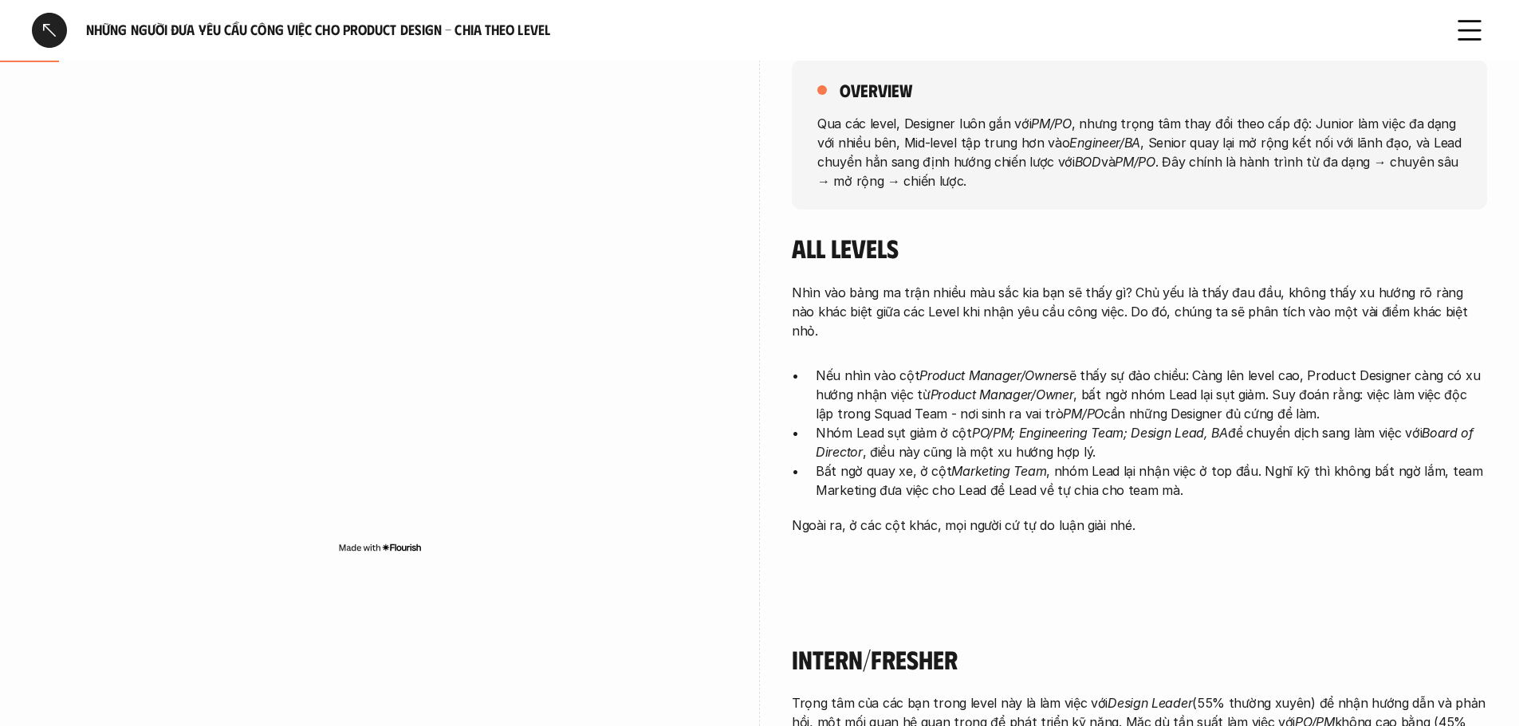
click at [982, 463] on em "Marketing Team" at bounding box center [998, 471] width 95 height 16
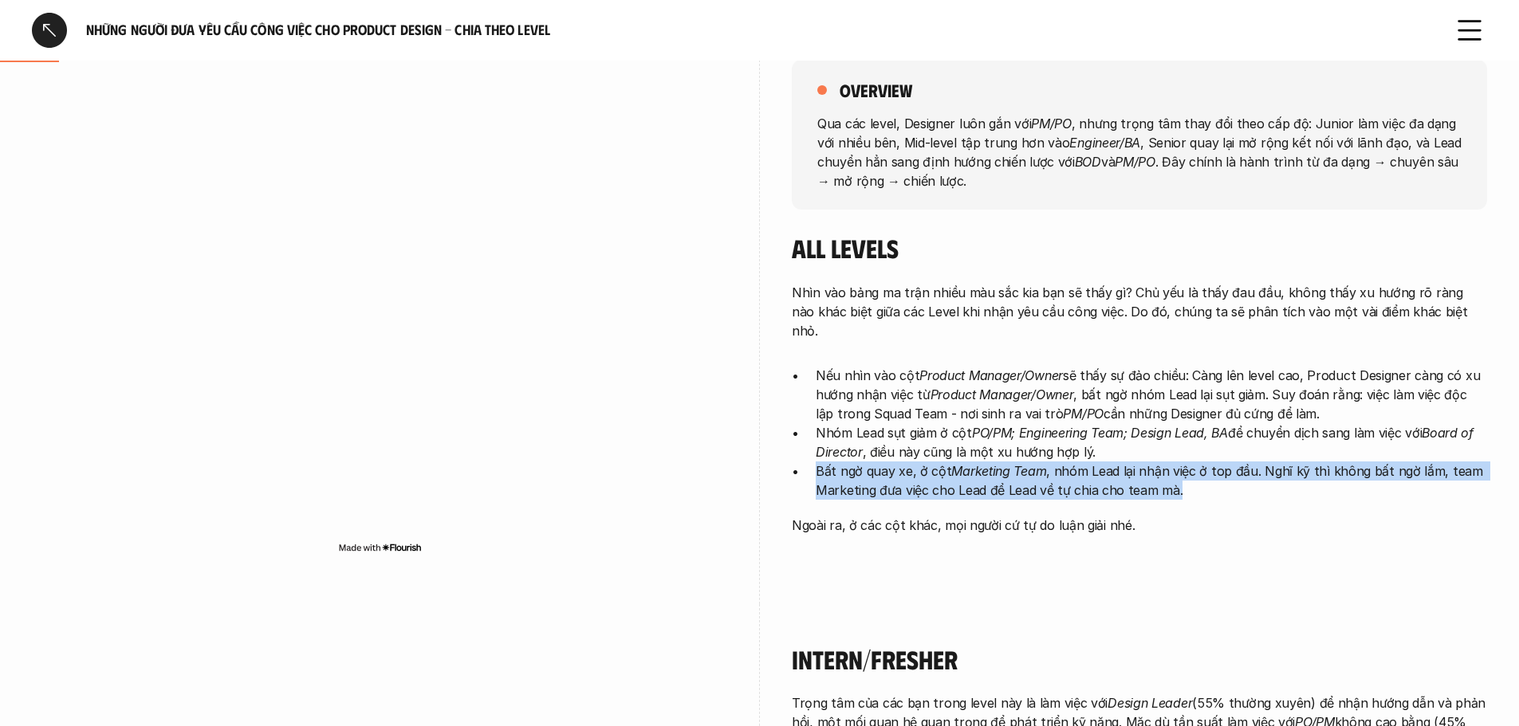
drag, startPoint x: 818, startPoint y: 449, endPoint x: 1181, endPoint y: 467, distance: 363.3
click at [1228, 474] on p "Bất ngờ quay xe, ở cột Marketing Team , nhóm Lead lại nhận việc ở top đầu. Nghĩ…" at bounding box center [1151, 481] width 671 height 38
click at [1134, 466] on p "Bất ngờ quay xe, ở cột Marketing Team , nhóm Lead lại nhận việc ở top đầu. Nghĩ…" at bounding box center [1151, 481] width 671 height 38
drag, startPoint x: 1072, startPoint y: 451, endPoint x: 1224, endPoint y: 470, distance: 152.6
click at [1224, 470] on p "Bất ngờ quay xe, ở cột Marketing Team , nhóm Lead lại nhận việc ở top đầu. Nghĩ…" at bounding box center [1151, 481] width 671 height 38
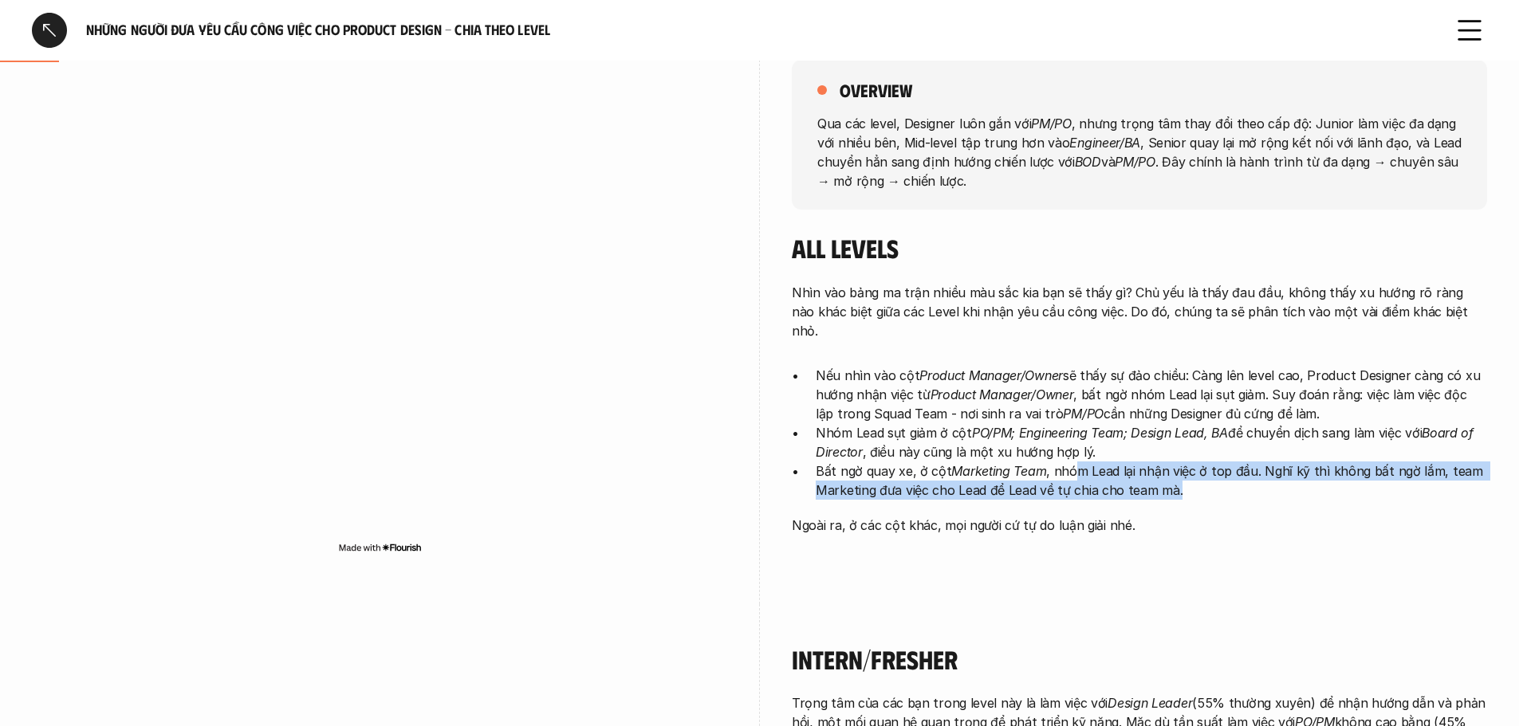
click at [860, 464] on p "Bất ngờ quay xe, ở cột Marketing Team , nhóm Lead lại nhận việc ở top đầu. Nghĩ…" at bounding box center [1151, 481] width 671 height 38
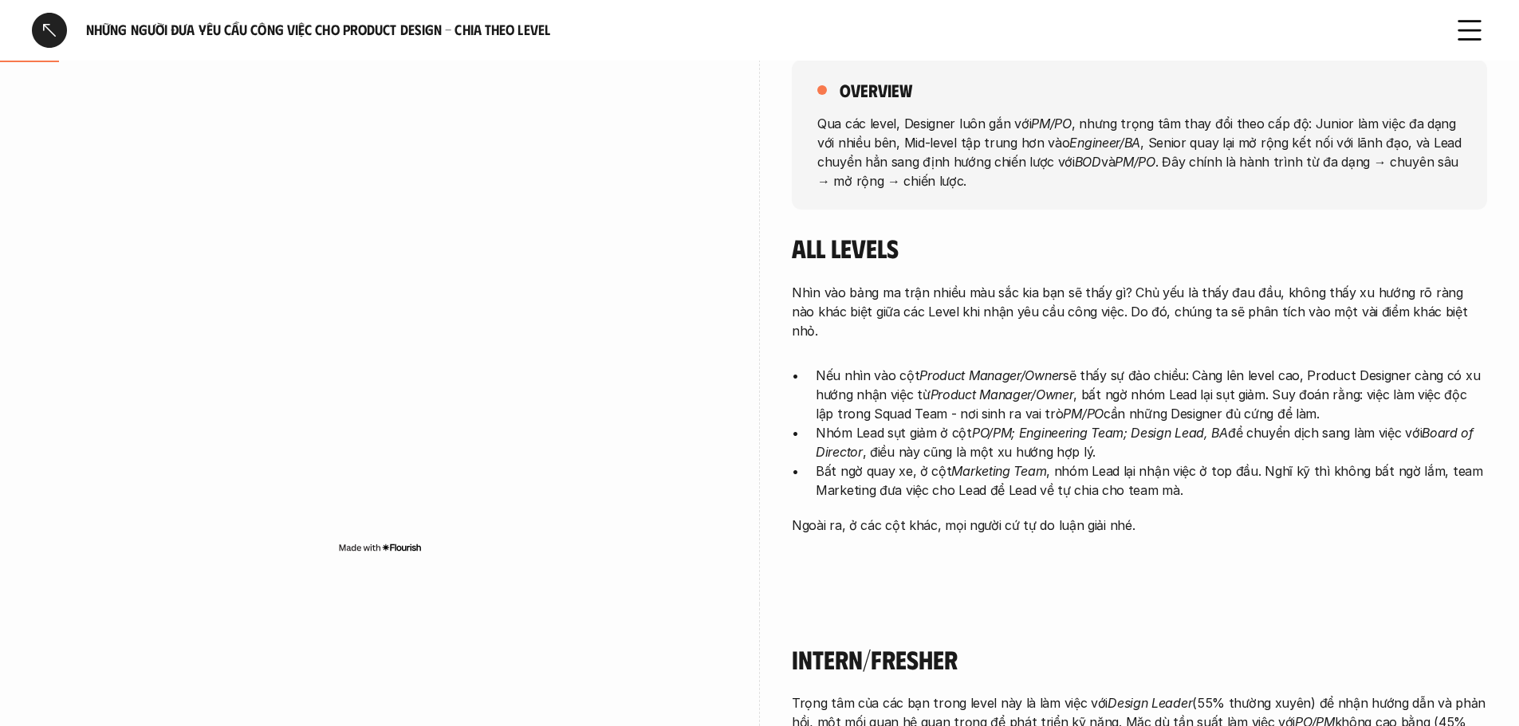
click at [837, 462] on p "Bất ngờ quay xe, ở cột Marketing Team , nhóm Lead lại nhận việc ở top đầu. Nghĩ…" at bounding box center [1151, 481] width 671 height 38
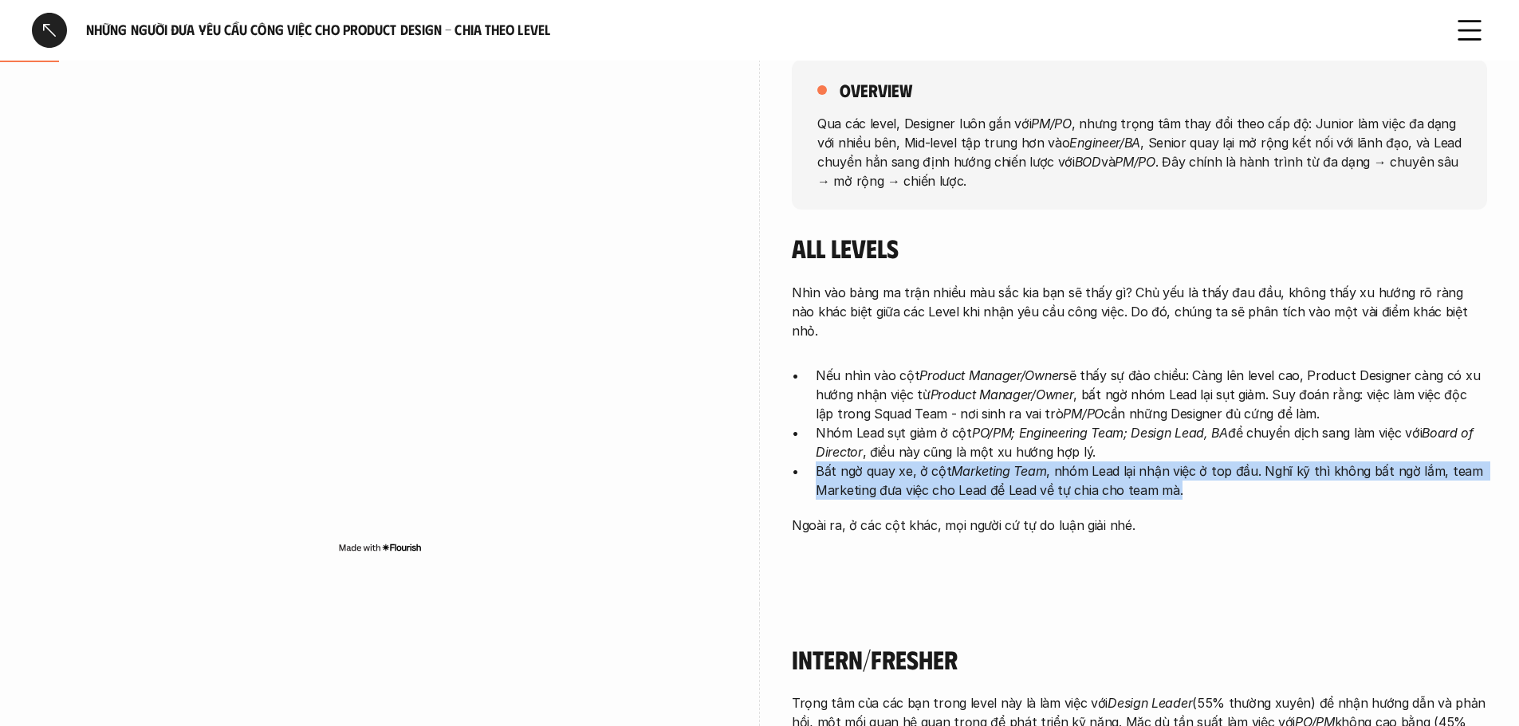
drag, startPoint x: 804, startPoint y: 450, endPoint x: 1216, endPoint y: 481, distance: 413.4
click at [1216, 481] on div "Nhìn vào bảng ma trận nhiều màu sắc kia bạn sẽ thấy gì? Chủ yếu là thấy đau đầu…" at bounding box center [1139, 409] width 695 height 252
click at [996, 476] on p "Bất ngờ quay xe, ở cột Marketing Team , nhóm Lead lại nhận việc ở top đầu. Nghĩ…" at bounding box center [1151, 481] width 671 height 38
click at [836, 470] on p "Bất ngờ quay xe, ở cột Marketing Team , nhóm Lead lại nhận việc ở top đầu. Nghĩ…" at bounding box center [1151, 481] width 671 height 38
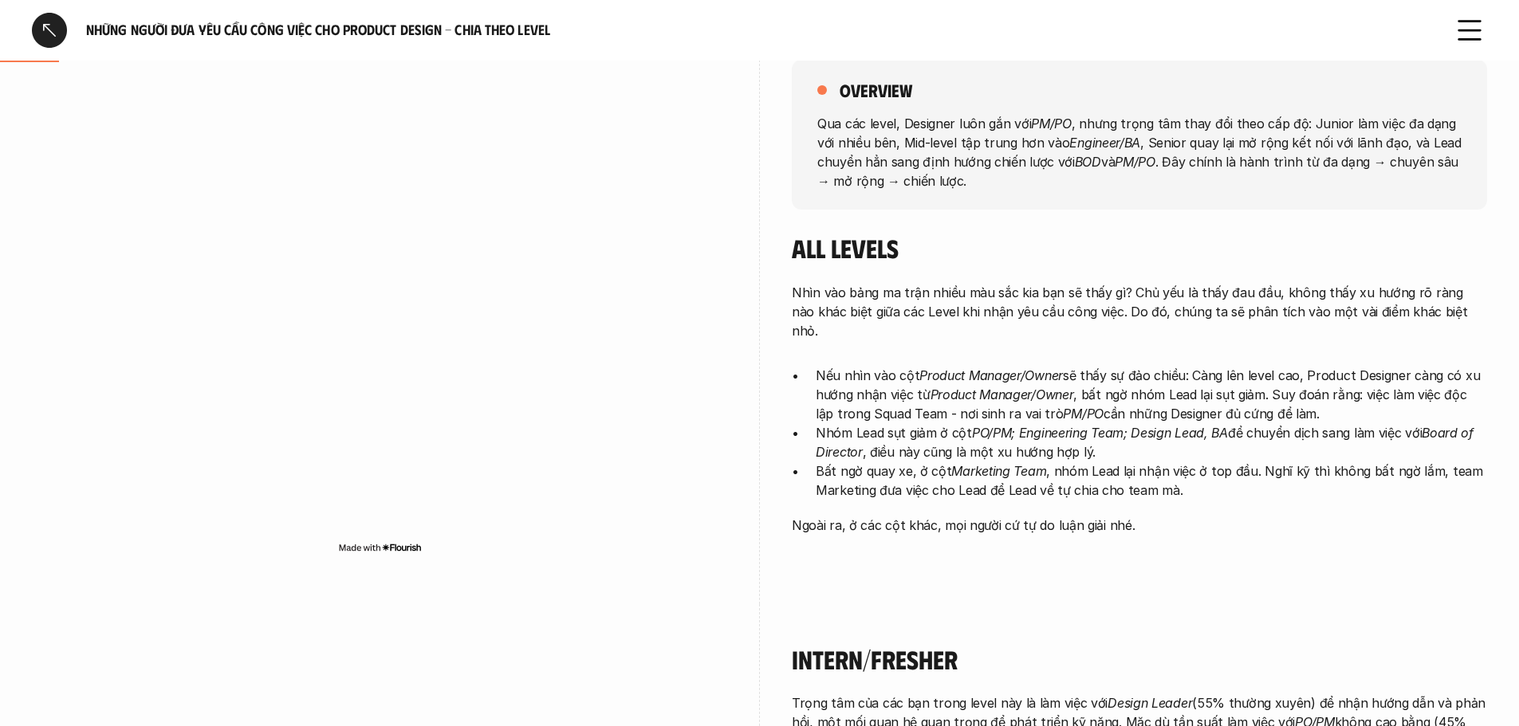
click at [833, 462] on p "Bất ngờ quay xe, ở cột Marketing Team , nhóm Lead lại nhận việc ở top đầu. Nghĩ…" at bounding box center [1151, 481] width 671 height 38
drag, startPoint x: 809, startPoint y: 446, endPoint x: 1094, endPoint y: 452, distance: 285.5
click at [1094, 452] on ul "Nếu nhìn vào cột Product Manager/Owner sẽ thấy sự đảo chiều: Càng lên level cao…" at bounding box center [1139, 433] width 695 height 134
click at [1048, 464] on p "Bất ngờ quay xe, ở cột Marketing Team , nhóm Lead lại nhận việc ở top đầu. Nghĩ…" at bounding box center [1151, 481] width 671 height 38
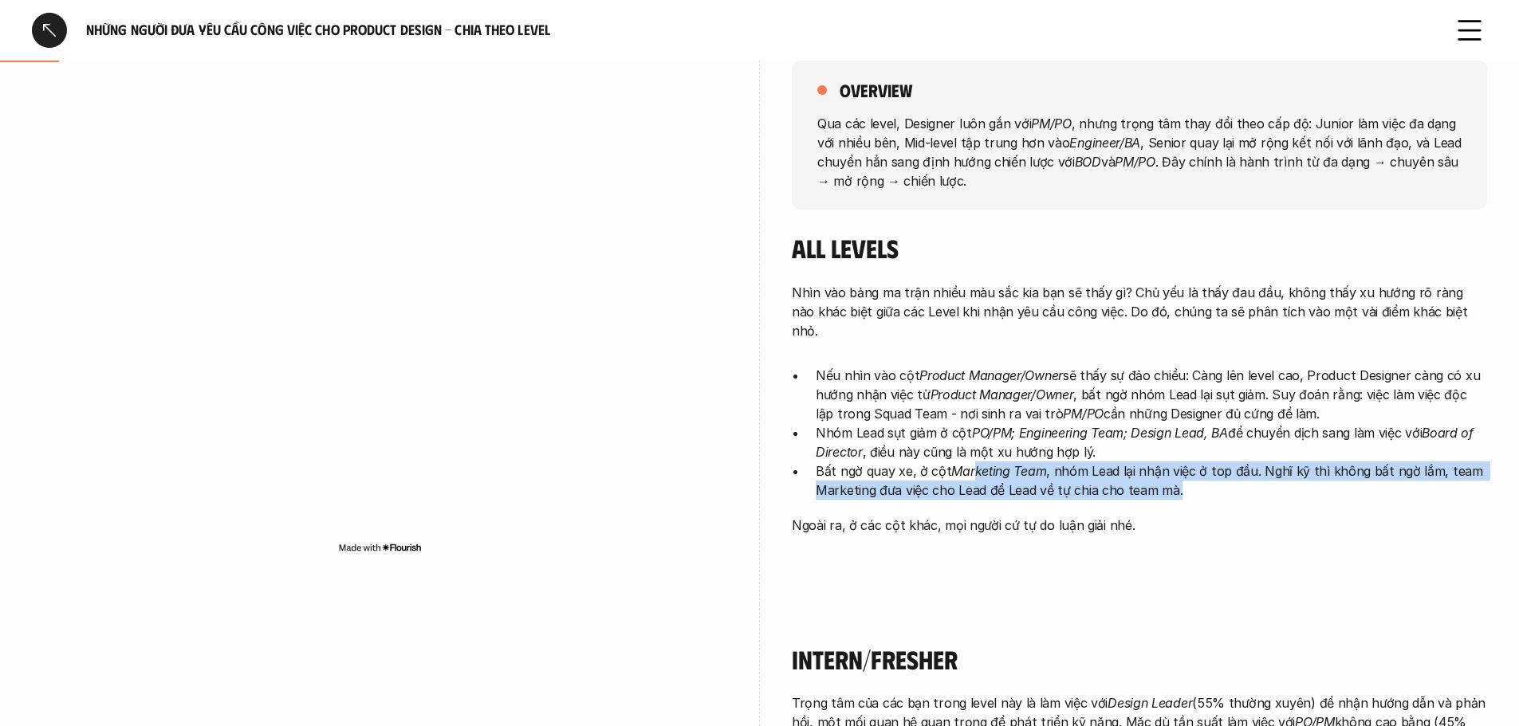
drag, startPoint x: 974, startPoint y: 455, endPoint x: 1186, endPoint y: 482, distance: 213.0
click at [1183, 483] on div "Nhìn vào bảng ma trận nhiều màu sắc kia bạn sẽ thấy gì? Chủ yếu là thấy đau đầu…" at bounding box center [1139, 409] width 695 height 252
click at [1180, 474] on p "Bất ngờ quay xe, ở cột Marketing Team , nhóm Lead lại nhận việc ở top đầu. Nghĩ…" at bounding box center [1151, 481] width 671 height 38
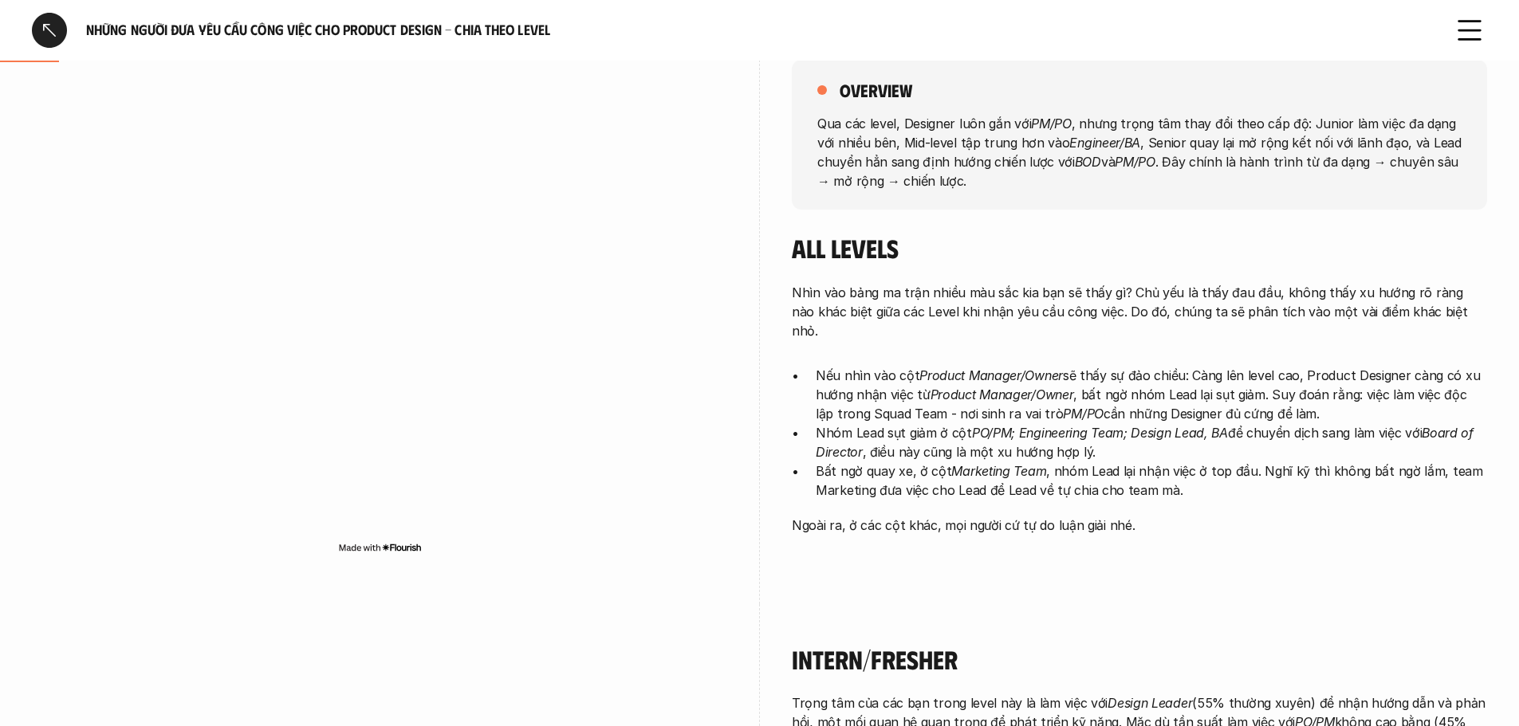
click at [954, 469] on p "Bất ngờ quay xe, ở cột Marketing Team , nhóm Lead lại nhận việc ở top đầu. Nghĩ…" at bounding box center [1151, 481] width 671 height 38
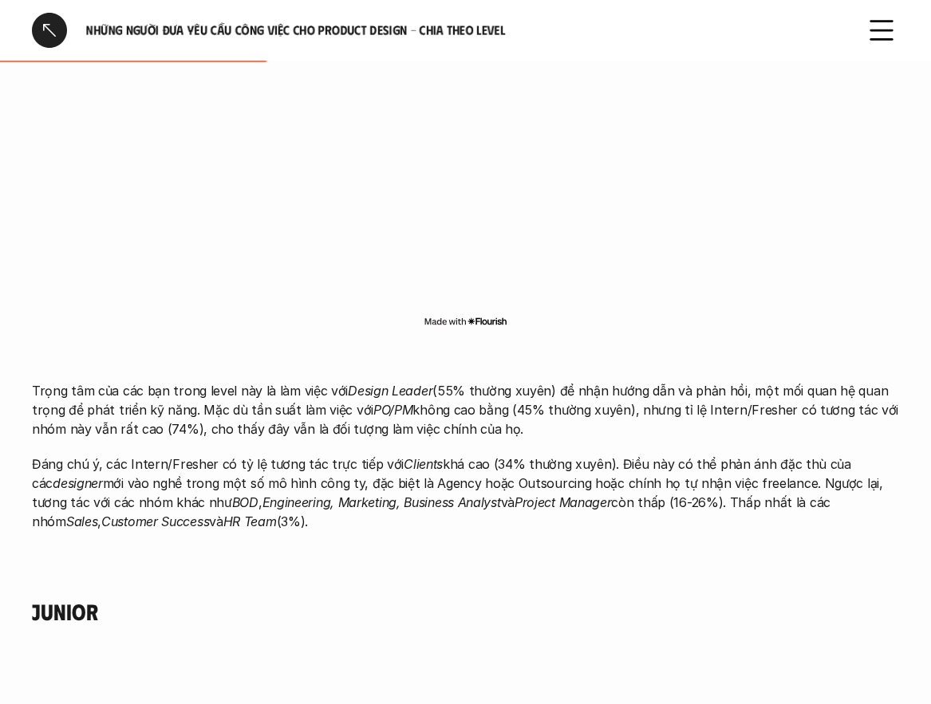
scroll to position [1674, 0]
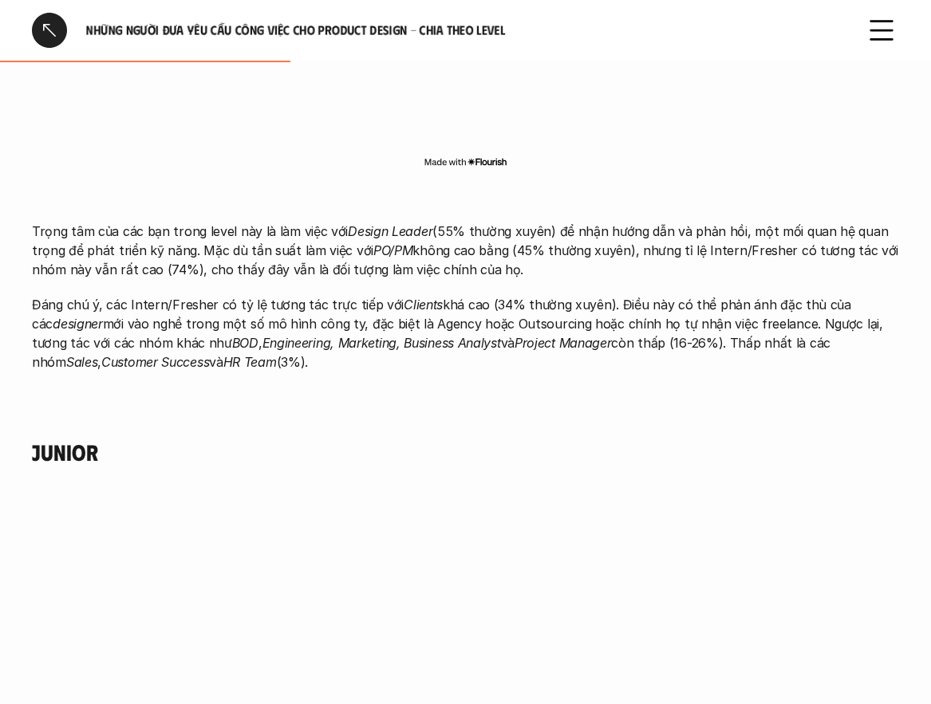
drag, startPoint x: 99, startPoint y: 228, endPoint x: 566, endPoint y: 293, distance: 471.8
click at [565, 293] on div "Trọng tâm của các bạn trong level này là làm việc với Design Leader (55% thường…" at bounding box center [465, 297] width 867 height 150
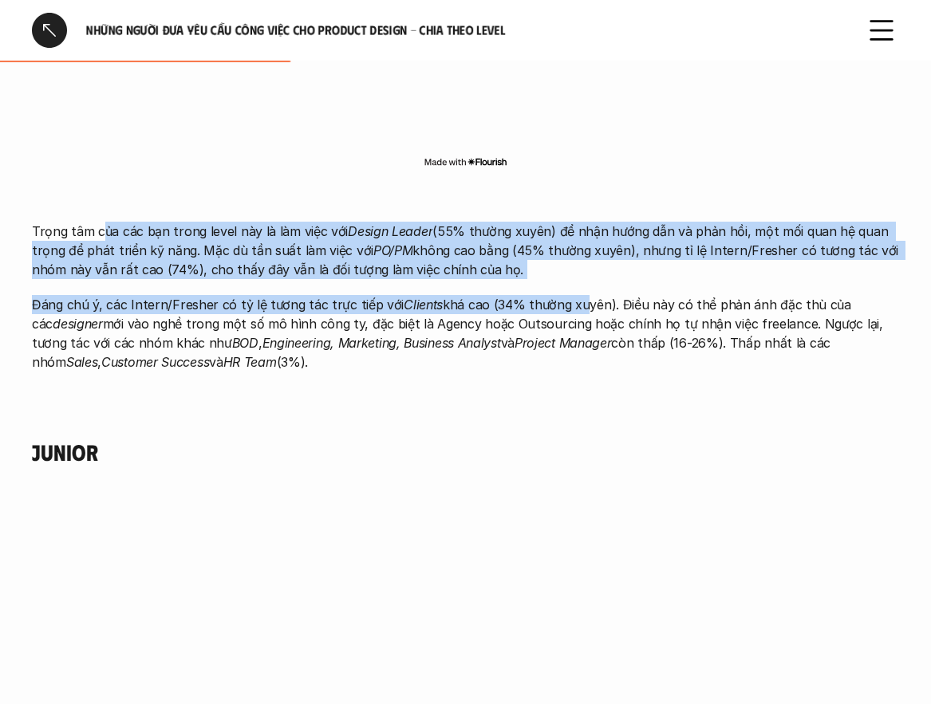
drag, startPoint x: 254, startPoint y: 288, endPoint x: 243, endPoint y: 290, distance: 10.6
click at [252, 288] on div "Trọng tâm của các bạn trong level này là làm việc với Design Leader (55% thường…" at bounding box center [465, 297] width 867 height 150
click at [140, 299] on p "Đáng chú ý, các Intern/Fresher có tỷ lệ tương tác trực tiếp với Clients khá cao…" at bounding box center [465, 333] width 867 height 77
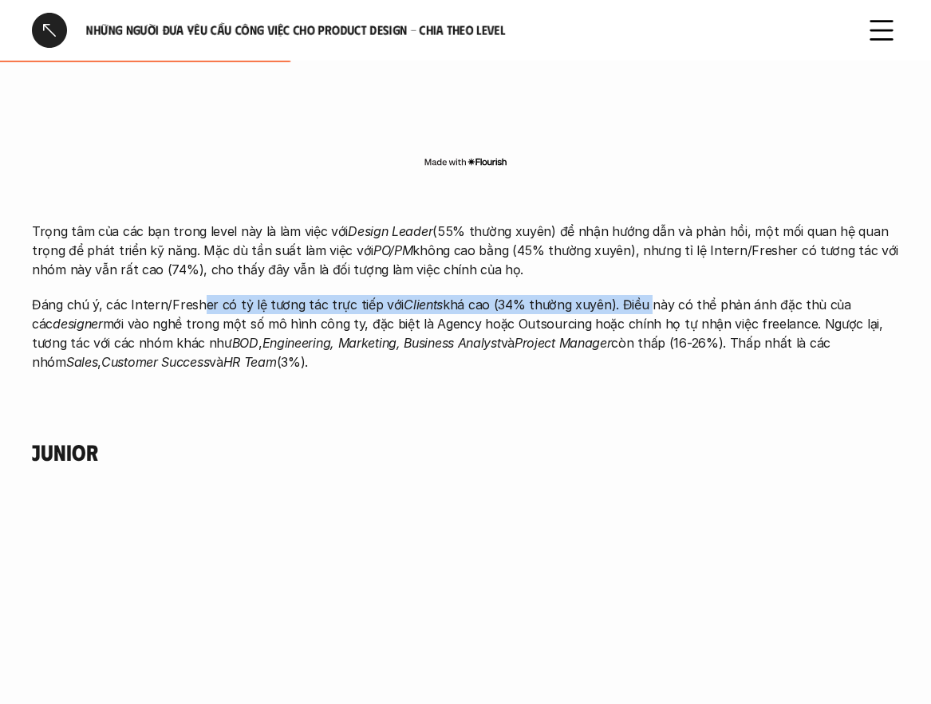
drag, startPoint x: 203, startPoint y: 299, endPoint x: 659, endPoint y: 312, distance: 456.3
click at [655, 312] on p "Đáng chú ý, các Intern/Fresher có tỷ lệ tương tác trực tiếp với Clients khá cao…" at bounding box center [465, 333] width 867 height 77
click at [609, 310] on p "Đáng chú ý, các Intern/Fresher có tỷ lệ tương tác trực tiếp với Clients khá cao…" at bounding box center [465, 333] width 867 height 77
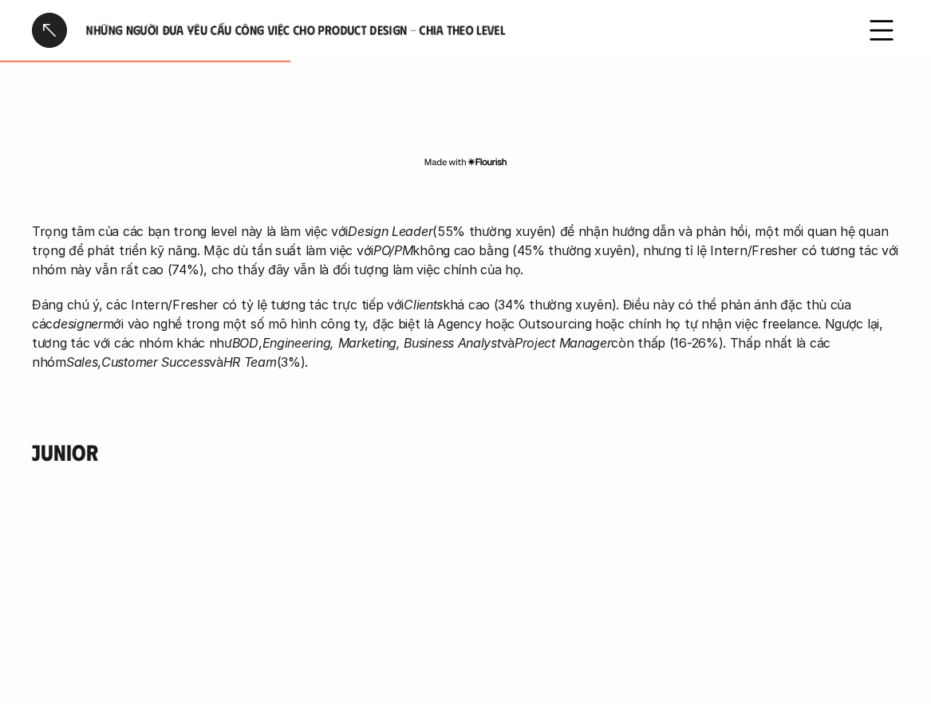
drag, startPoint x: 189, startPoint y: 310, endPoint x: 92, endPoint y: 310, distance: 97.3
click at [185, 310] on p "Đáng chú ý, các Intern/Fresher có tỷ lệ tương tác trực tiếp với Clients khá cao…" at bounding box center [465, 333] width 867 height 77
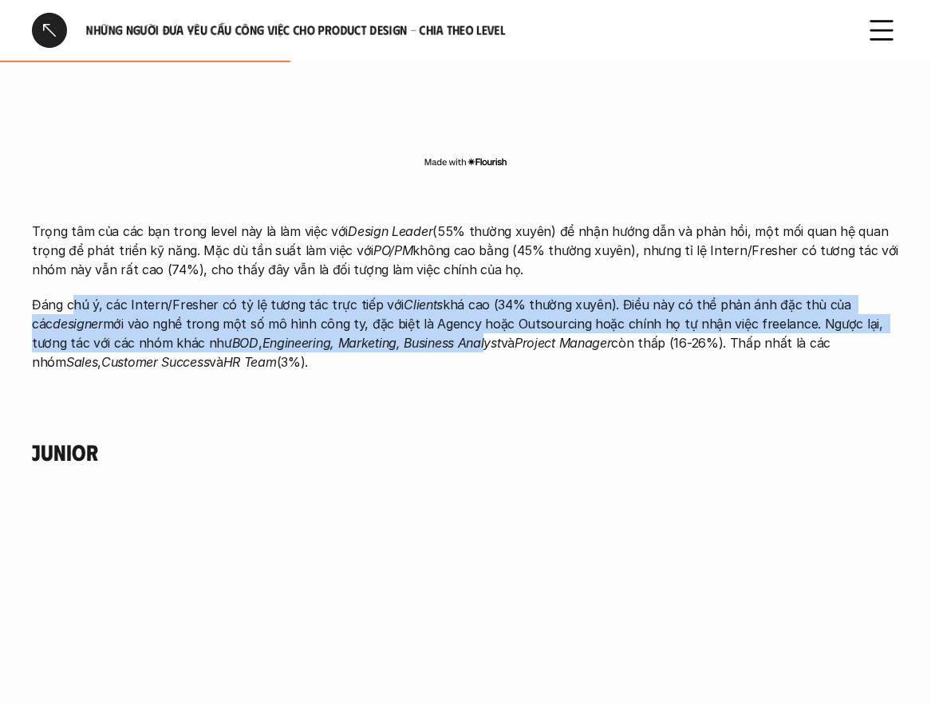
drag, startPoint x: 74, startPoint y: 310, endPoint x: 432, endPoint y: 350, distance: 360.2
click at [432, 350] on p "Đáng chú ý, các Intern/Fresher có tỷ lệ tương tác trực tiếp với Clients khá cao…" at bounding box center [465, 333] width 867 height 77
click at [427, 342] on em "Engineering, Marketing, Business Analyst" at bounding box center [381, 343] width 238 height 16
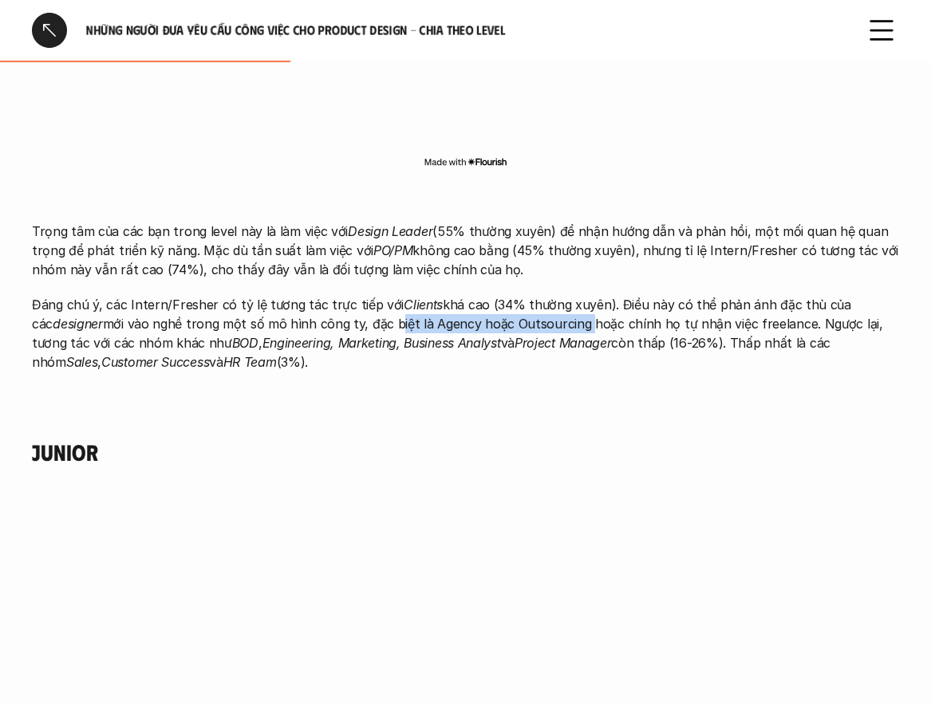
drag, startPoint x: 368, startPoint y: 329, endPoint x: 600, endPoint y: 328, distance: 232.0
click at [588, 328] on p "Đáng chú ý, các Intern/Fresher có tỷ lệ tương tác trực tiếp với Clients khá cao…" at bounding box center [465, 333] width 867 height 77
click at [649, 328] on p "Đáng chú ý, các Intern/Fresher có tỷ lệ tương tác trực tiếp với Clients khá cao…" at bounding box center [465, 333] width 867 height 77
drag, startPoint x: 578, startPoint y: 320, endPoint x: 684, endPoint y: 321, distance: 106.1
click at [697, 320] on p "Đáng chú ý, các Intern/Fresher có tỷ lệ tương tác trực tiếp với Clients khá cao…" at bounding box center [465, 333] width 867 height 77
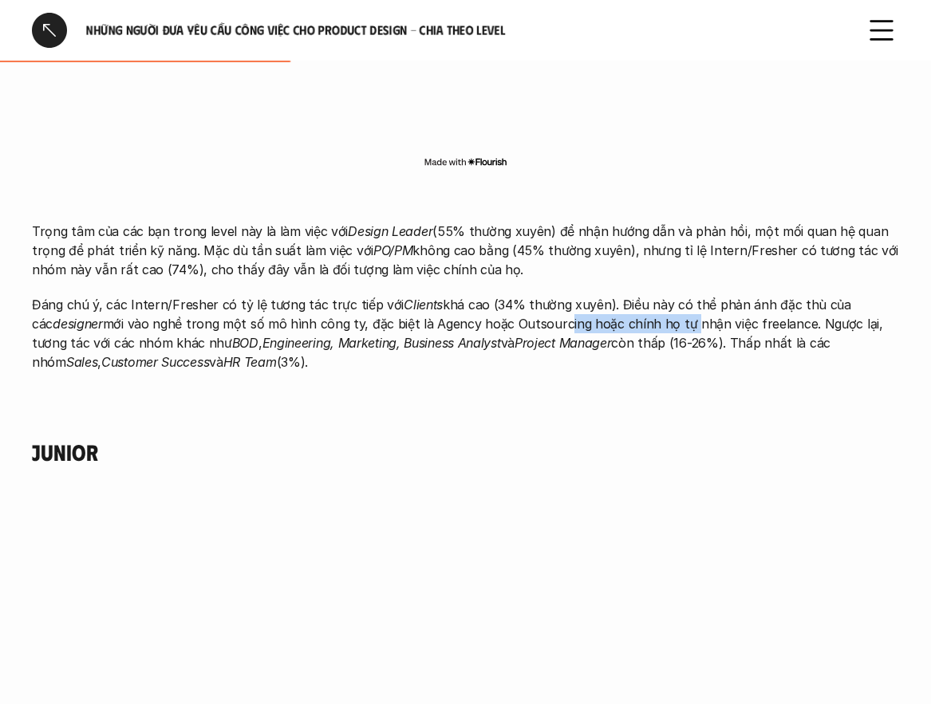
drag, startPoint x: 535, startPoint y: 321, endPoint x: 667, endPoint y: 330, distance: 131.9
click at [667, 330] on p "Đáng chú ý, các Intern/Fresher có tỷ lệ tương tác trực tiếp với Clients khá cao…" at bounding box center [465, 333] width 867 height 77
drag, startPoint x: 9, startPoint y: 340, endPoint x: 298, endPoint y: 363, distance: 290.3
click at [417, 323] on p "Đáng chú ý, các Intern/Fresher có tỷ lệ tương tác trực tiếp với Clients khá cao…" at bounding box center [465, 333] width 867 height 77
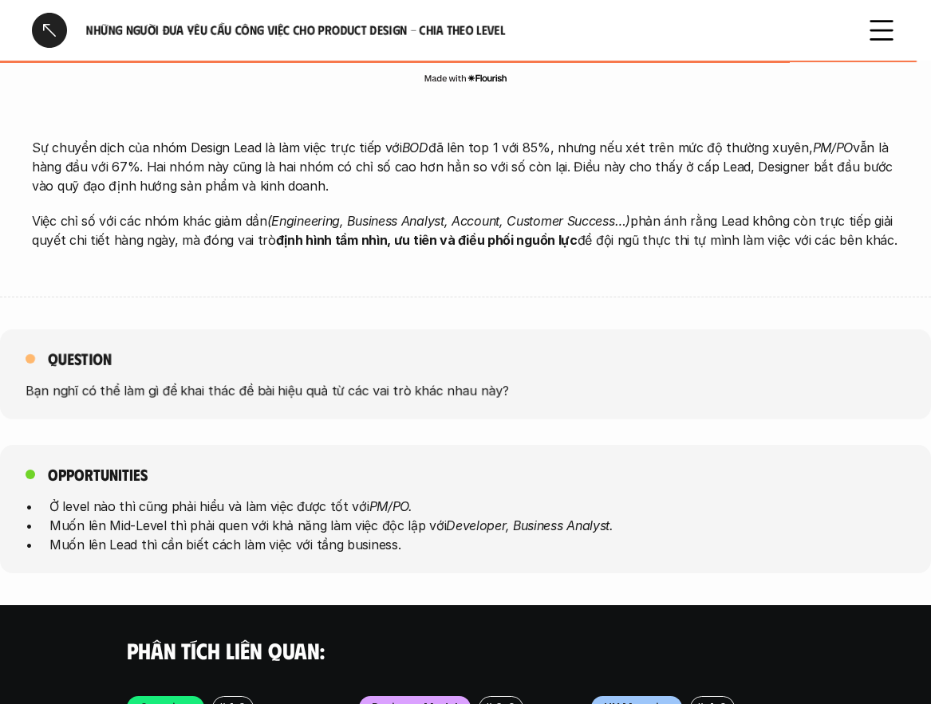
scroll to position [5103, 0]
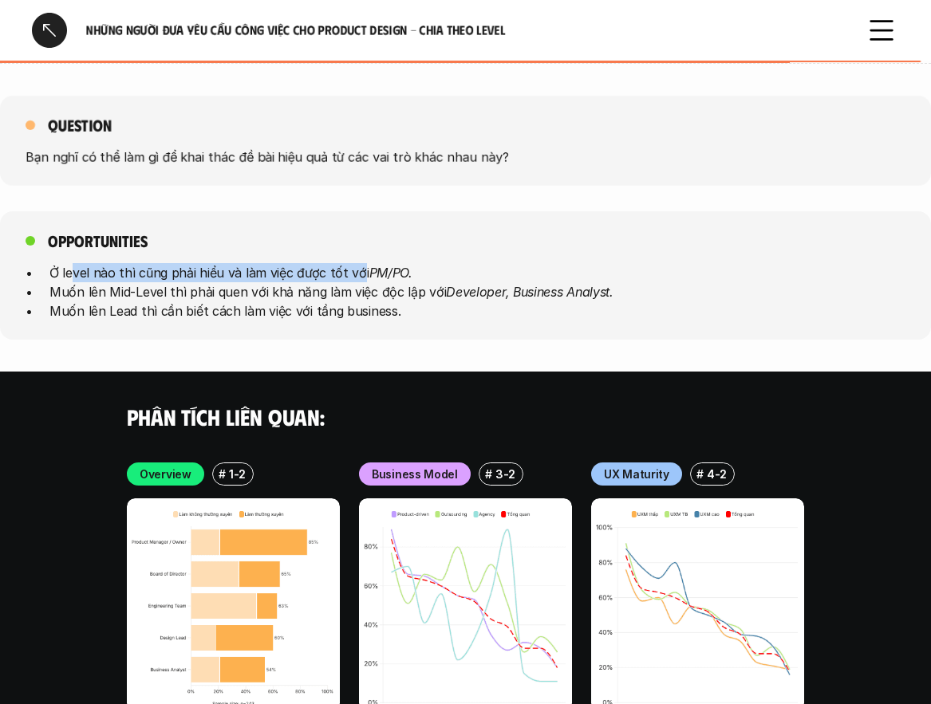
drag, startPoint x: 71, startPoint y: 234, endPoint x: 356, endPoint y: 234, distance: 285.5
click at [356, 263] on p "Ở level nào thì cũng phải hiểu và làm việc được tốt với PM/PO." at bounding box center [477, 272] width 856 height 19
click at [213, 263] on p "Ở level nào thì cũng phải hiểu và làm việc được tốt với PM/PO." at bounding box center [477, 272] width 856 height 19
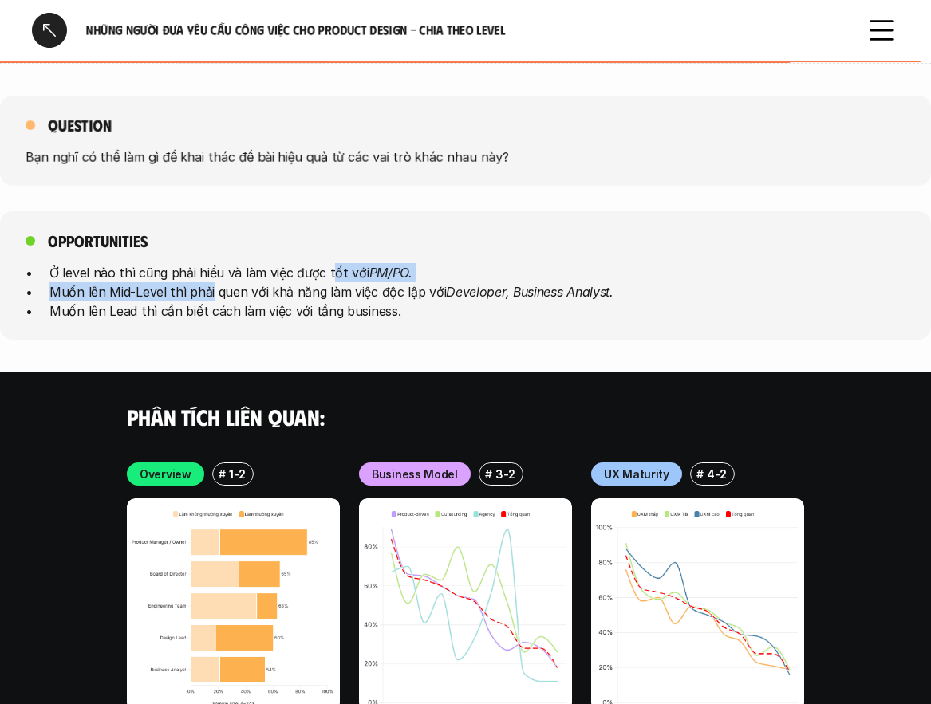
drag, startPoint x: 218, startPoint y: 257, endPoint x: 399, endPoint y: 224, distance: 183.9
click at [388, 263] on ul "Ở level nào thì cũng phải hiểu và làm việc được tốt với PM/PO. Muốn lên Mid-Lev…" at bounding box center [466, 291] width 880 height 57
click at [244, 282] on p "Muốn lên Mid-Level thì phải quen với khả năng làm việc độc lập với Developer, B…" at bounding box center [477, 291] width 856 height 19
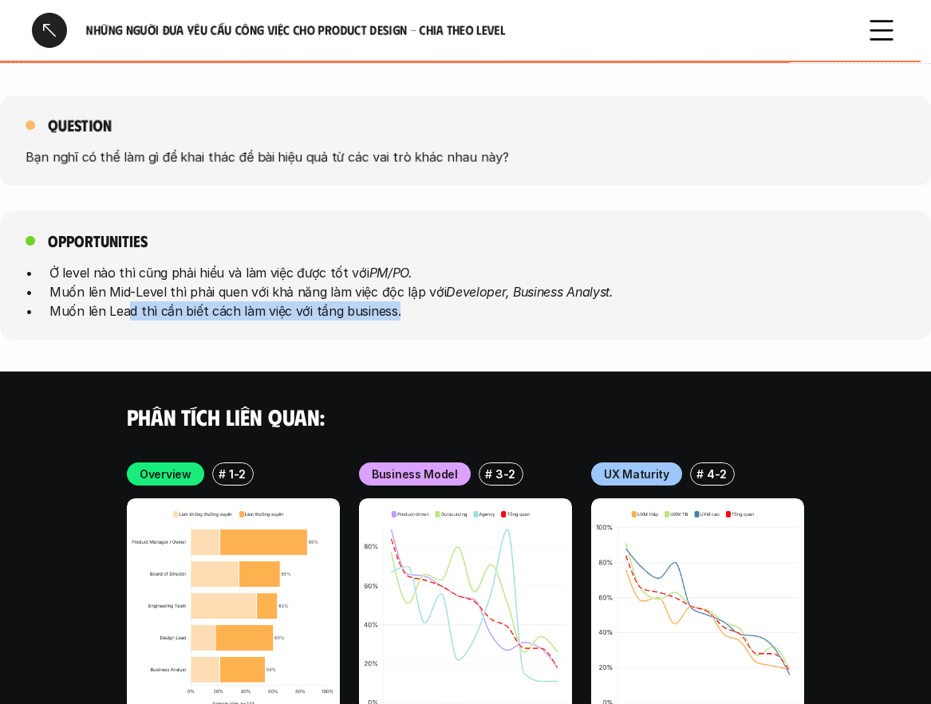
drag, startPoint x: 132, startPoint y: 271, endPoint x: 447, endPoint y: 274, distance: 315.0
click at [447, 301] on p "Muốn lên Lead thì cần biết cách làm việc với tầng business." at bounding box center [477, 310] width 856 height 19
drag, startPoint x: 357, startPoint y: 248, endPoint x: 285, endPoint y: 248, distance: 71.8
click at [343, 282] on p "Muốn lên Mid-Level thì phải quen với khả năng làm việc độc lập với Developer, B…" at bounding box center [477, 291] width 856 height 19
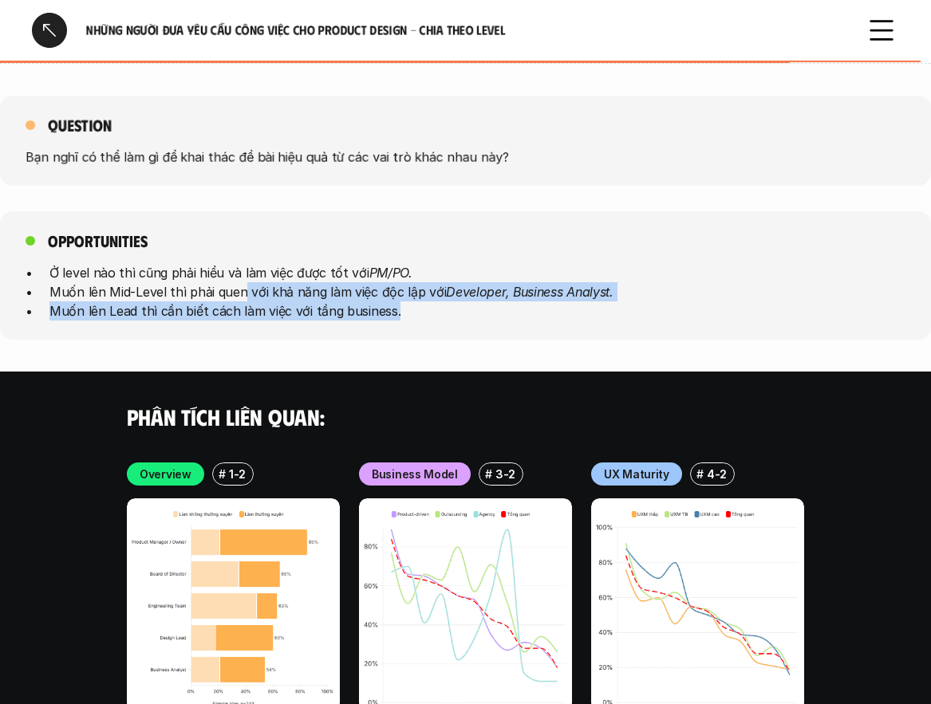
drag, startPoint x: 242, startPoint y: 248, endPoint x: 628, endPoint y: 265, distance: 386.3
click at [659, 267] on ul "Ở level nào thì cũng phải hiểu và làm việc được tốt với PM/PO. Muốn lên Mid-Lev…" at bounding box center [466, 291] width 880 height 57
click at [399, 282] on p "Muốn lên Mid-Level thì phải quen với khả năng làm việc độc lập với Developer, B…" at bounding box center [477, 291] width 856 height 19
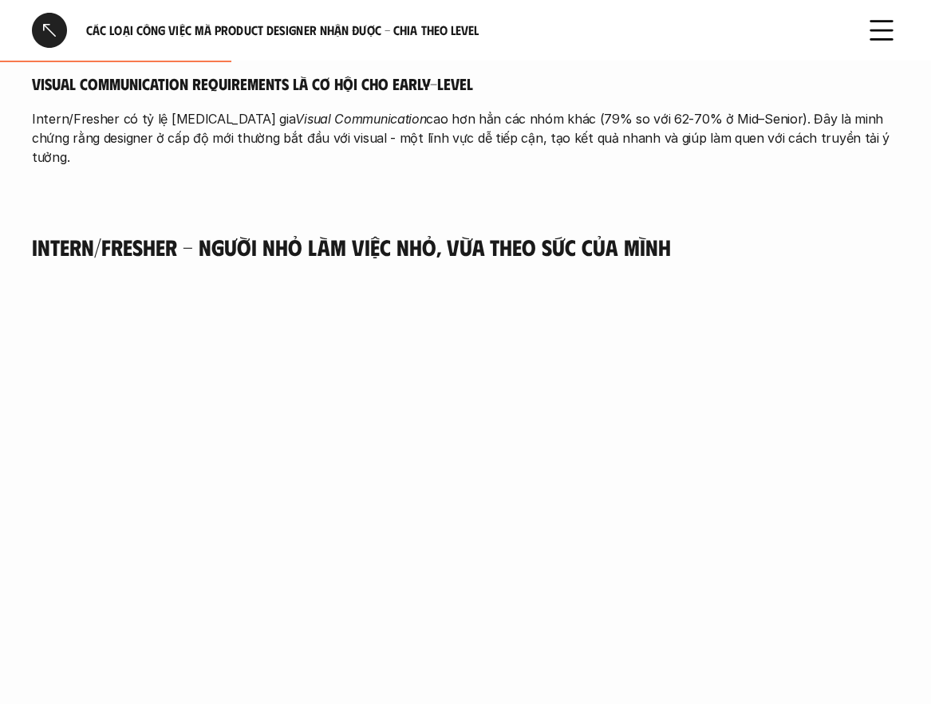
scroll to position [1356, 0]
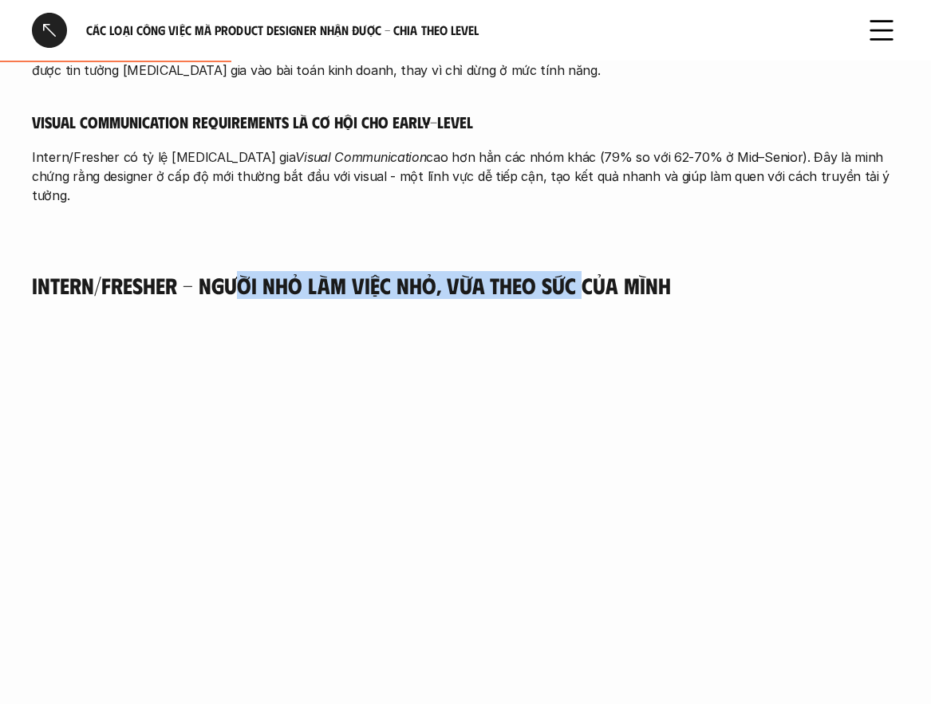
drag, startPoint x: 234, startPoint y: 241, endPoint x: 587, endPoint y: 258, distance: 352.9
click at [586, 272] on div "Intern/Fresher - Người nhỏ làm việc nhỏ, vừa theo sức của mình" at bounding box center [465, 543] width 867 height 543
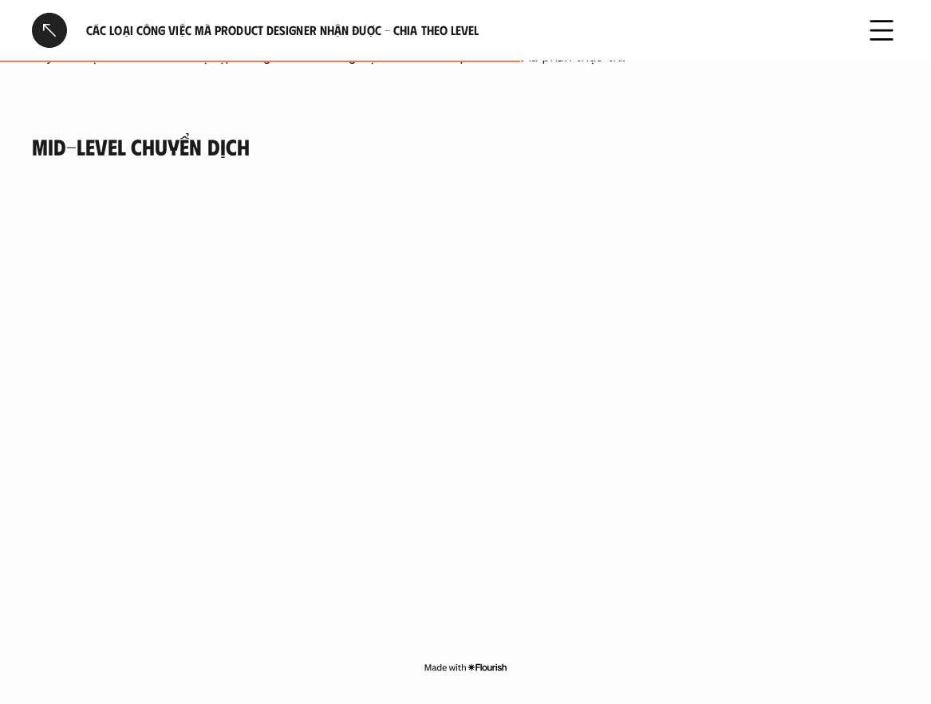
scroll to position [2950, 0]
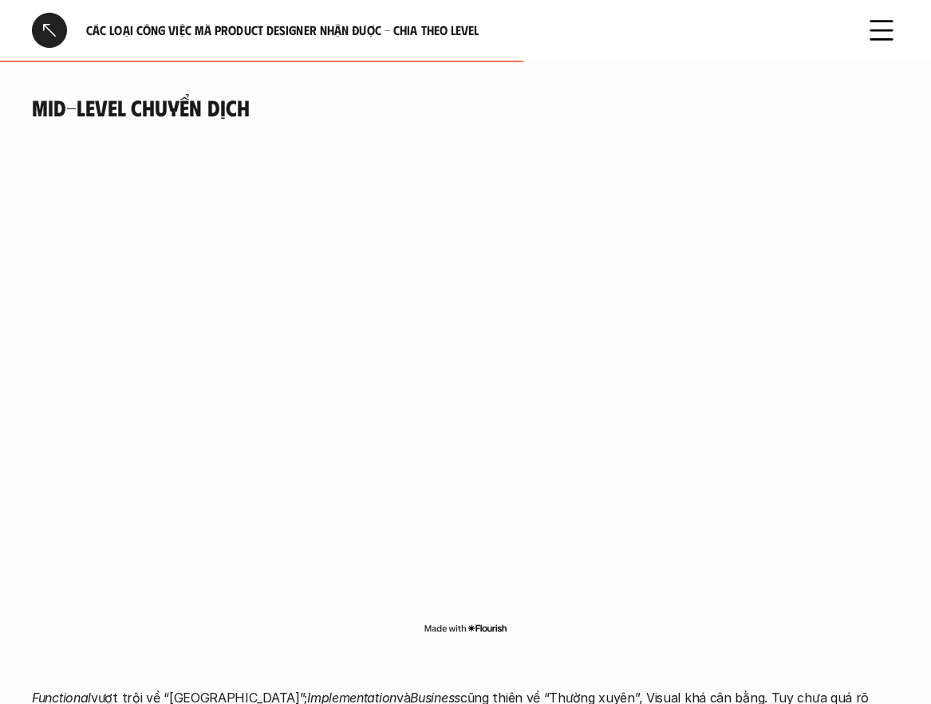
click at [577, 96] on div "Mid-level chuyển dịch" at bounding box center [465, 365] width 867 height 543
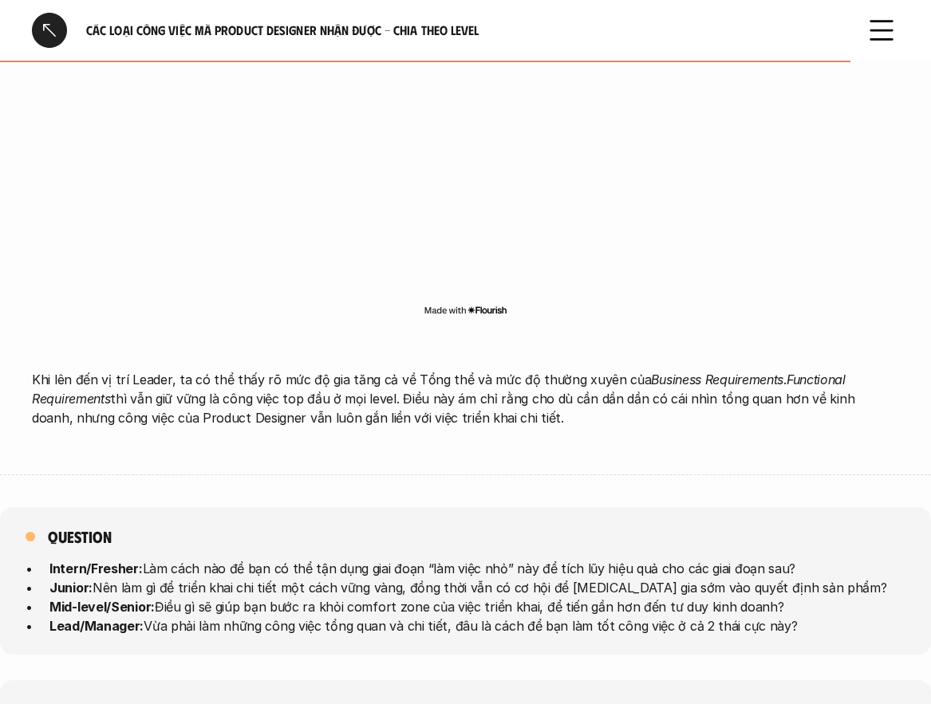
scroll to position [5023, 0]
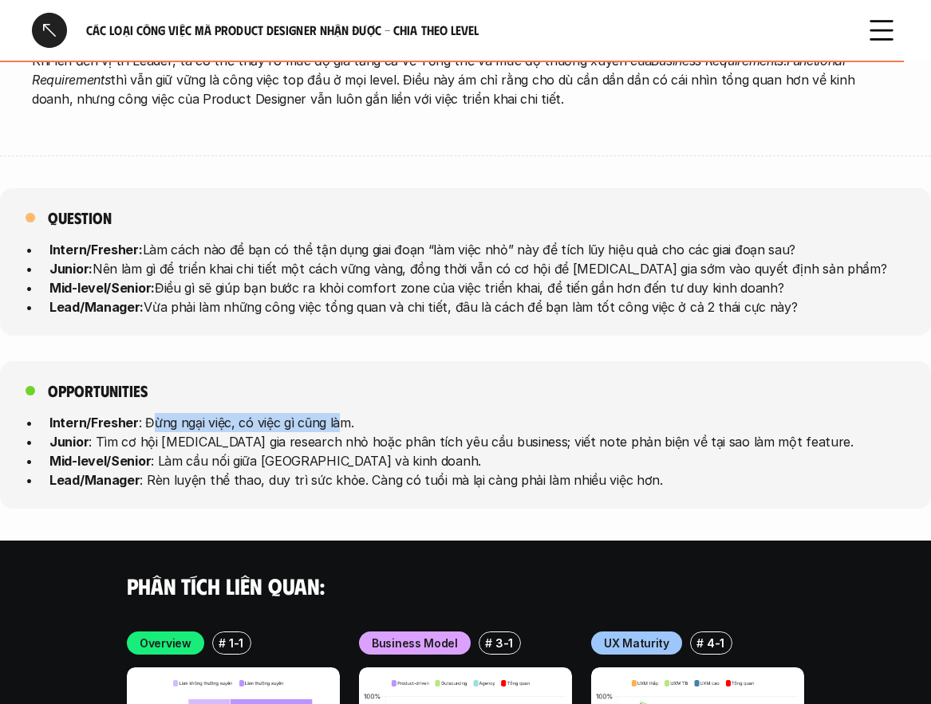
drag, startPoint x: 152, startPoint y: 391, endPoint x: 274, endPoint y: 406, distance: 122.1
click at [352, 413] on p "Intern/Fresher : Đừng ngại việc, có việc gì cũng làm." at bounding box center [477, 422] width 856 height 19
click at [190, 451] on p "Mid-level/Senior : Làm cầu nối giữa [GEOGRAPHIC_DATA] và kinh doanh." at bounding box center [477, 460] width 856 height 19
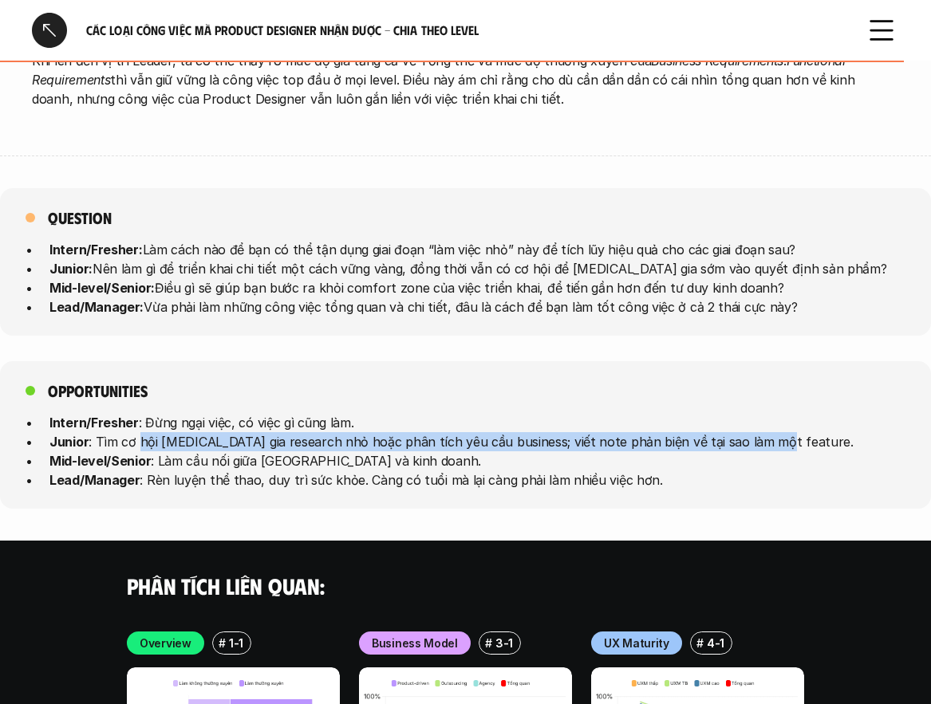
drag, startPoint x: 137, startPoint y: 403, endPoint x: 862, endPoint y: 410, distance: 724.8
click at [862, 432] on p "Junior : Tìm cơ hội [MEDICAL_DATA] gia research nhỏ hoặc phân tích yêu cầu busi…" at bounding box center [477, 441] width 856 height 19
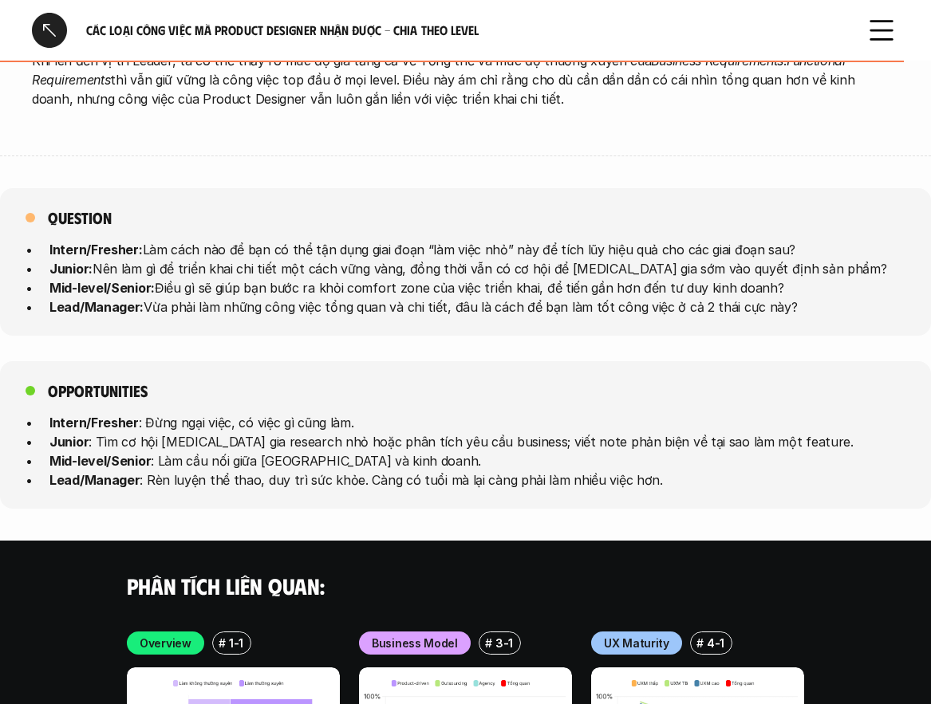
click at [490, 451] on p "Mid-level/Senior : Làm cầu nối giữa [GEOGRAPHIC_DATA] và kinh doanh." at bounding box center [477, 460] width 856 height 19
drag, startPoint x: 471, startPoint y: 406, endPoint x: 726, endPoint y: 409, distance: 254.4
click at [767, 432] on p "Junior : Tìm cơ hội [MEDICAL_DATA] gia research nhỏ hoặc phân tích yêu cầu busi…" at bounding box center [477, 441] width 856 height 19
click at [148, 453] on strong "Mid-level/Senior" at bounding box center [99, 461] width 101 height 16
drag, startPoint x: 127, startPoint y: 423, endPoint x: 430, endPoint y: 423, distance: 303.0
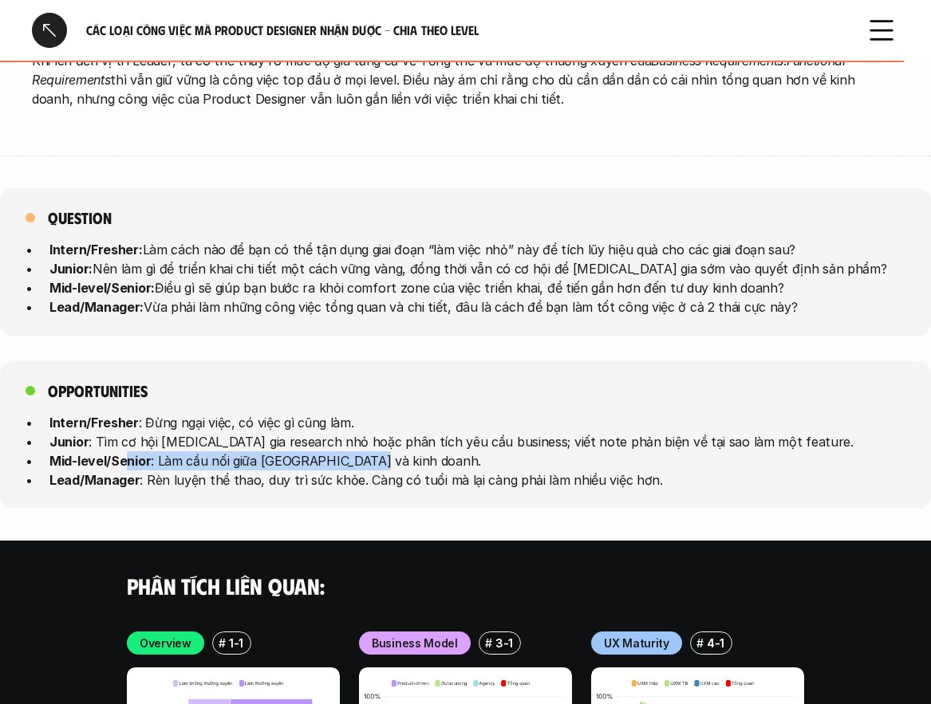
click at [440, 451] on p "Mid-level/Senior : Làm cầu nối giữa [GEOGRAPHIC_DATA] và kinh doanh." at bounding box center [477, 460] width 856 height 19
click at [139, 453] on strong "Mid-level/Senior" at bounding box center [99, 461] width 101 height 16
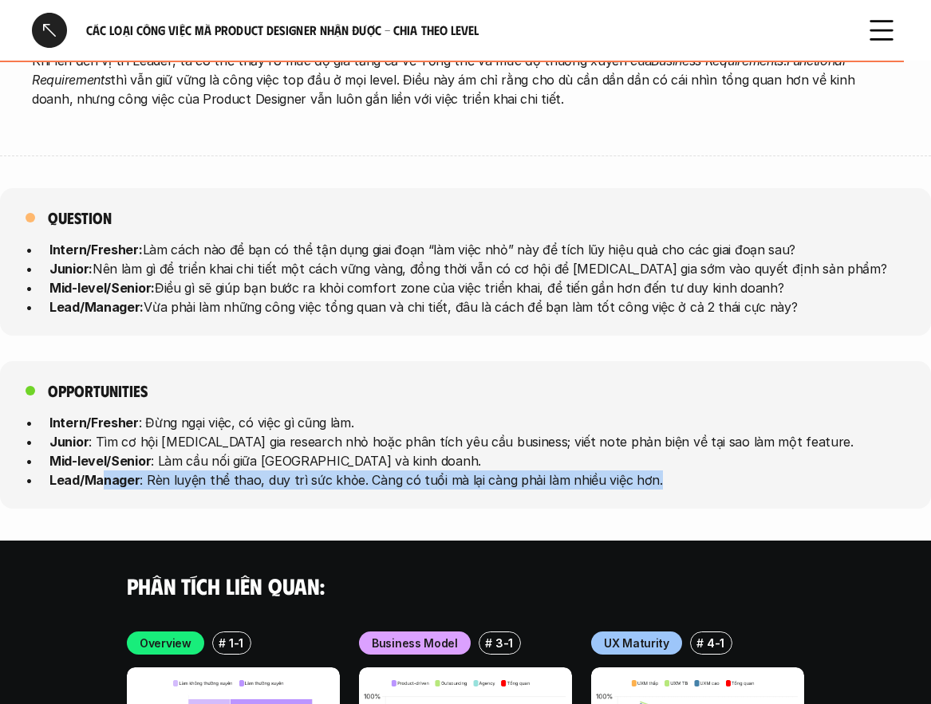
drag, startPoint x: 129, startPoint y: 439, endPoint x: 729, endPoint y: 447, distance: 599.7
click at [744, 470] on p "Lead/Manager : Rèn luyện thể thao, duy trì sức khỏe. Càng có tuổi mà lại càng p…" at bounding box center [477, 479] width 856 height 19
drag, startPoint x: 433, startPoint y: 447, endPoint x: 354, endPoint y: 442, distance: 79.1
click at [432, 470] on p "Lead/Manager : Rèn luyện thể thao, duy trì sức khỏe. Càng có tuổi mà lại càng p…" at bounding box center [477, 479] width 856 height 19
click at [293, 470] on p "Lead/Manager : Rèn luyện thể thao, duy trì sức khỏe. Càng có tuổi mà lại càng p…" at bounding box center [477, 479] width 856 height 19
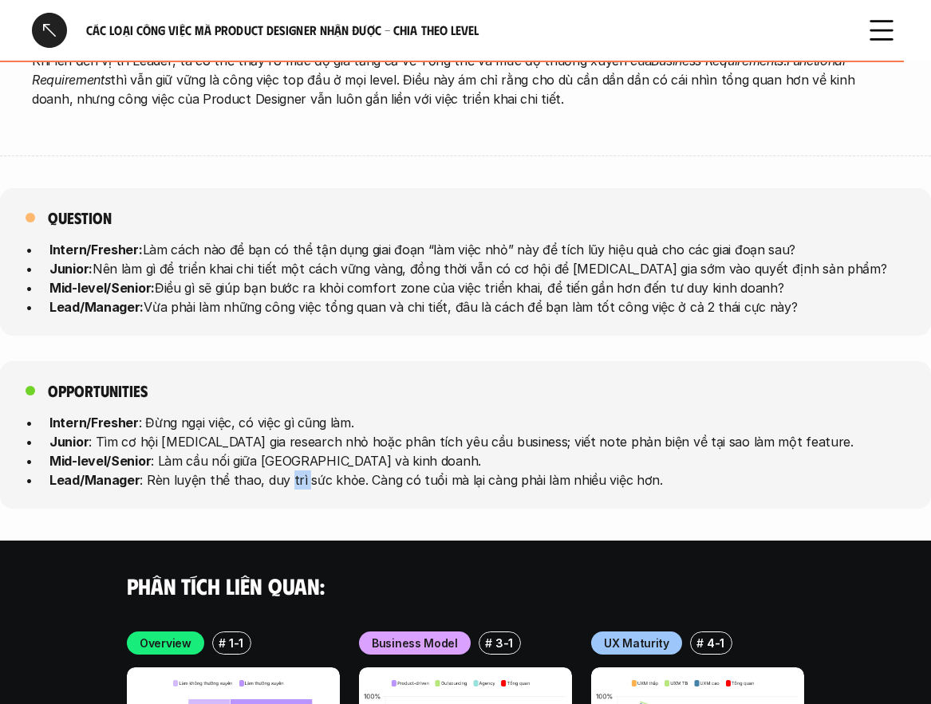
click at [293, 470] on p "Lead/Manager : Rèn luyện thể thao, duy trì sức khỏe. Càng có tuổi mà lại càng p…" at bounding box center [477, 479] width 856 height 19
click at [229, 470] on p "Lead/Manager : Rèn luyện thể thao, duy trì sức khỏe. Càng có tuổi mà lại càng p…" at bounding box center [477, 479] width 856 height 19
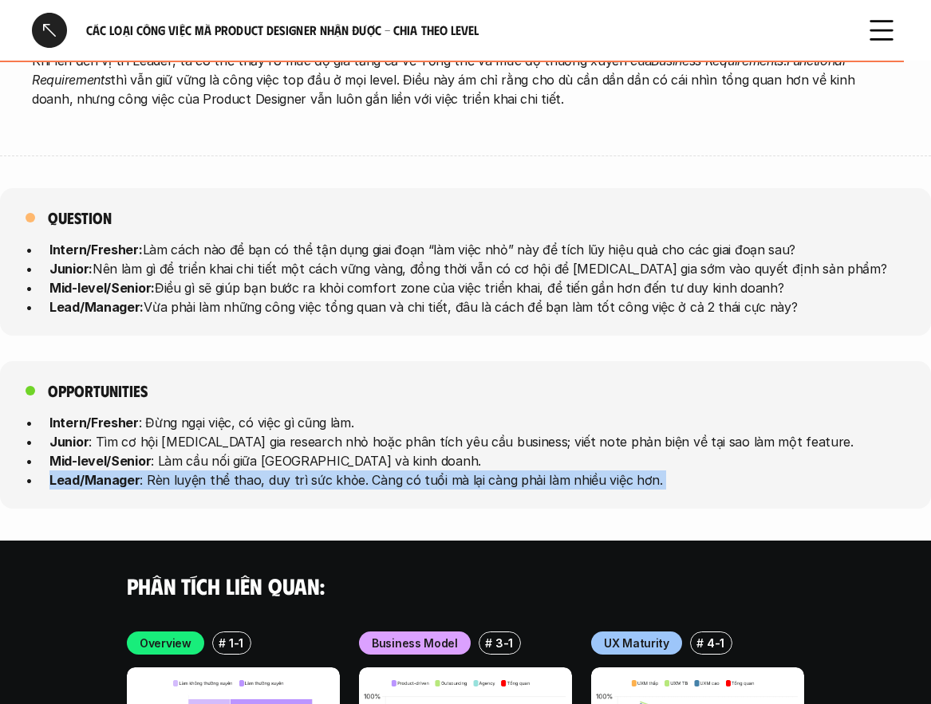
click at [229, 470] on p "Lead/Manager : Rèn luyện thể thao, duy trì sức khỏe. Càng có tuổi mà lại càng p…" at bounding box center [477, 479] width 856 height 19
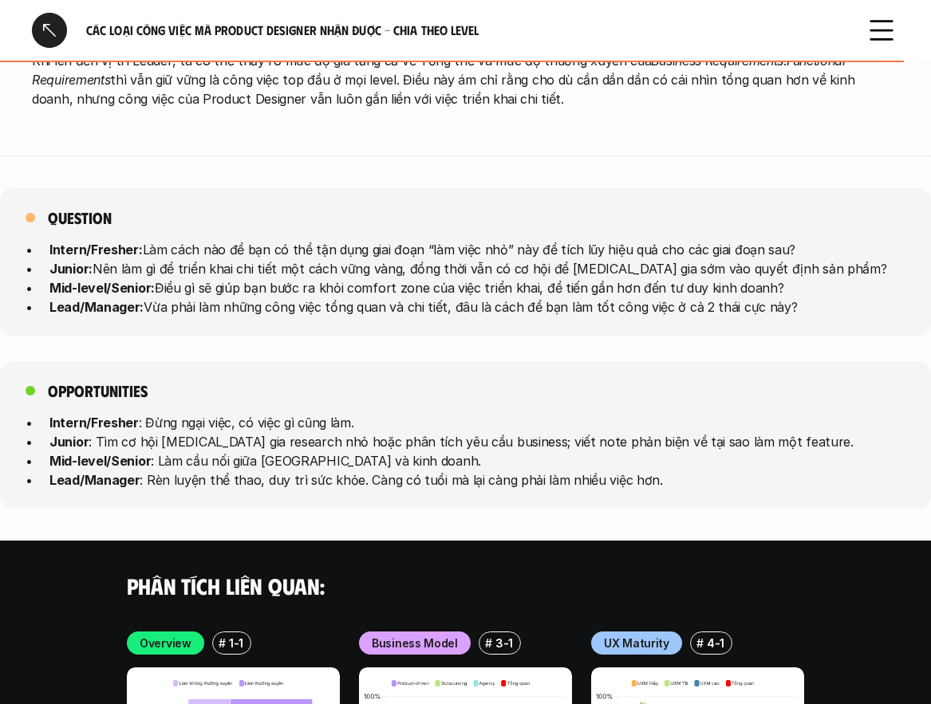
click at [215, 451] on p "Mid-level/Senior : Làm cầu nối giữa [GEOGRAPHIC_DATA] và kinh doanh." at bounding box center [477, 460] width 856 height 19
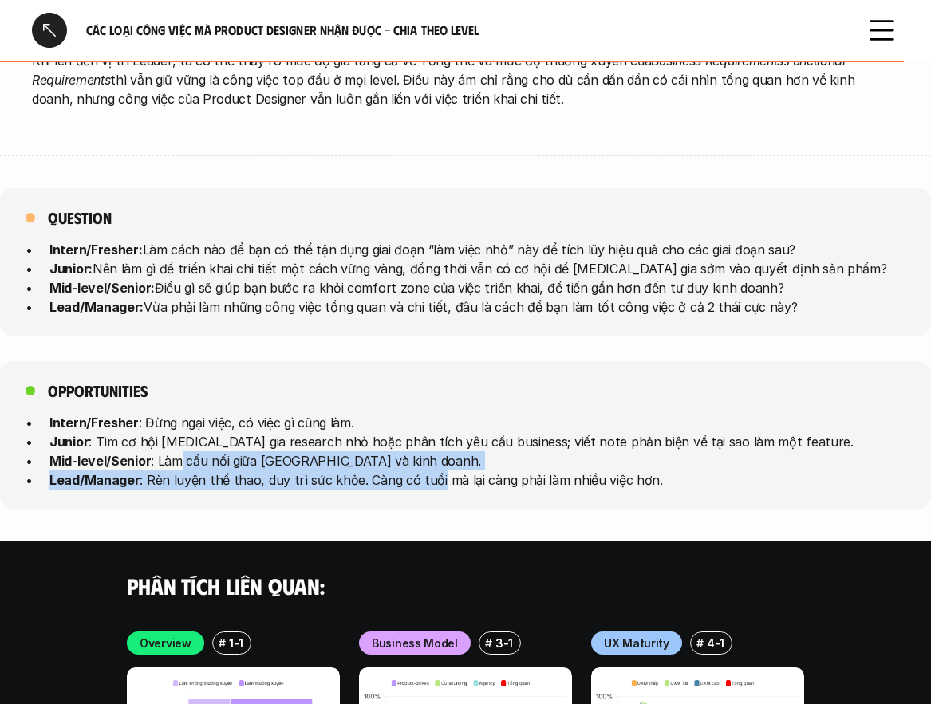
drag, startPoint x: 180, startPoint y: 422, endPoint x: 442, endPoint y: 439, distance: 262.1
click at [443, 439] on ul "Intern/Fresher : Đừng ngại việc, có việc gì cũng làm. Junior : Tìm cơ hội [MEDI…" at bounding box center [466, 451] width 880 height 77
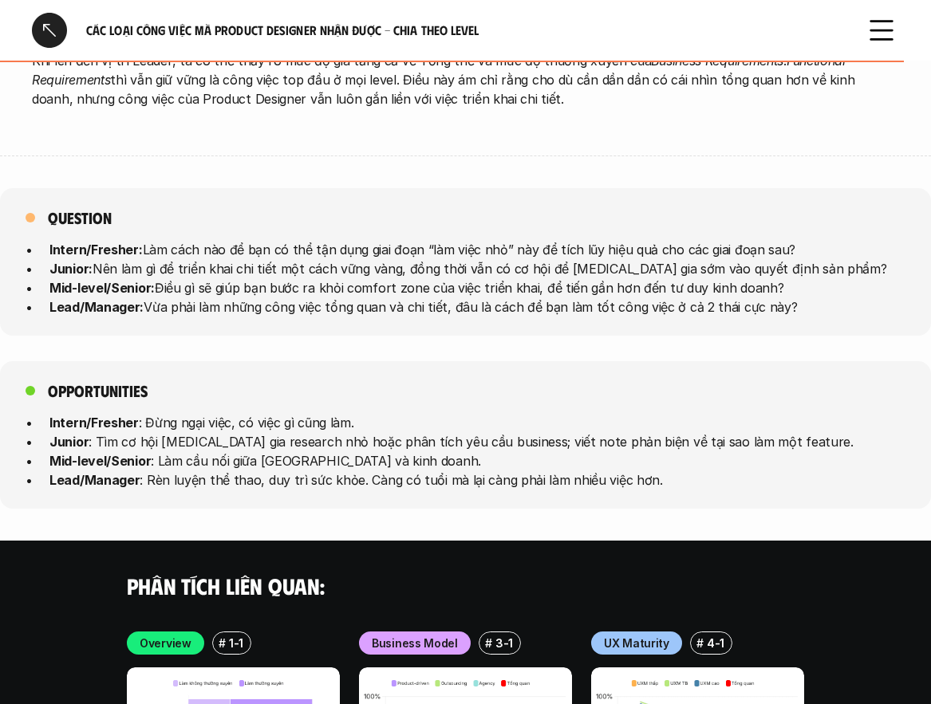
click at [148, 280] on strong "Mid-level/Senior:" at bounding box center [101, 288] width 105 height 16
click at [185, 297] on p "Lead/Manager: Vừa phải làm những công việc tổng quan và chi tiết, đâu là cách đ…" at bounding box center [477, 306] width 856 height 19
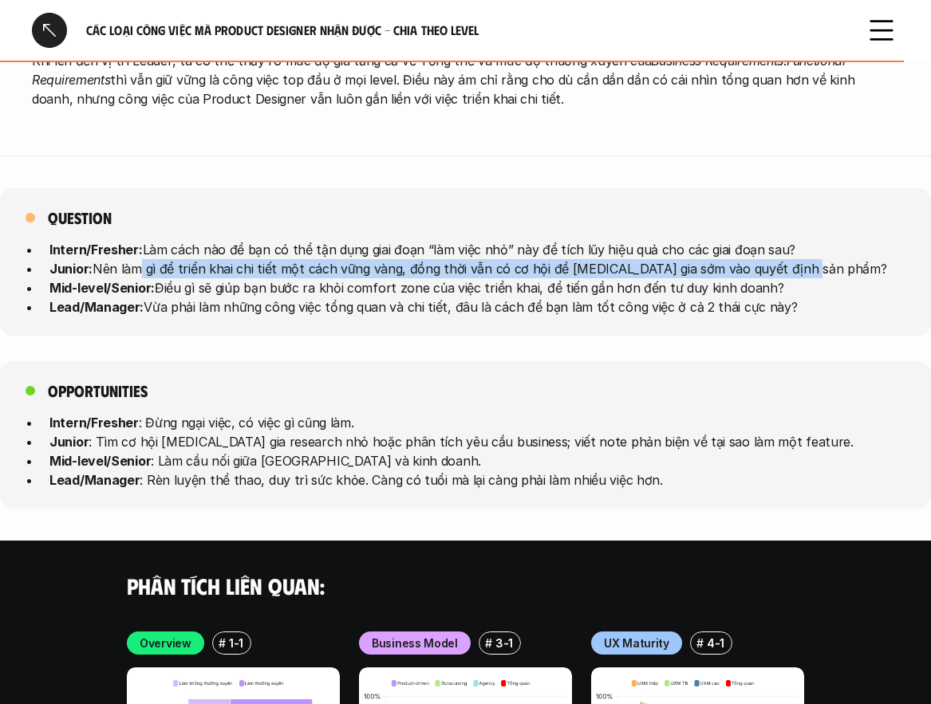
drag, startPoint x: 132, startPoint y: 230, endPoint x: 839, endPoint y: 234, distance: 707.3
click at [839, 259] on p "Junior: Nên làm gì để triển khai chi tiết một cách vững vàng, đồng thời vẫn có …" at bounding box center [477, 268] width 856 height 19
drag, startPoint x: 268, startPoint y: 238, endPoint x: 193, endPoint y: 245, distance: 75.3
click at [267, 259] on p "Junior: Nên làm gì để triển khai chi tiết một cách vững vàng, đồng thời vẫn có …" at bounding box center [477, 268] width 856 height 19
drag, startPoint x: 152, startPoint y: 255, endPoint x: 783, endPoint y: 254, distance: 630.7
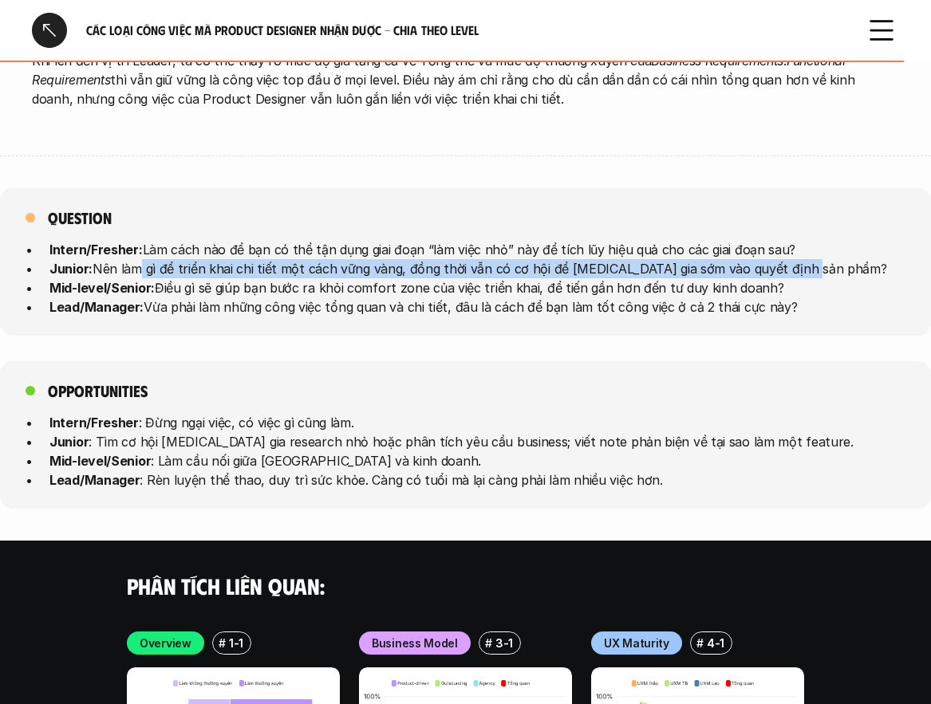
click at [869, 278] on p "Mid-level/Senior: Điều gì sẽ giúp bạn bước ra khỏi comfort zone của việc triển …" at bounding box center [477, 287] width 856 height 19
click at [228, 278] on p "Mid-level/Senior: Điều gì sẽ giúp bạn bước ra khỏi comfort zone của việc triển …" at bounding box center [477, 287] width 856 height 19
drag, startPoint x: 238, startPoint y: 277, endPoint x: 809, endPoint y: 297, distance: 572.0
click at [809, 297] on div "Question Intern/Fresher: Làm cách nào để bạn có thể tận dụng giai đoạn “làm việ…" at bounding box center [465, 262] width 931 height 148
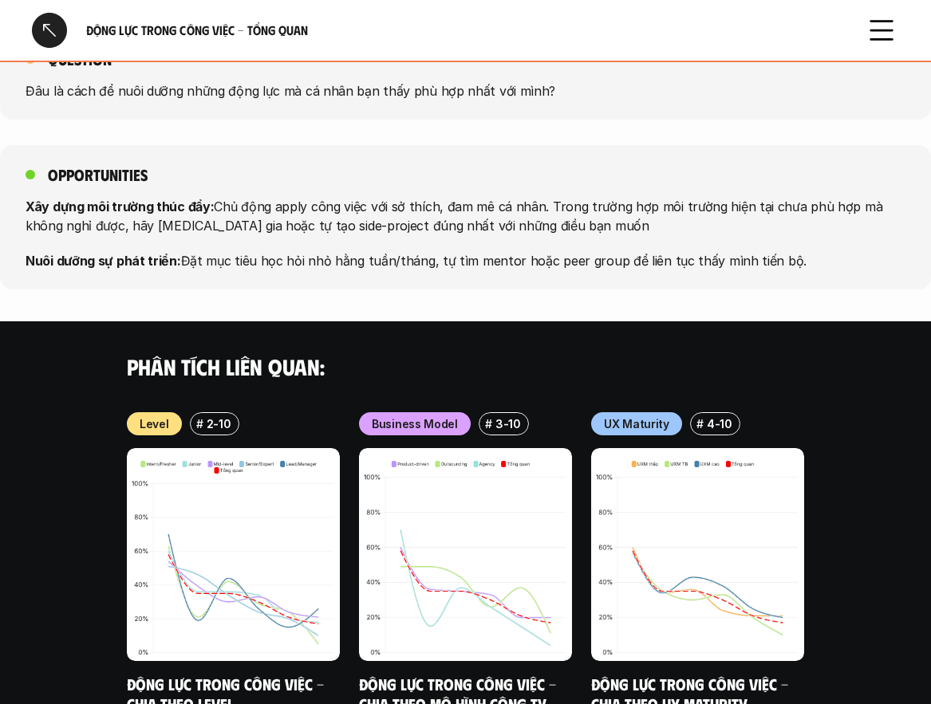
scroll to position [1726, 0]
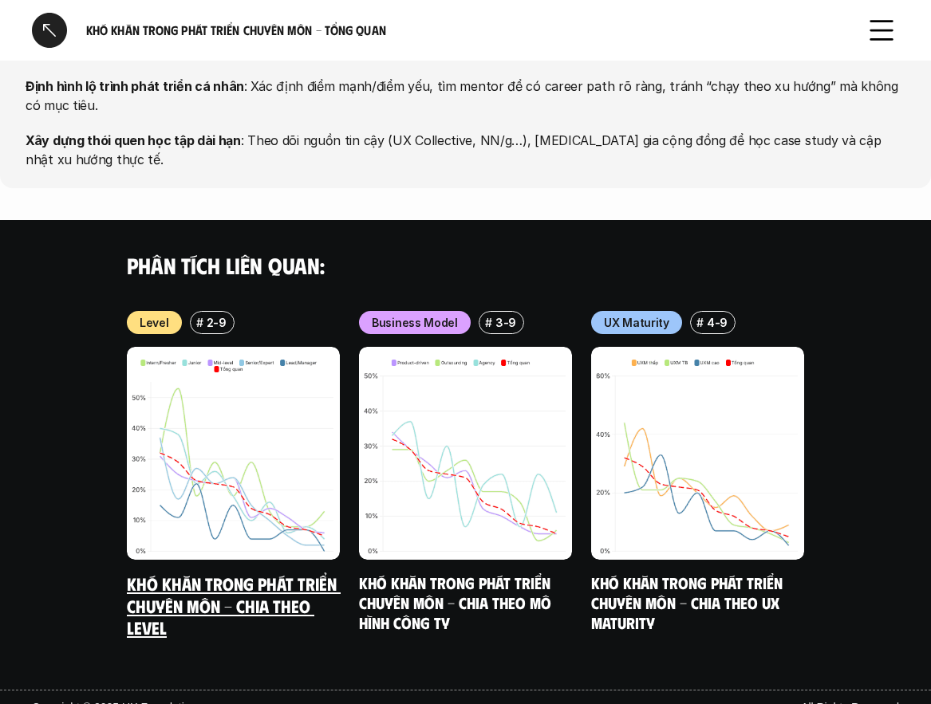
scroll to position [1777, 0]
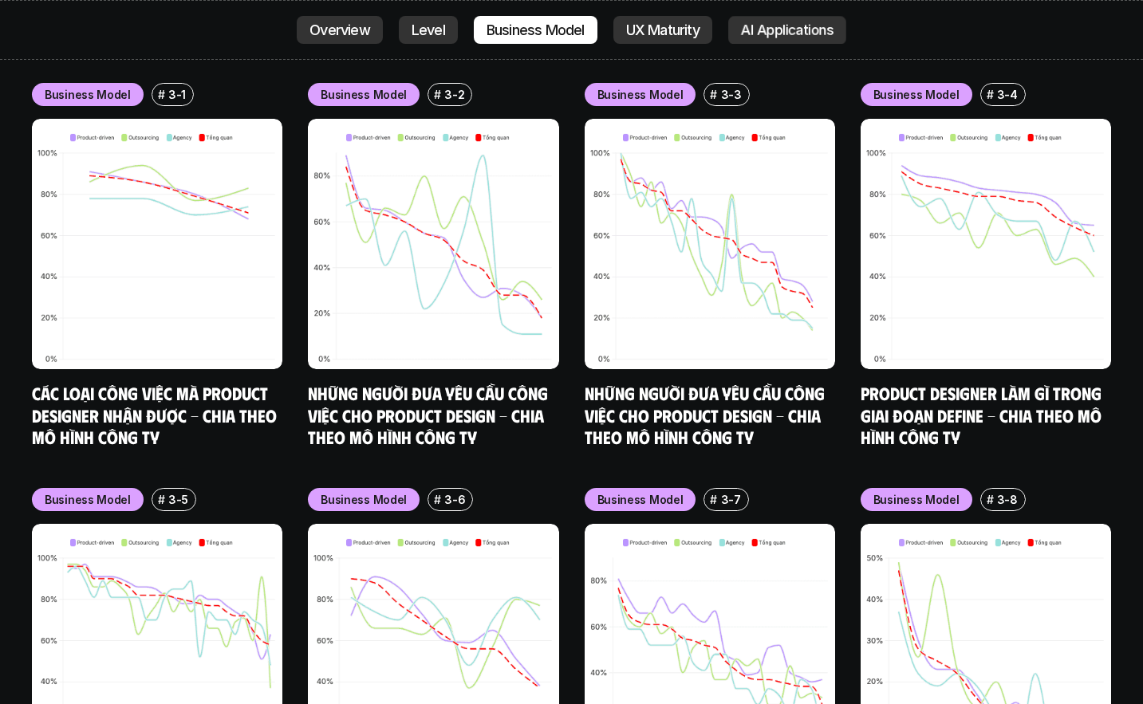
scroll to position [7932, 0]
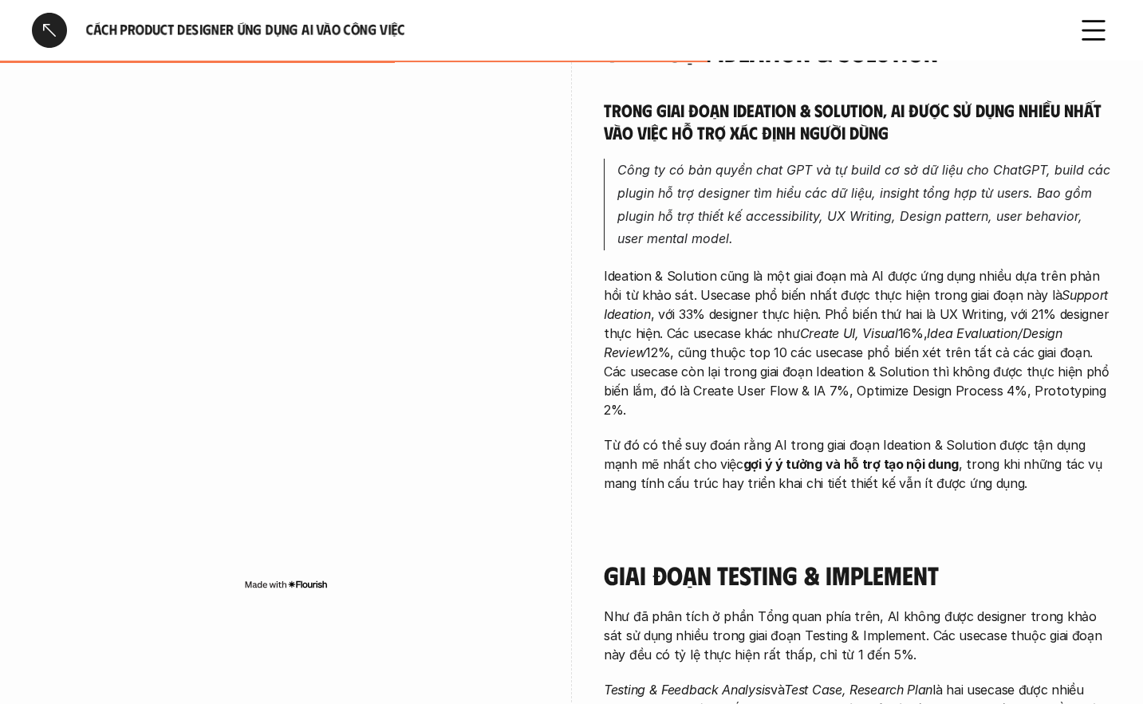
scroll to position [2233, 0]
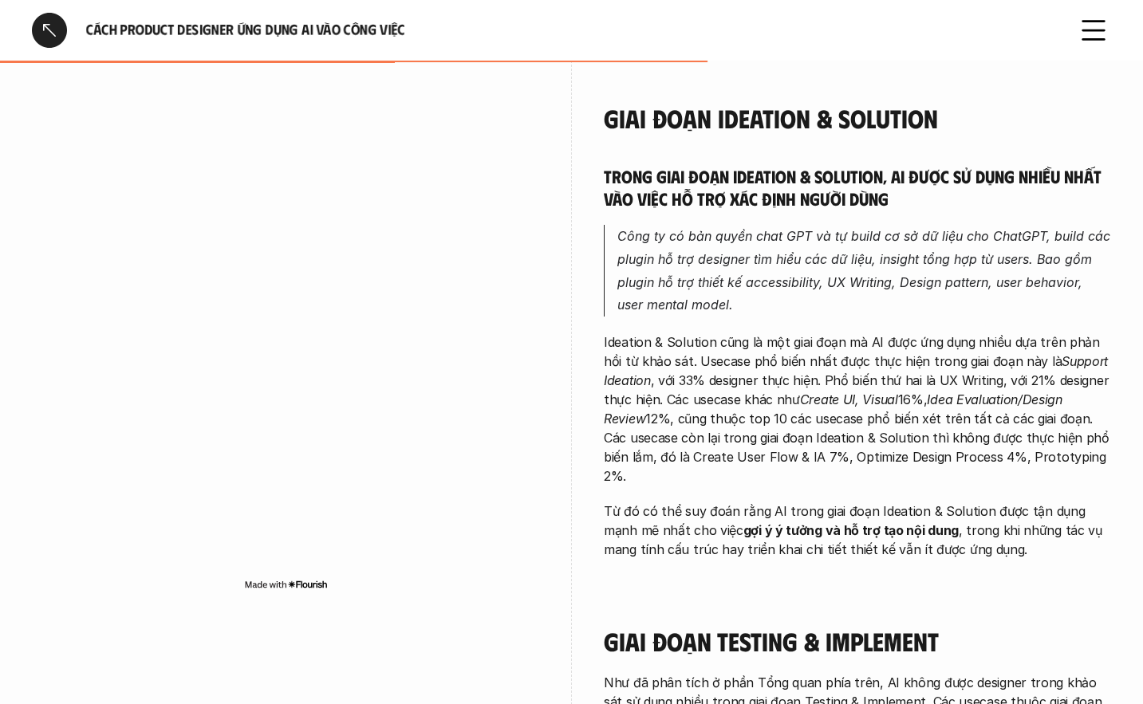
click at [750, 335] on p "Ideation & Solution cũng là một giai đoạn mà AI được ứng dụng nhiều dựa trên ph…" at bounding box center [857, 409] width 507 height 153
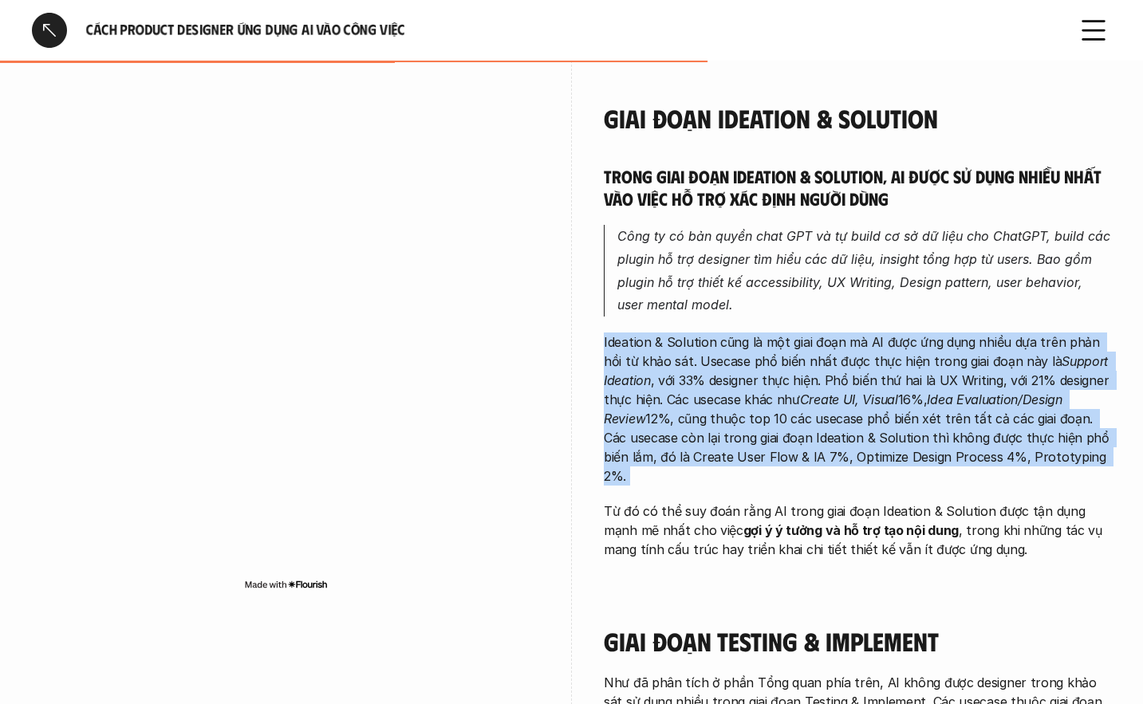
click at [750, 335] on p "Ideation & Solution cũng là một giai đoạn mà AI được ứng dụng nhiều dựa trên ph…" at bounding box center [857, 409] width 507 height 153
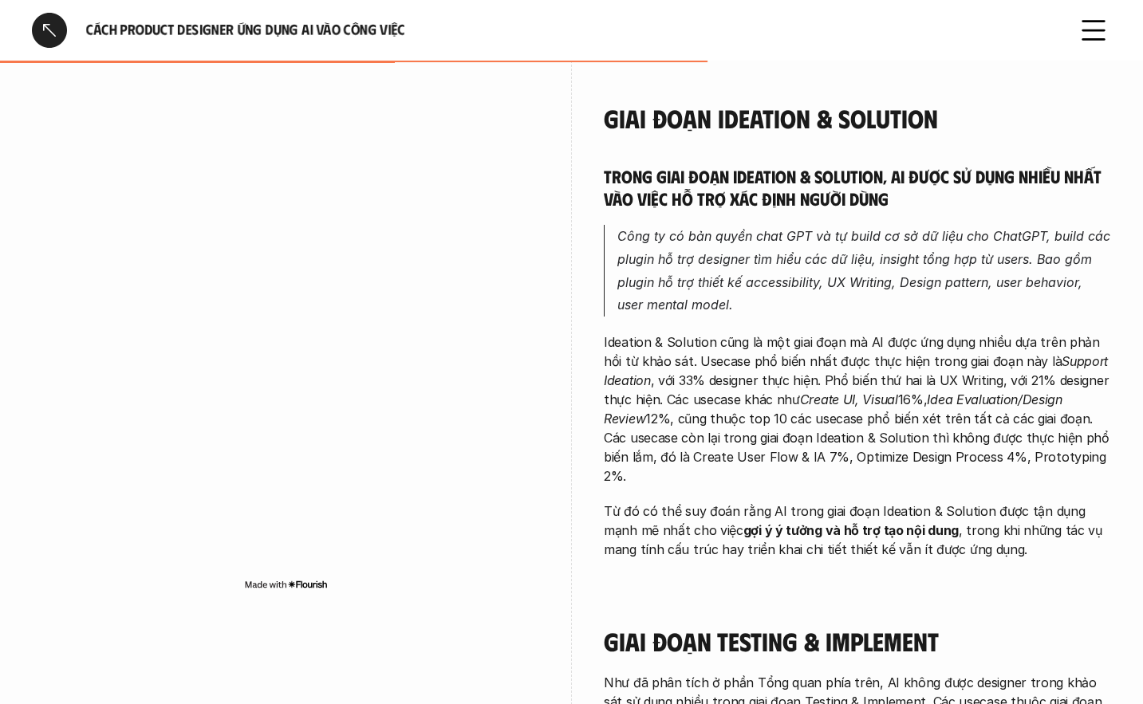
click at [700, 228] on em "Công ty có bản quyền chat GPT và tự build cơ sở dữ liệu cho ChatGPT, build các …" at bounding box center [865, 270] width 497 height 85
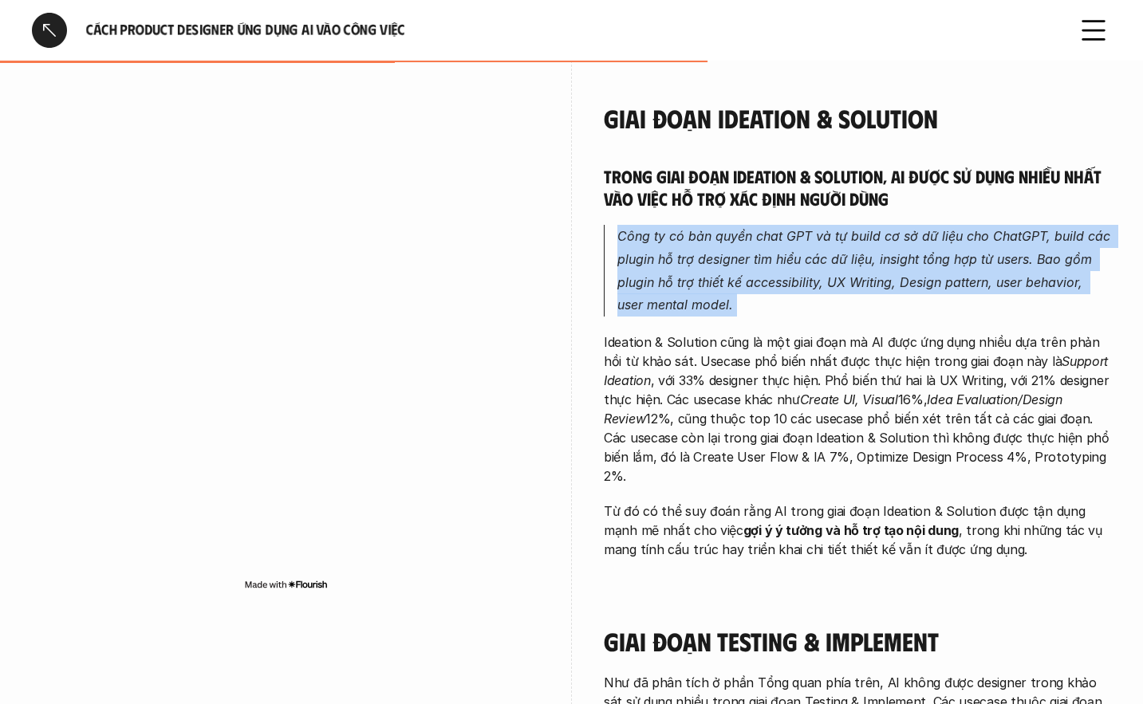
click at [700, 228] on em "Công ty có bản quyền chat GPT và tự build cơ sở dữ liệu cho ChatGPT, build các …" at bounding box center [865, 270] width 497 height 85
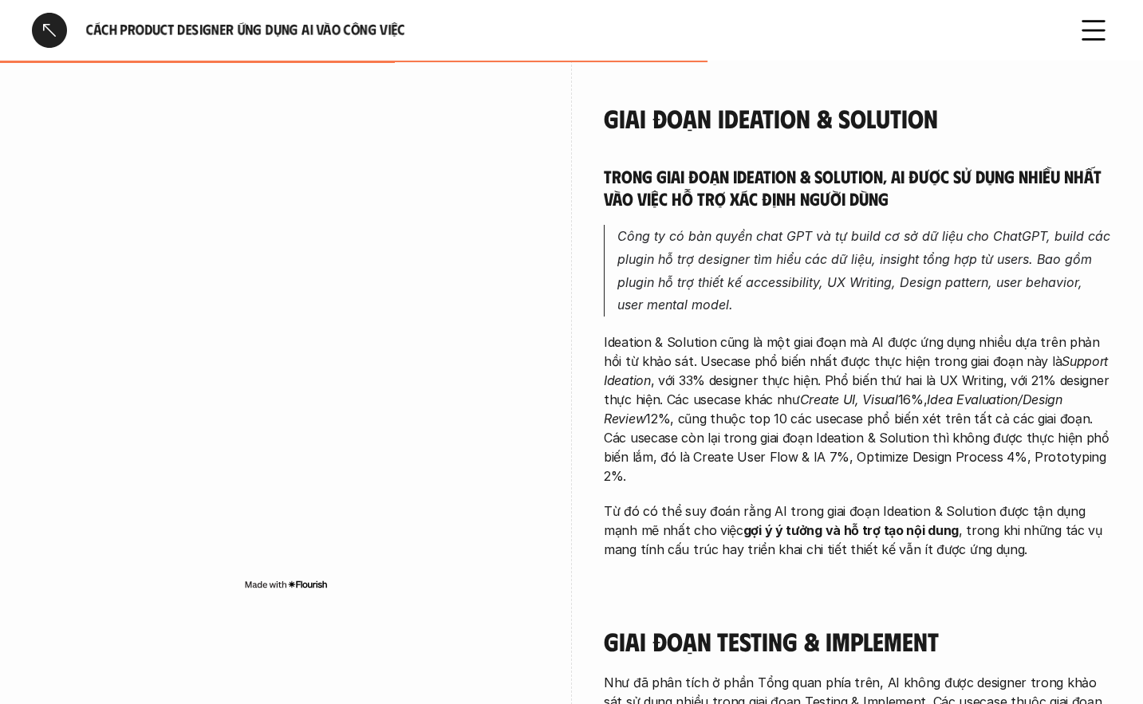
click at [685, 165] on h5 "Trong giai đoạn Ideation & Solution, AI được sử dụng nhiều nhất vào việc hỗ trợ…" at bounding box center [857, 187] width 507 height 44
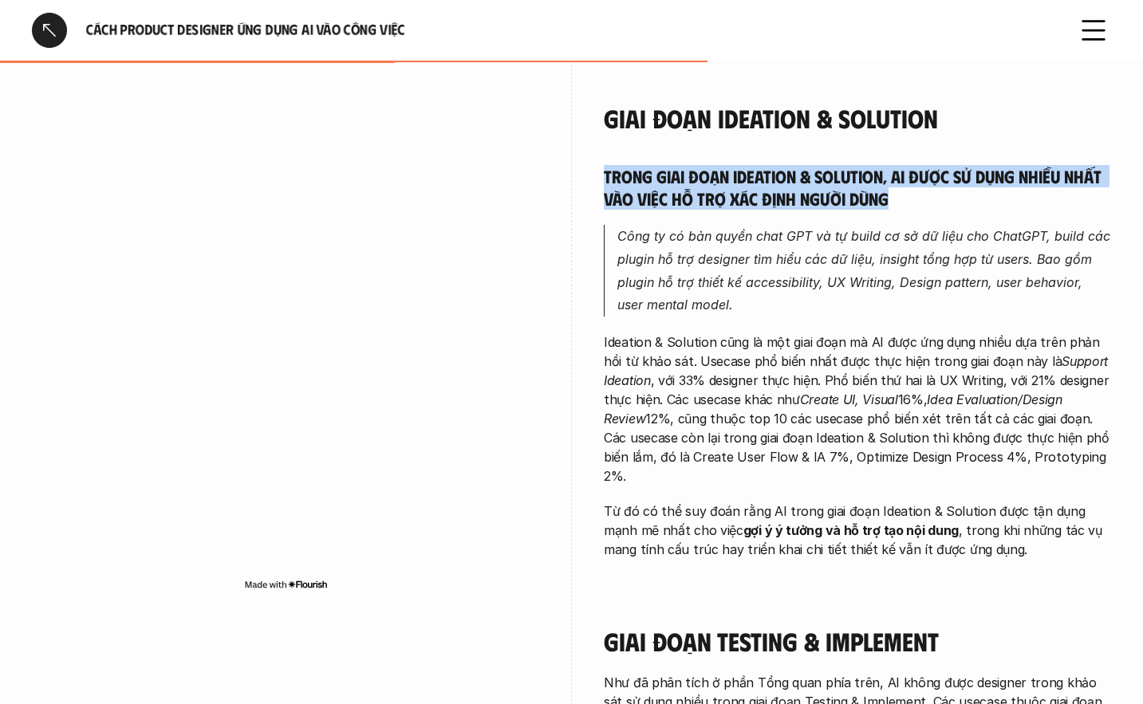
click at [685, 165] on h5 "Trong giai đoạn Ideation & Solution, AI được sử dụng nhiều nhất vào việc hỗ trợ…" at bounding box center [857, 187] width 507 height 44
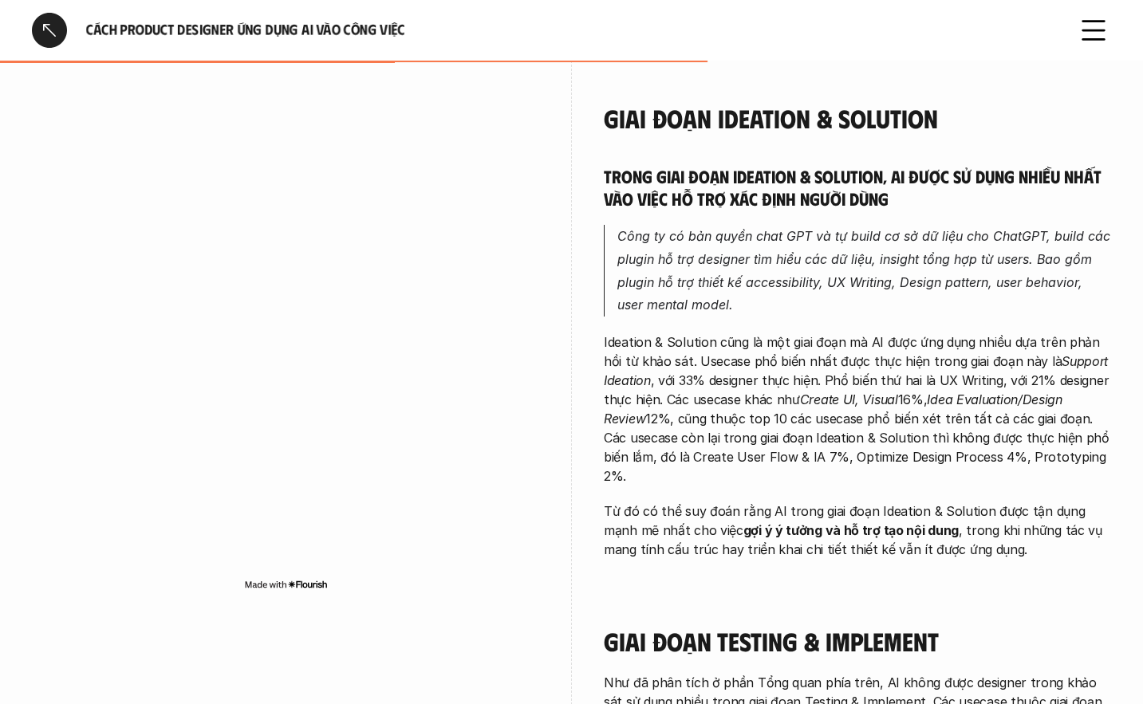
click at [698, 352] on p "Ideation & Solution cũng là một giai đoạn mà AI được ứng dụng nhiều dựa trên ph…" at bounding box center [857, 409] width 507 height 153
click at [697, 352] on p "Ideation & Solution cũng là một giai đoạn mà AI được ứng dụng nhiều dựa trên ph…" at bounding box center [857, 409] width 507 height 153
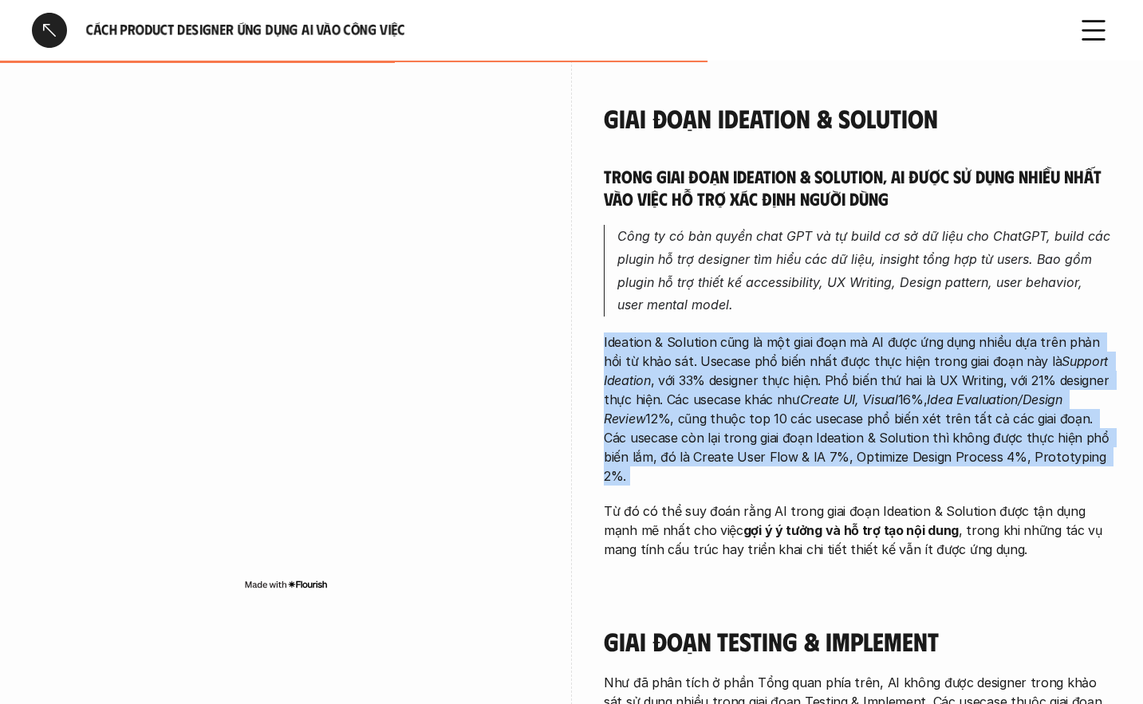
click at [697, 352] on p "Ideation & Solution cũng là một giai đoạn mà AI được ứng dụng nhiều dựa trên ph…" at bounding box center [857, 409] width 507 height 153
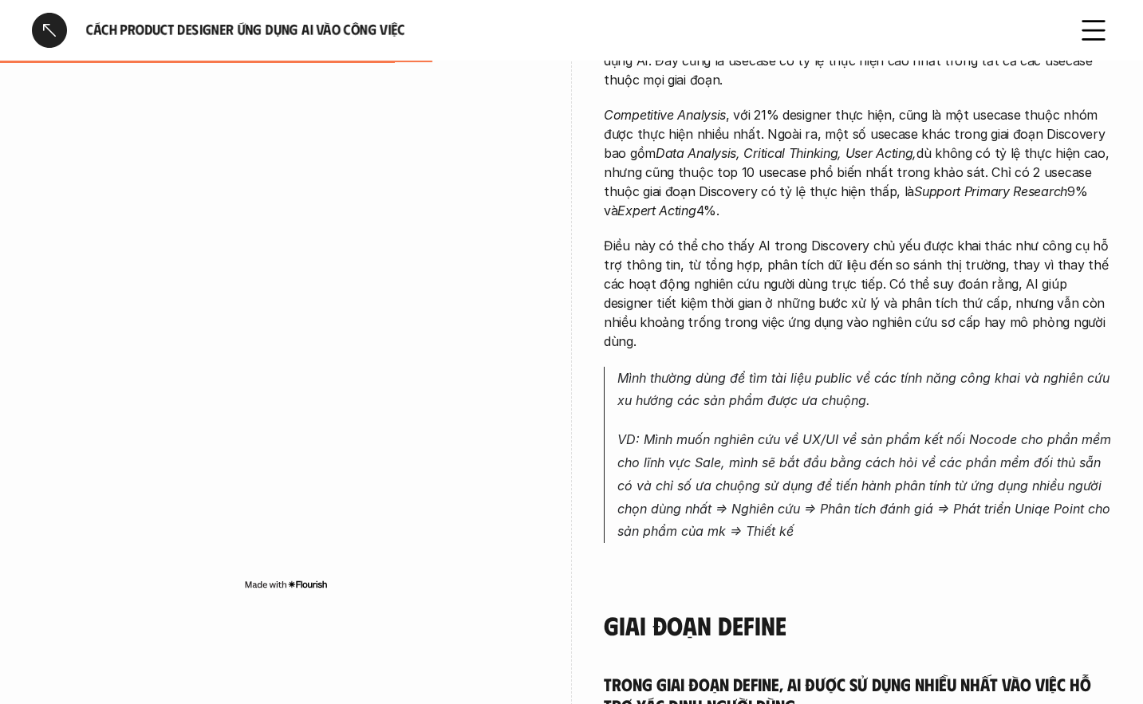
scroll to position [1276, 0]
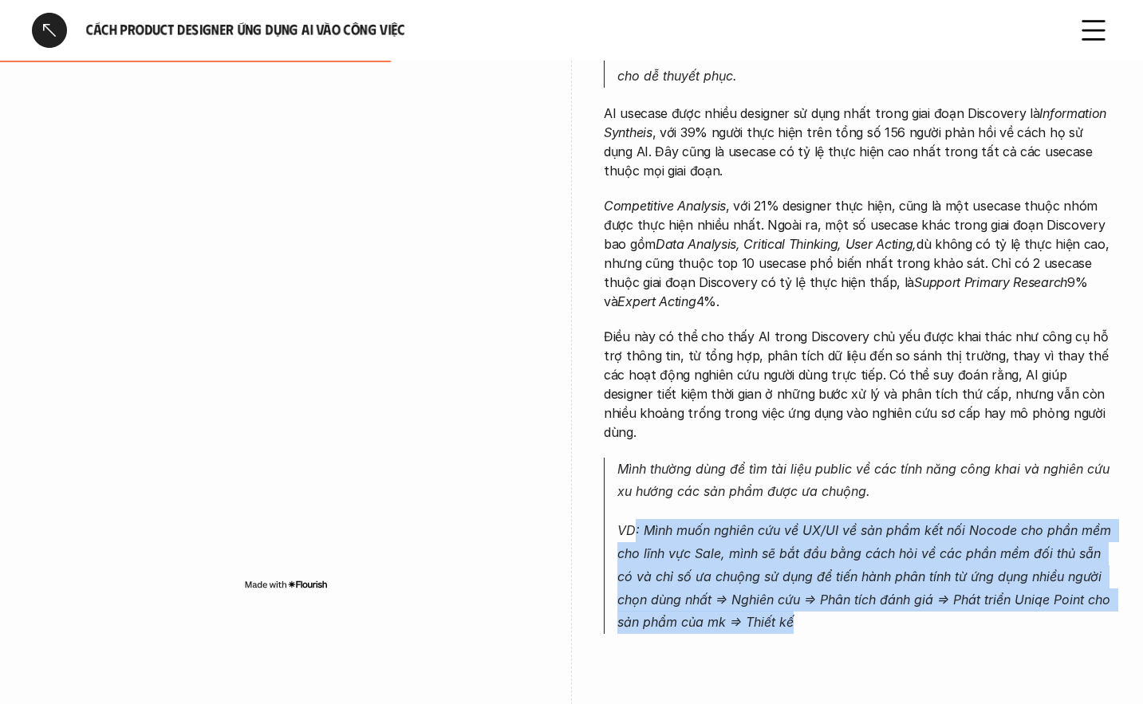
drag, startPoint x: 816, startPoint y: 591, endPoint x: 628, endPoint y: 482, distance: 216.9
click at [633, 519] on p "VD: Mình muốn nghiên cứu về UX/UI về sản phẩm kết nối Nocode cho phần mềm cho l…" at bounding box center [864, 576] width 494 height 115
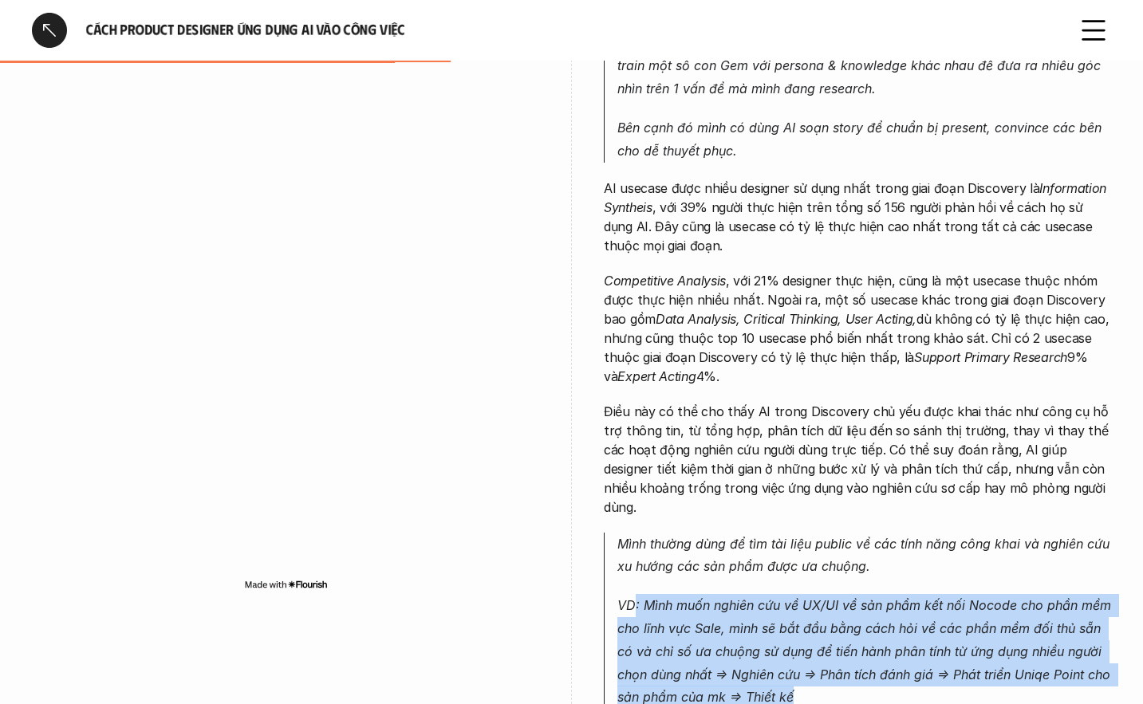
scroll to position [1196, 0]
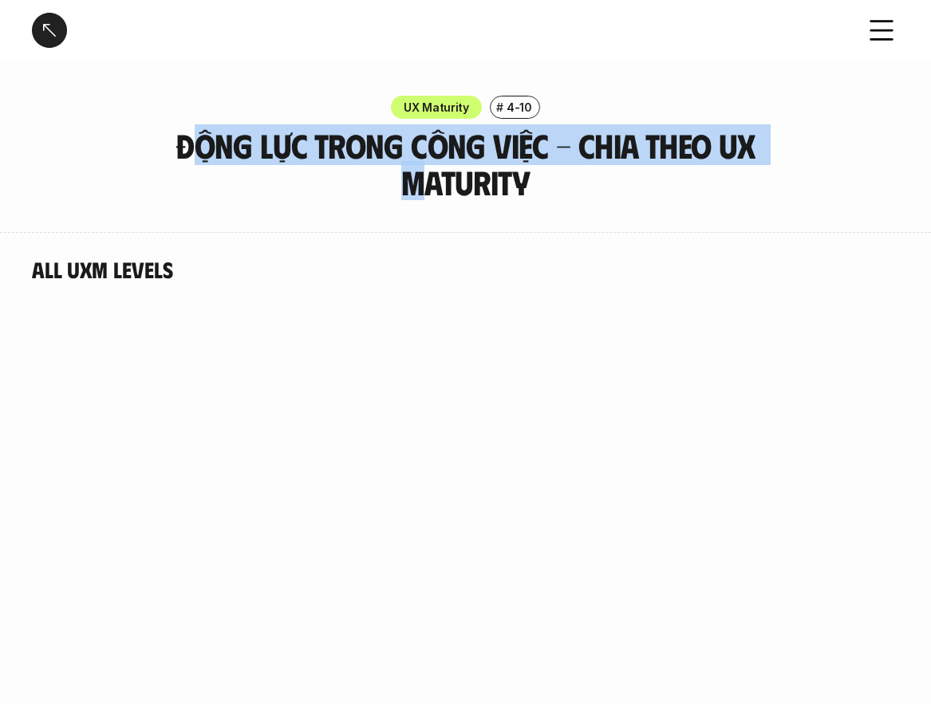
drag, startPoint x: 195, startPoint y: 148, endPoint x: 561, endPoint y: 221, distance: 374.1
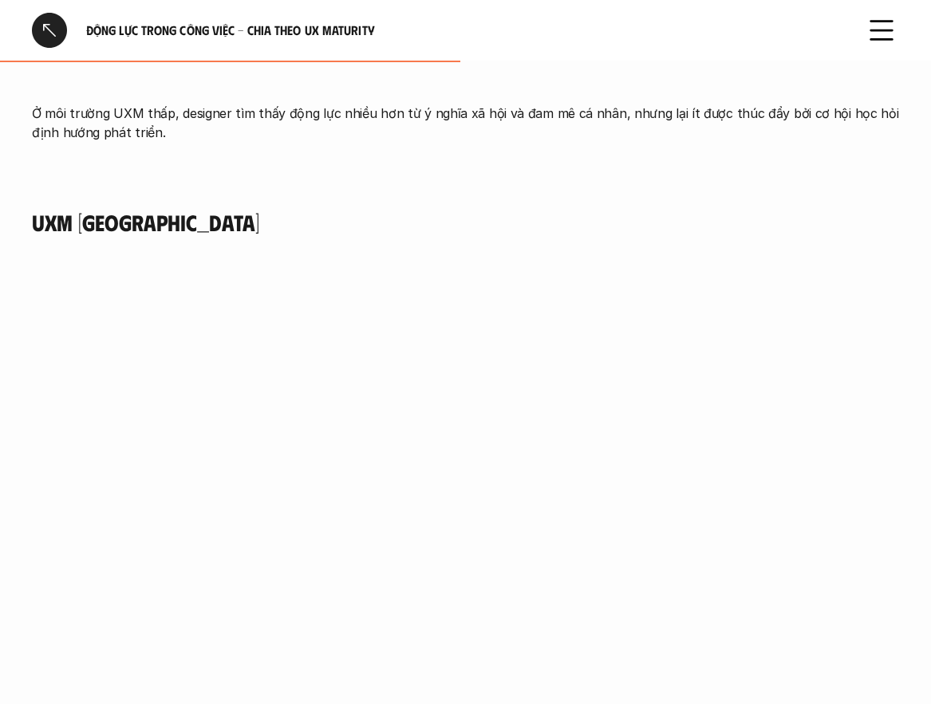
scroll to position [1754, 0]
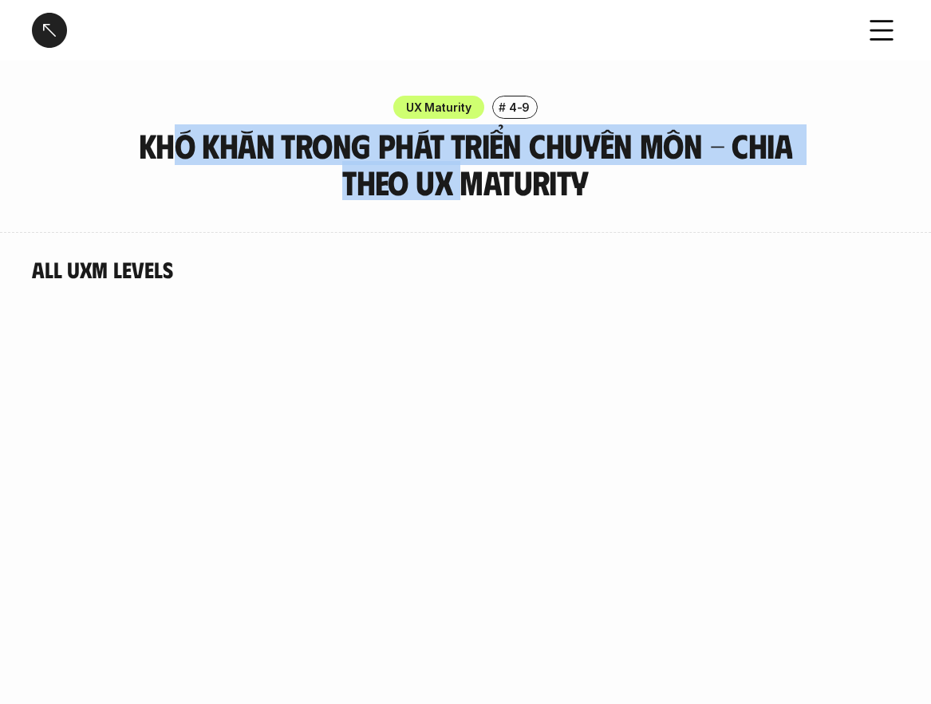
drag, startPoint x: 299, startPoint y: 161, endPoint x: 578, endPoint y: 240, distance: 290.0
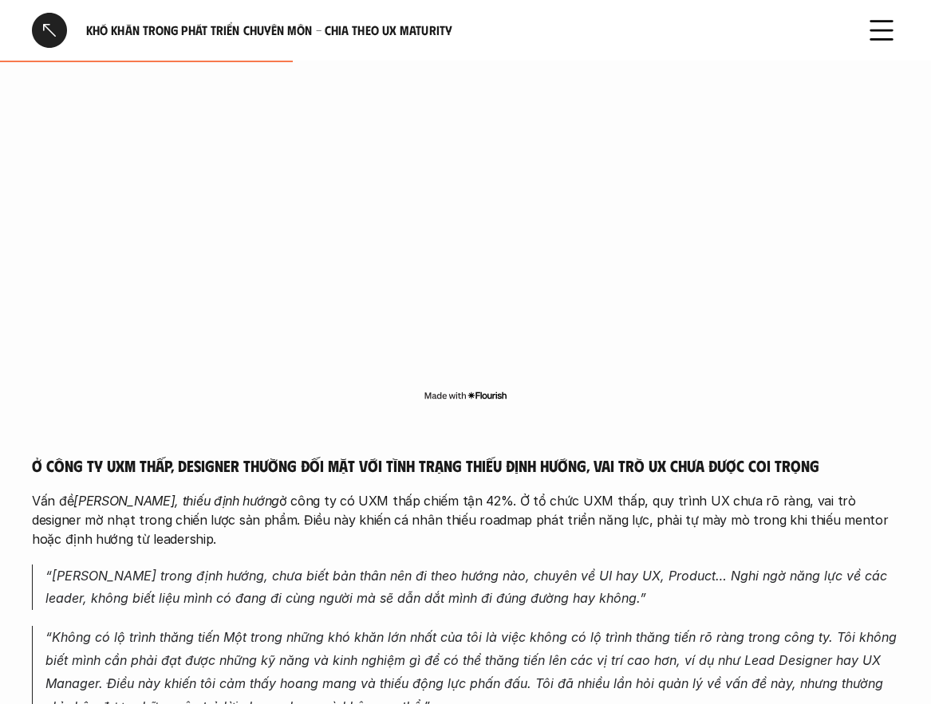
scroll to position [1754, 0]
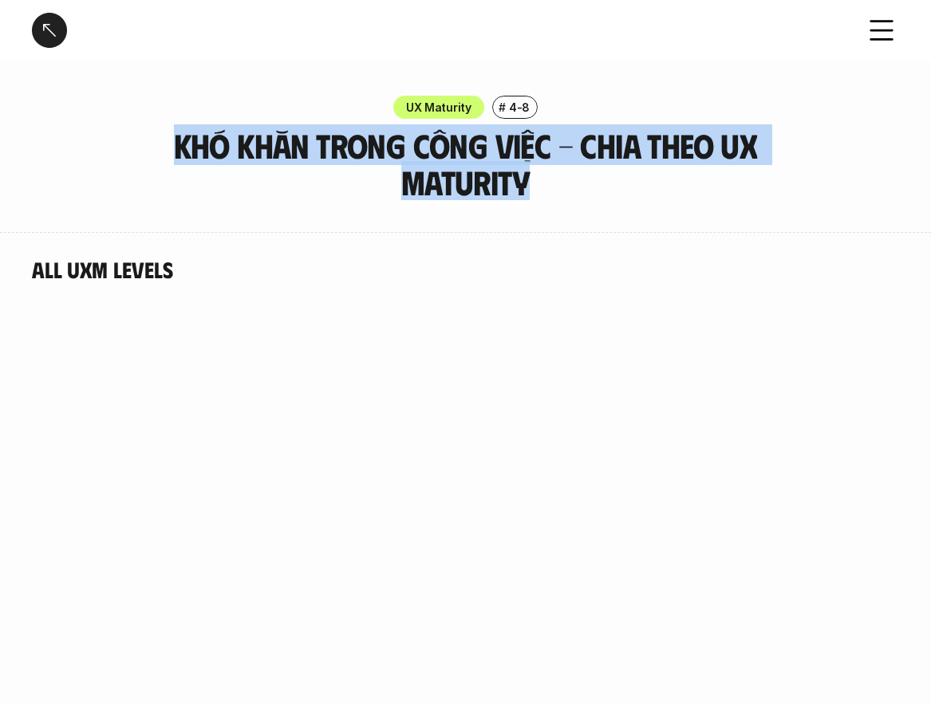
drag, startPoint x: 175, startPoint y: 141, endPoint x: 707, endPoint y: 214, distance: 537.7
click at [550, 199] on h3 "Khó khăn trong công việc - Chia theo UX Maturity" at bounding box center [466, 163] width 678 height 73
drag, startPoint x: 193, startPoint y: 148, endPoint x: 559, endPoint y: 175, distance: 367.0
click at [559, 175] on h3 "Khó khăn trong công việc - Chia theo UX Maturity" at bounding box center [466, 163] width 678 height 73
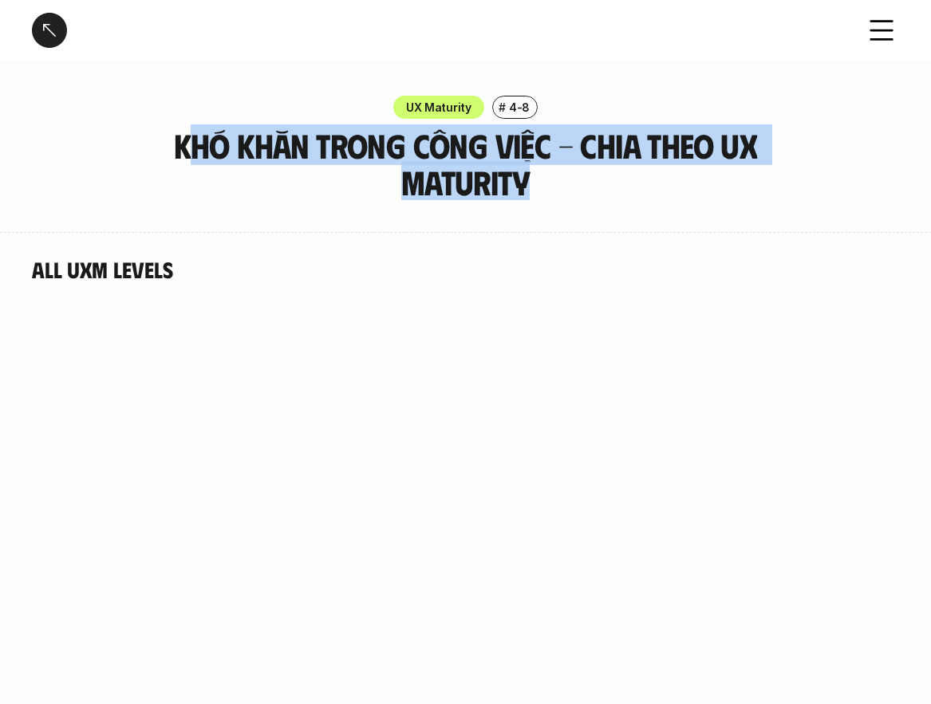
click at [488, 180] on h3 "Khó khăn trong công việc - Chia theo UX Maturity" at bounding box center [466, 163] width 678 height 73
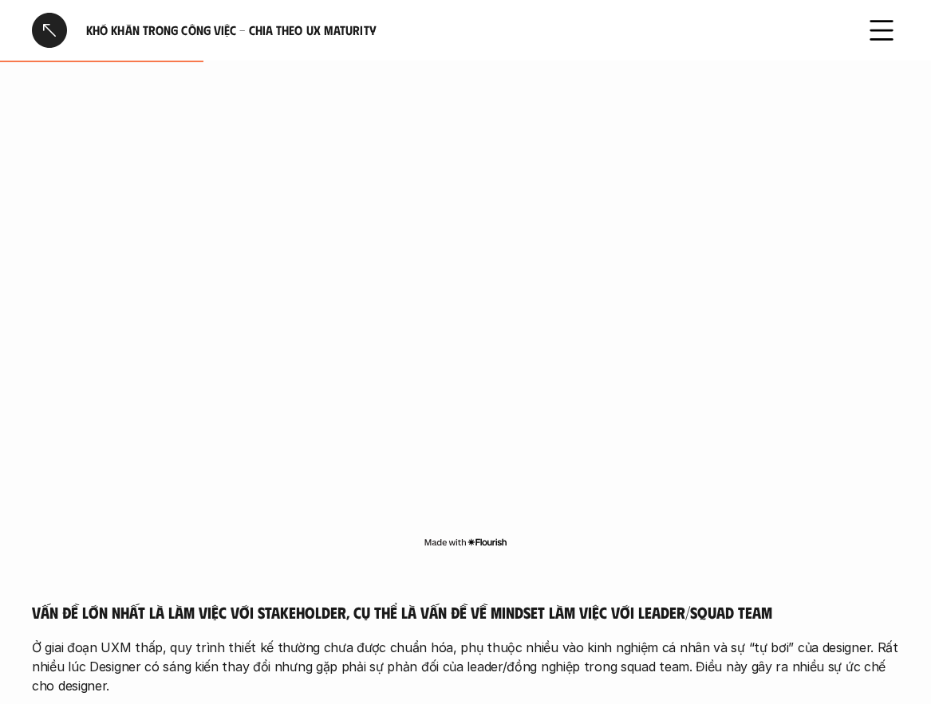
scroll to position [957, 0]
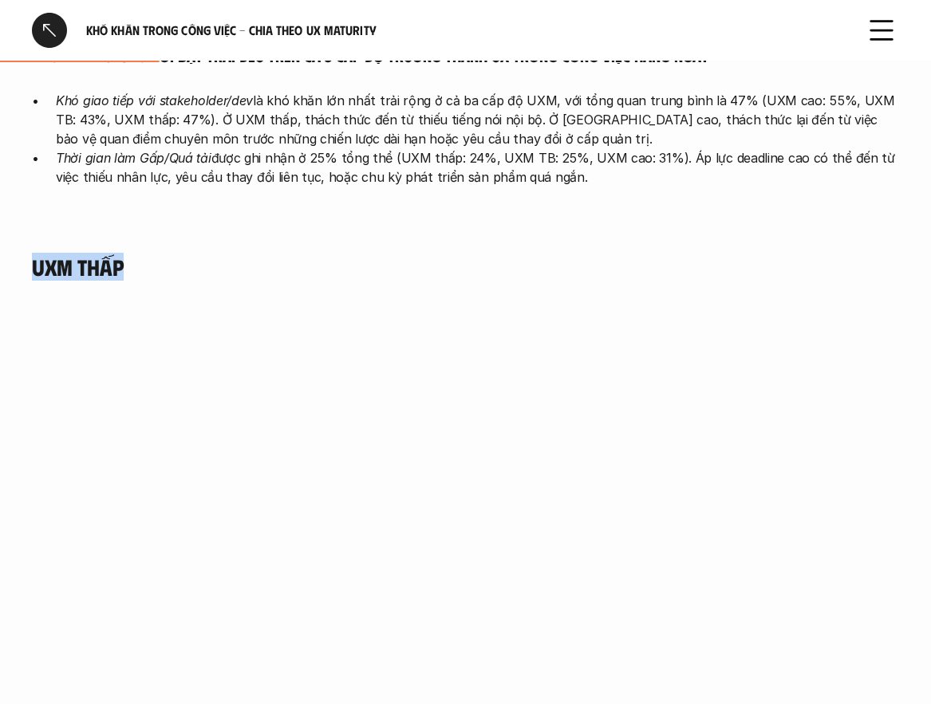
drag, startPoint x: 18, startPoint y: 248, endPoint x: 171, endPoint y: 277, distance: 155.0
click at [169, 271] on h4 "UXM Thấp" at bounding box center [465, 267] width 867 height 27
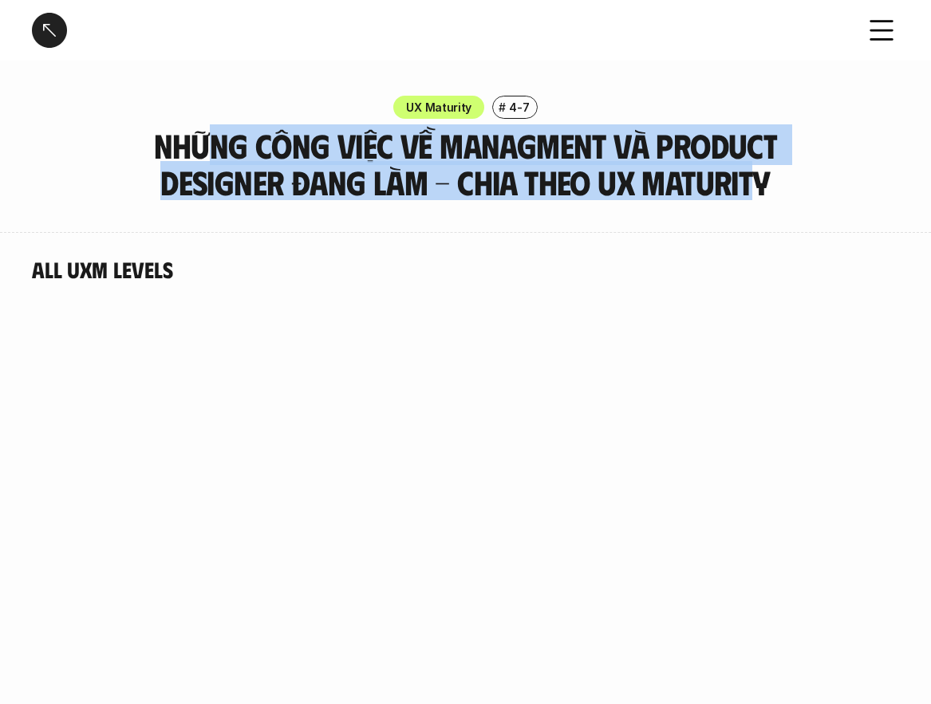
drag, startPoint x: 204, startPoint y: 150, endPoint x: 769, endPoint y: 215, distance: 568.3
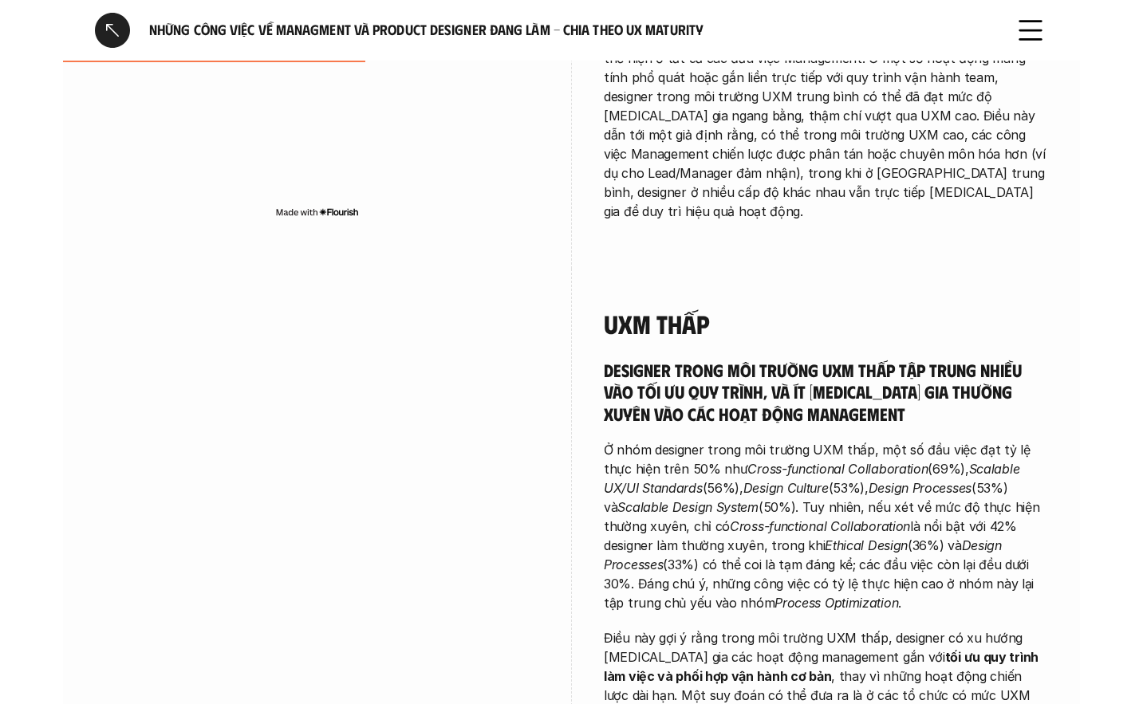
scroll to position [877, 0]
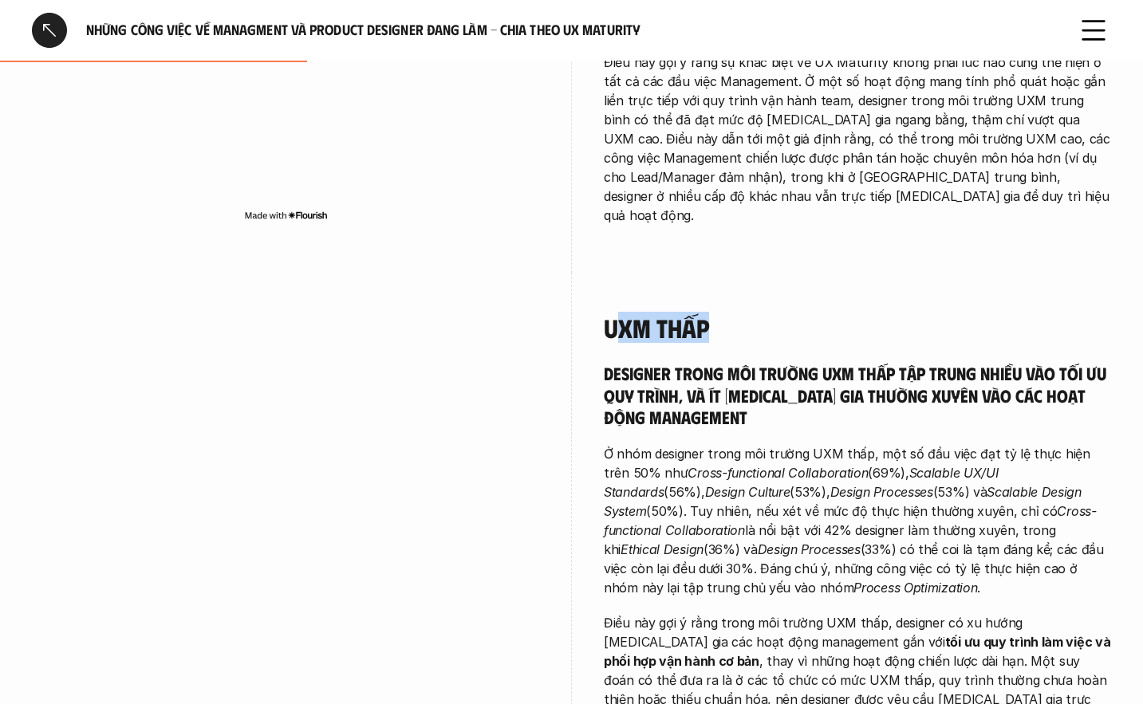
drag, startPoint x: 699, startPoint y: 252, endPoint x: 768, endPoint y: 257, distance: 69.5
click at [770, 313] on h4 "UXM thấp" at bounding box center [857, 328] width 507 height 30
click at [703, 313] on h4 "UXM thấp" at bounding box center [857, 328] width 507 height 30
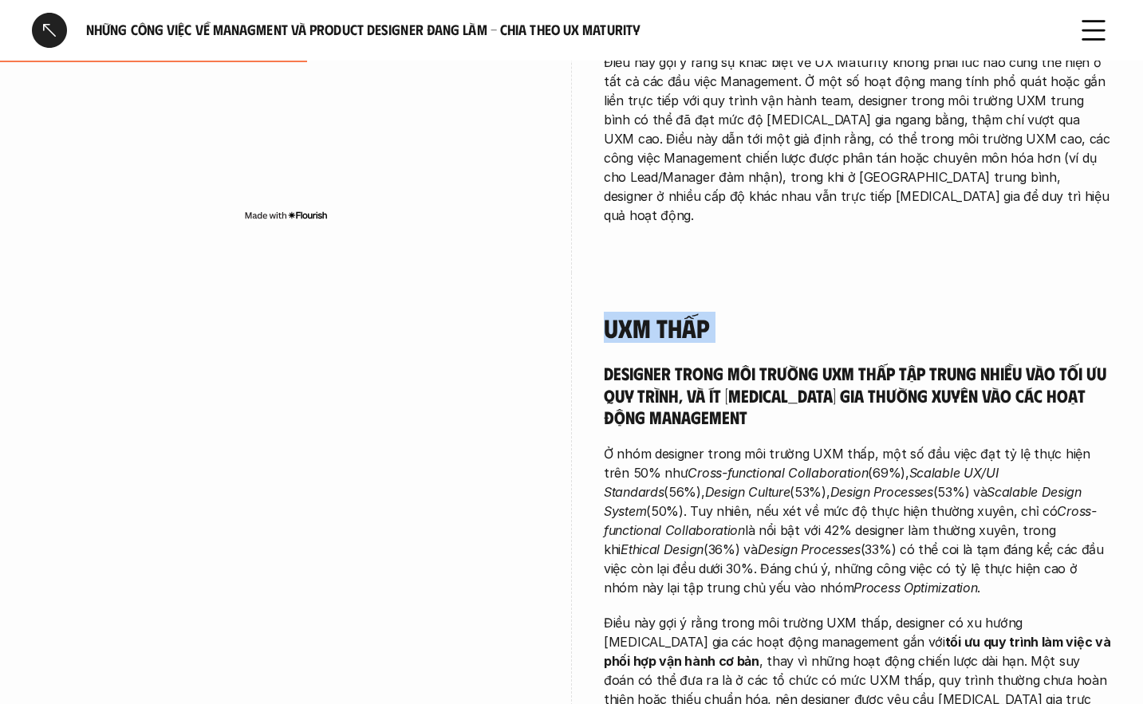
click at [703, 313] on h4 "UXM thấp" at bounding box center [857, 328] width 507 height 30
click at [715, 362] on h5 "Designer trong môi trường UXM thấp tập trung nhiều vào tối ưu quy trình, và ít …" at bounding box center [857, 395] width 507 height 66
click at [718, 362] on h5 "Designer trong môi trường UXM thấp tập trung nhiều vào tối ưu quy trình, và ít …" at bounding box center [857, 395] width 507 height 66
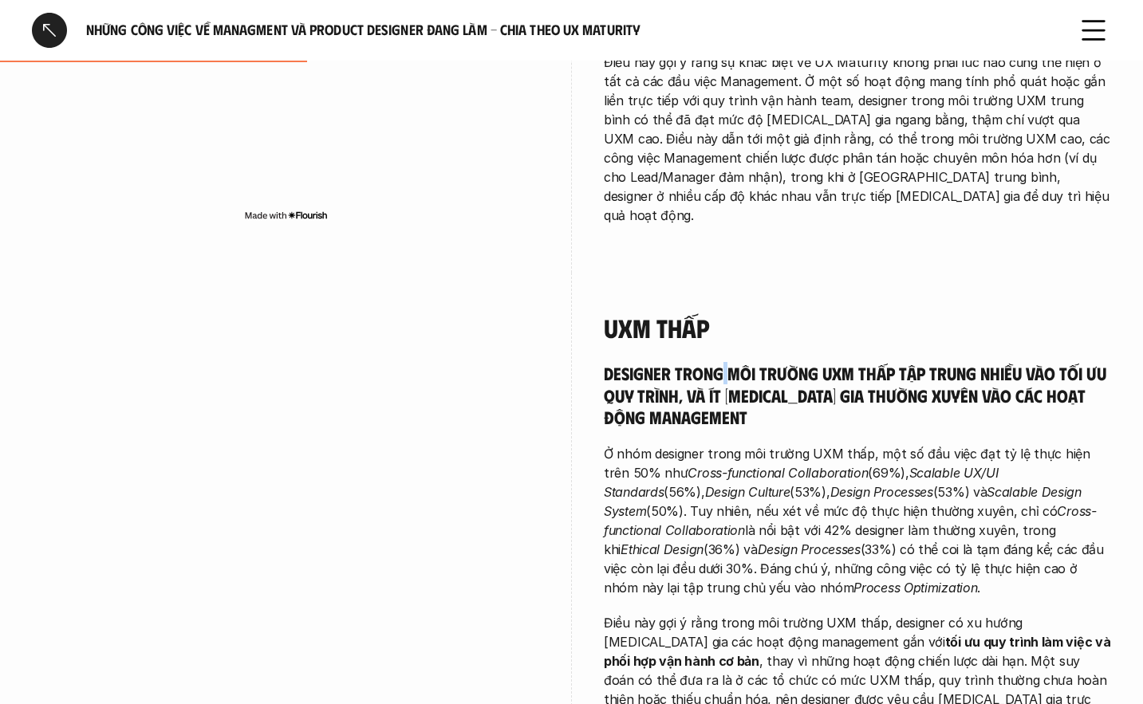
click at [718, 362] on h5 "Designer trong môi trường UXM thấp tập trung nhiều vào tối ưu quy trình, và ít …" at bounding box center [857, 395] width 507 height 66
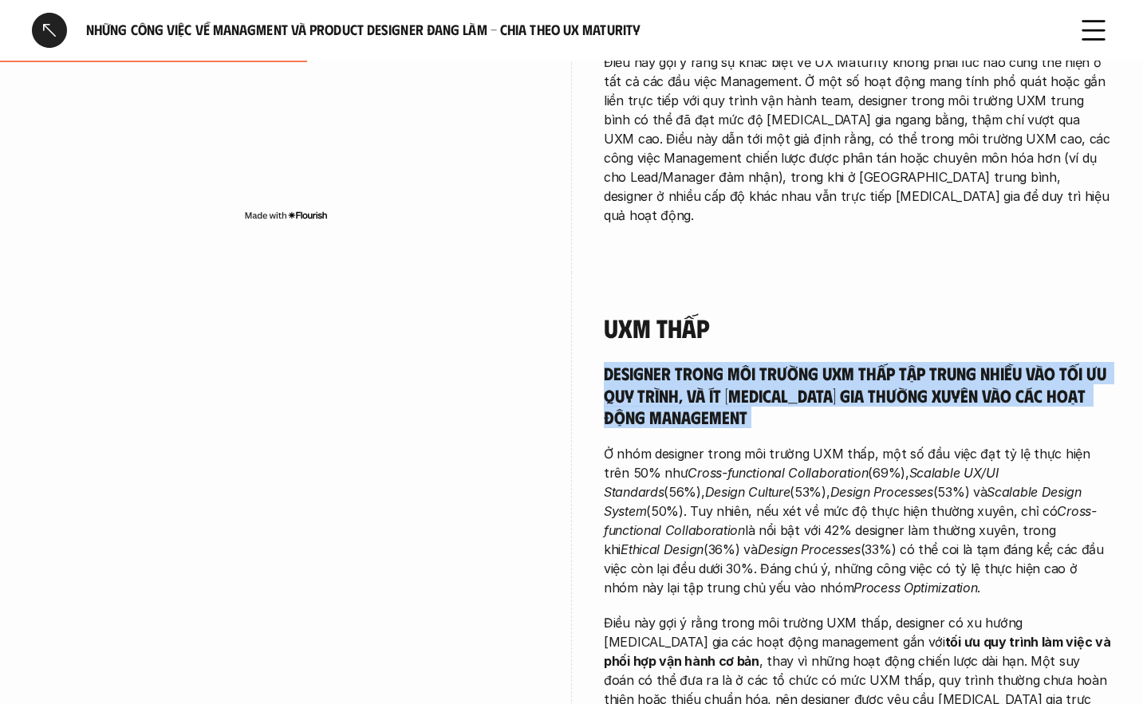
click at [718, 362] on h5 "Designer trong môi trường UXM thấp tập trung nhiều vào tối ưu quy trình, và ít …" at bounding box center [857, 395] width 507 height 66
click at [639, 362] on h5 "Designer trong môi trường UXM thấp tập trung nhiều vào tối ưu quy trình, và ít …" at bounding box center [857, 395] width 507 height 66
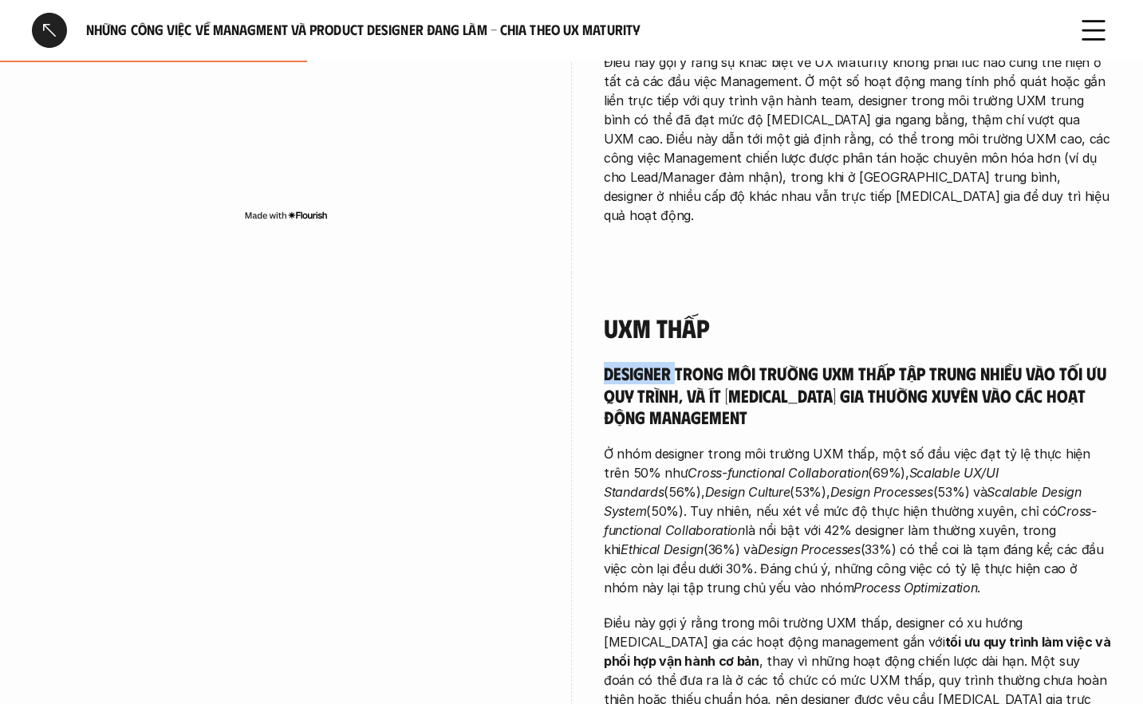
click at [638, 362] on h5 "Designer trong môi trường UXM thấp tập trung nhiều vào tối ưu quy trình, và ít …" at bounding box center [857, 395] width 507 height 66
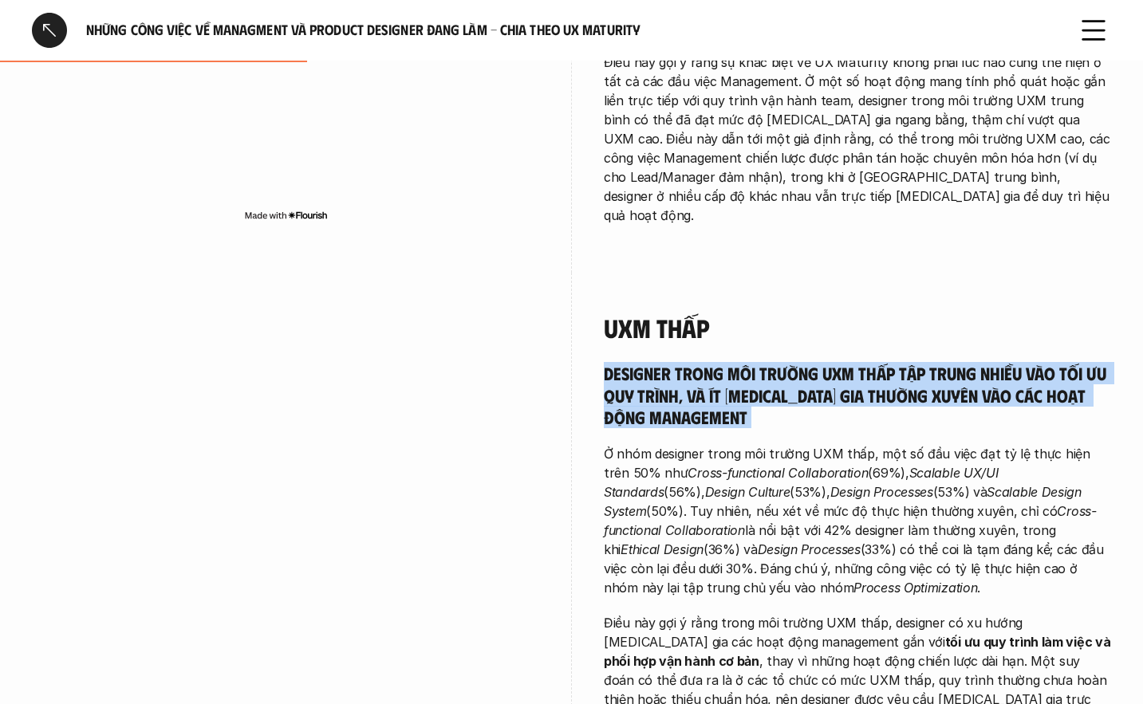
click at [638, 362] on h5 "Designer trong môi trường UXM thấp tập trung nhiều vào tối ưu quy trình, và ít …" at bounding box center [857, 395] width 507 height 66
click at [657, 362] on h5 "Designer trong môi trường UXM thấp tập trung nhiều vào tối ưu quy trình, và ít …" at bounding box center [857, 395] width 507 height 66
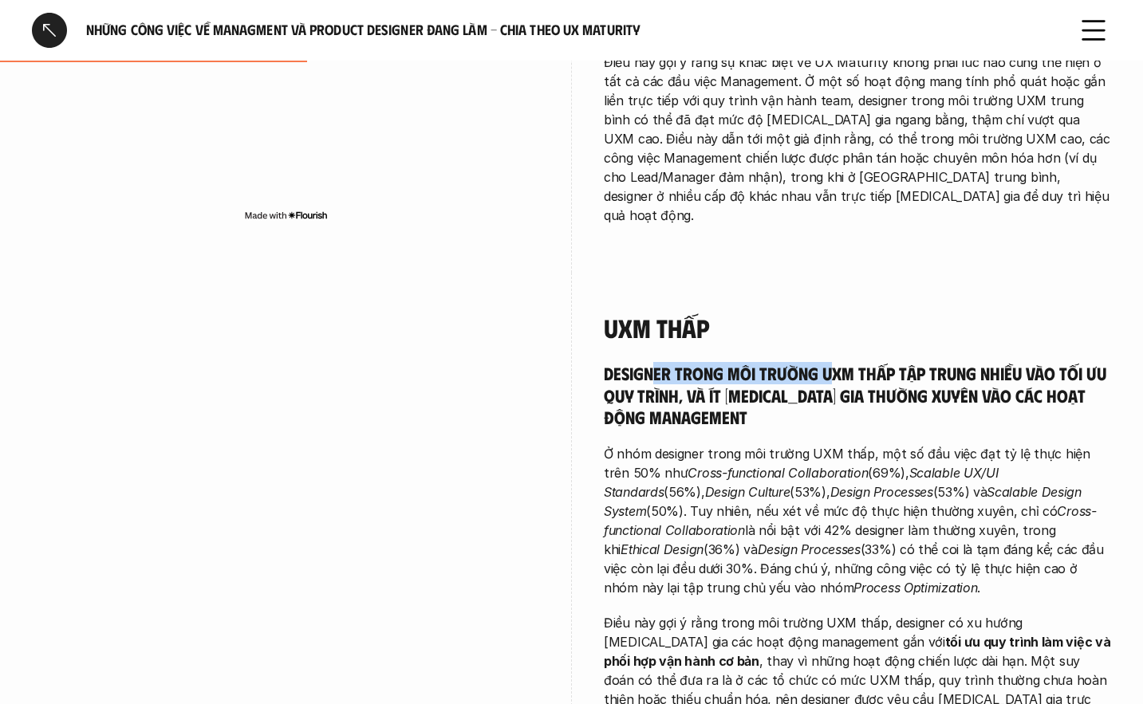
drag, startPoint x: 652, startPoint y: 295, endPoint x: 798, endPoint y: 310, distance: 146.7
click at [826, 362] on h5 "Designer trong môi trường UXM thấp tập trung nhiều vào tối ưu quy trình, và ít …" at bounding box center [857, 395] width 507 height 66
click at [670, 362] on h5 "Designer trong môi trường UXM thấp tập trung nhiều vào tối ưu quy trình, và ít …" at bounding box center [857, 395] width 507 height 66
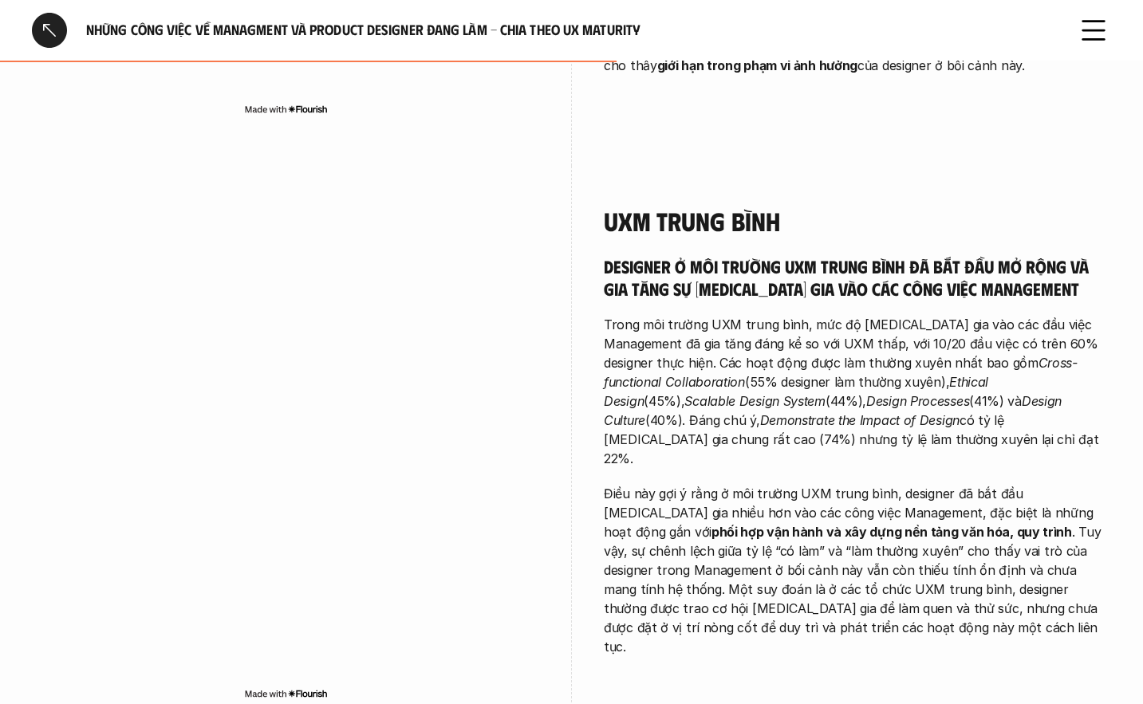
scroll to position [1595, 0]
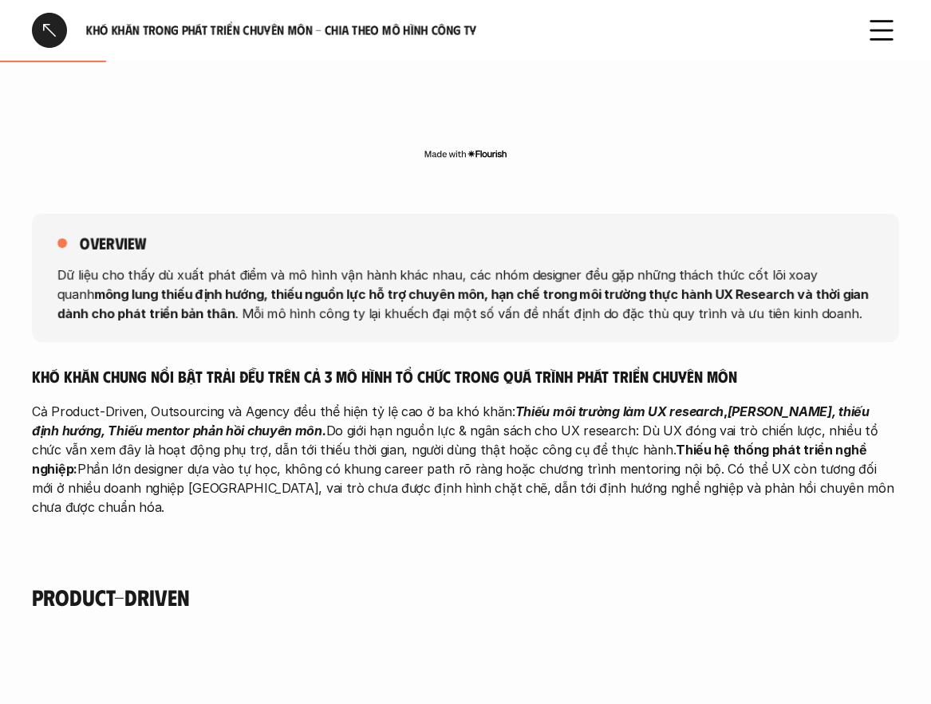
scroll to position [638, 0]
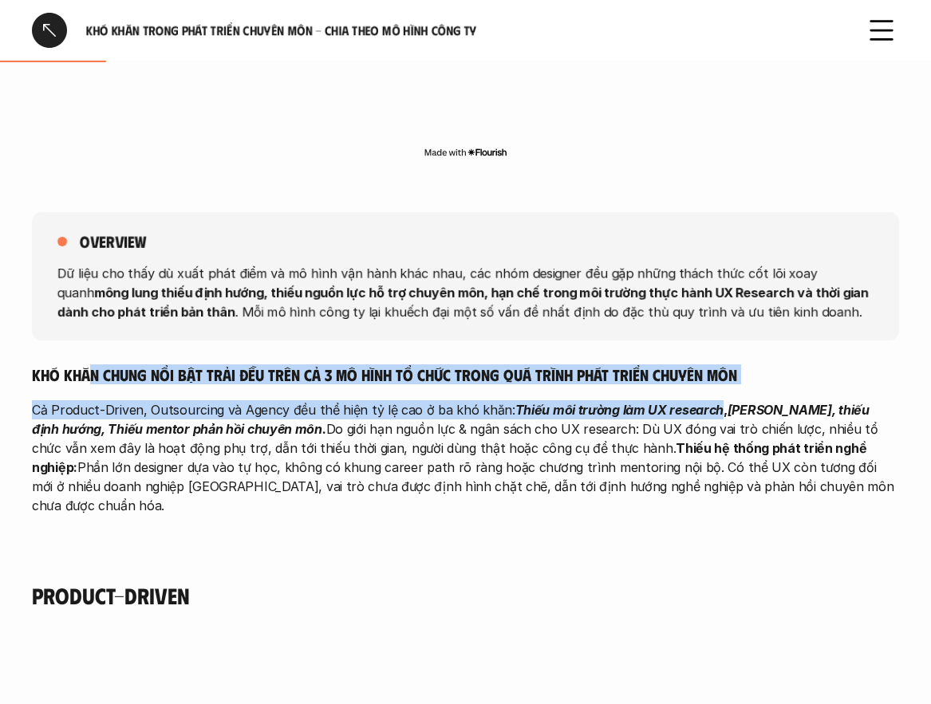
drag, startPoint x: 128, startPoint y: 370, endPoint x: 710, endPoint y: 418, distance: 584.8
click at [710, 418] on div "overview Dữ liệu cho thấy dù xuất phát điểm và mô hình vận hành khác nhau, các …" at bounding box center [465, 371] width 867 height 383
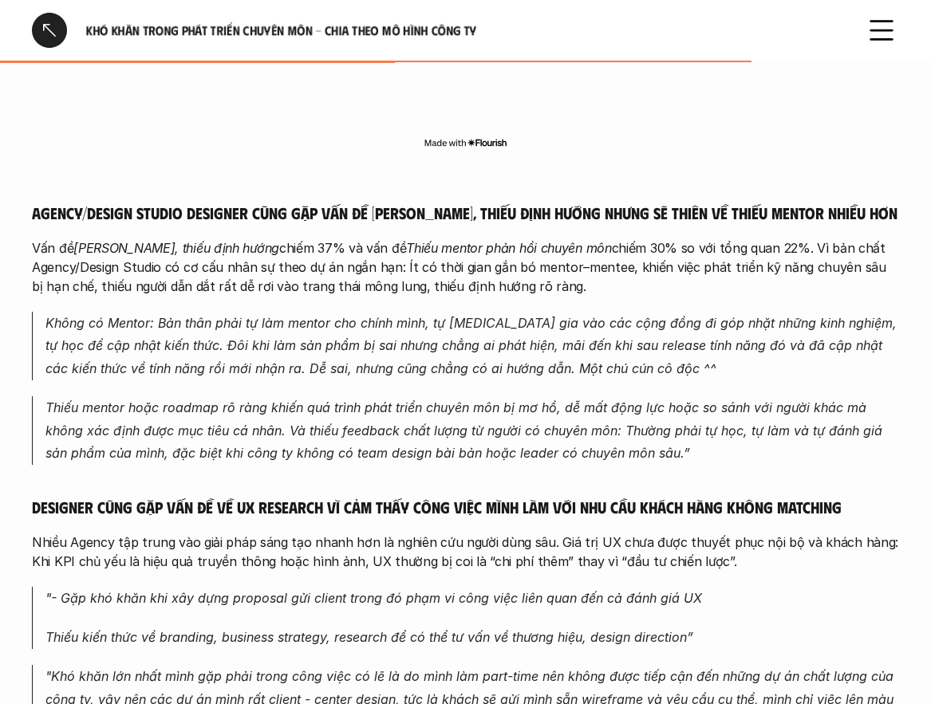
scroll to position [4067, 0]
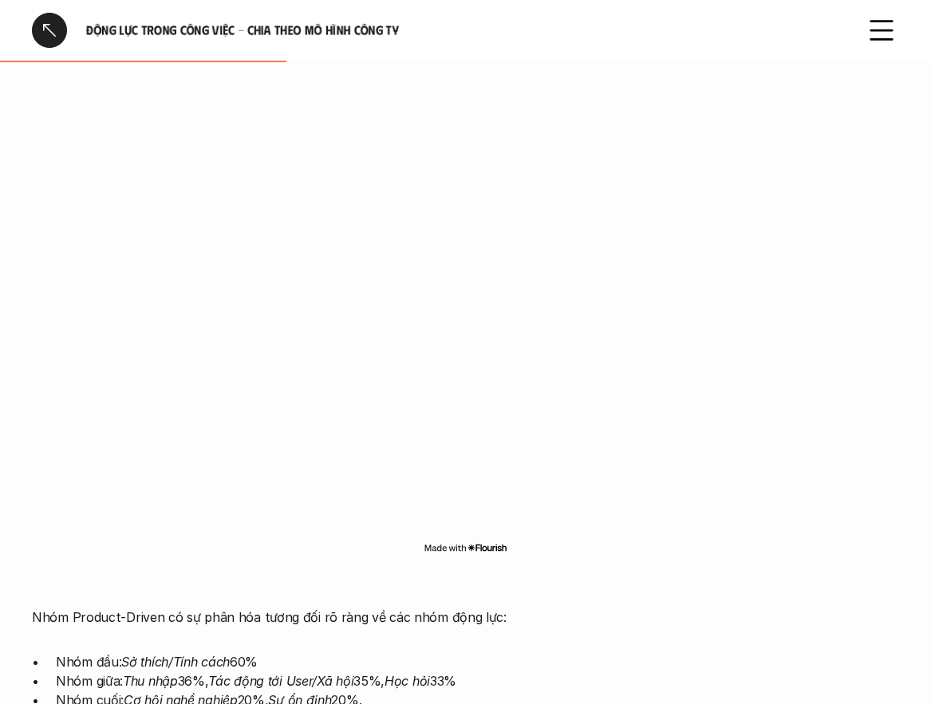
scroll to position [957, 0]
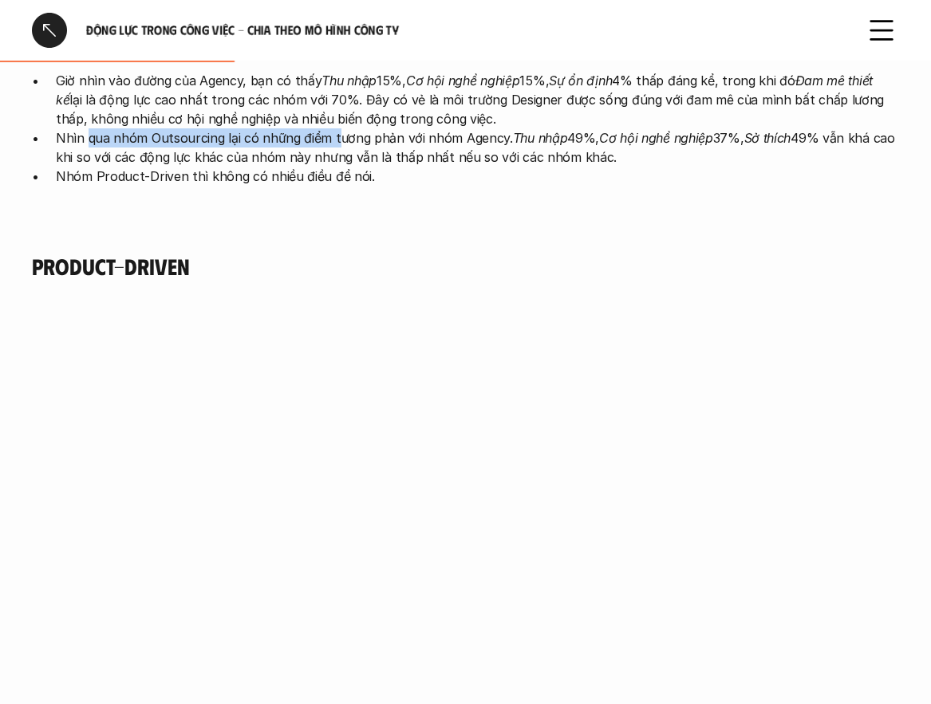
drag, startPoint x: 86, startPoint y: 144, endPoint x: 333, endPoint y: 144, distance: 246.4
click at [333, 144] on p "Nhìn qua nhóm Outsourcing lại có những điểm tương phản với nhóm Agency. Thu nhậ…" at bounding box center [477, 147] width 843 height 38
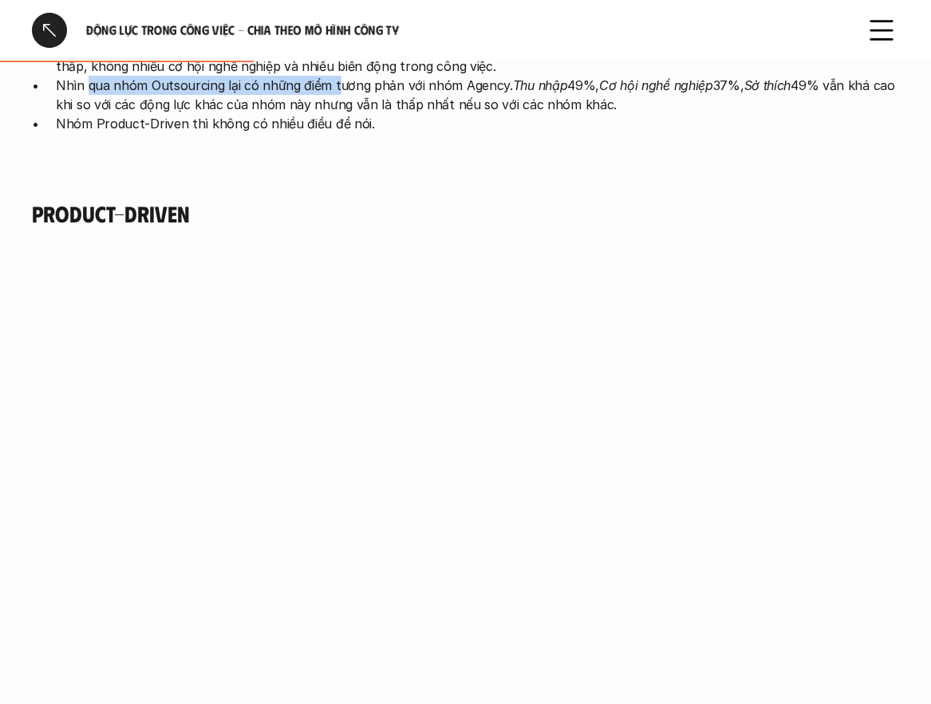
scroll to position [1037, 0]
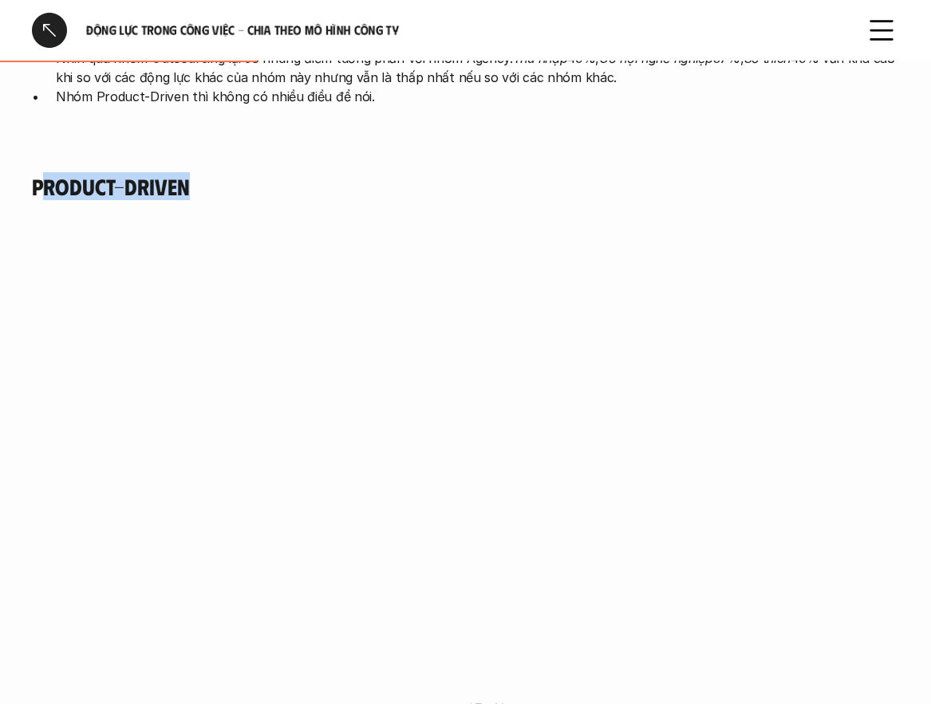
drag, startPoint x: 76, startPoint y: 186, endPoint x: 280, endPoint y: 189, distance: 204.2
click at [280, 189] on h4 "Product-Driven" at bounding box center [465, 186] width 867 height 27
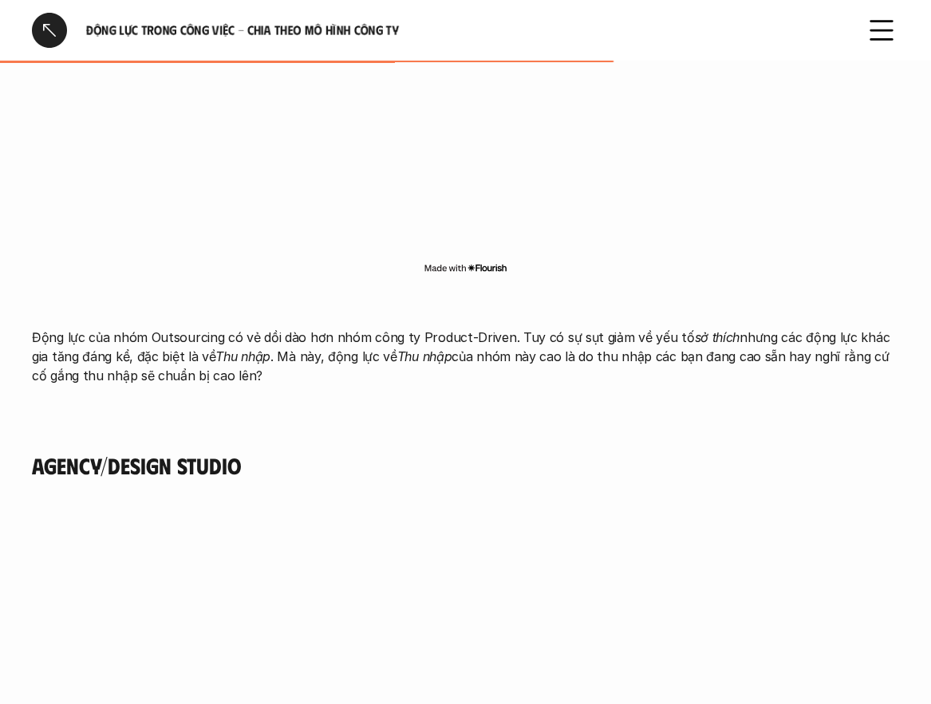
scroll to position [2472, 0]
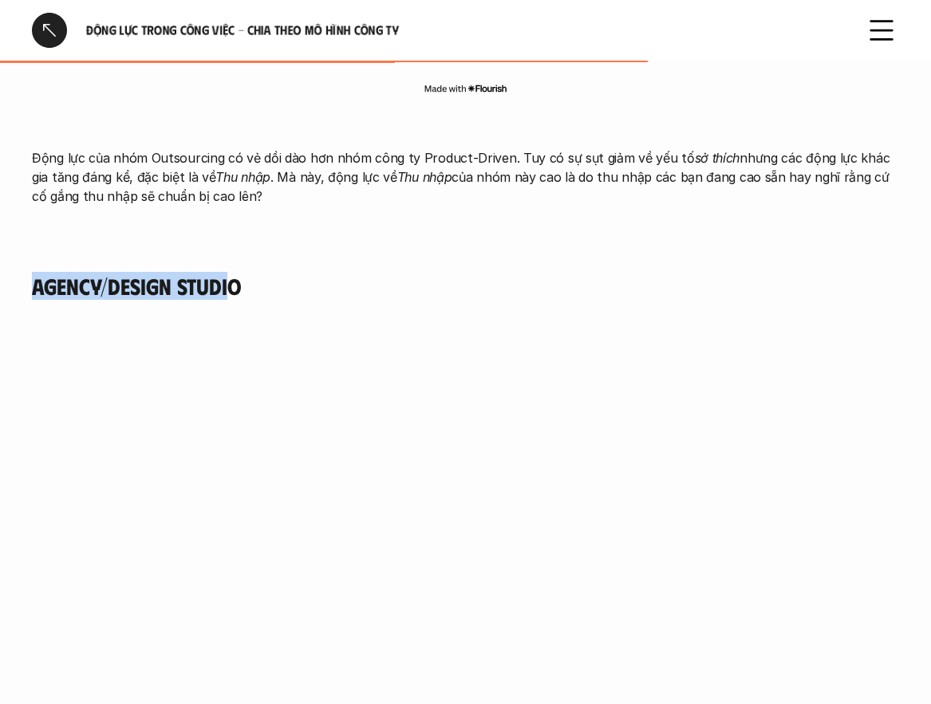
drag, startPoint x: 31, startPoint y: 285, endPoint x: 231, endPoint y: 285, distance: 200.1
click at [235, 284] on h4 "Agency/Design Studio" at bounding box center [465, 286] width 867 height 27
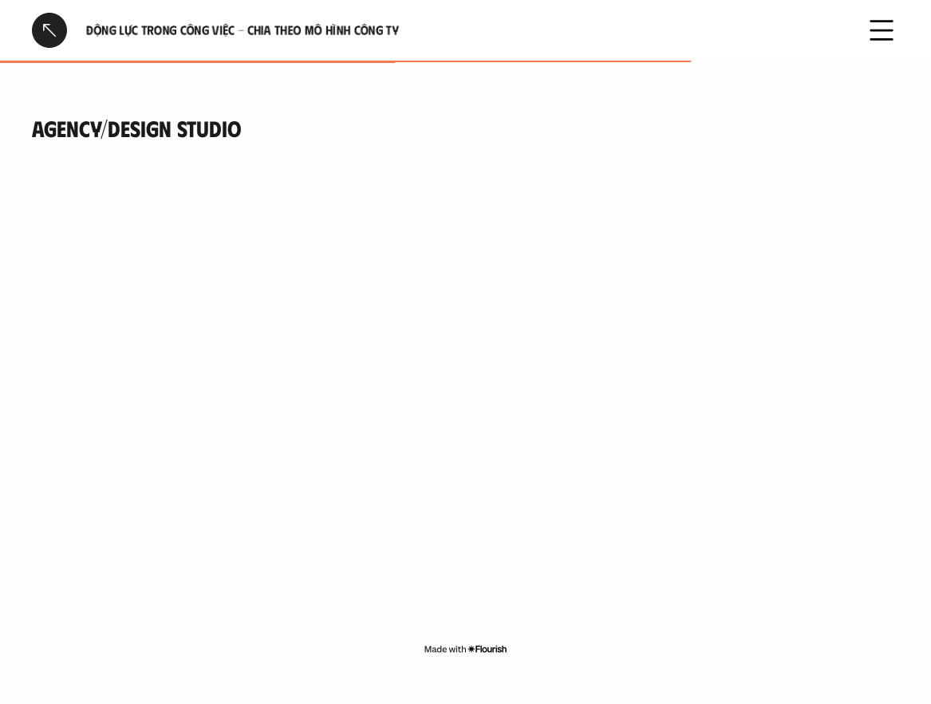
scroll to position [2631, 0]
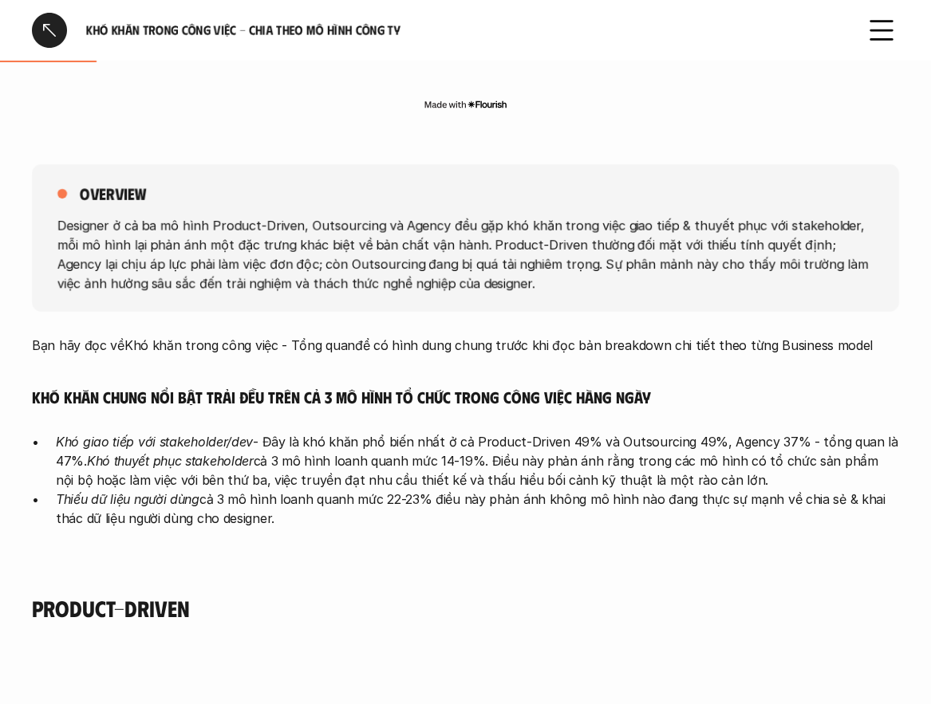
scroll to position [718, 0]
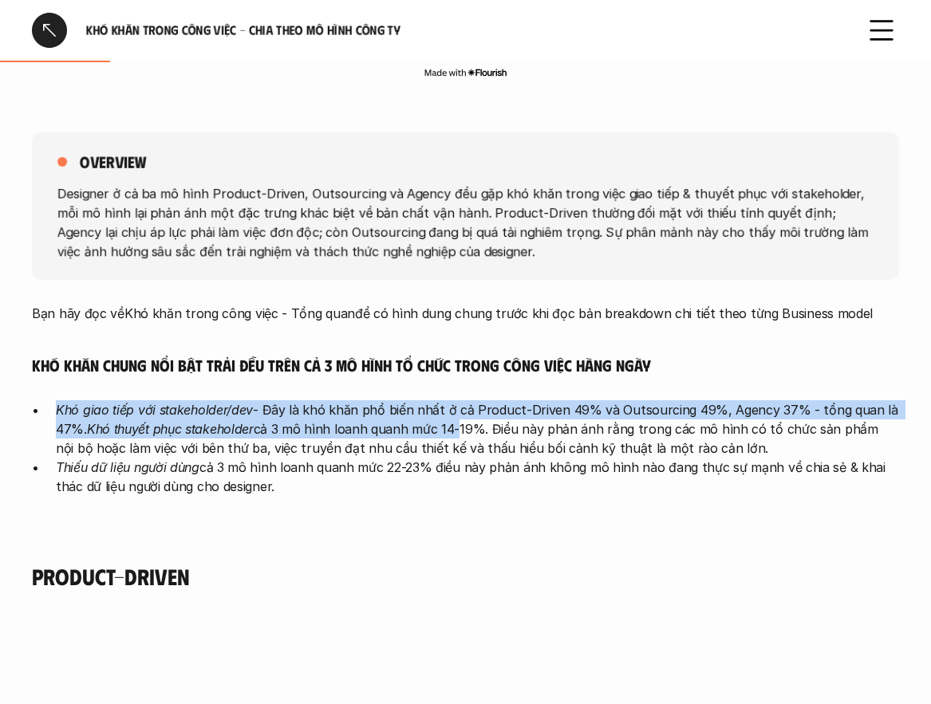
drag, startPoint x: 59, startPoint y: 403, endPoint x: 458, endPoint y: 435, distance: 400.0
click at [458, 435] on p "Khó giao tiếp với stakeholder/dev - Đây là khó khăn phổ biến nhất ở cả Product-…" at bounding box center [477, 428] width 843 height 57
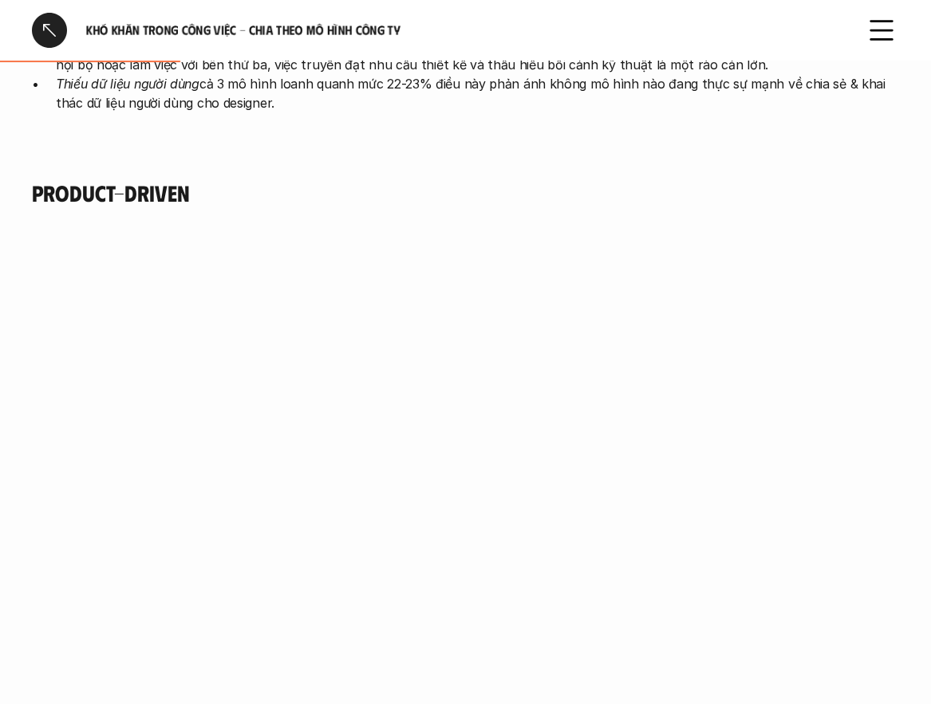
scroll to position [1116, 0]
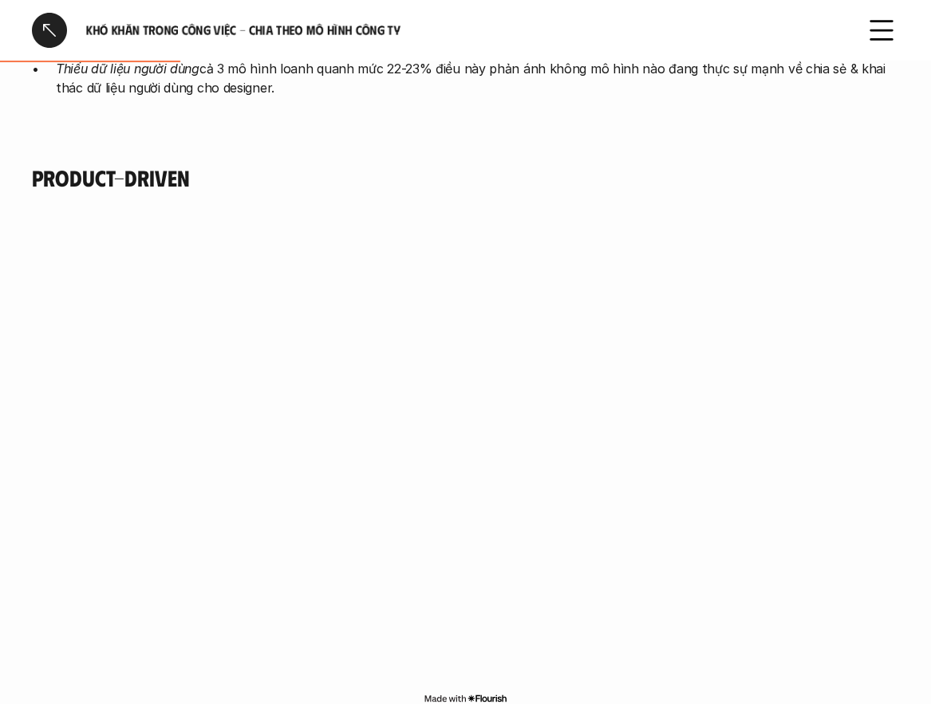
click at [112, 172] on h4 "Product-Driven" at bounding box center [465, 177] width 867 height 27
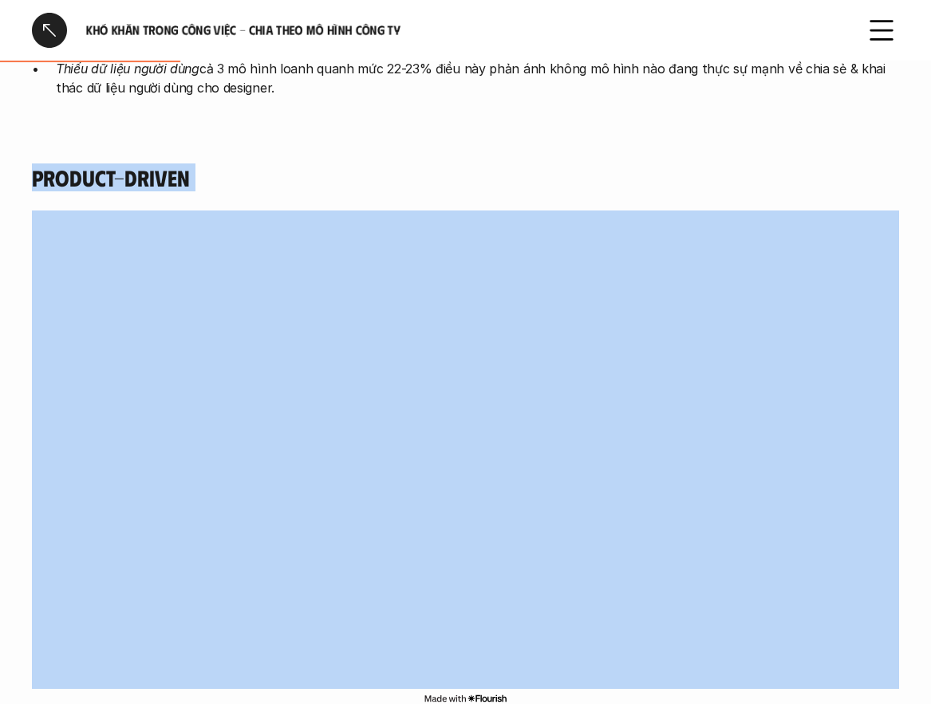
click at [112, 172] on h4 "Product-Driven" at bounding box center [465, 177] width 867 height 27
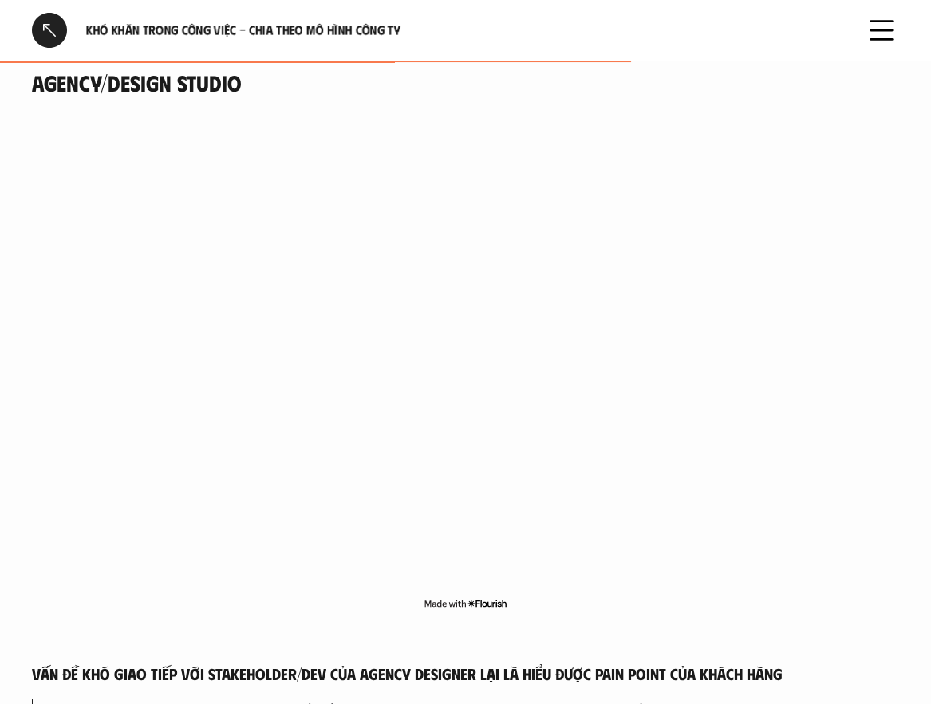
scroll to position [4226, 0]
